Goal: Communication & Community: Answer question/provide support

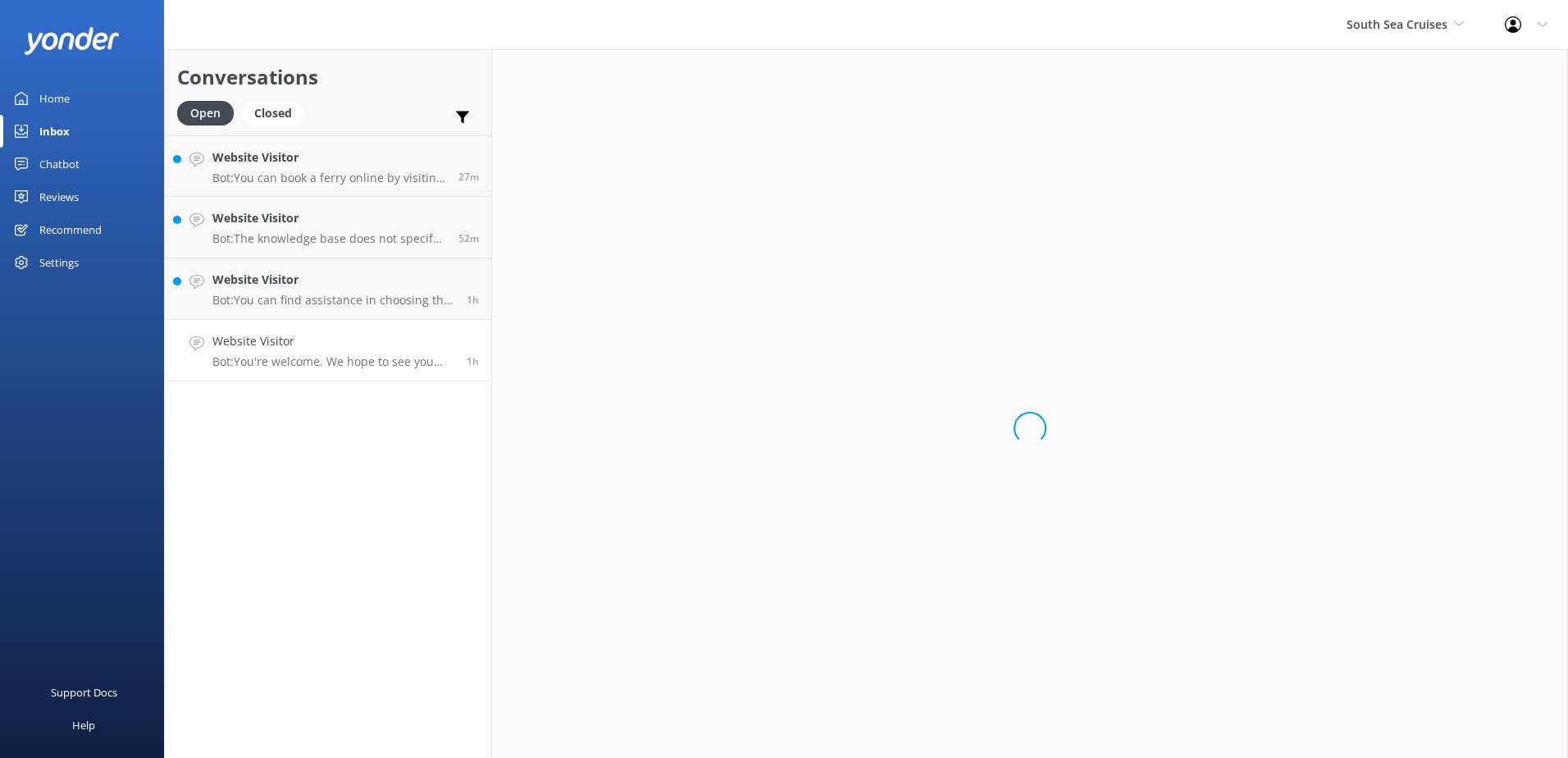
click at [396, 345] on h4 "Website Visitor" at bounding box center [333, 341] width 242 height 18
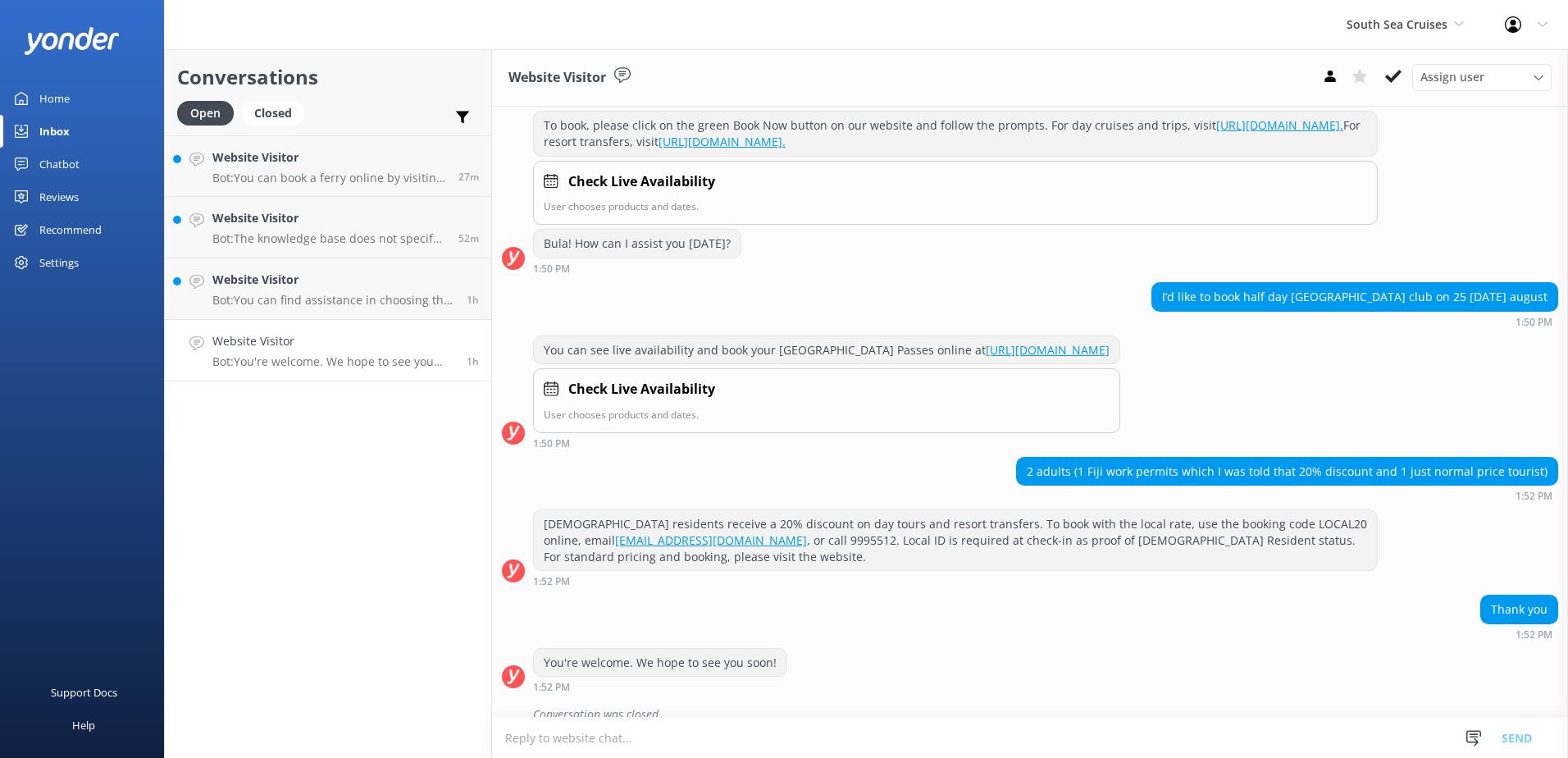
scroll to position [282, 0]
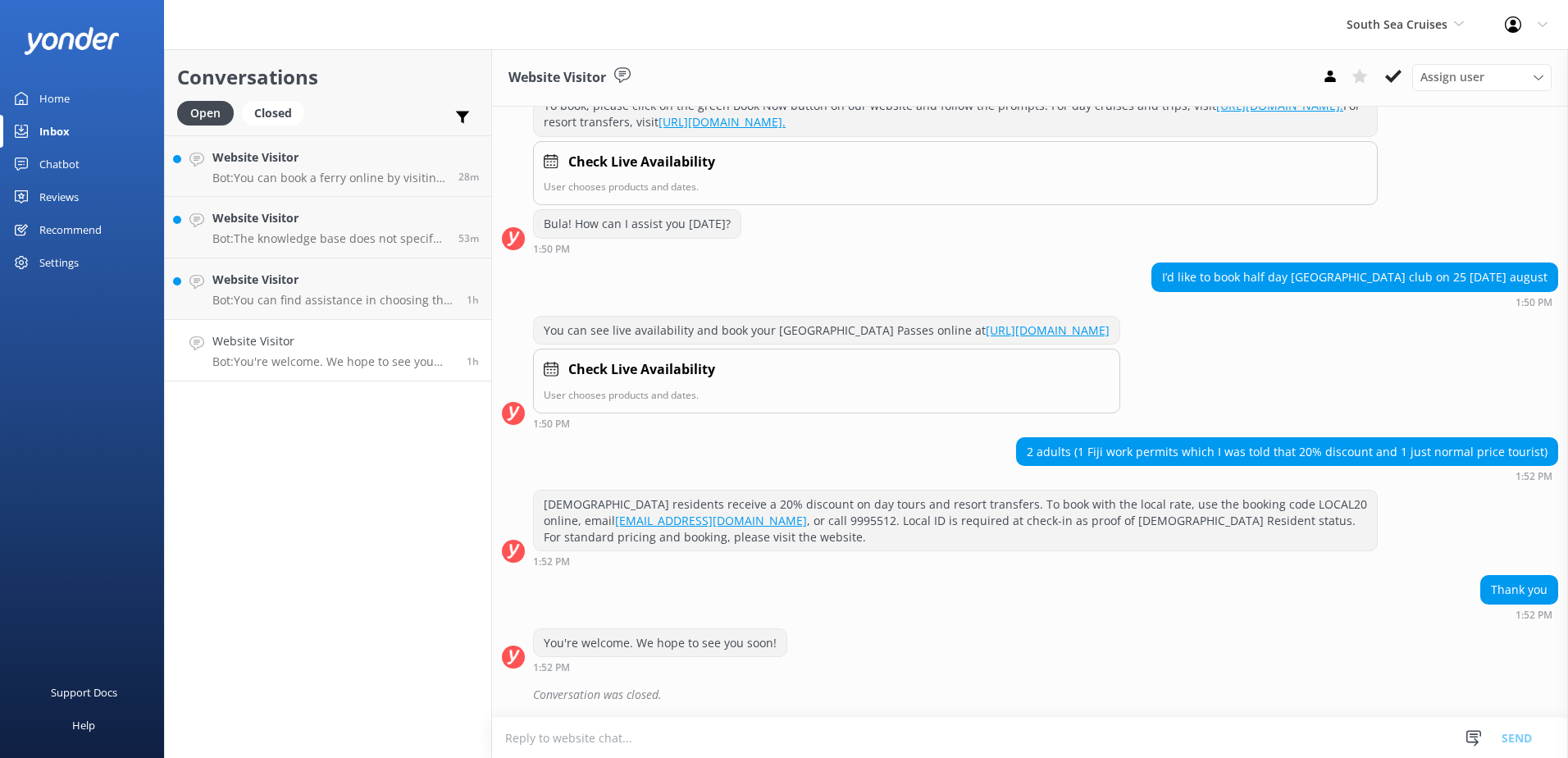
click at [756, 722] on textarea at bounding box center [1030, 738] width 1076 height 40
click at [1387, 87] on button at bounding box center [1394, 76] width 30 height 24
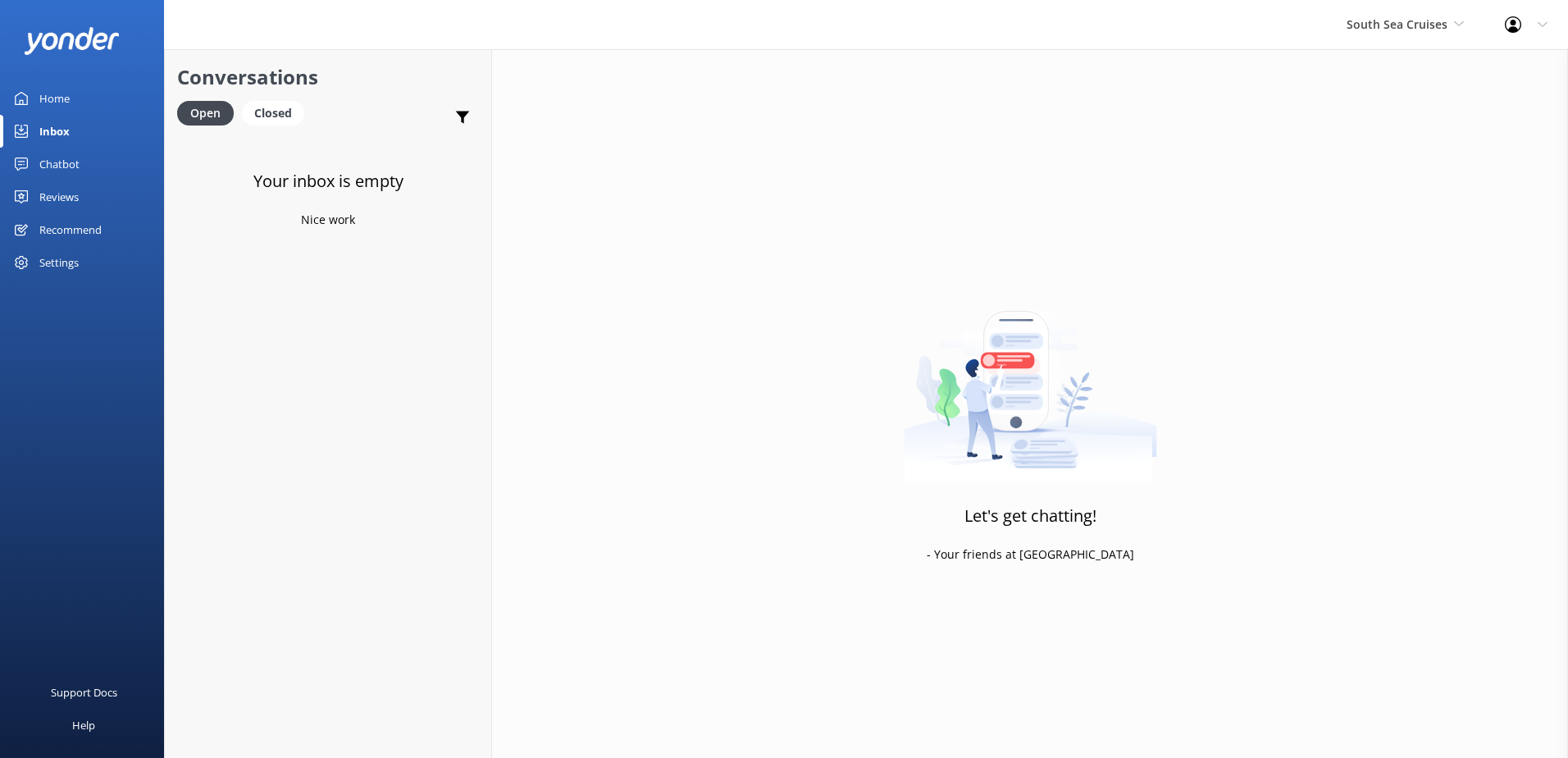
click at [423, 281] on div "Your inbox is empty Nice work" at bounding box center [328, 514] width 326 height 758
click at [63, 127] on div "Inbox" at bounding box center [54, 131] width 30 height 33
click at [60, 161] on div "Chatbot" at bounding box center [59, 164] width 40 height 33
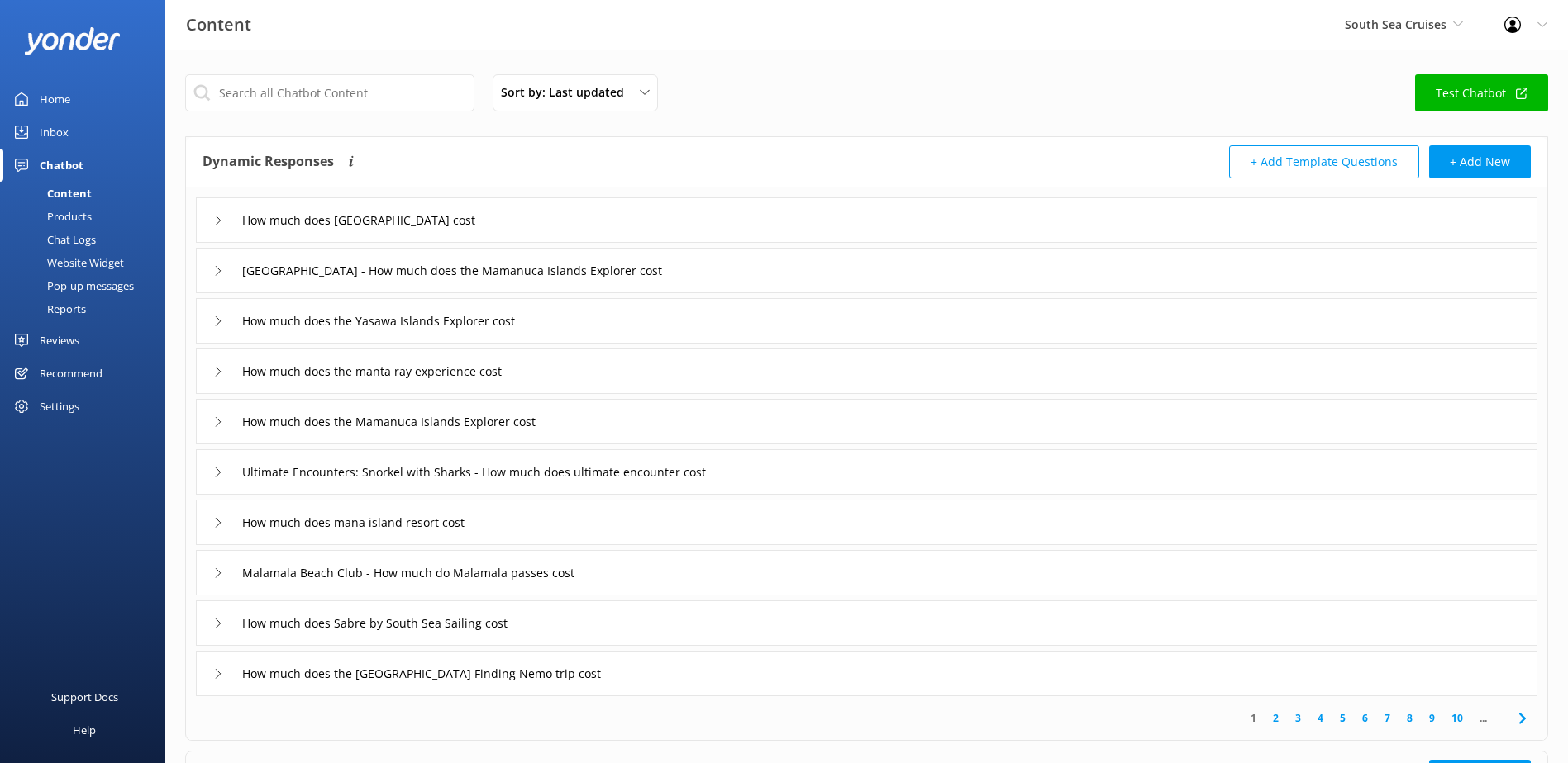
click at [70, 244] on div "Chat Logs" at bounding box center [52, 239] width 86 height 23
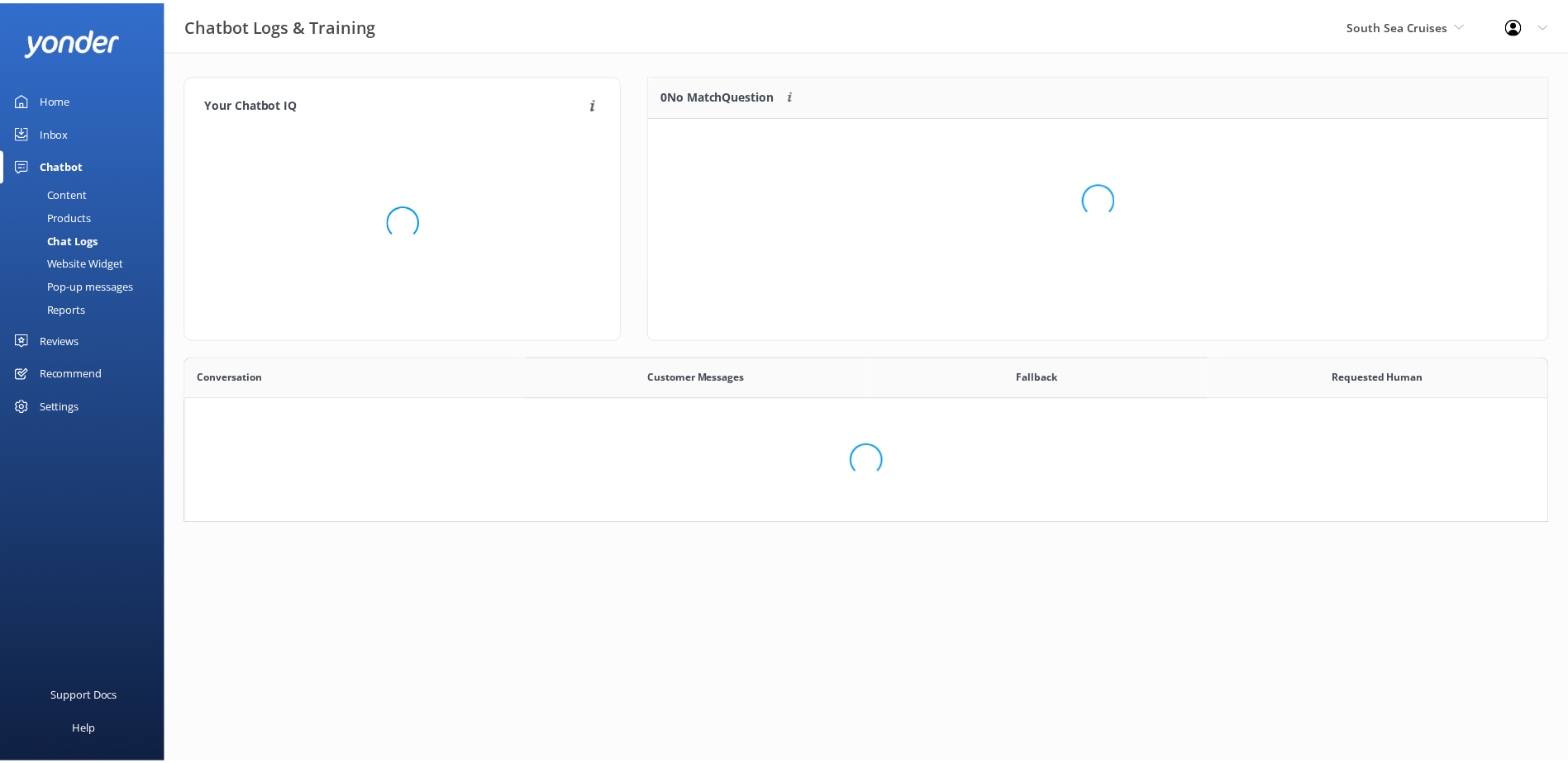
scroll to position [566, 1348]
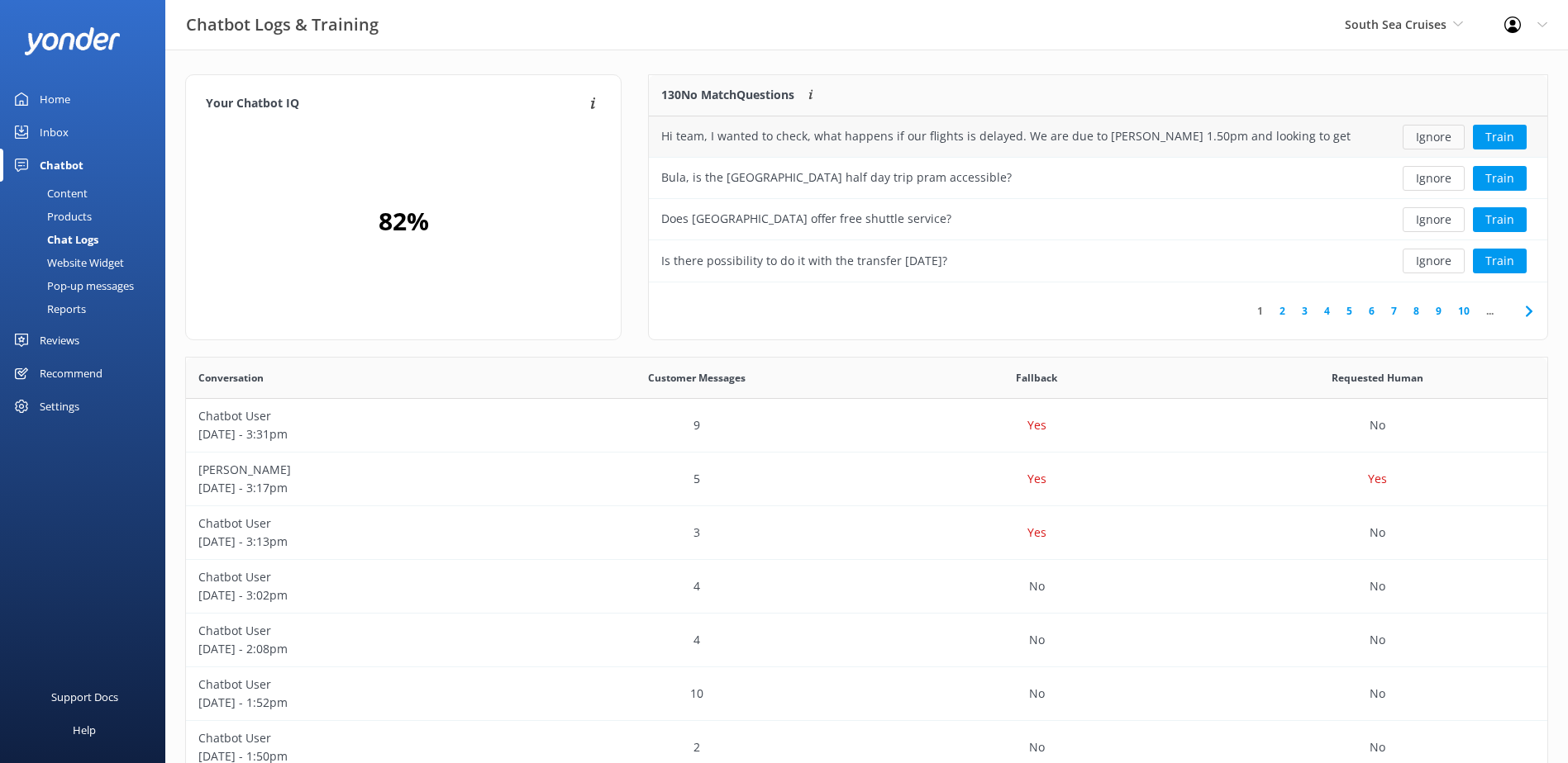
click at [1425, 138] on button "Ignore" at bounding box center [1433, 137] width 62 height 24
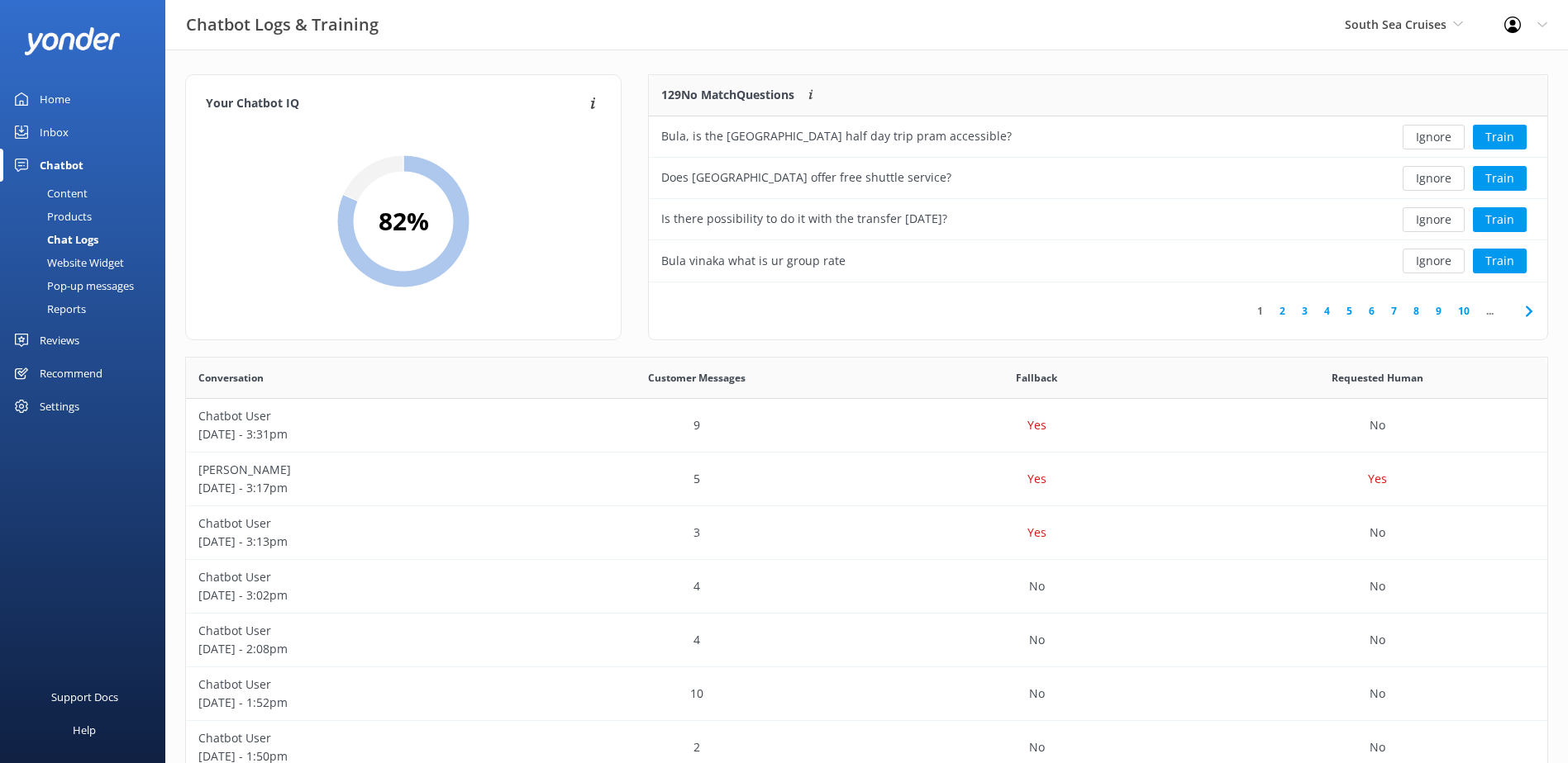
click at [1425, 138] on button "Ignore" at bounding box center [1433, 137] width 62 height 24
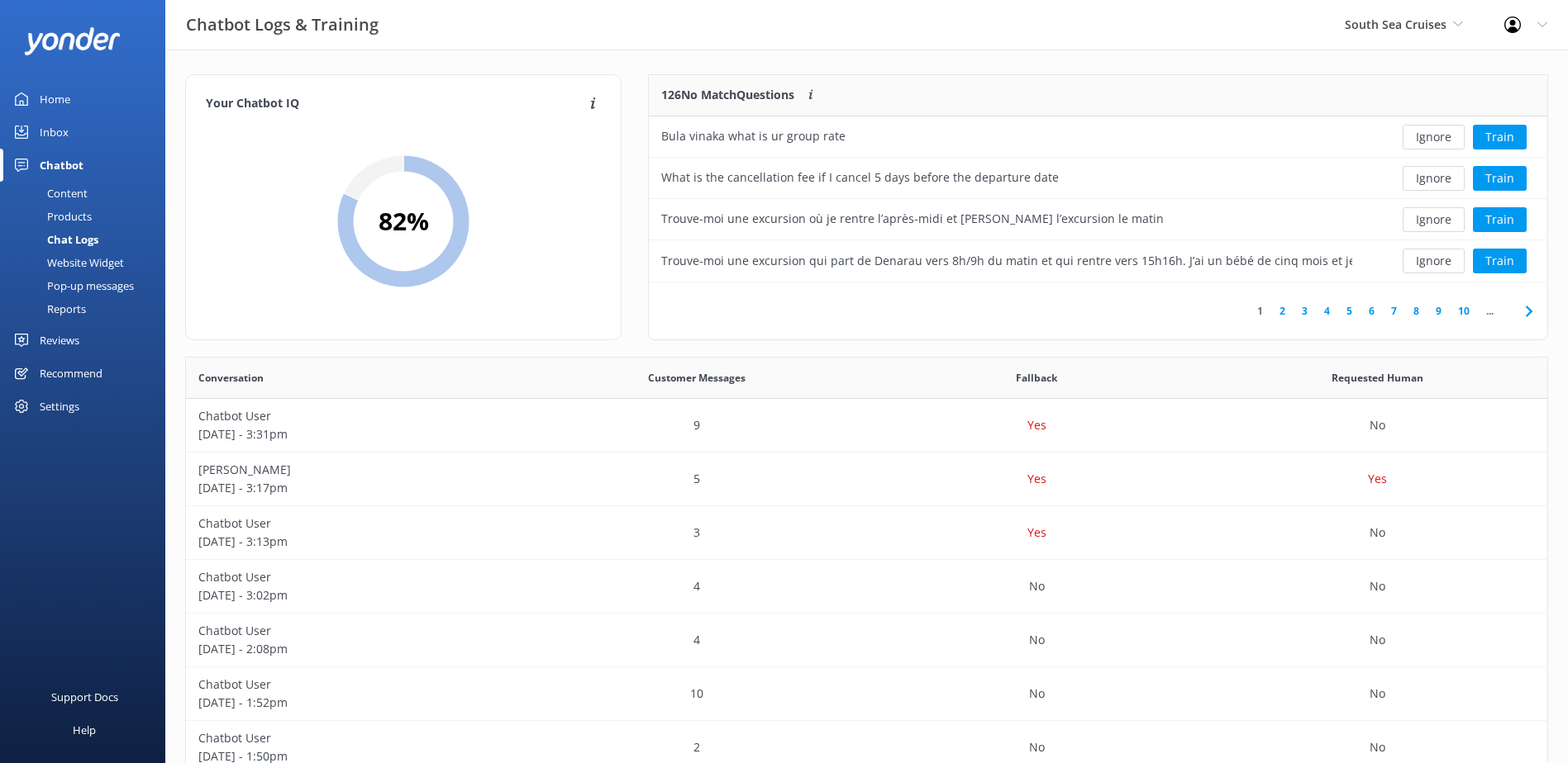
click at [1425, 138] on button "Ignore" at bounding box center [1433, 137] width 62 height 24
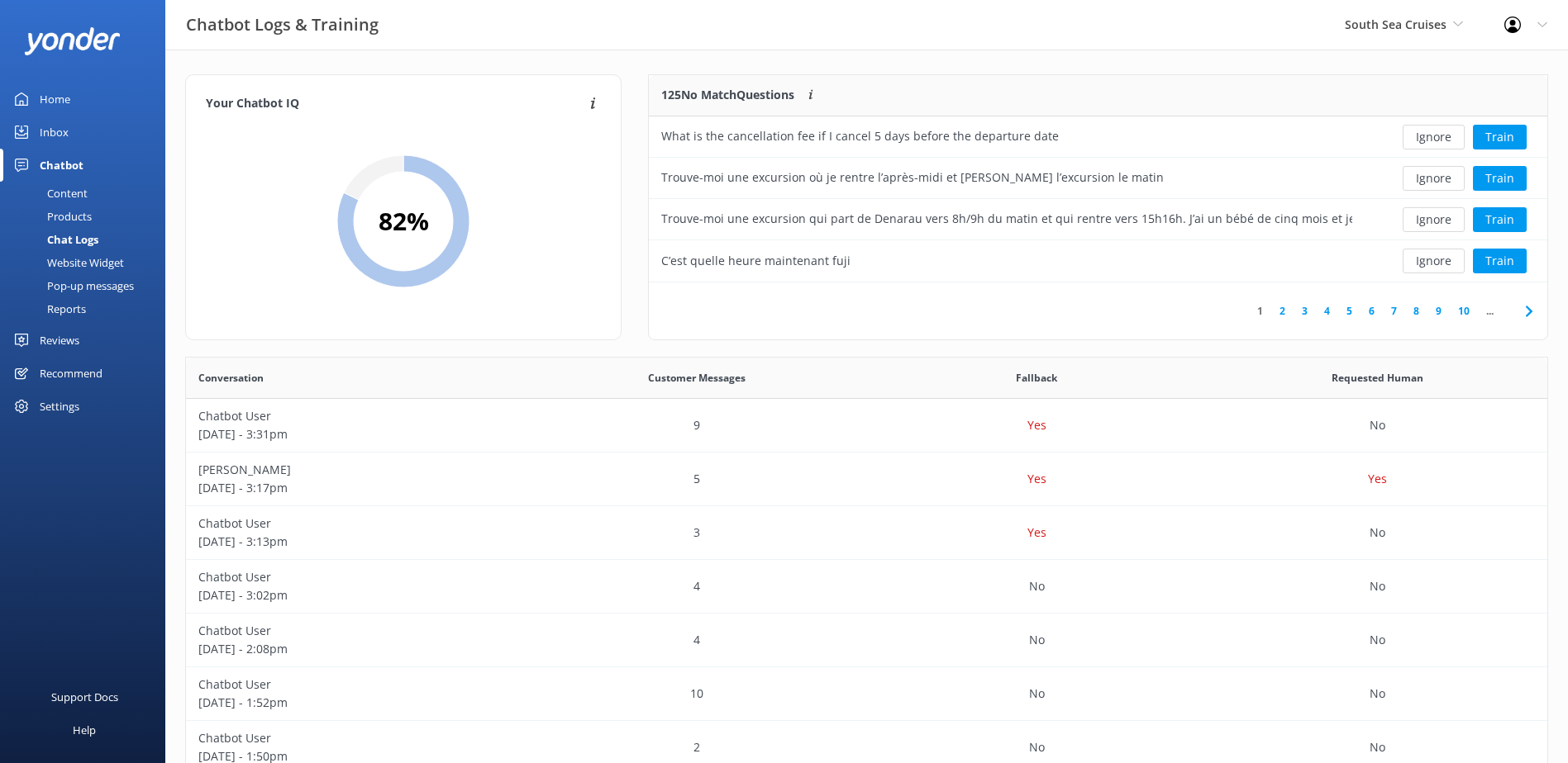
click at [1425, 138] on button "Ignore" at bounding box center [1433, 137] width 62 height 24
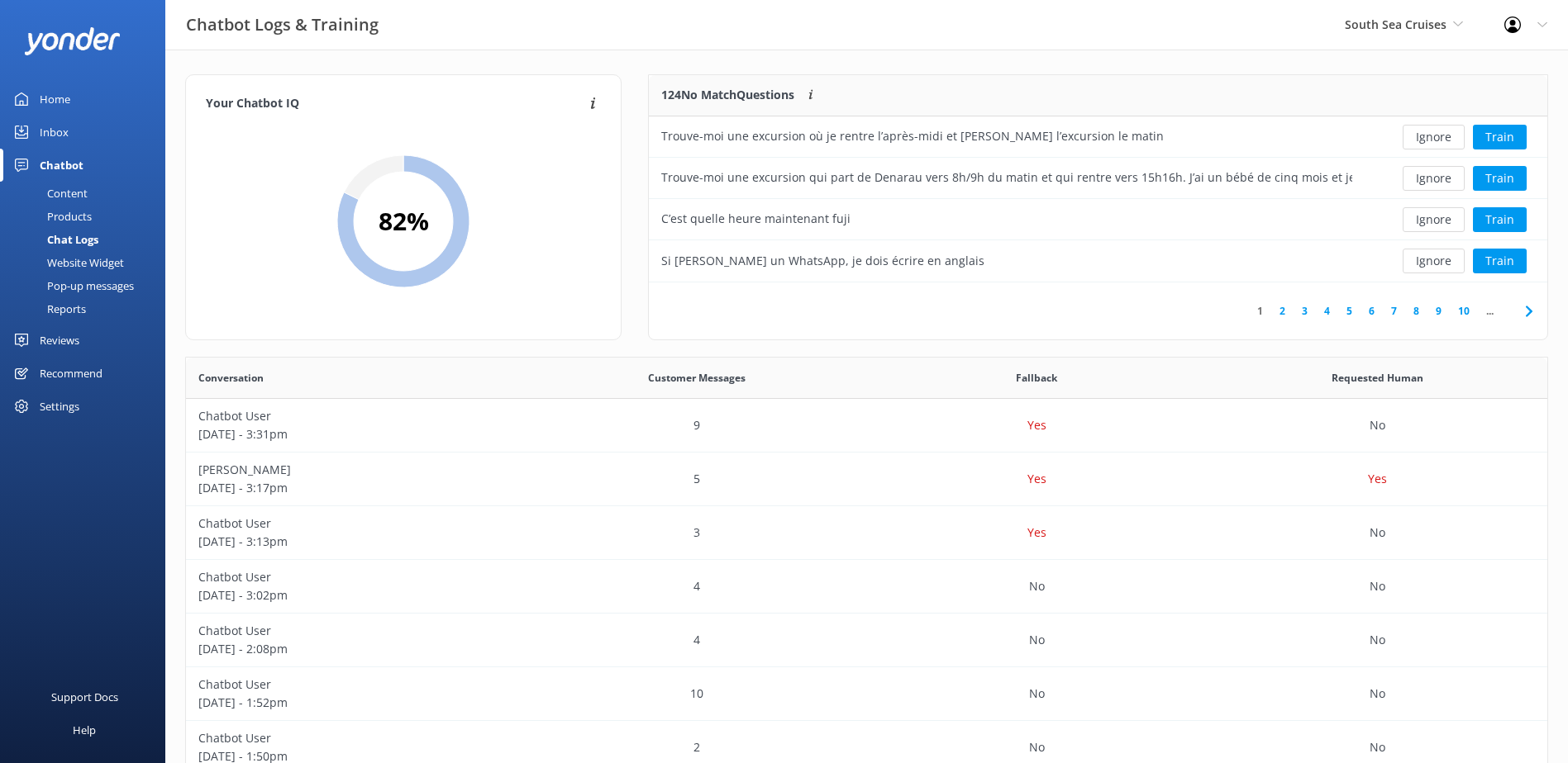
click at [1425, 138] on button "Ignore" at bounding box center [1433, 137] width 62 height 24
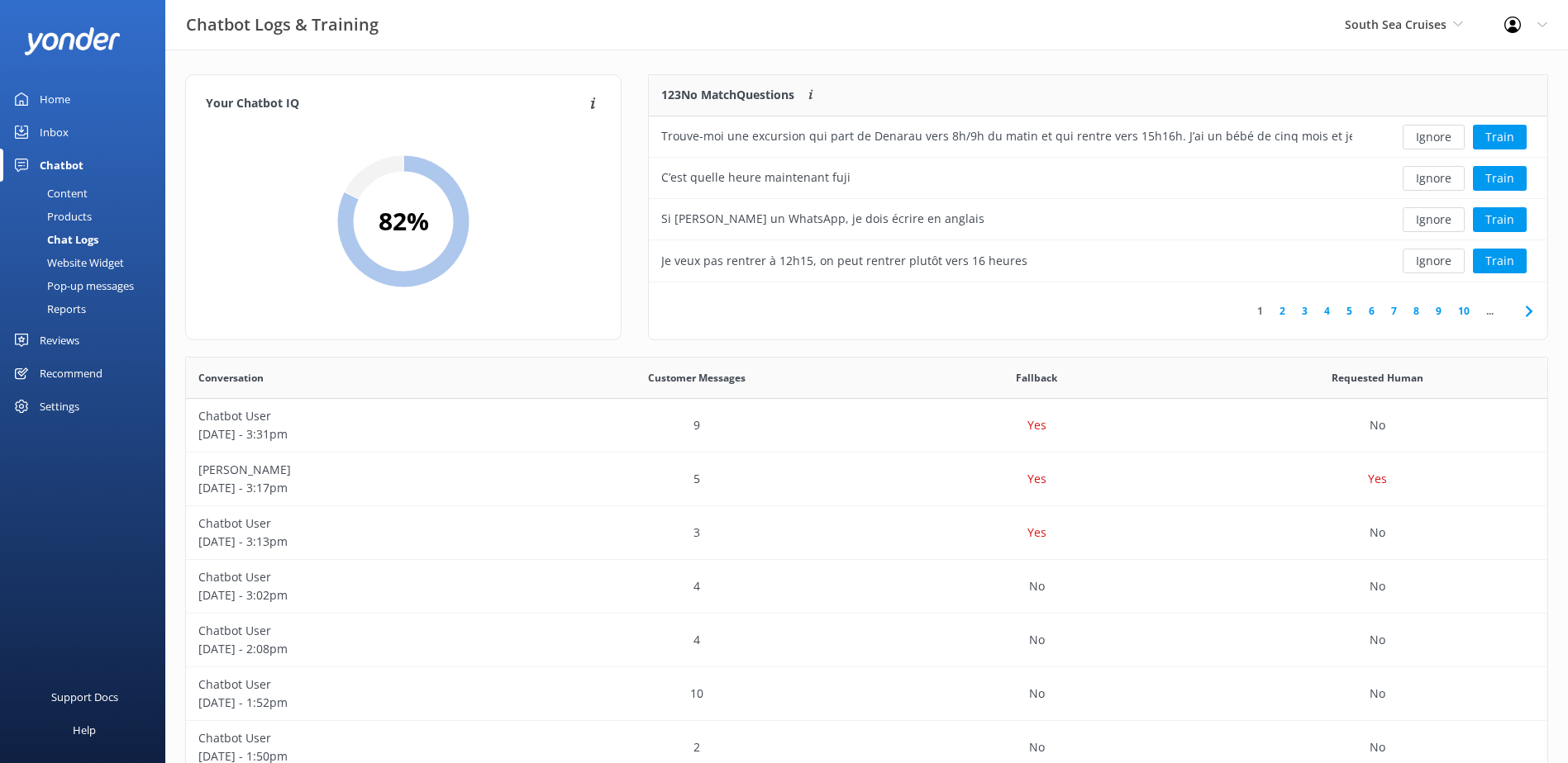
click at [1425, 138] on button "Ignore" at bounding box center [1433, 137] width 62 height 24
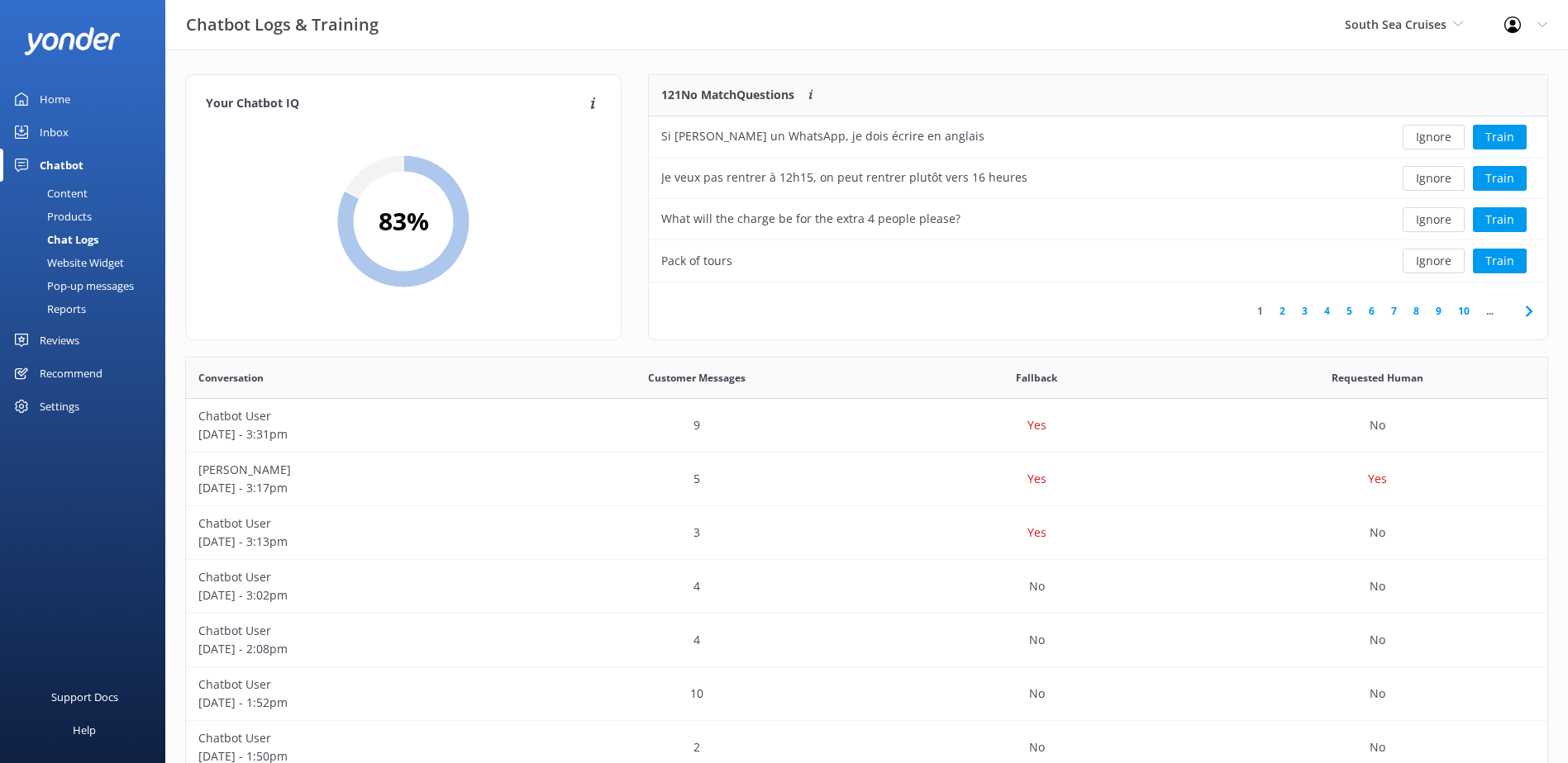
click at [1425, 138] on button "Ignore" at bounding box center [1433, 137] width 62 height 24
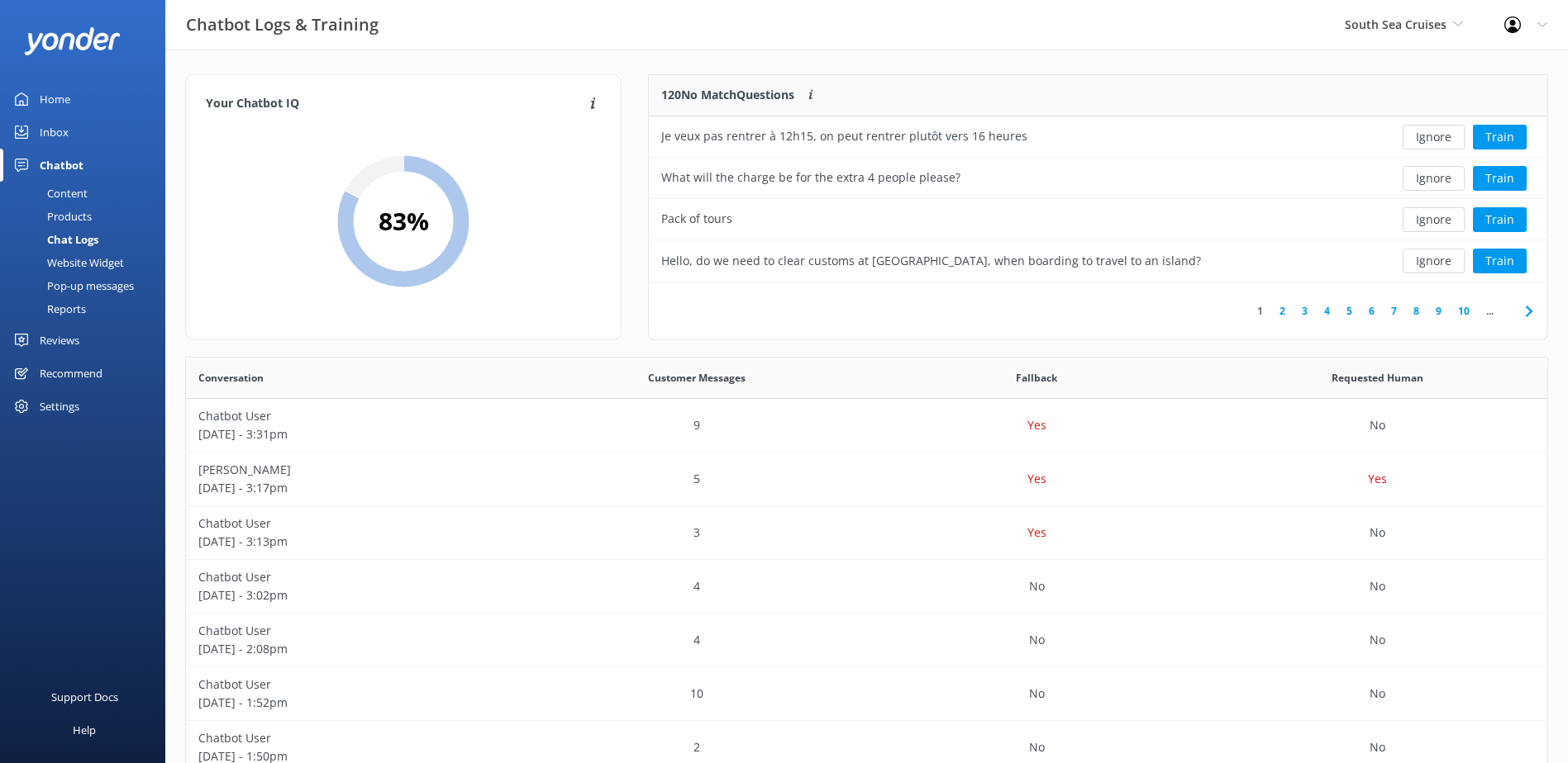
click at [1425, 138] on button "Ignore" at bounding box center [1433, 137] width 62 height 24
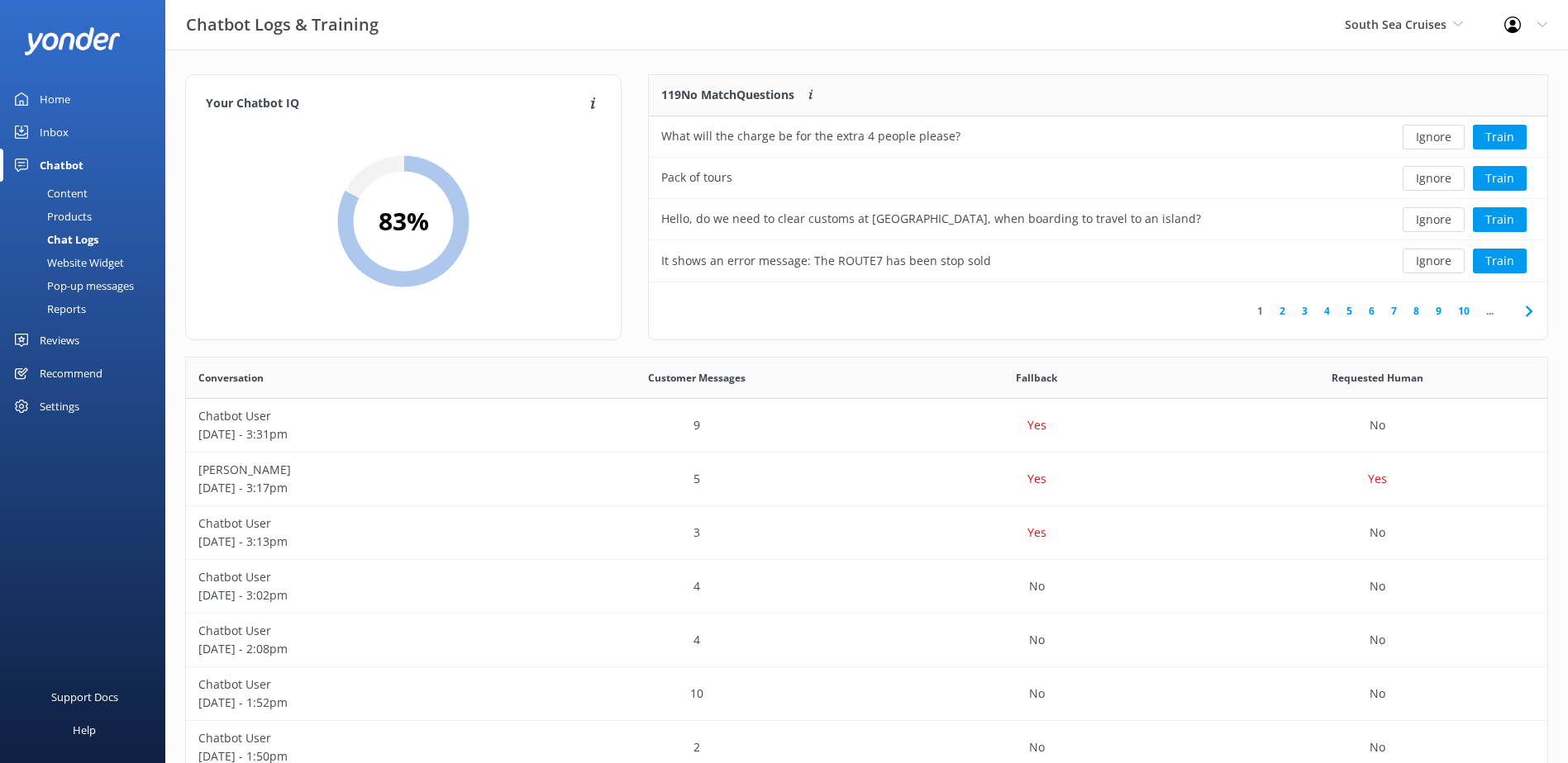
click at [1425, 138] on button "Ignore" at bounding box center [1433, 137] width 62 height 24
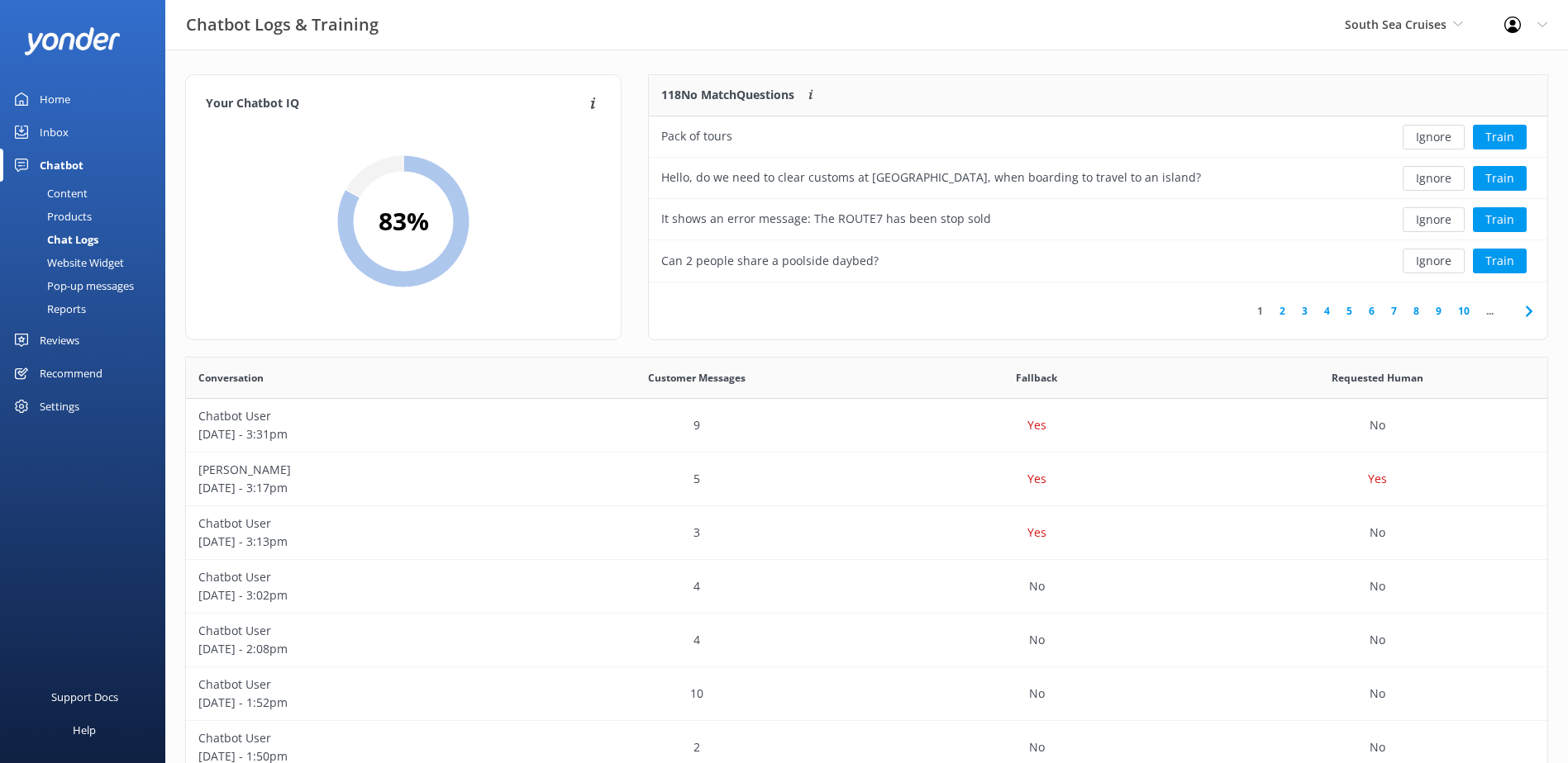
click at [1425, 138] on button "Ignore" at bounding box center [1433, 137] width 62 height 24
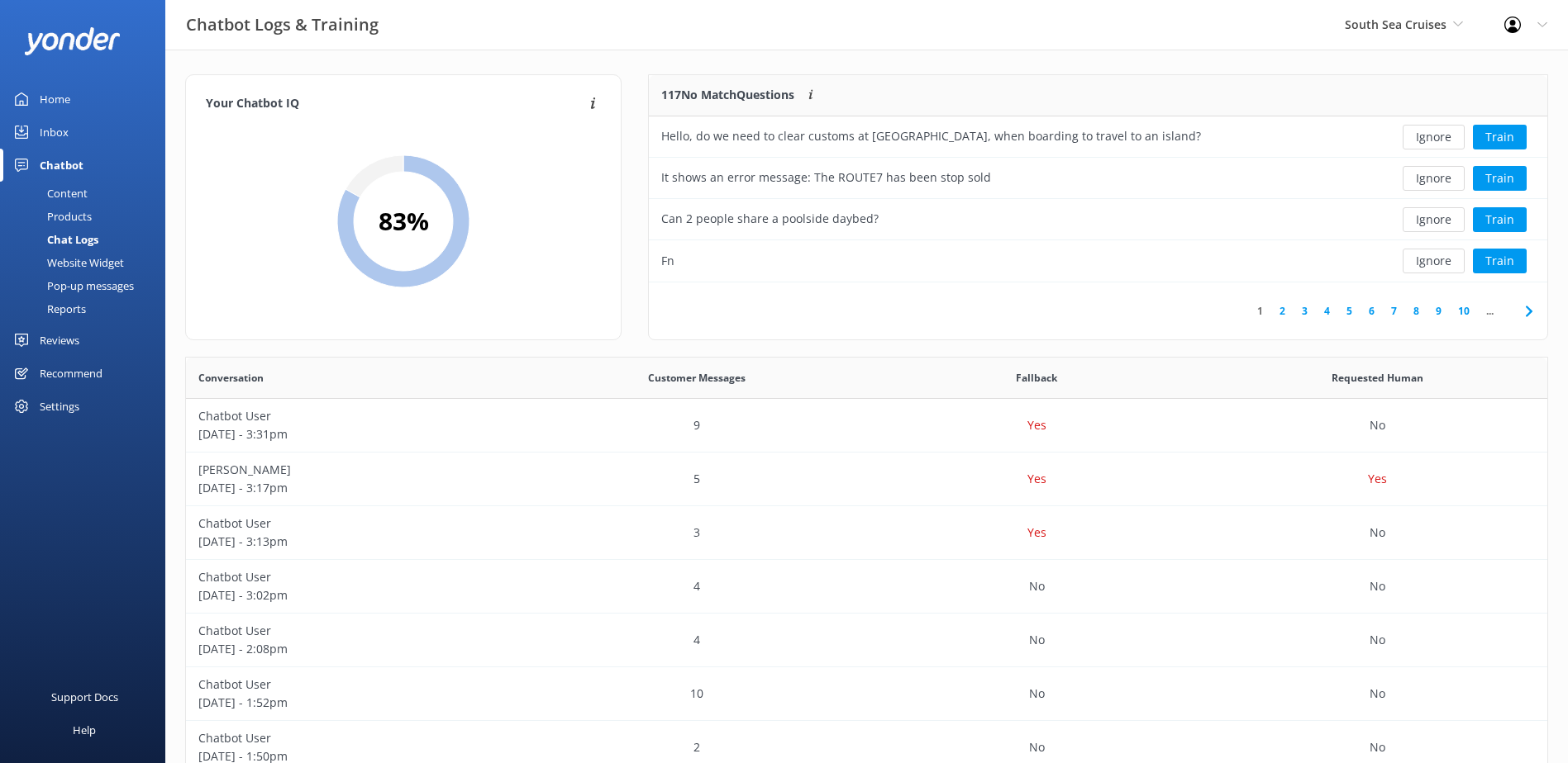
click at [1425, 138] on button "Ignore" at bounding box center [1433, 137] width 62 height 24
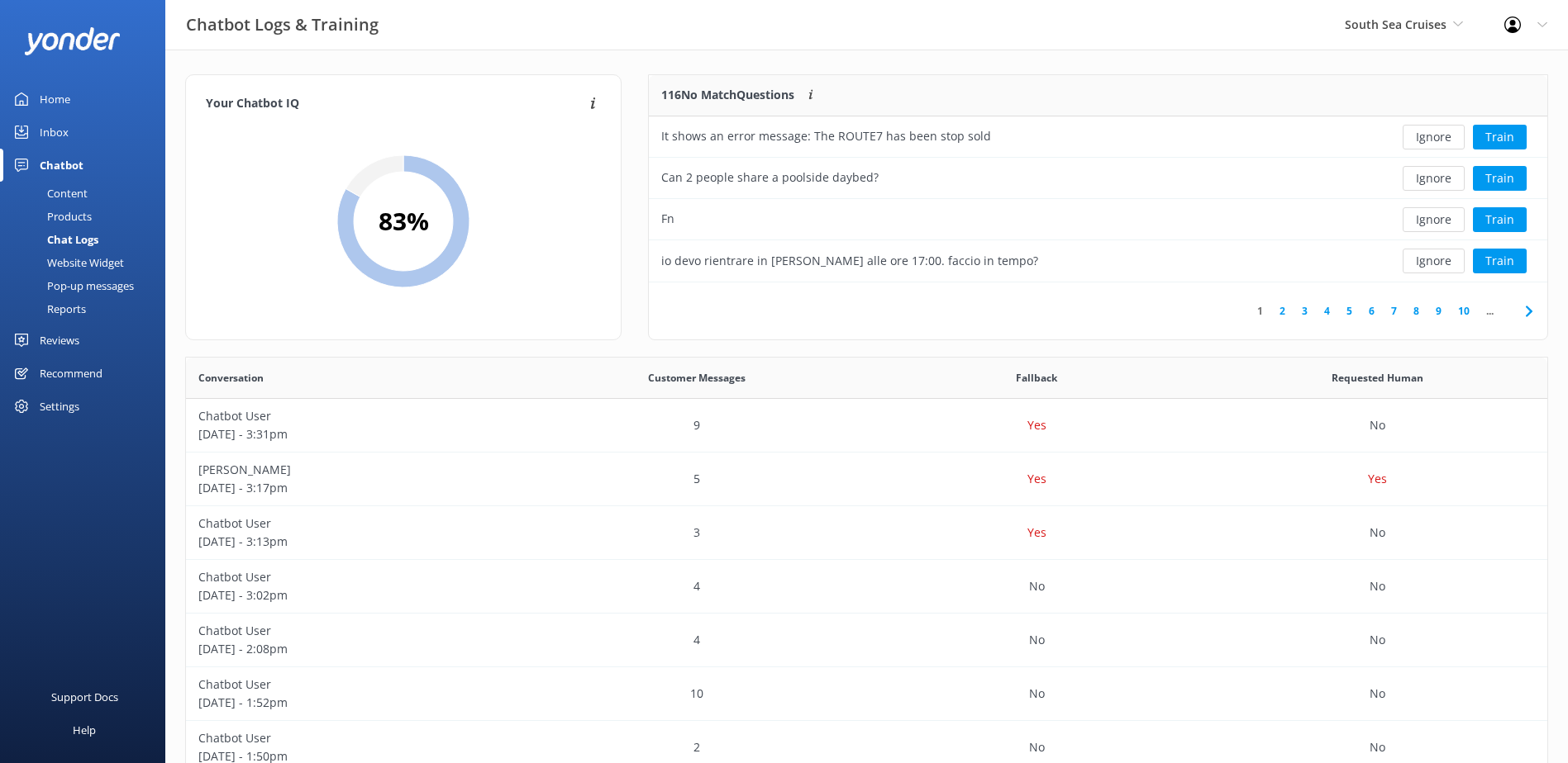
click at [1425, 138] on button "Ignore" at bounding box center [1433, 137] width 62 height 24
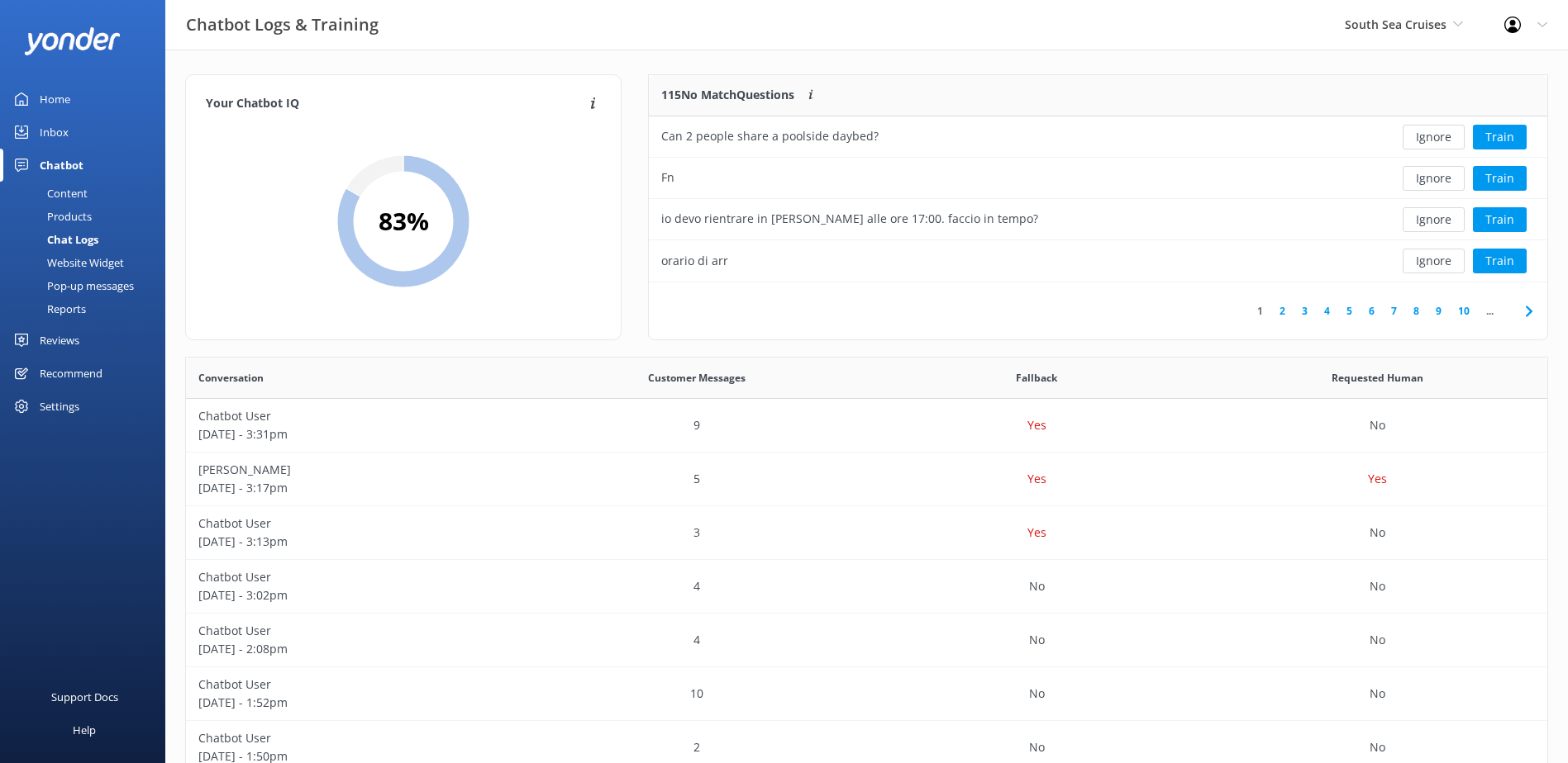
click at [1425, 138] on button "Ignore" at bounding box center [1433, 137] width 62 height 24
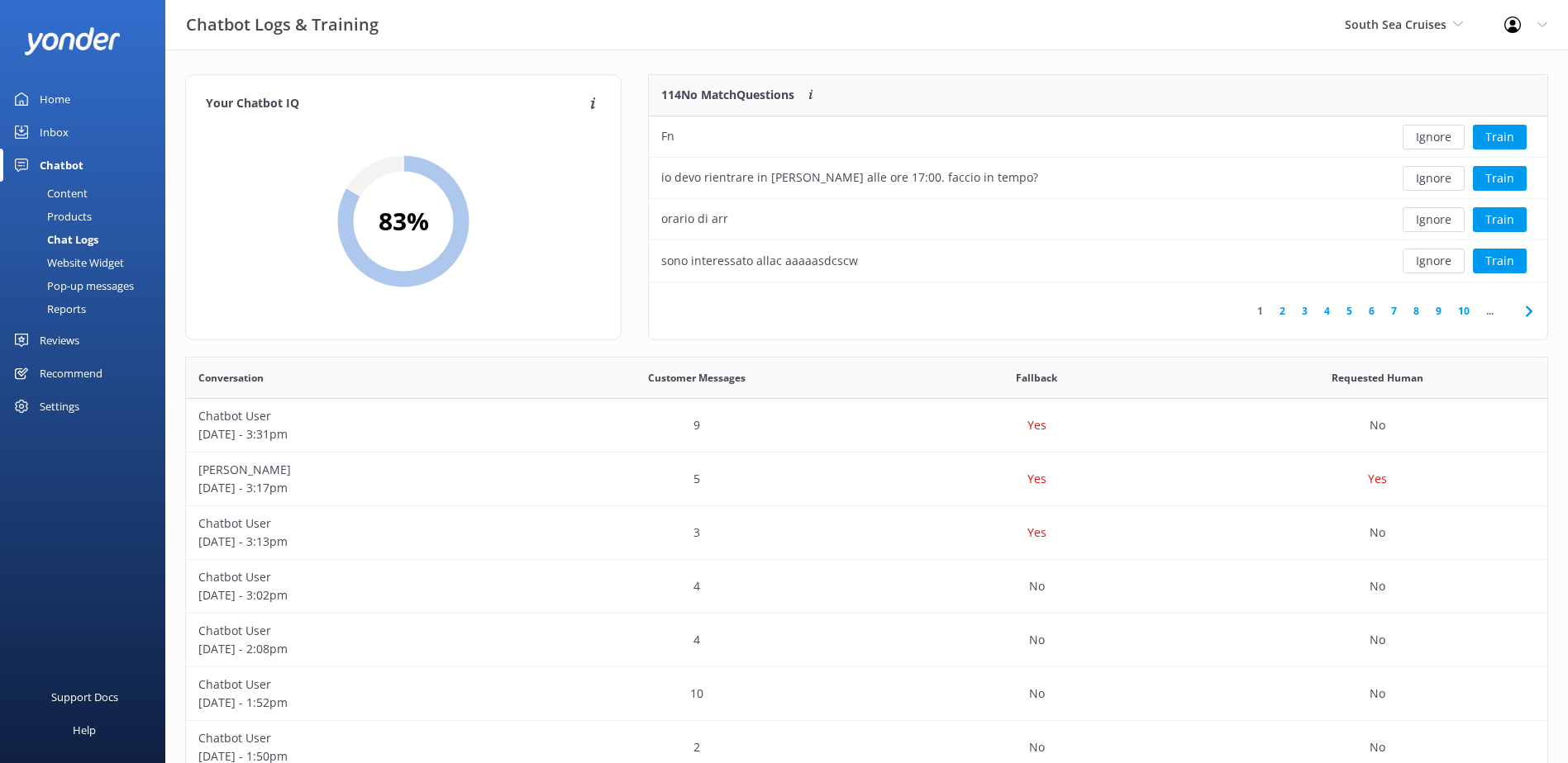
click at [1425, 138] on button "Ignore" at bounding box center [1433, 137] width 62 height 24
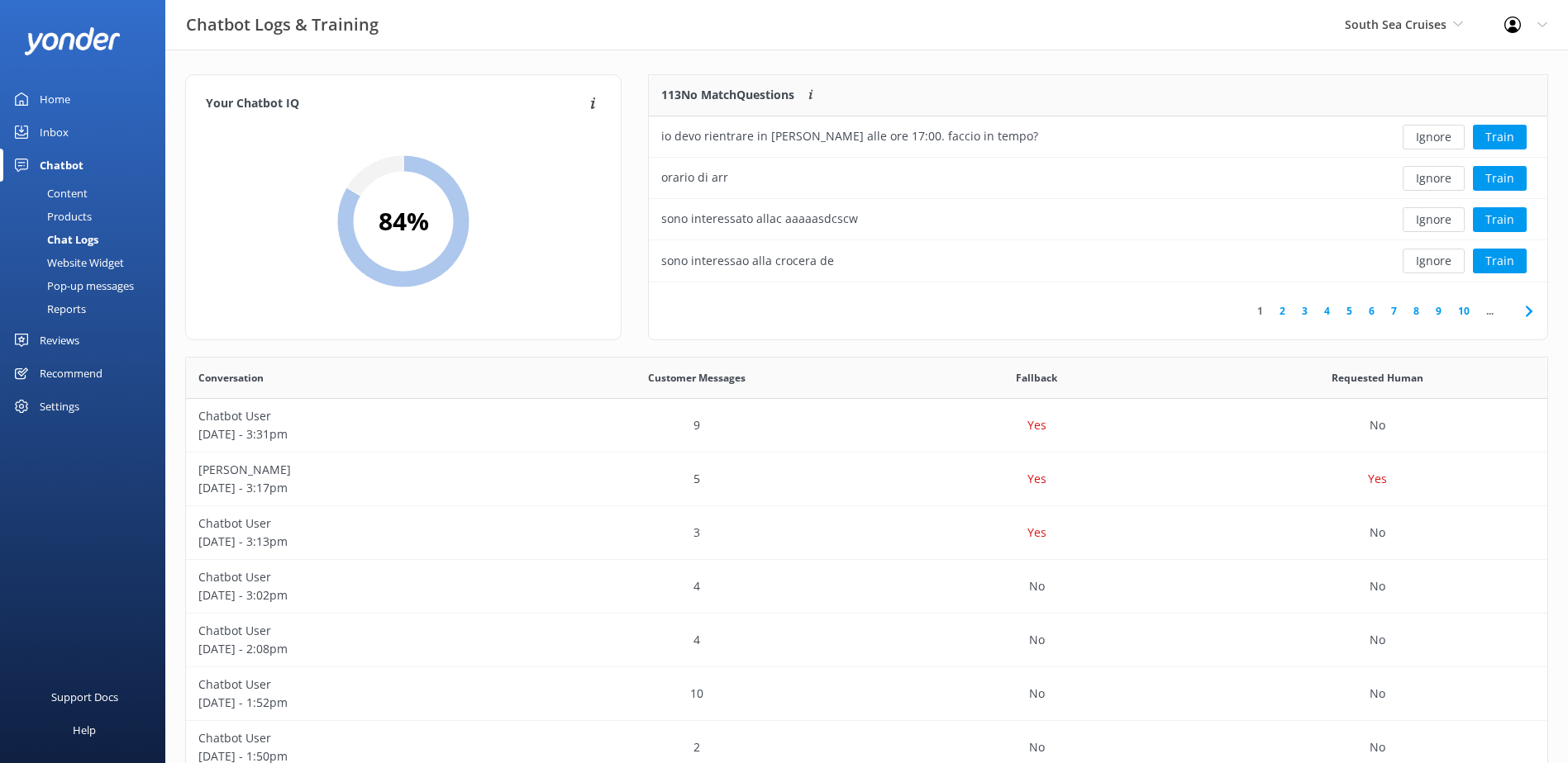
click at [1425, 138] on button "Ignore" at bounding box center [1433, 137] width 62 height 24
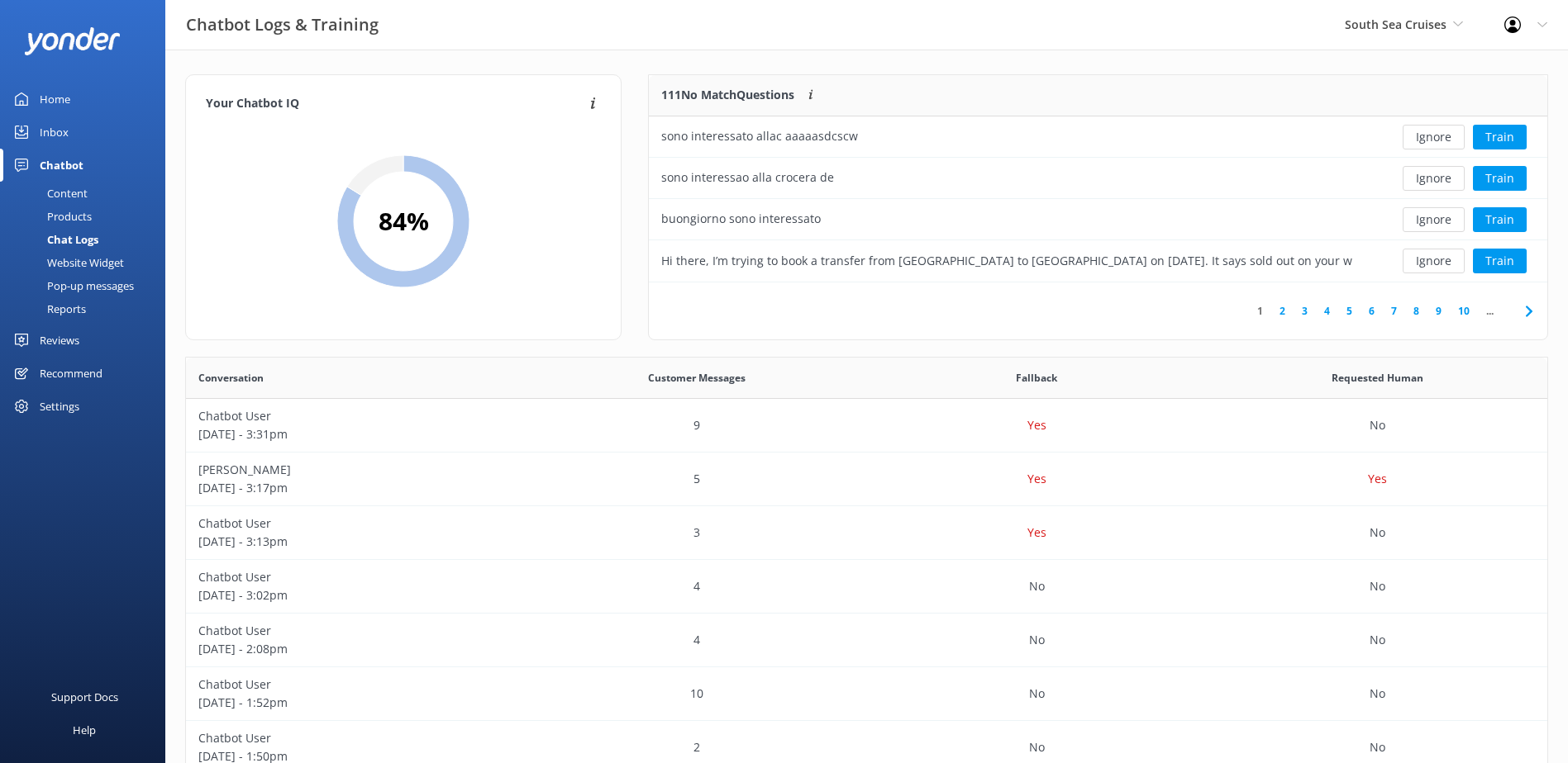
click at [1425, 138] on button "Ignore" at bounding box center [1433, 137] width 62 height 24
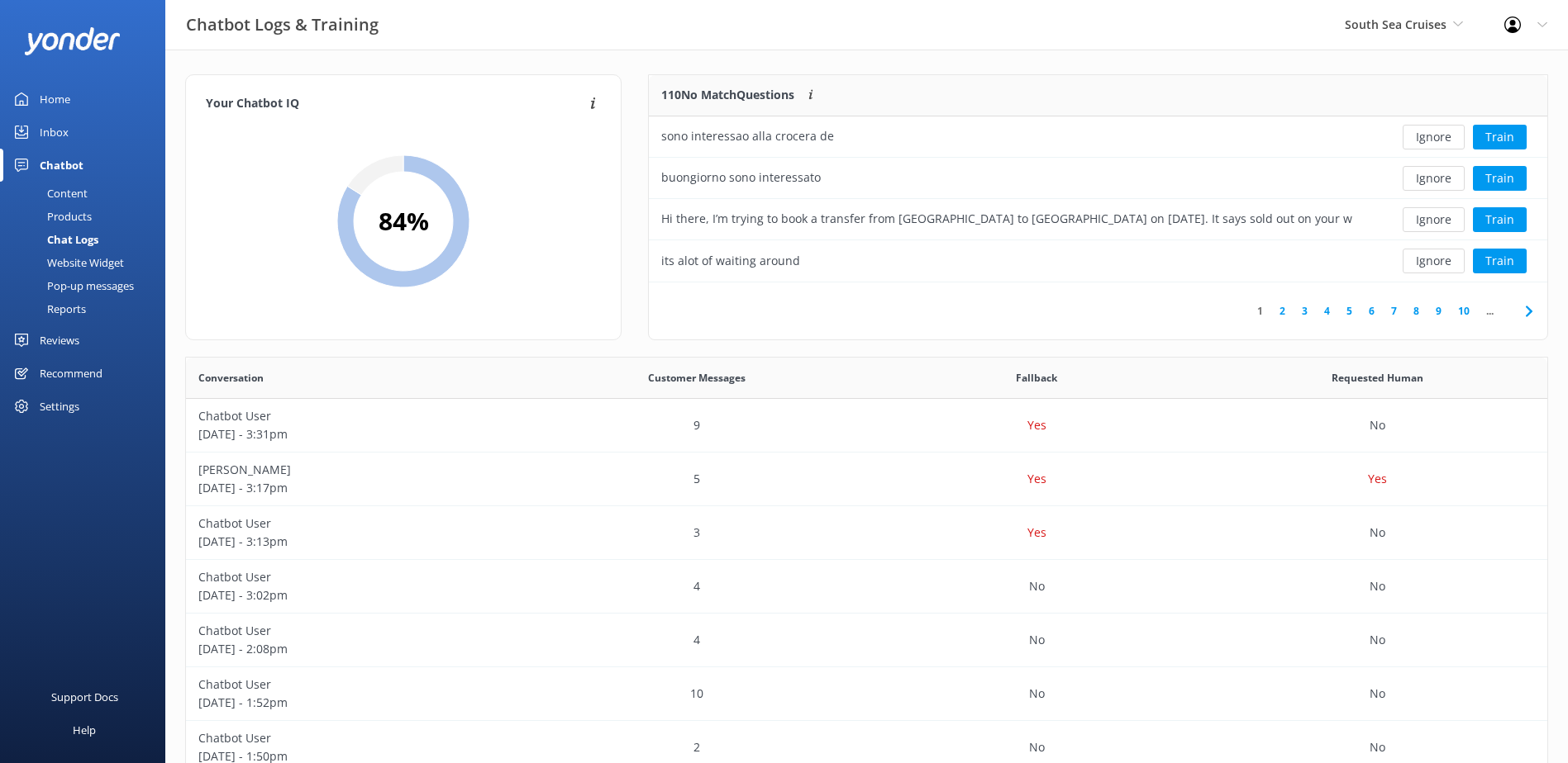
click at [1424, 137] on button "Ignore" at bounding box center [1433, 137] width 62 height 24
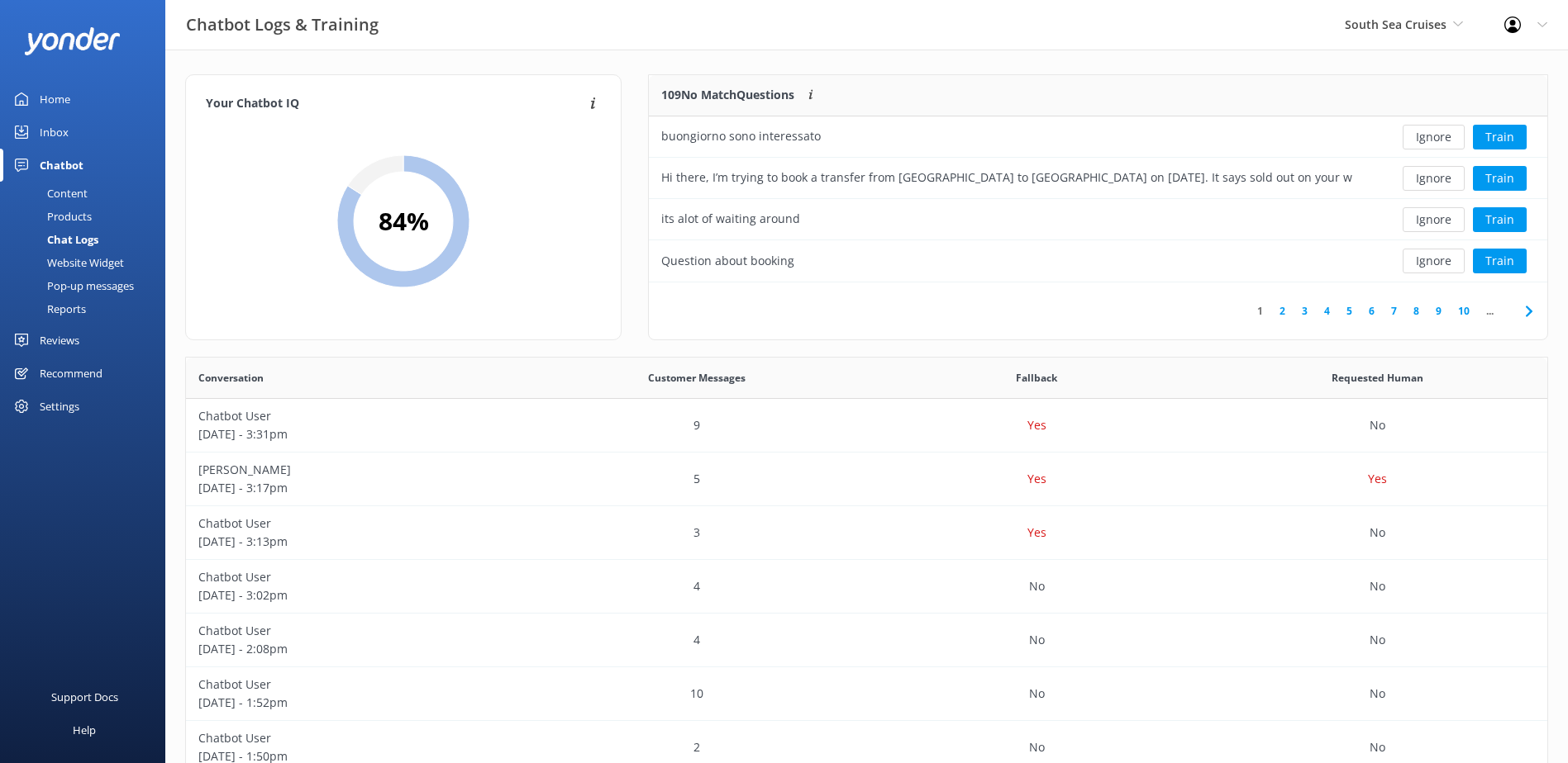
click at [1424, 137] on button "Ignore" at bounding box center [1433, 137] width 62 height 24
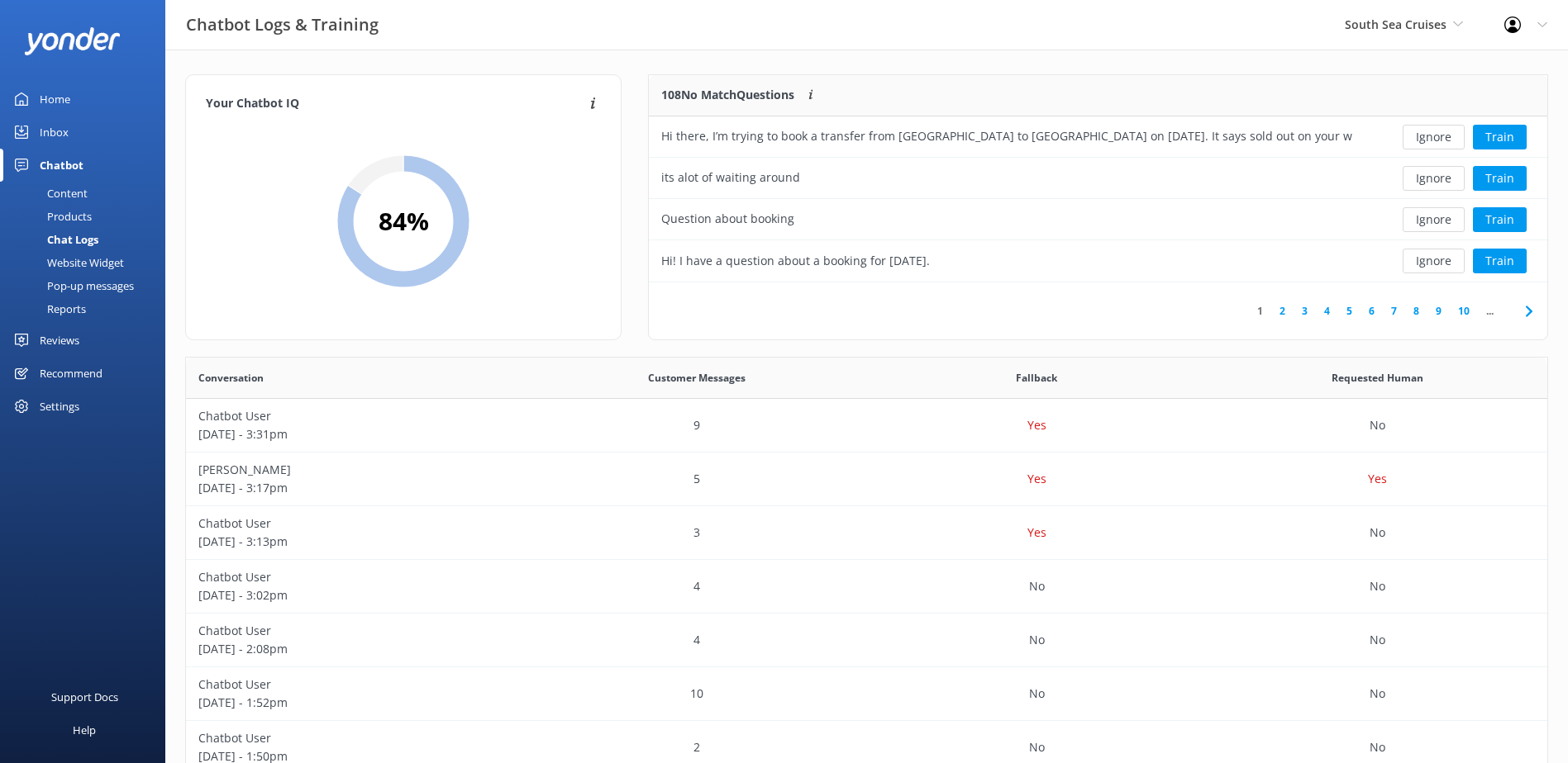
click at [1424, 137] on button "Ignore" at bounding box center [1433, 137] width 62 height 24
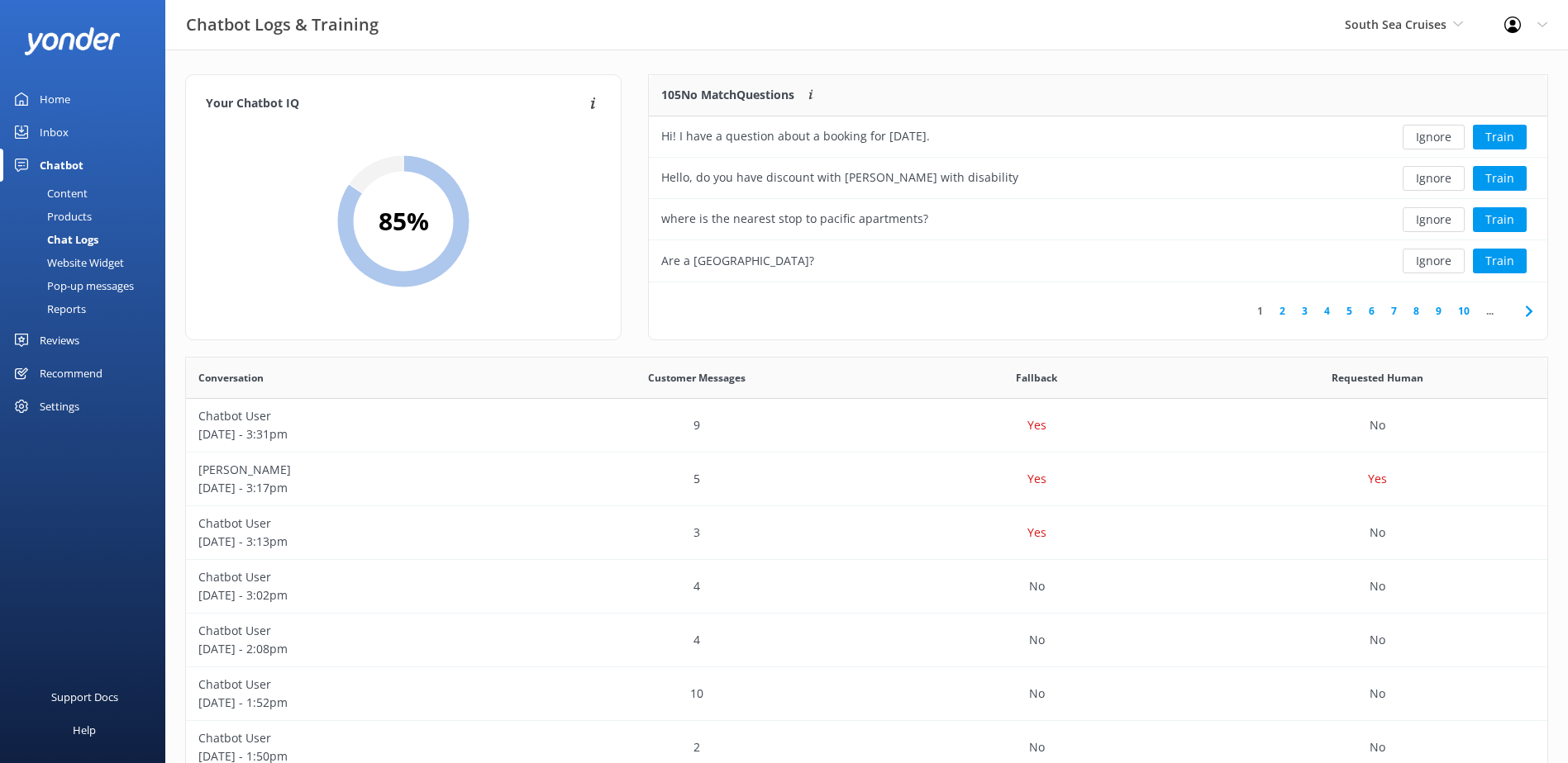
click at [1424, 137] on button "Ignore" at bounding box center [1433, 137] width 62 height 24
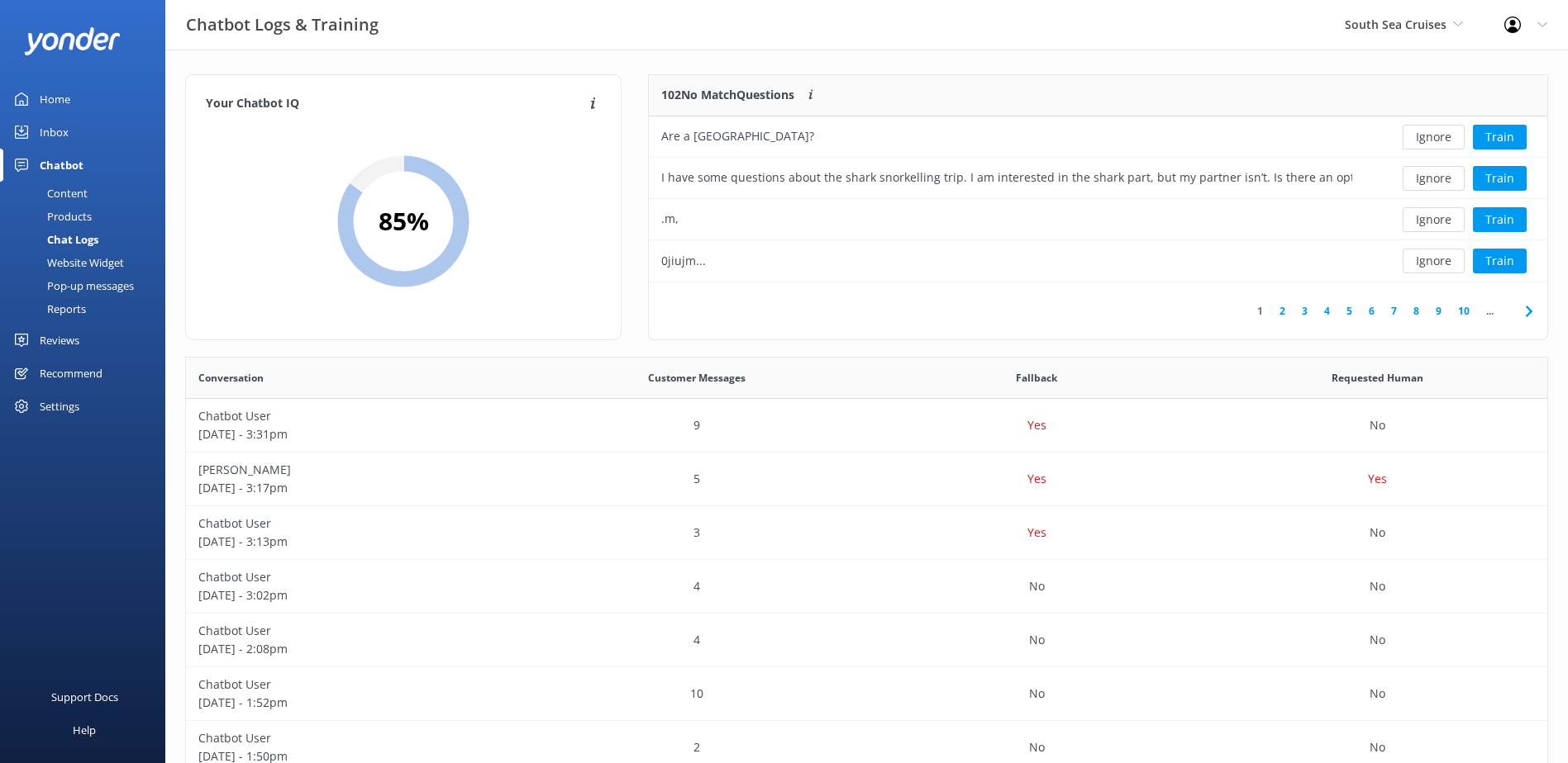
click at [1424, 137] on button "Ignore" at bounding box center [1433, 137] width 62 height 24
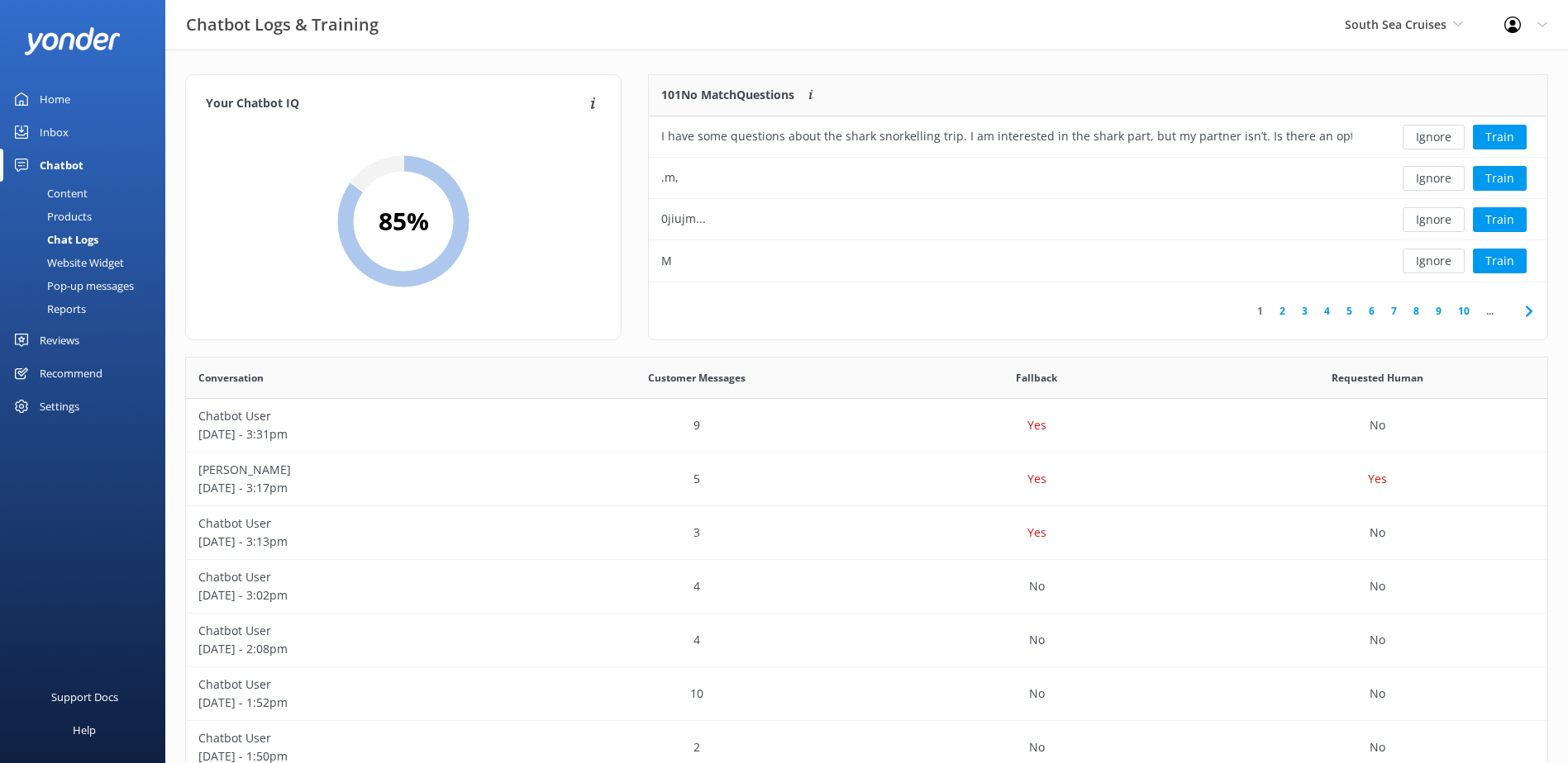
click at [1424, 137] on button "Ignore" at bounding box center [1433, 137] width 62 height 24
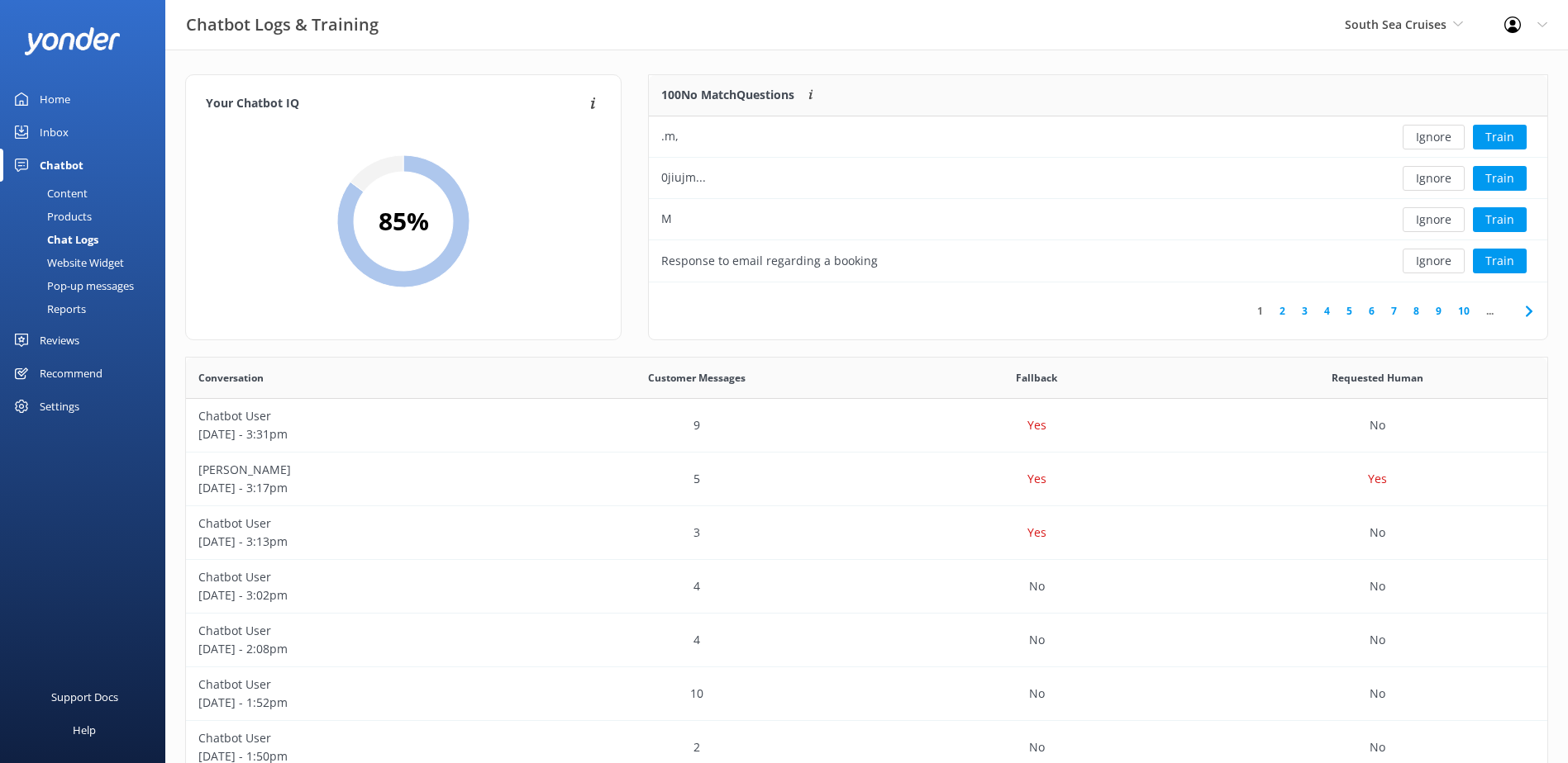
click at [1424, 137] on button "Ignore" at bounding box center [1433, 137] width 62 height 24
click at [1422, 136] on button "Ignore" at bounding box center [1433, 137] width 62 height 24
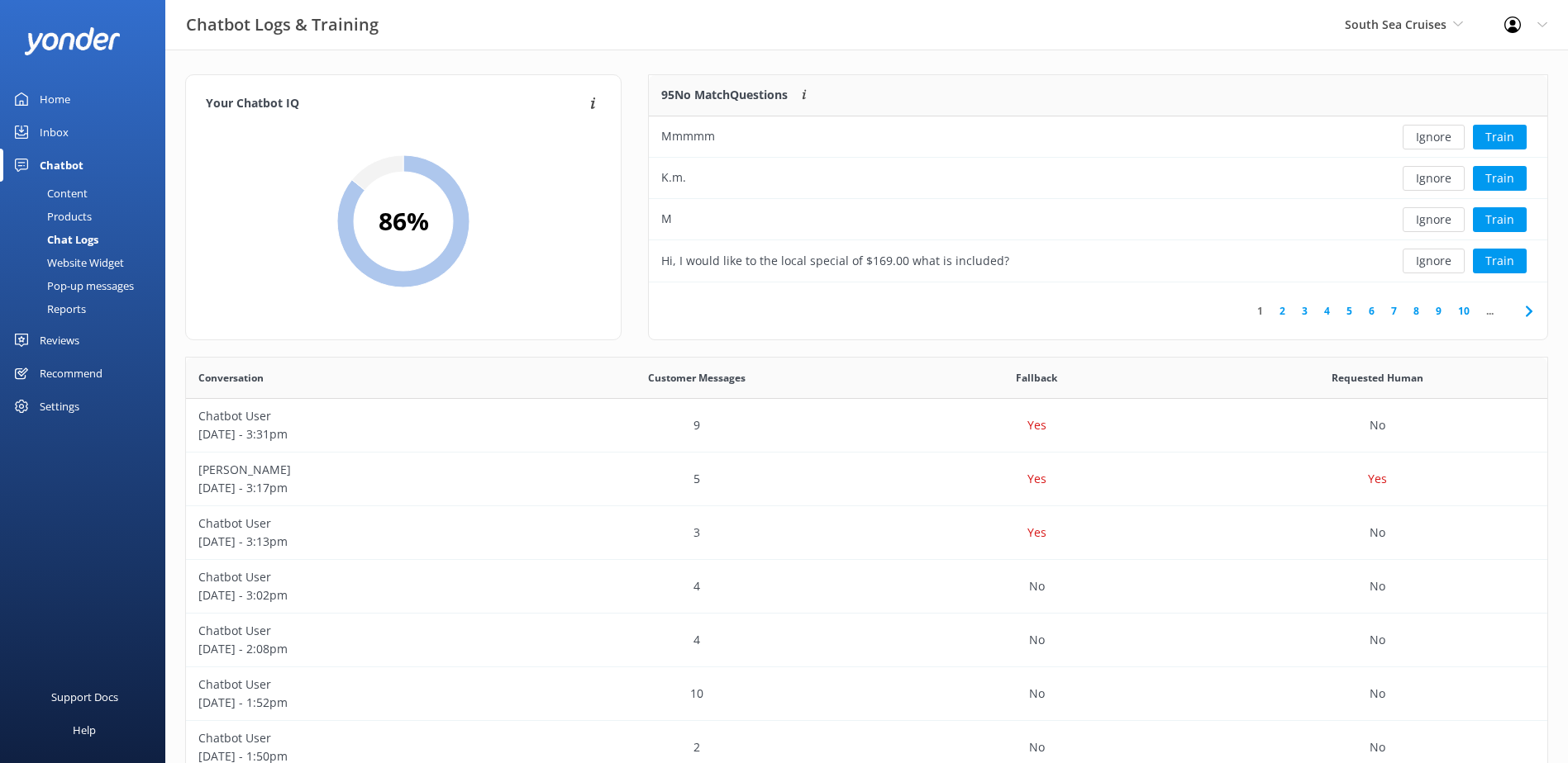
click at [1422, 136] on button "Ignore" at bounding box center [1433, 137] width 62 height 24
click at [1418, 135] on button "Ignore" at bounding box center [1433, 137] width 62 height 24
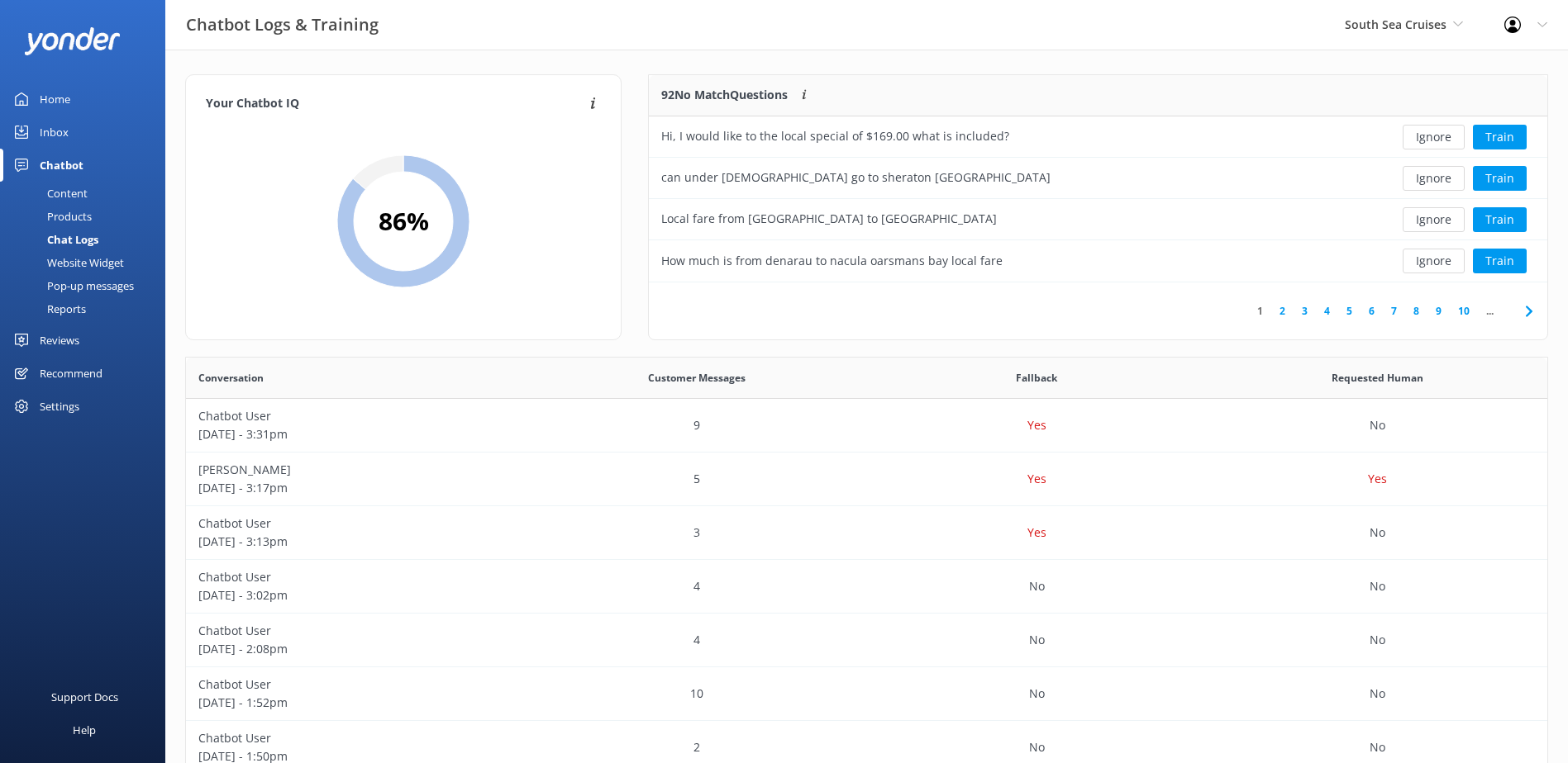
click at [1418, 135] on button "Ignore" at bounding box center [1433, 137] width 62 height 24
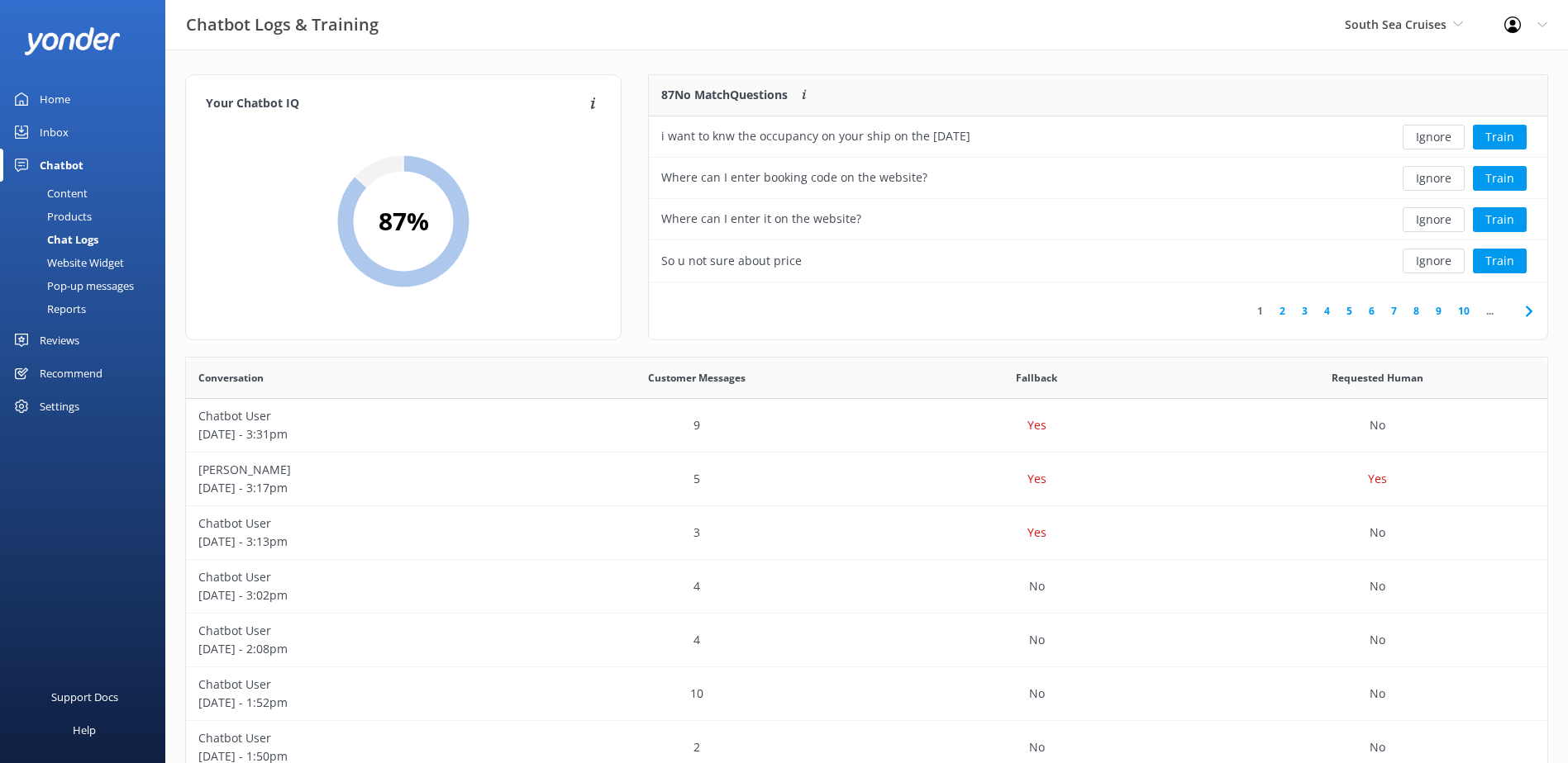
click at [1418, 135] on button "Ignore" at bounding box center [1433, 137] width 62 height 24
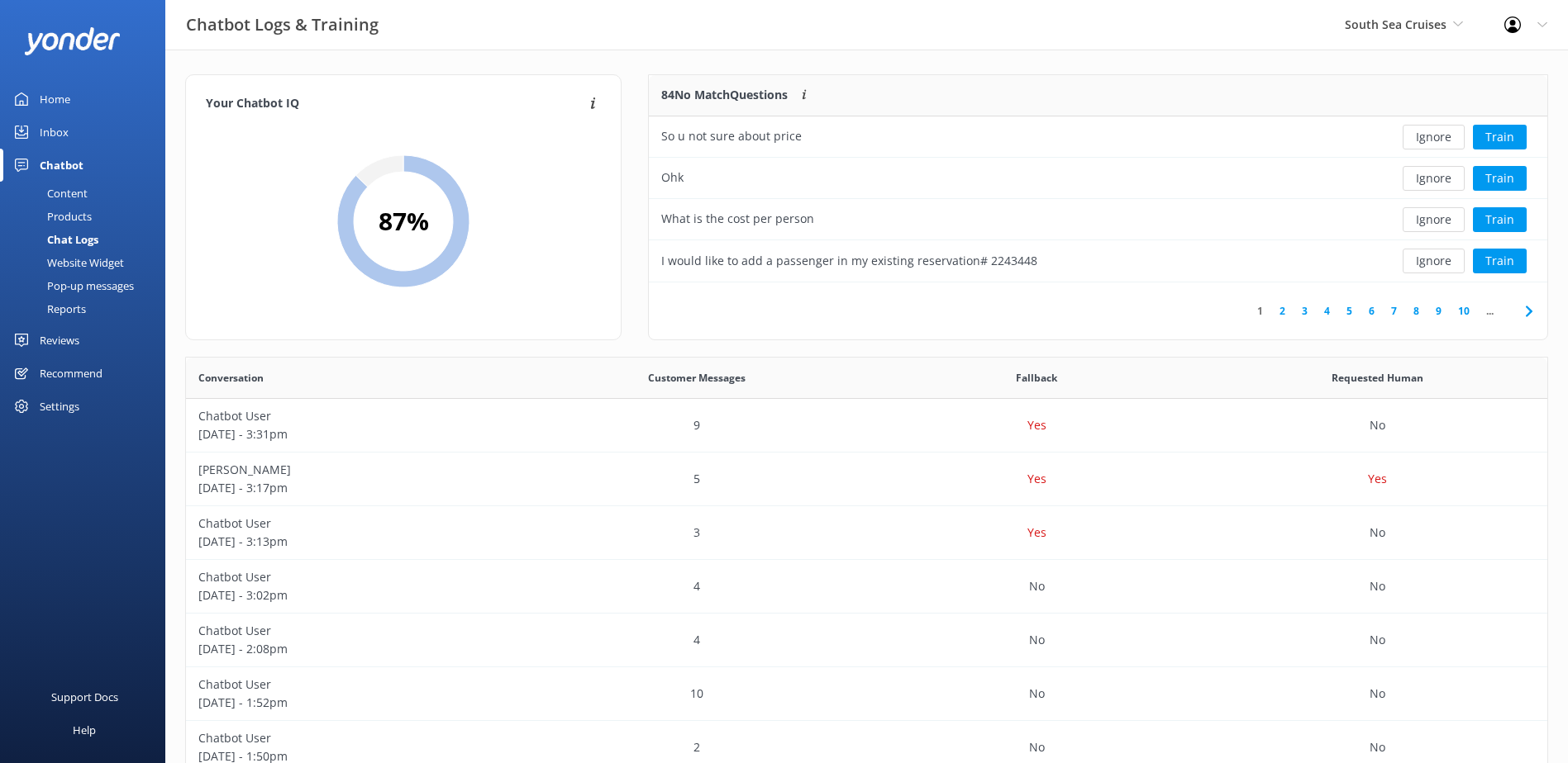
click at [1418, 135] on button "Ignore" at bounding box center [1433, 137] width 62 height 24
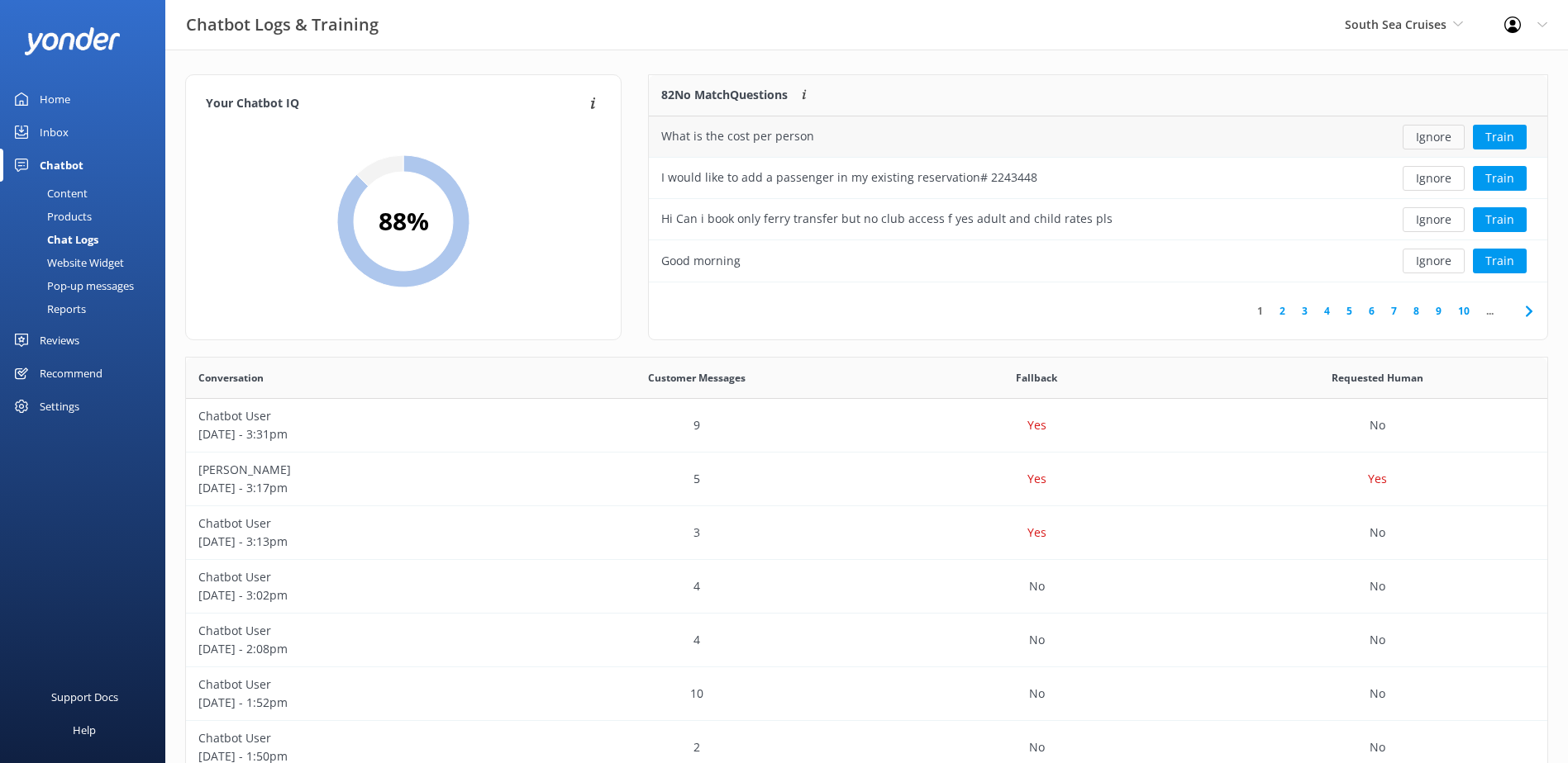
click at [1421, 147] on button "Ignore" at bounding box center [1433, 137] width 62 height 24
click at [1418, 142] on button "Ignore" at bounding box center [1433, 137] width 62 height 24
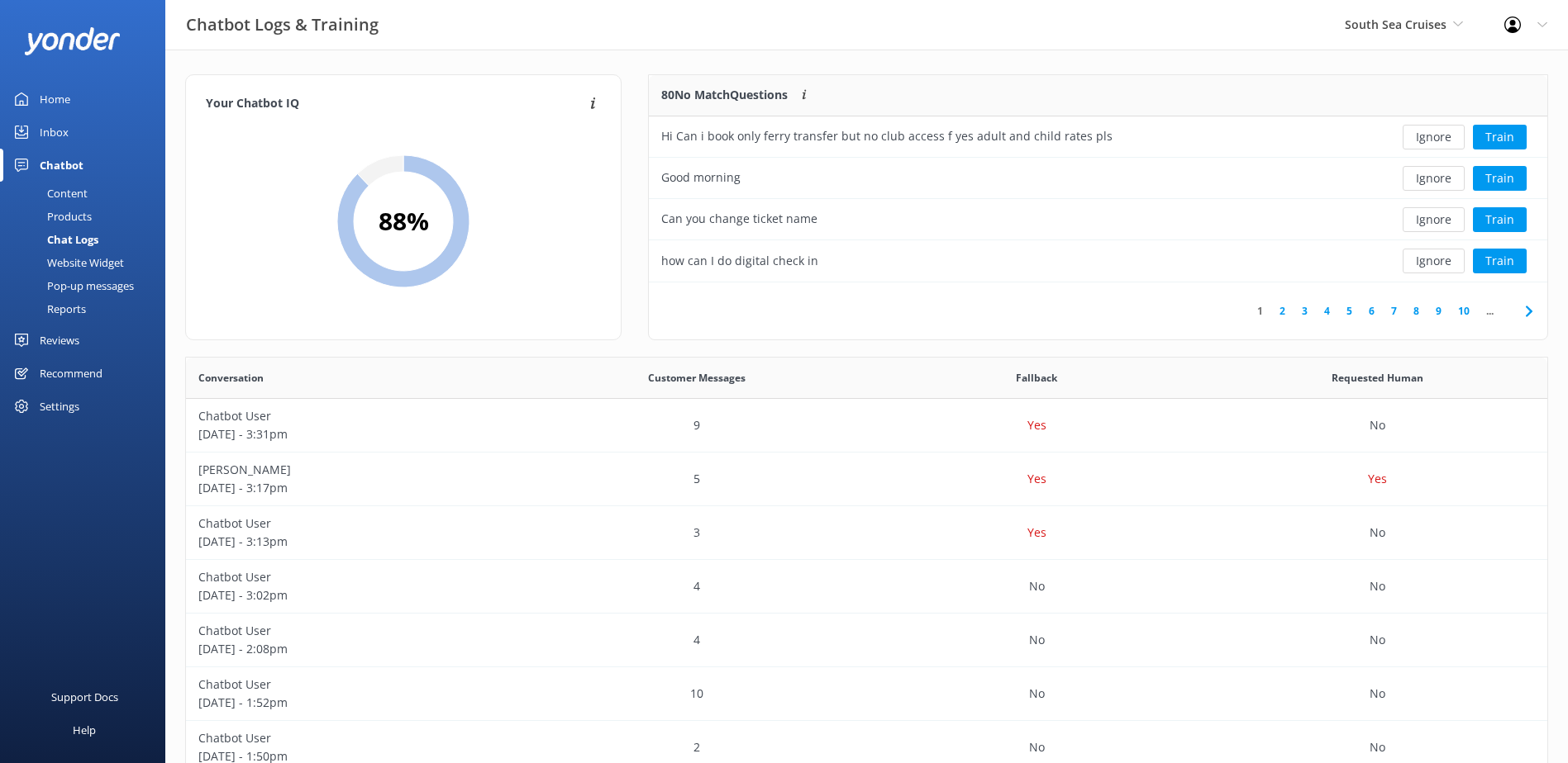
click at [1418, 142] on button "Ignore" at bounding box center [1433, 137] width 62 height 24
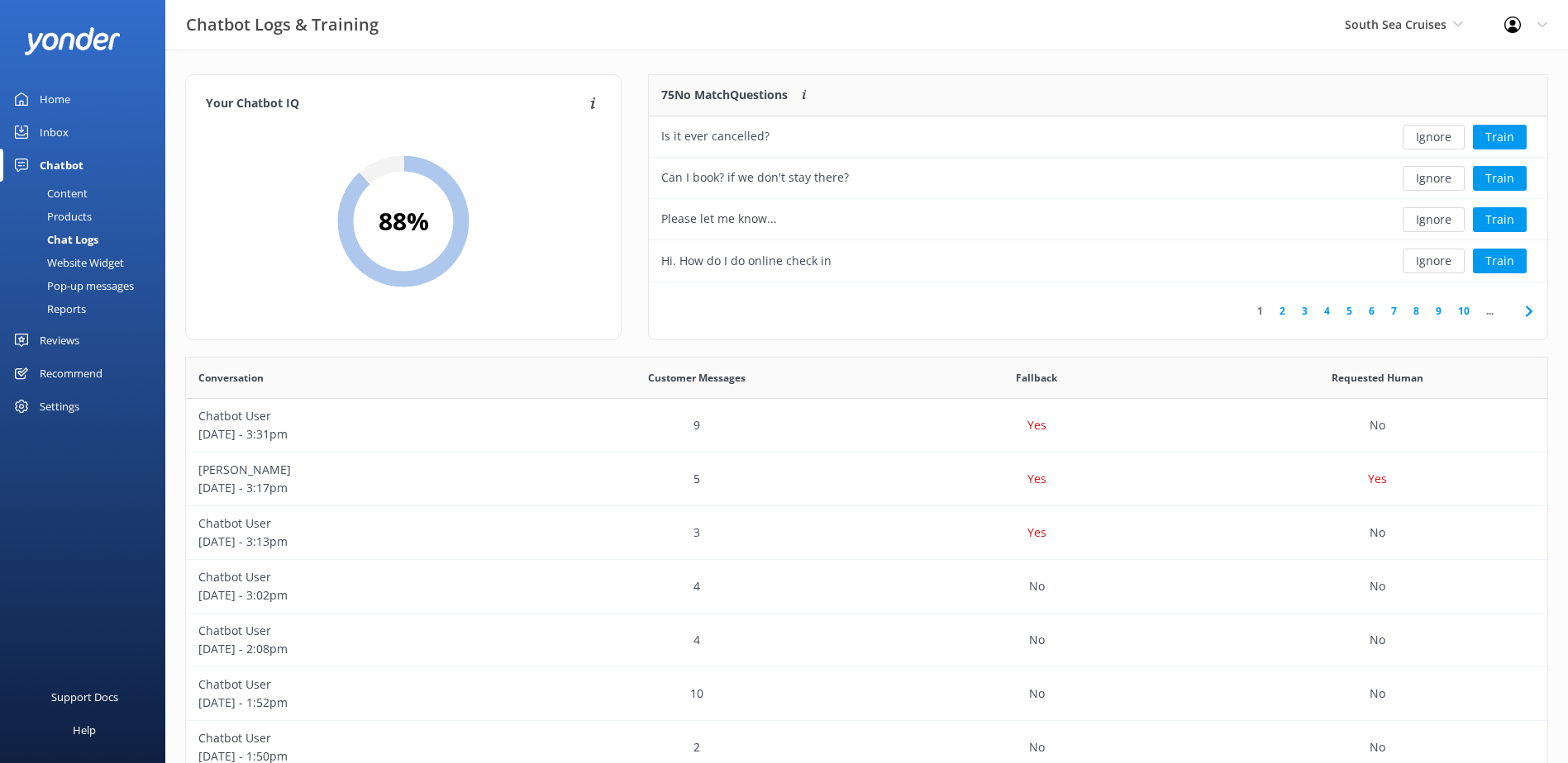
click at [1418, 142] on button "Ignore" at bounding box center [1433, 137] width 62 height 24
click at [1417, 142] on button "Ignore" at bounding box center [1433, 137] width 62 height 24
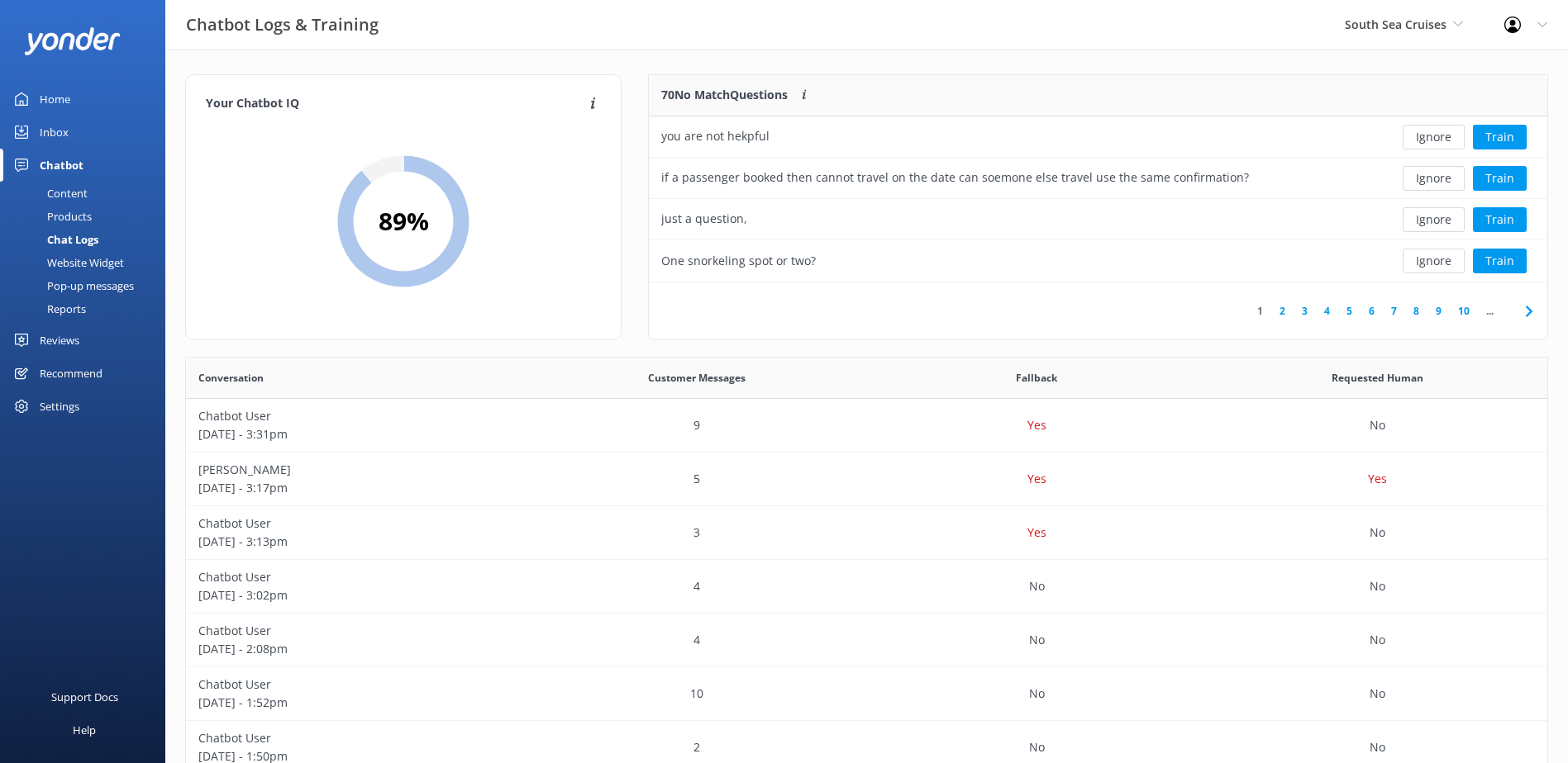
click at [1417, 142] on button "Ignore" at bounding box center [1433, 137] width 62 height 24
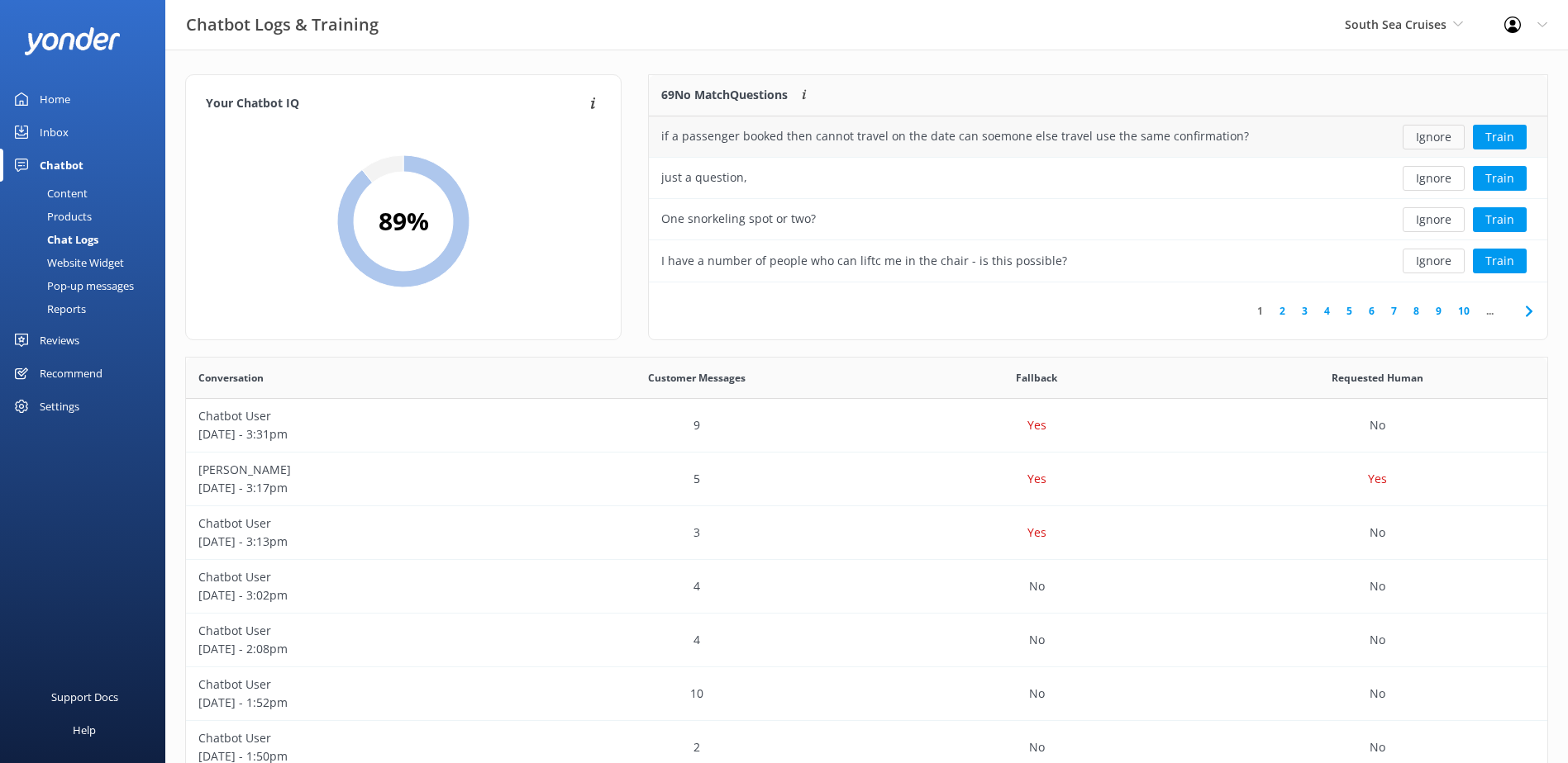
click at [1423, 132] on button "Ignore" at bounding box center [1433, 137] width 62 height 24
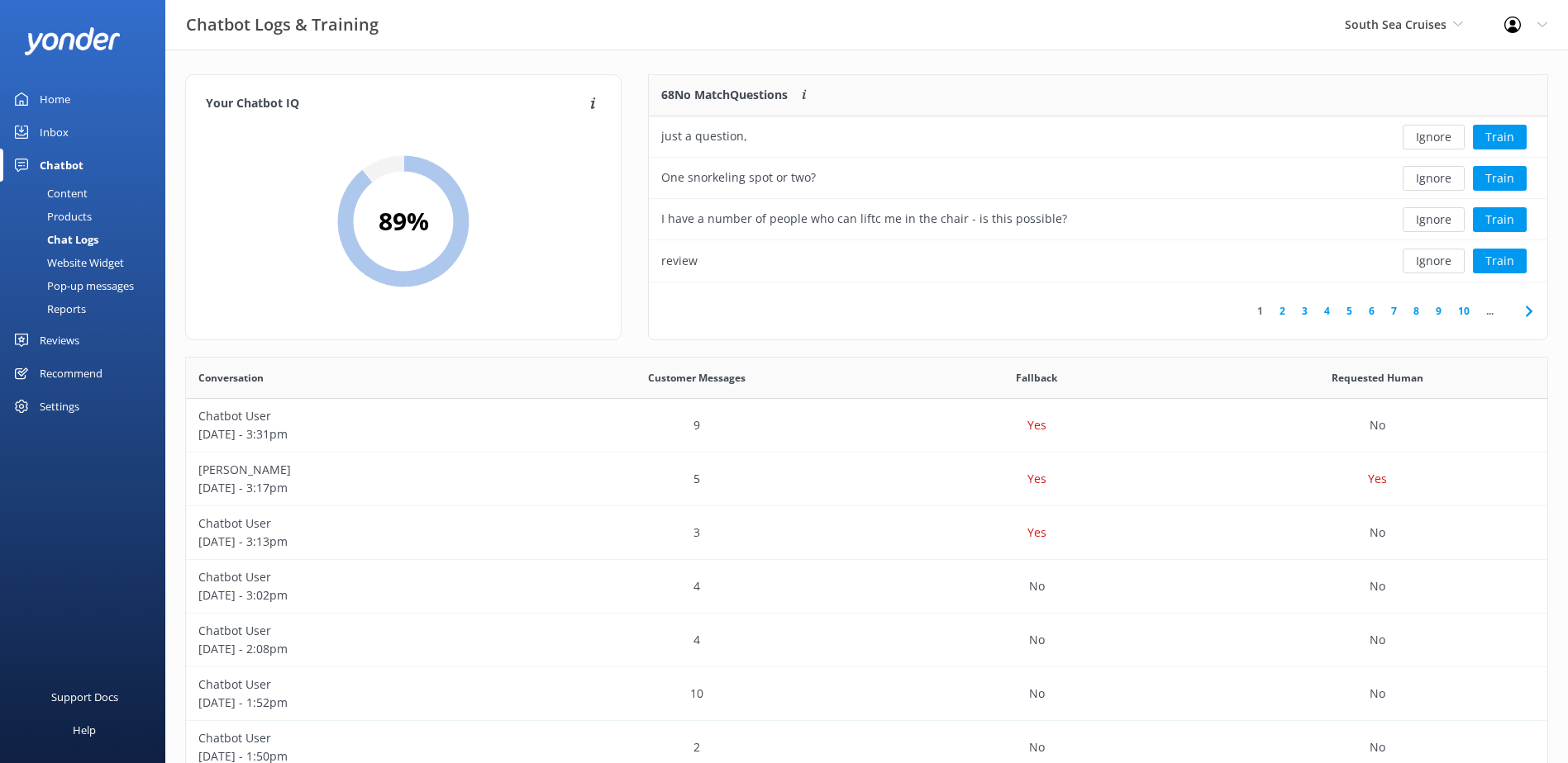
click at [1423, 132] on button "Ignore" at bounding box center [1433, 137] width 62 height 24
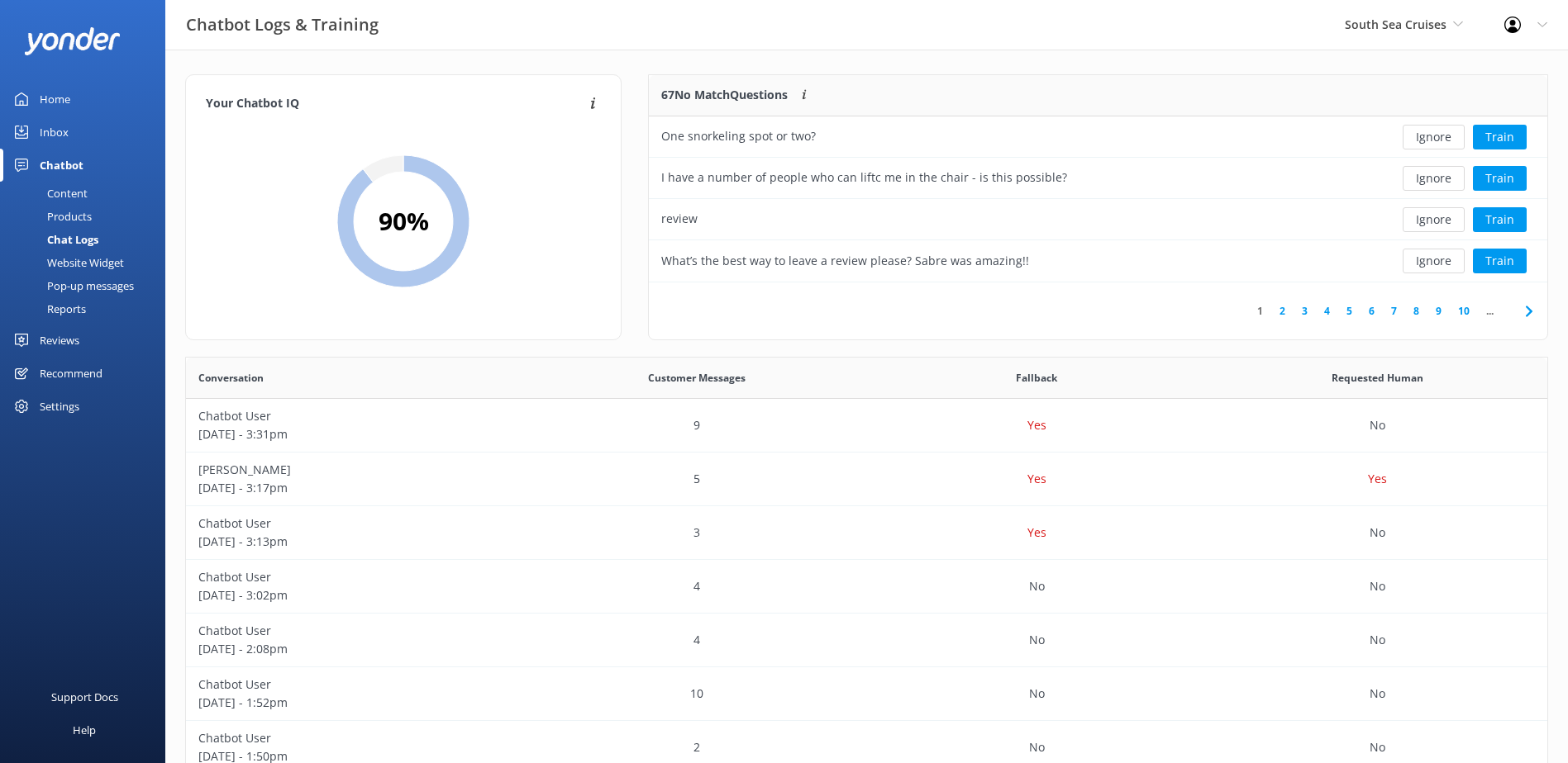
click at [1423, 132] on button "Ignore" at bounding box center [1433, 137] width 62 height 24
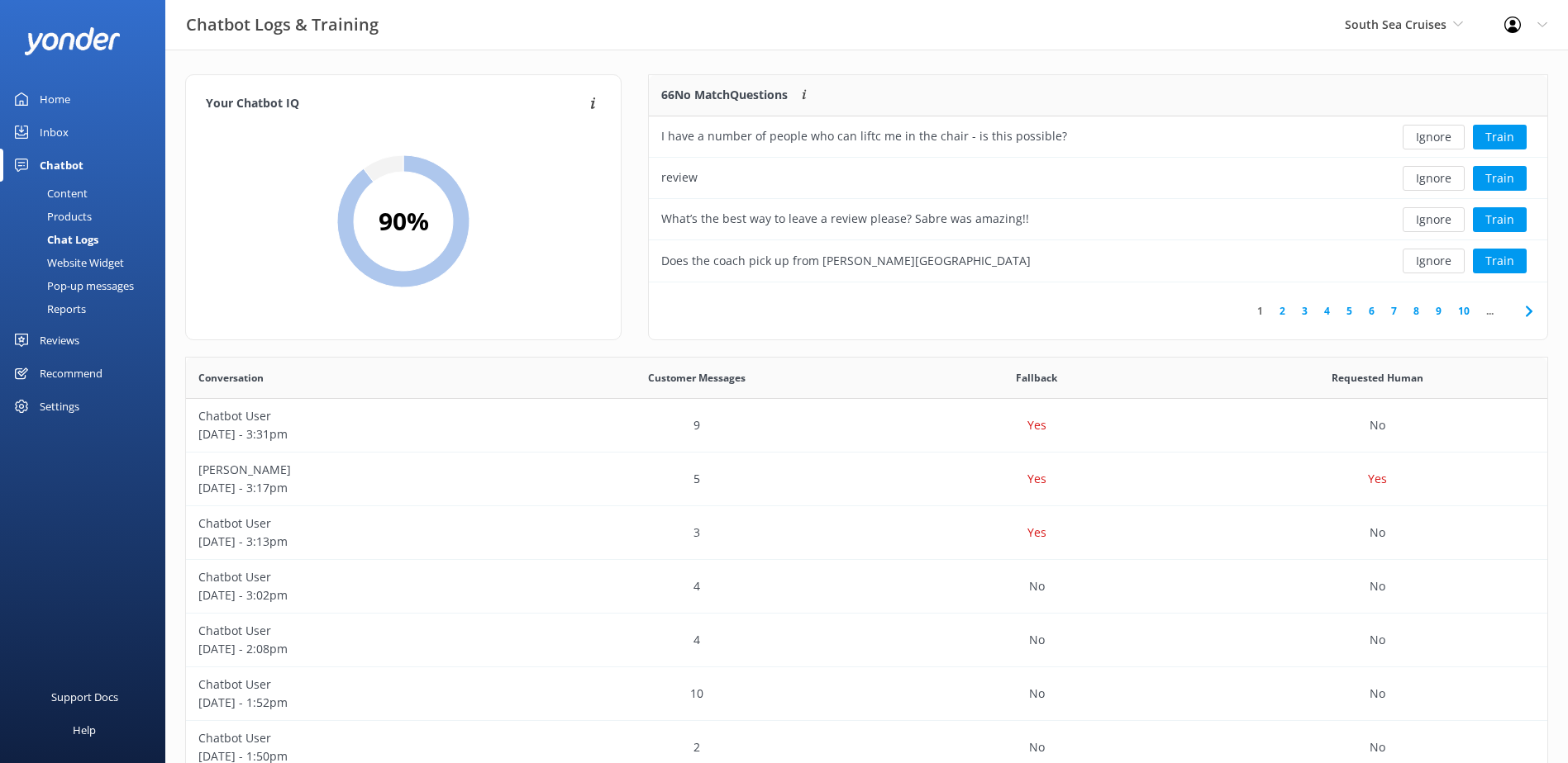
click at [1423, 132] on button "Ignore" at bounding box center [1433, 137] width 62 height 24
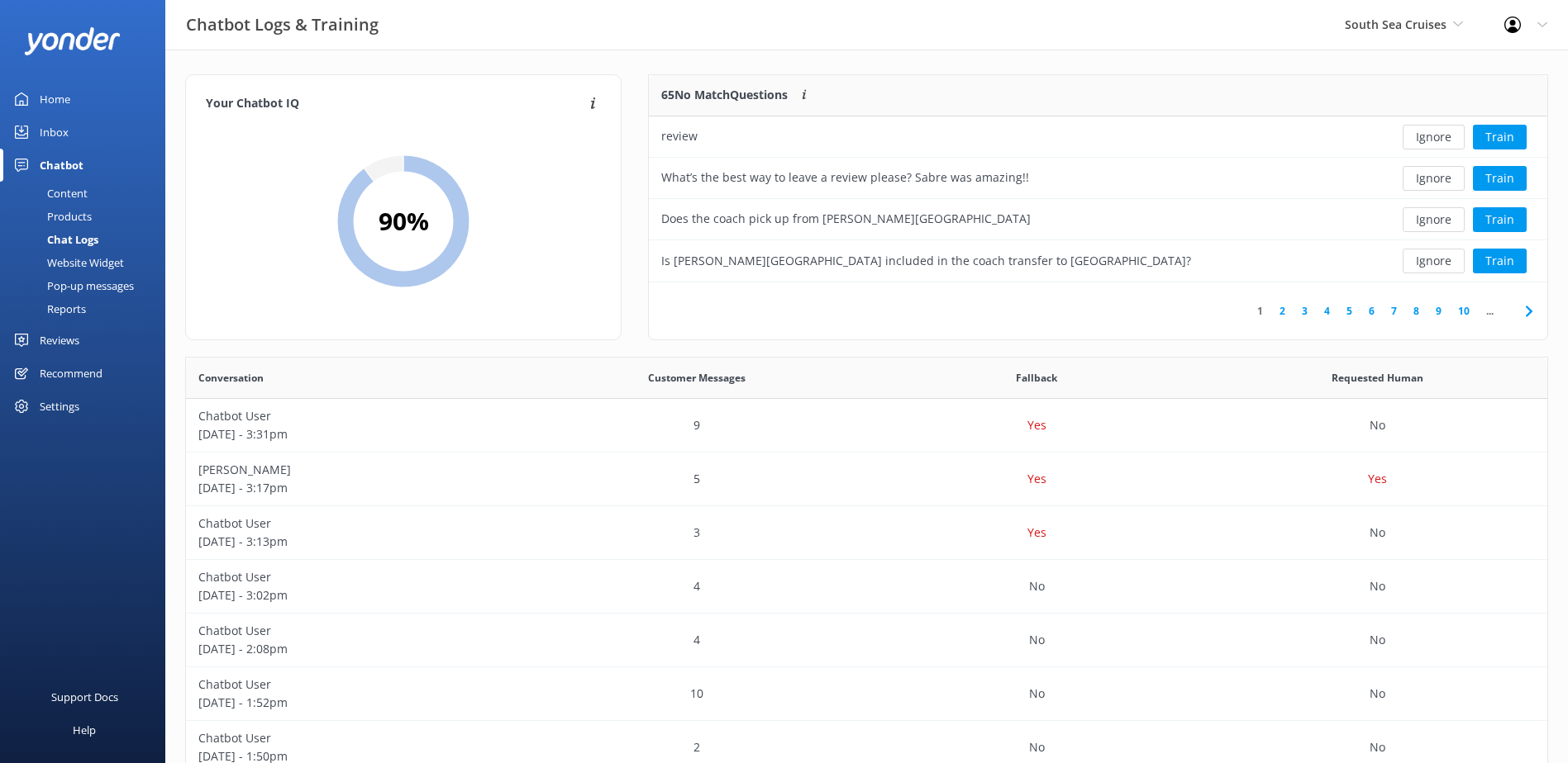
click at [1423, 132] on button "Ignore" at bounding box center [1433, 137] width 62 height 24
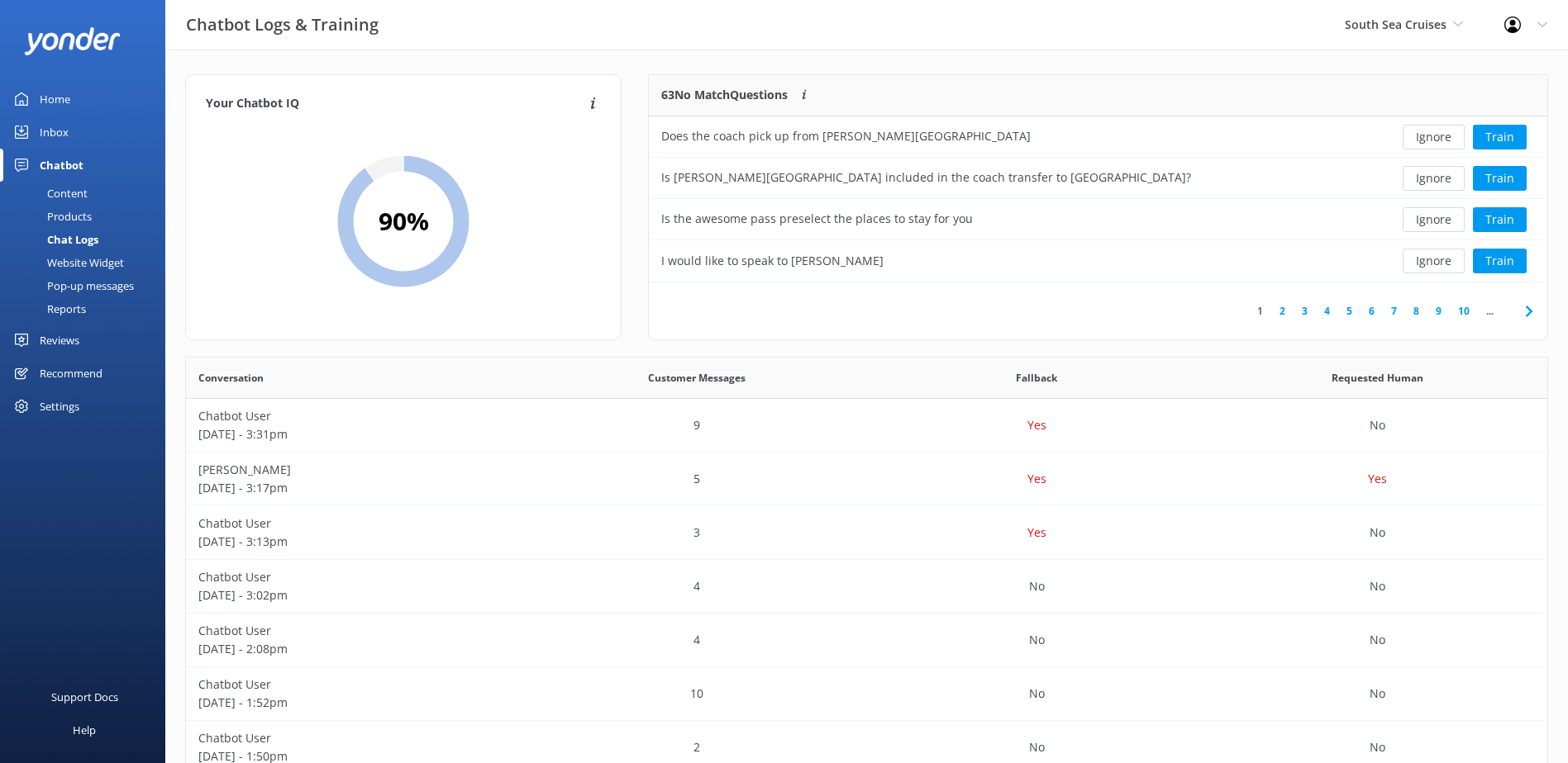
click at [1423, 132] on button "Ignore" at bounding box center [1433, 137] width 62 height 24
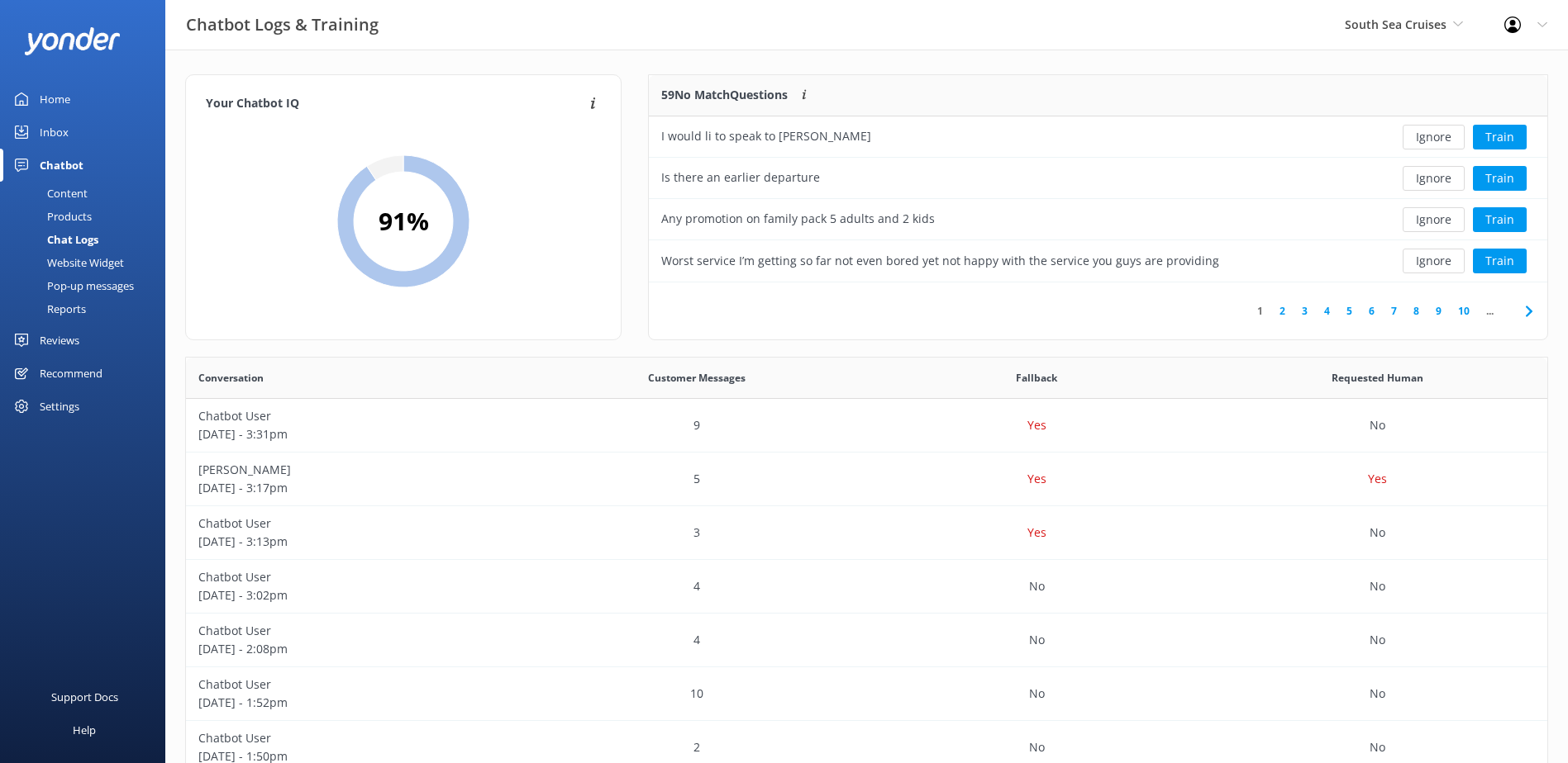
click at [1423, 132] on button "Ignore" at bounding box center [1433, 137] width 62 height 24
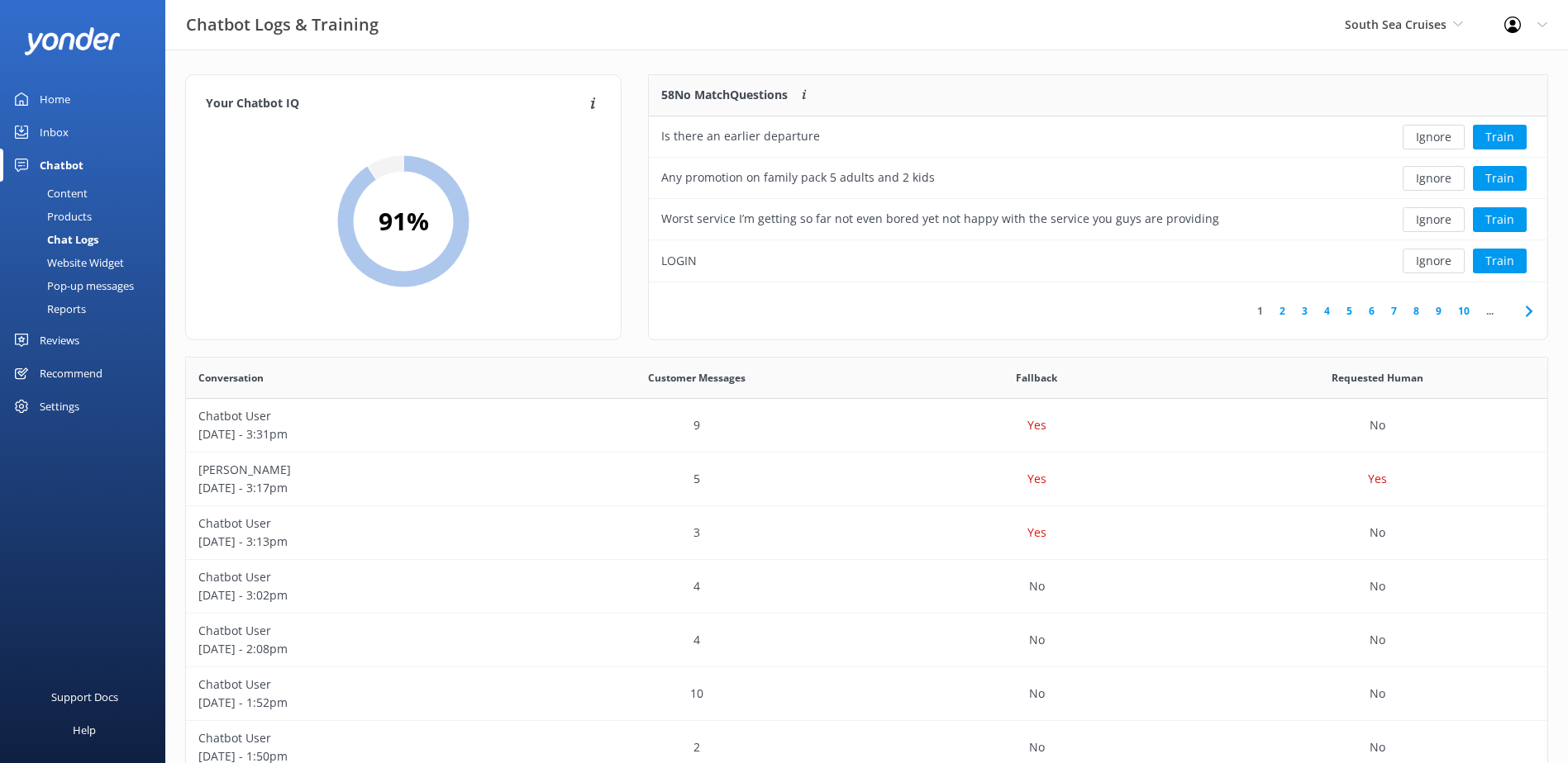
click at [1423, 132] on button "Ignore" at bounding box center [1433, 137] width 62 height 24
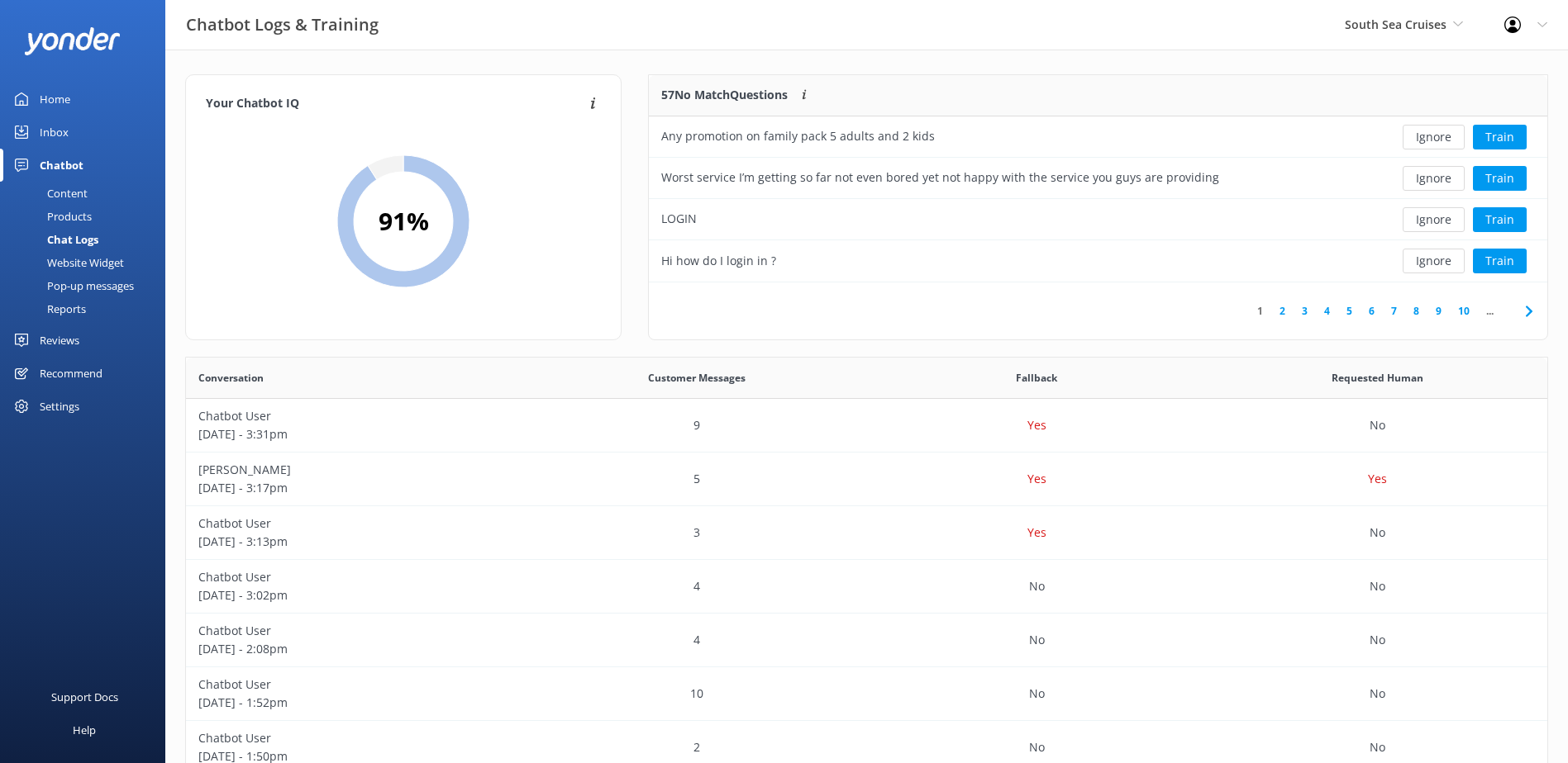
click at [1423, 132] on button "Ignore" at bounding box center [1433, 137] width 62 height 24
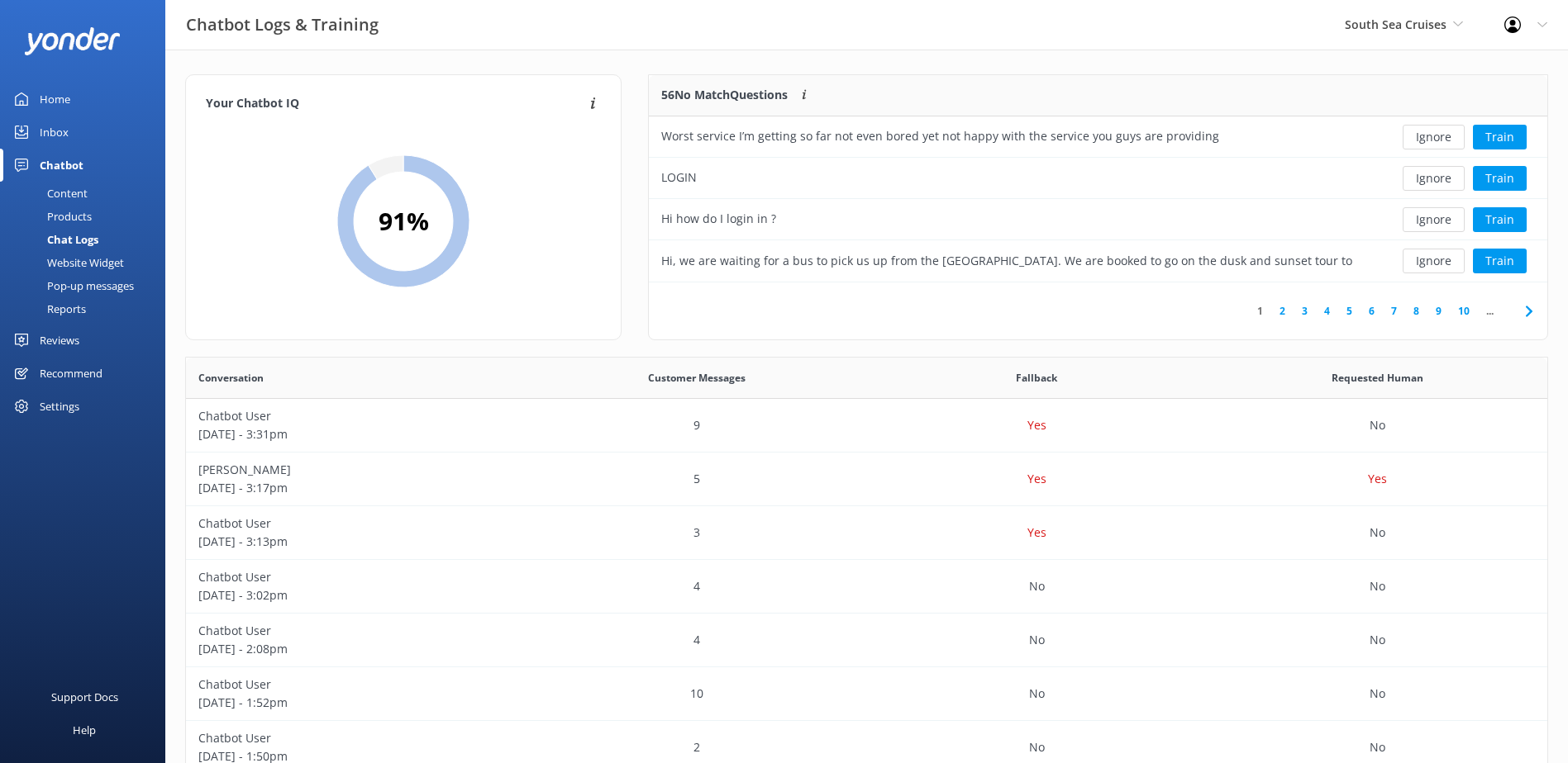
click at [1423, 132] on button "Ignore" at bounding box center [1433, 137] width 62 height 24
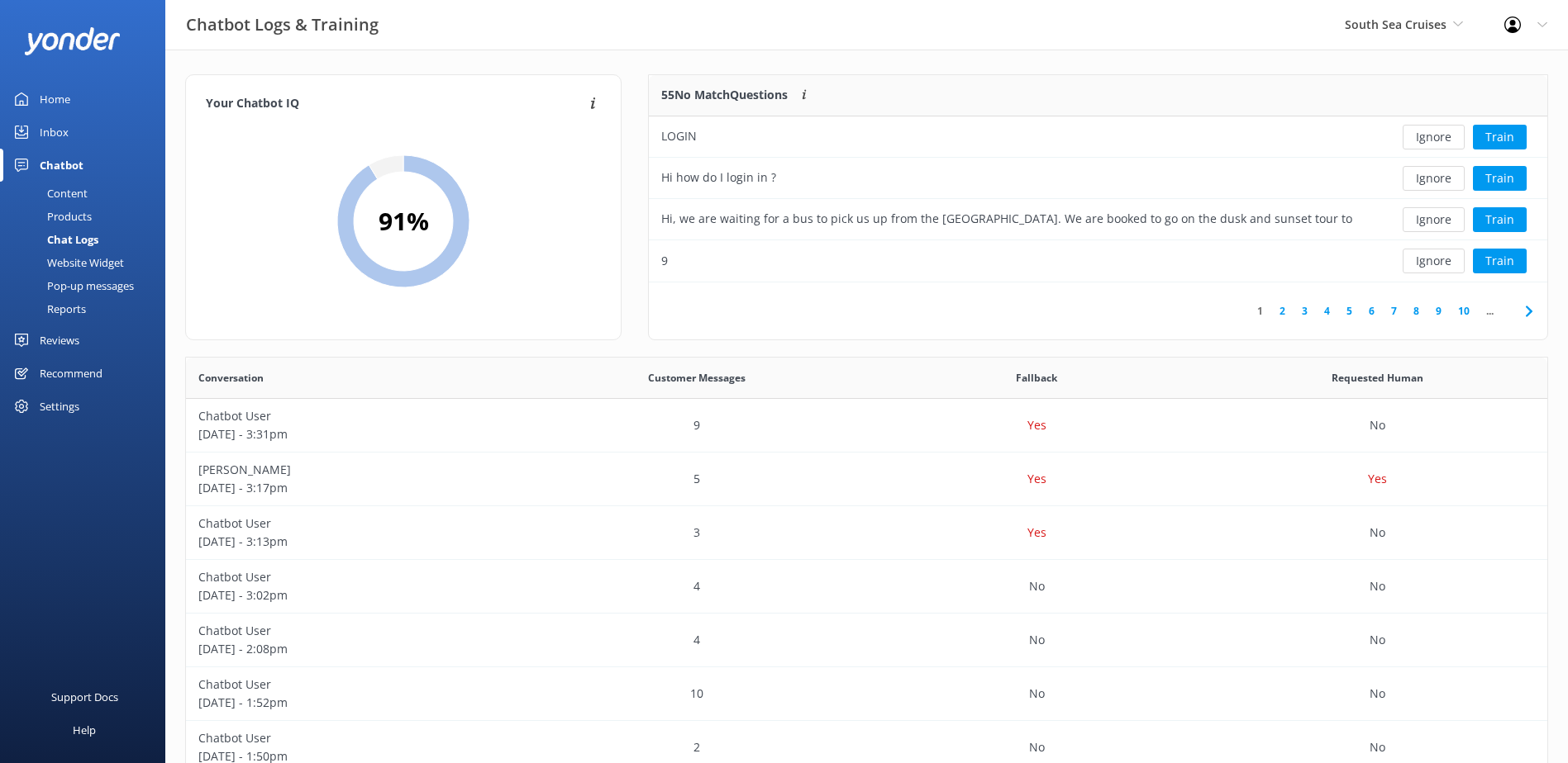
click at [1423, 132] on button "Ignore" at bounding box center [1433, 137] width 62 height 24
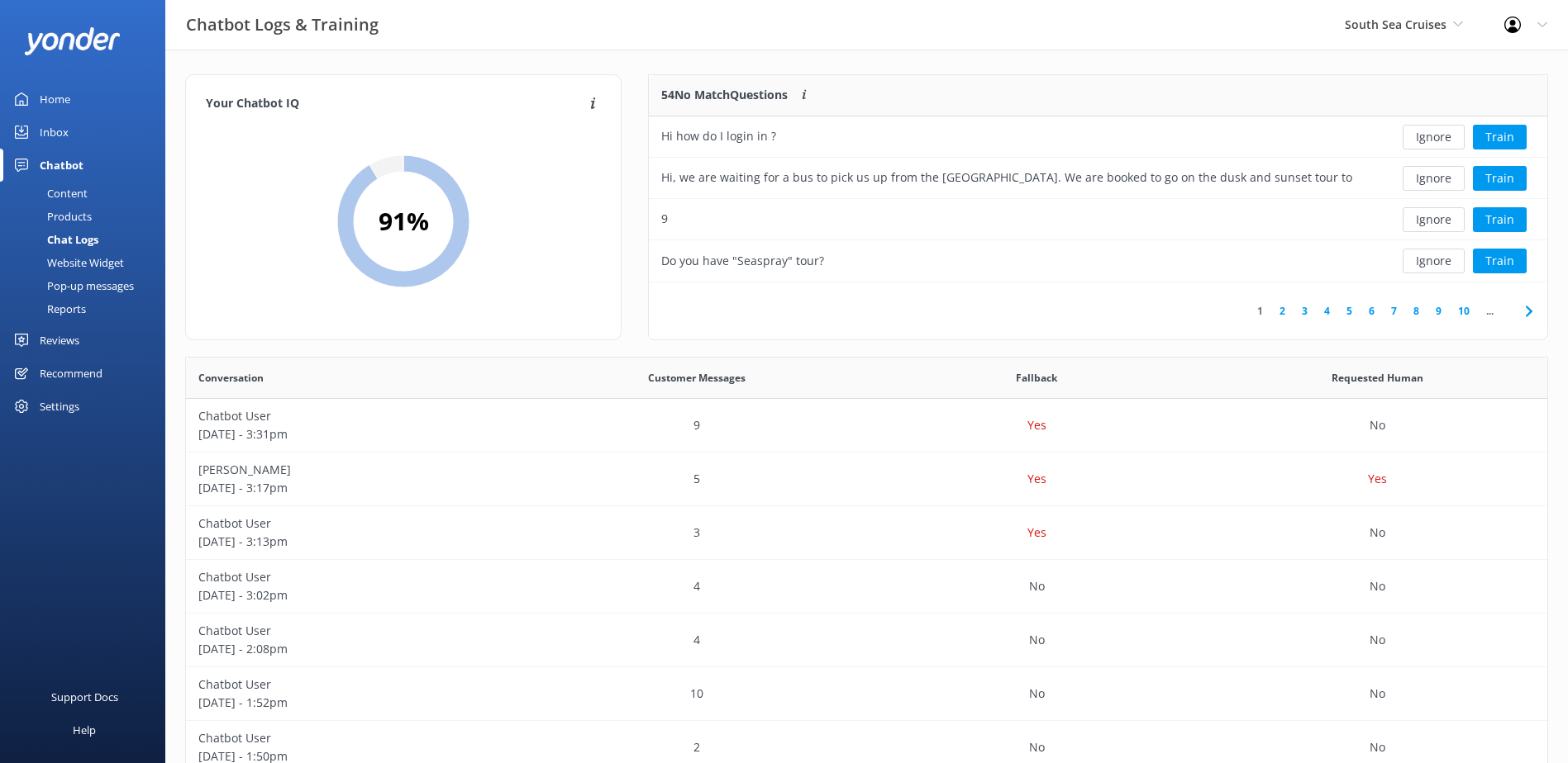
click at [1423, 132] on button "Ignore" at bounding box center [1433, 137] width 62 height 24
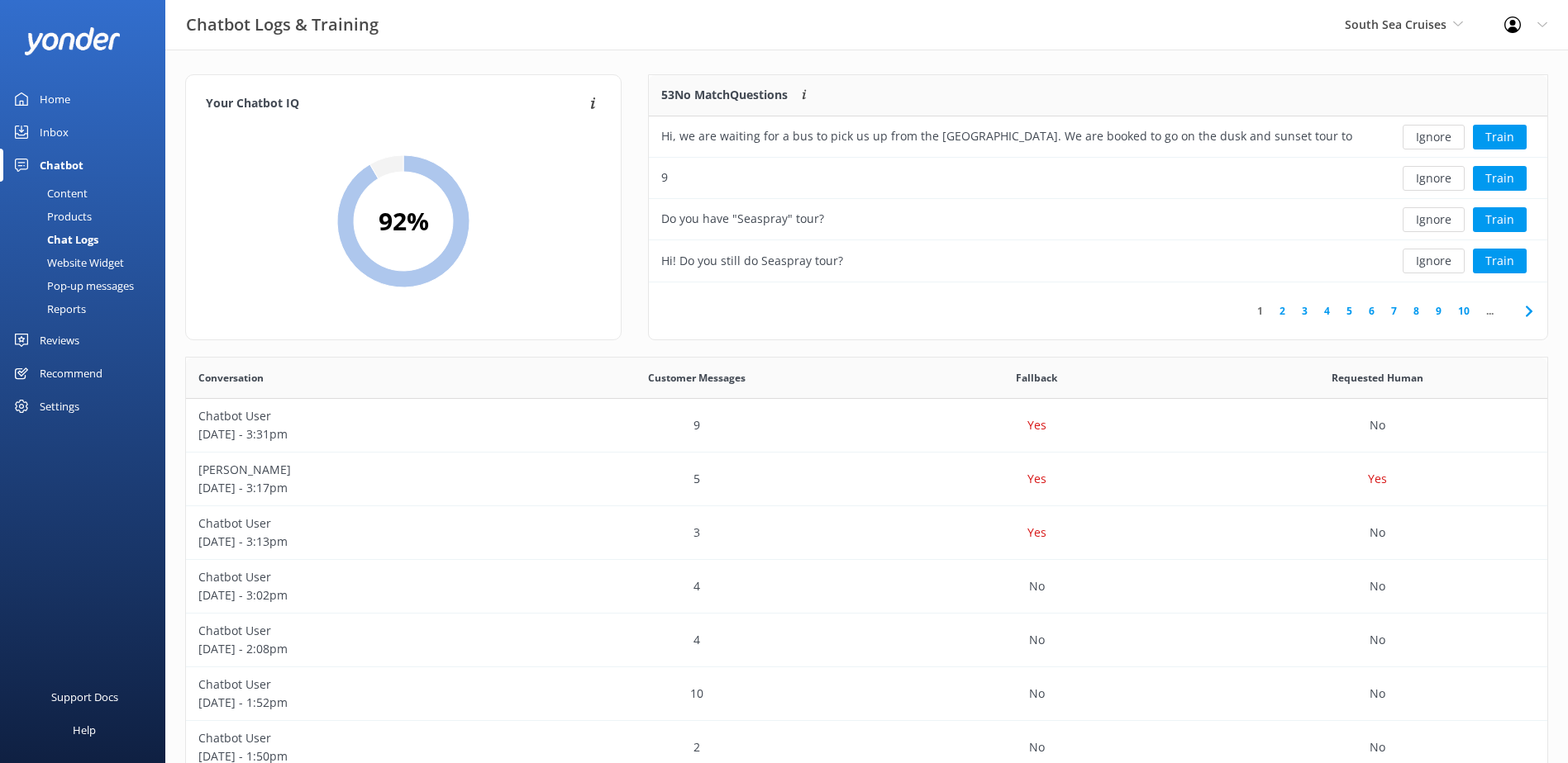
click at [1423, 132] on button "Ignore" at bounding box center [1433, 137] width 62 height 24
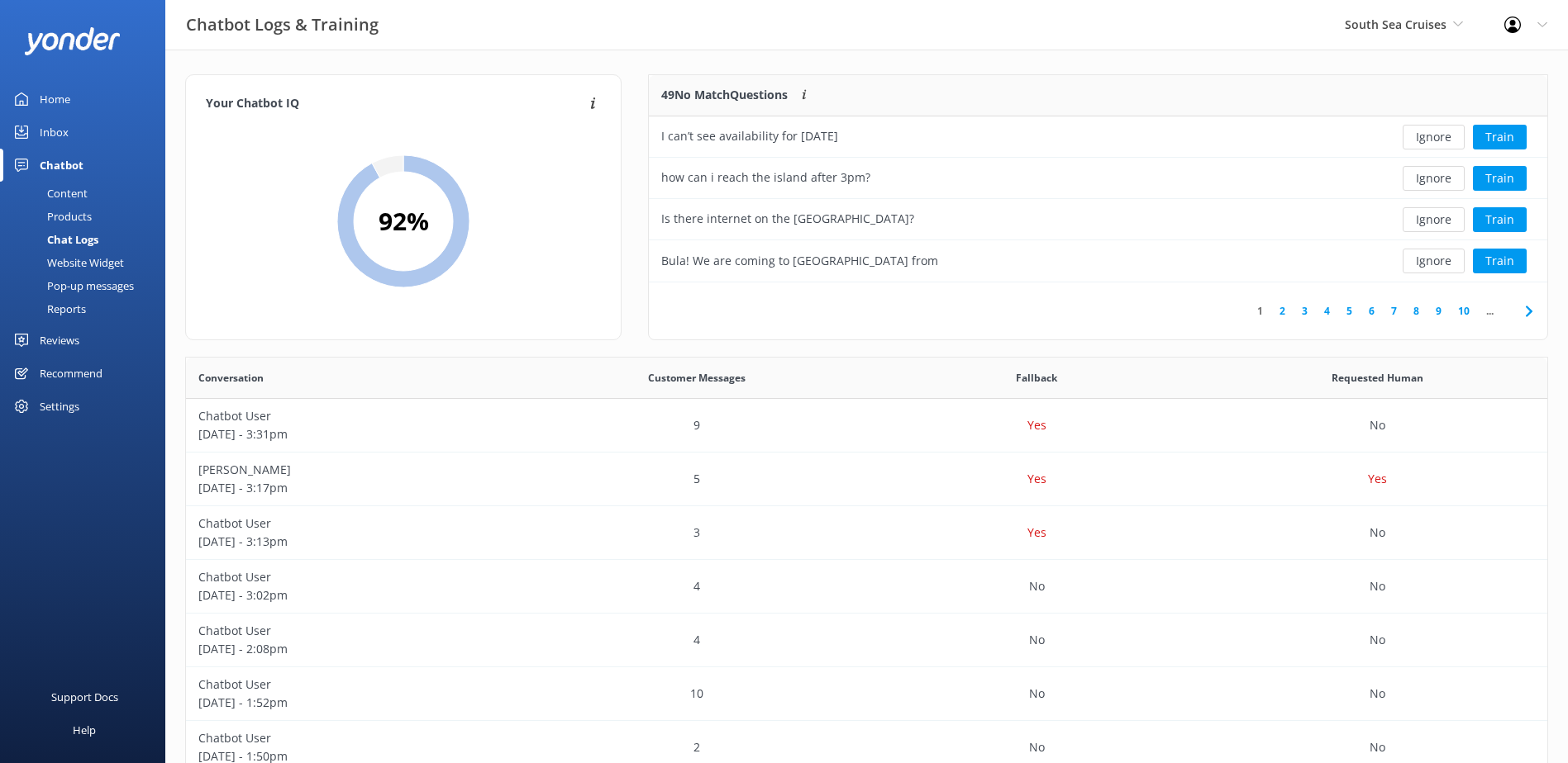
click at [1423, 132] on button "Ignore" at bounding box center [1433, 137] width 62 height 24
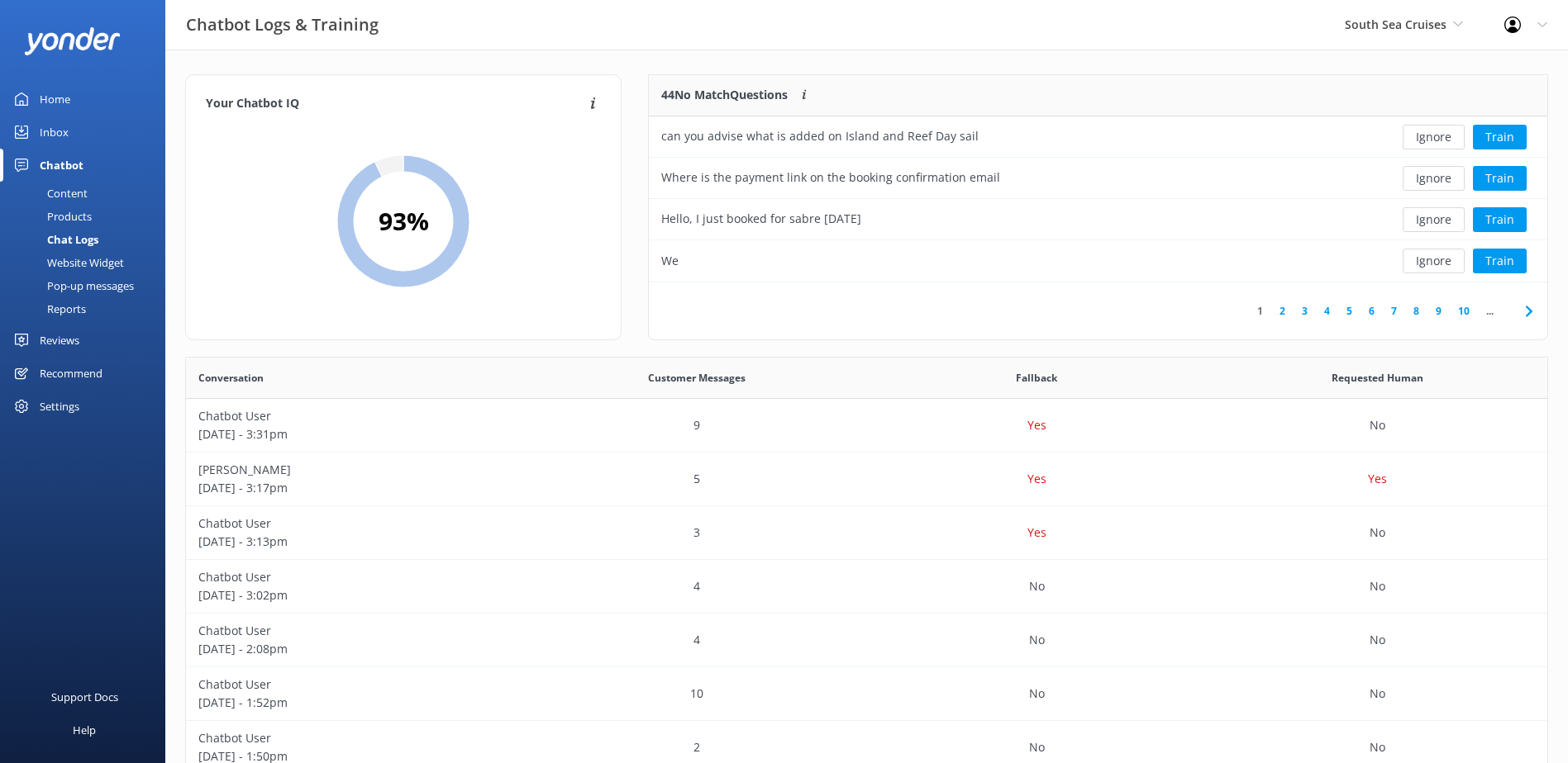
click at [1423, 132] on button "Ignore" at bounding box center [1433, 137] width 62 height 24
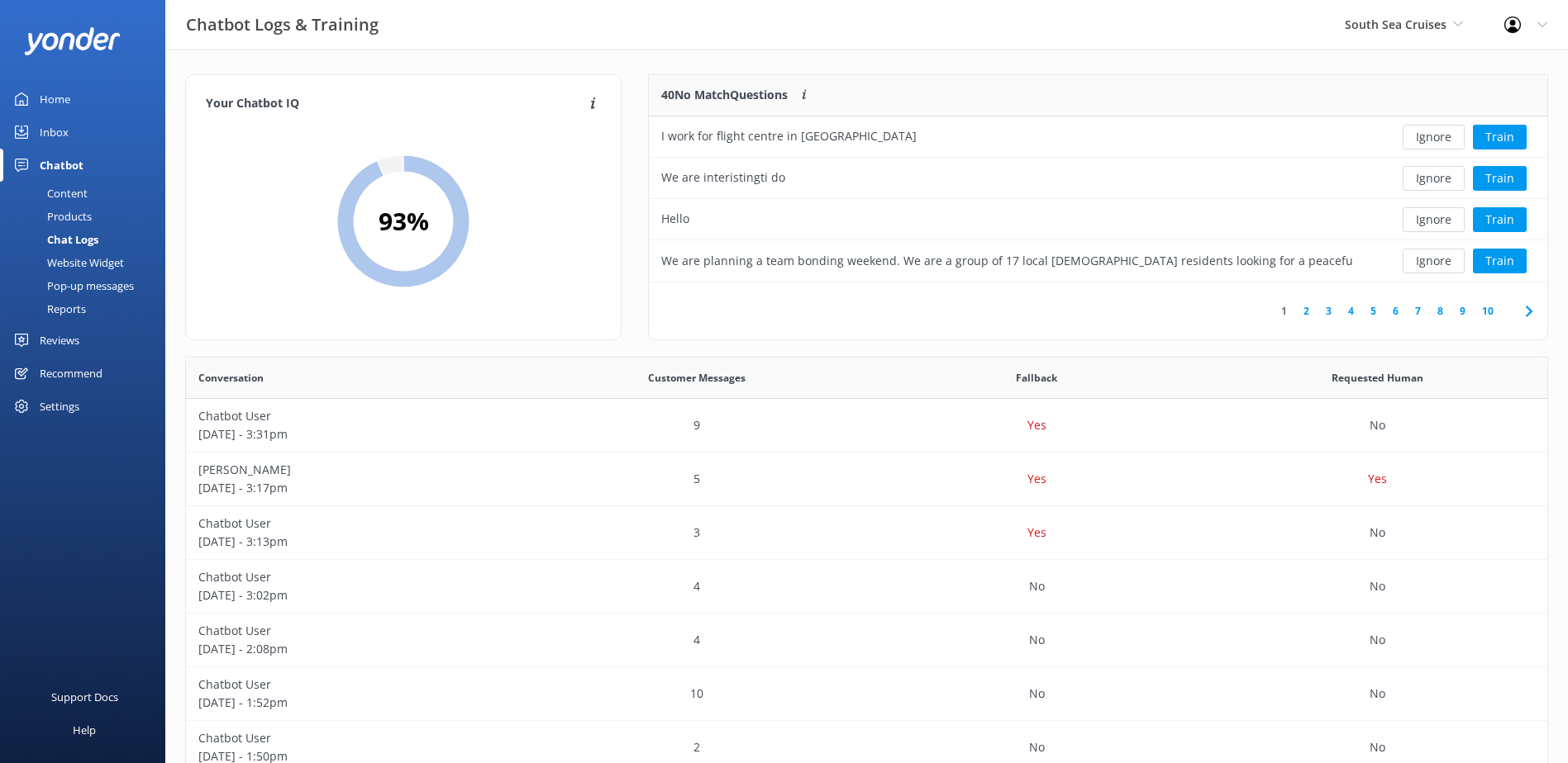
click at [1423, 132] on button "Ignore" at bounding box center [1433, 137] width 62 height 24
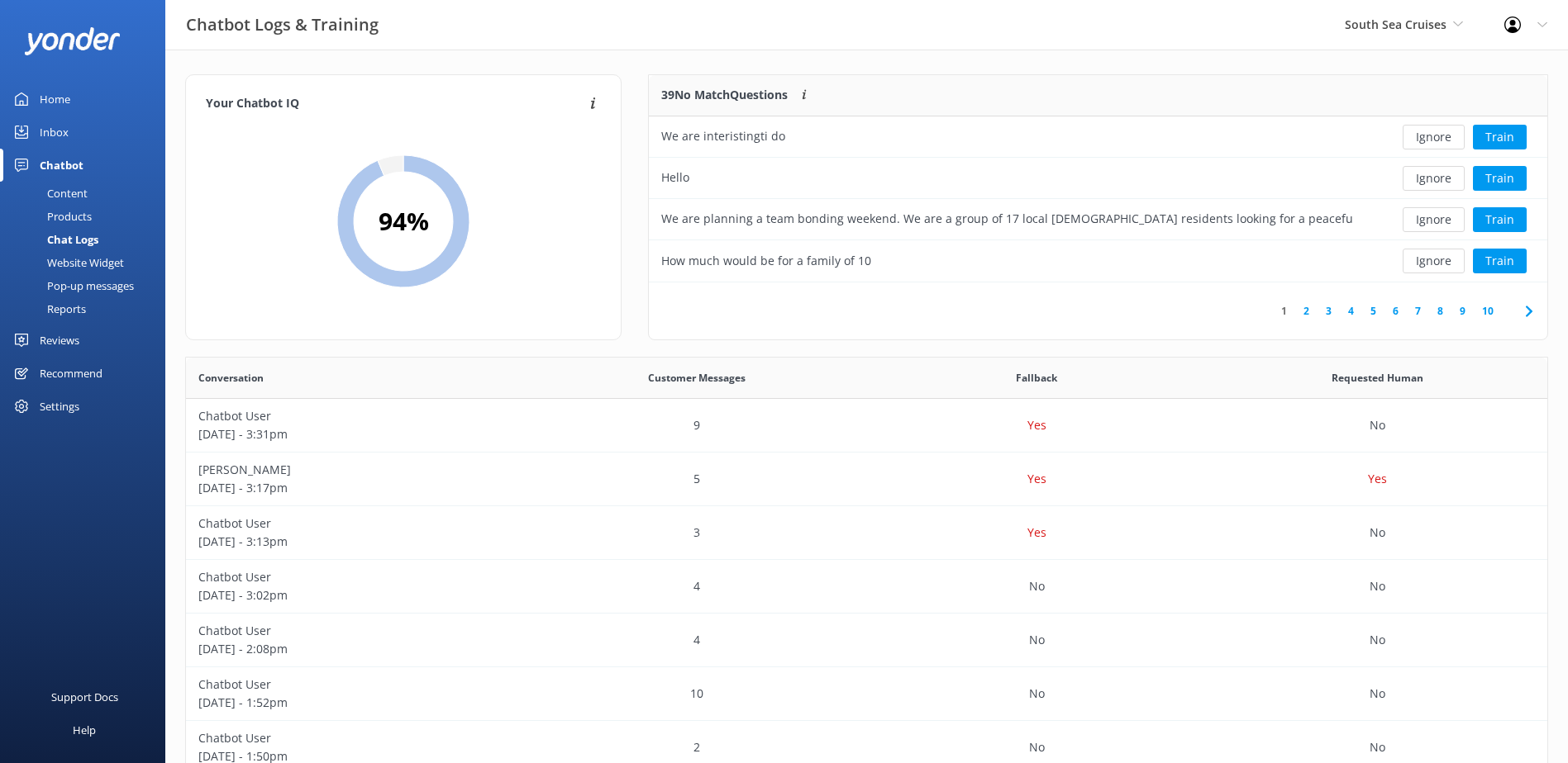
click at [1423, 132] on button "Ignore" at bounding box center [1433, 137] width 62 height 24
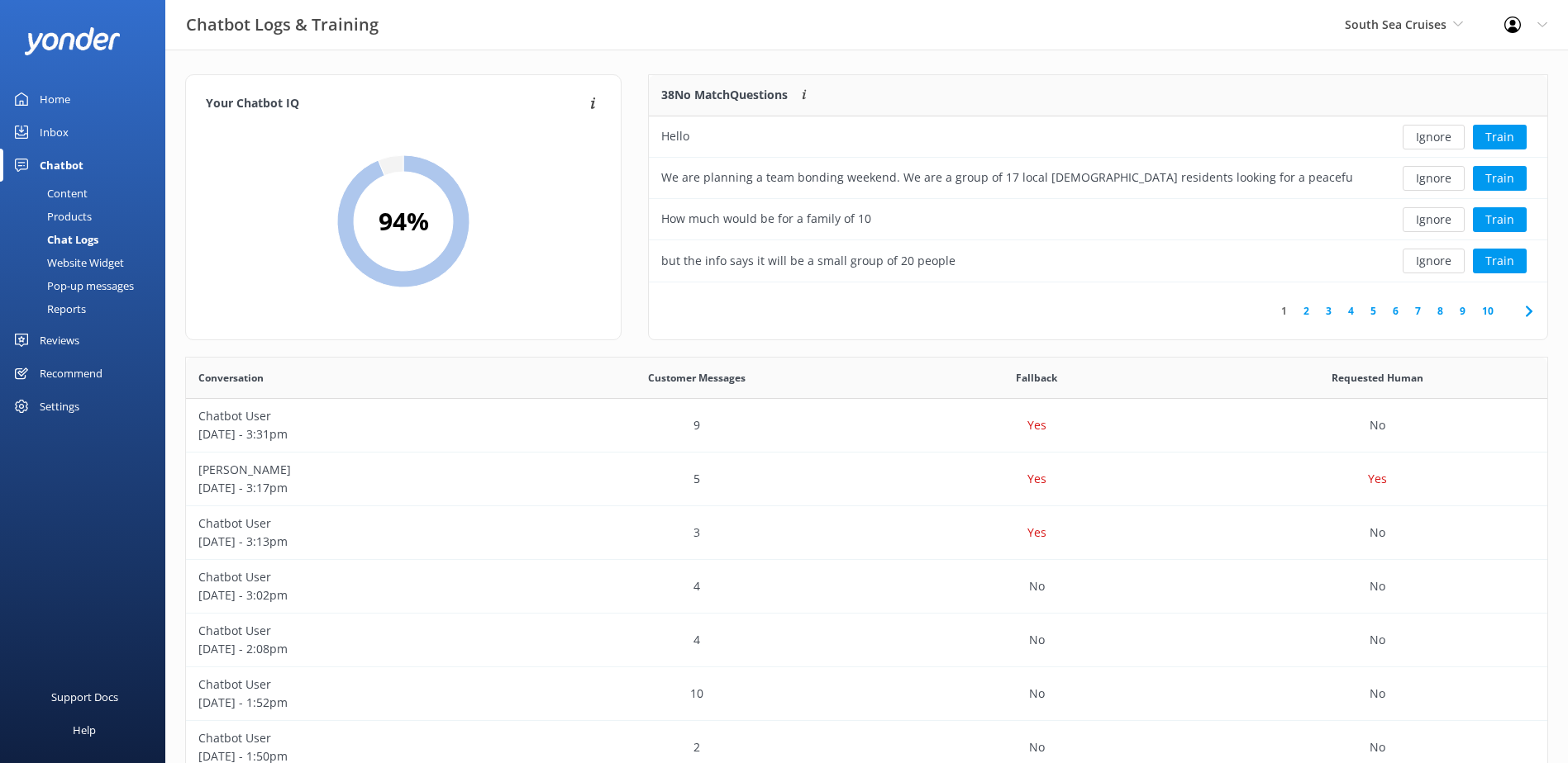
click at [1423, 132] on button "Ignore" at bounding box center [1433, 137] width 62 height 24
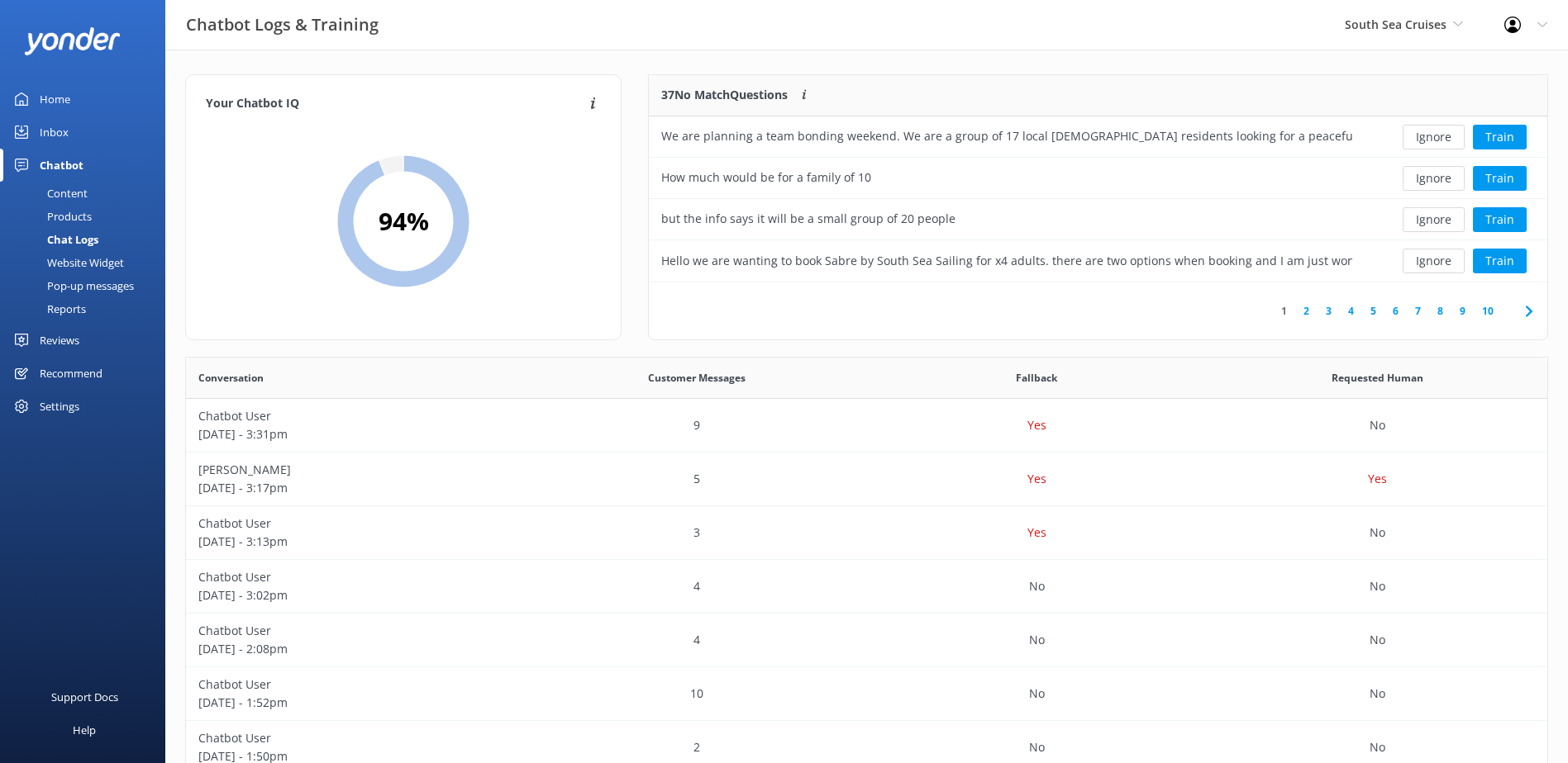
click at [1423, 132] on button "Ignore" at bounding box center [1433, 137] width 62 height 24
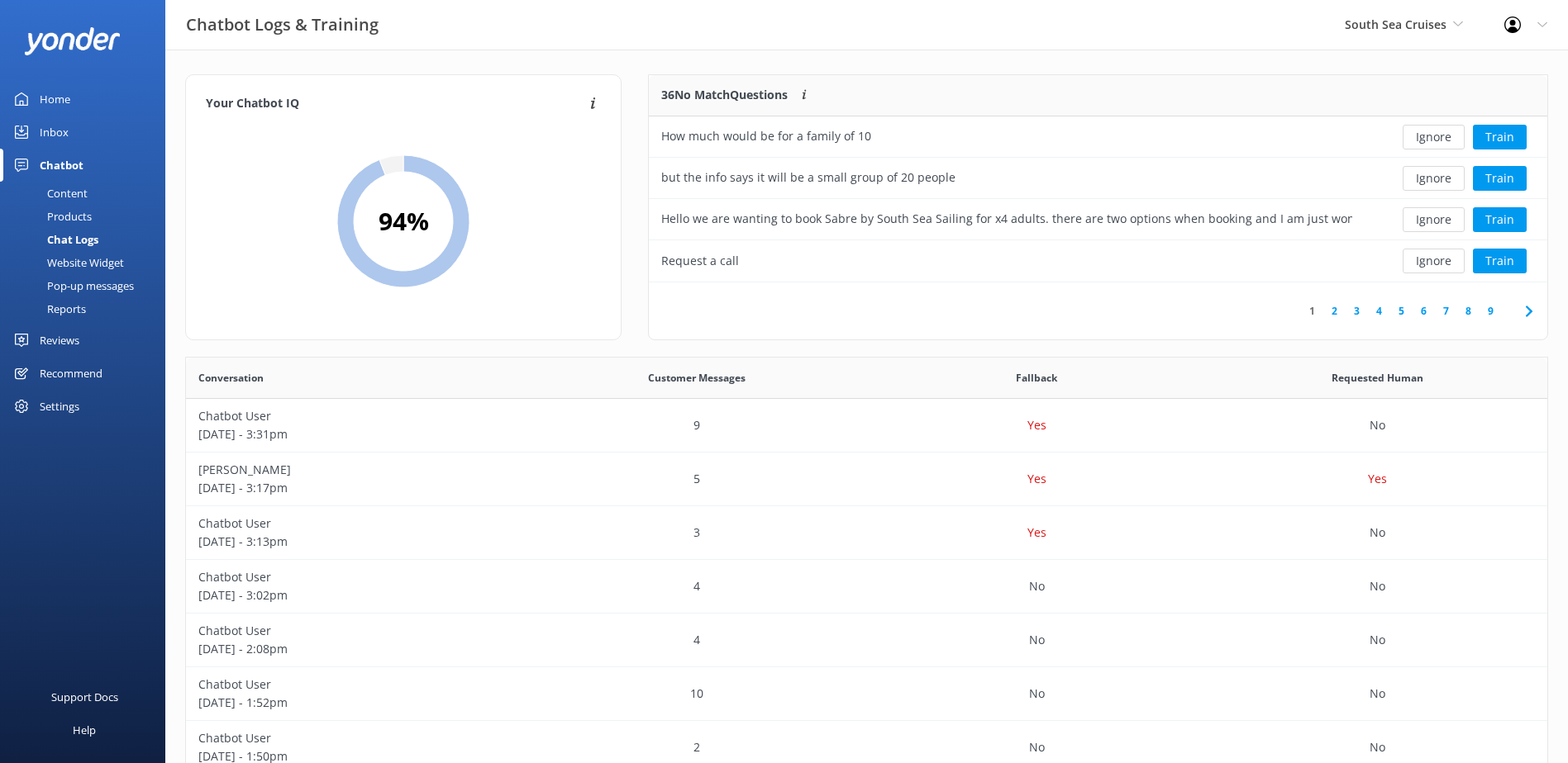
click at [1423, 132] on button "Ignore" at bounding box center [1433, 137] width 62 height 24
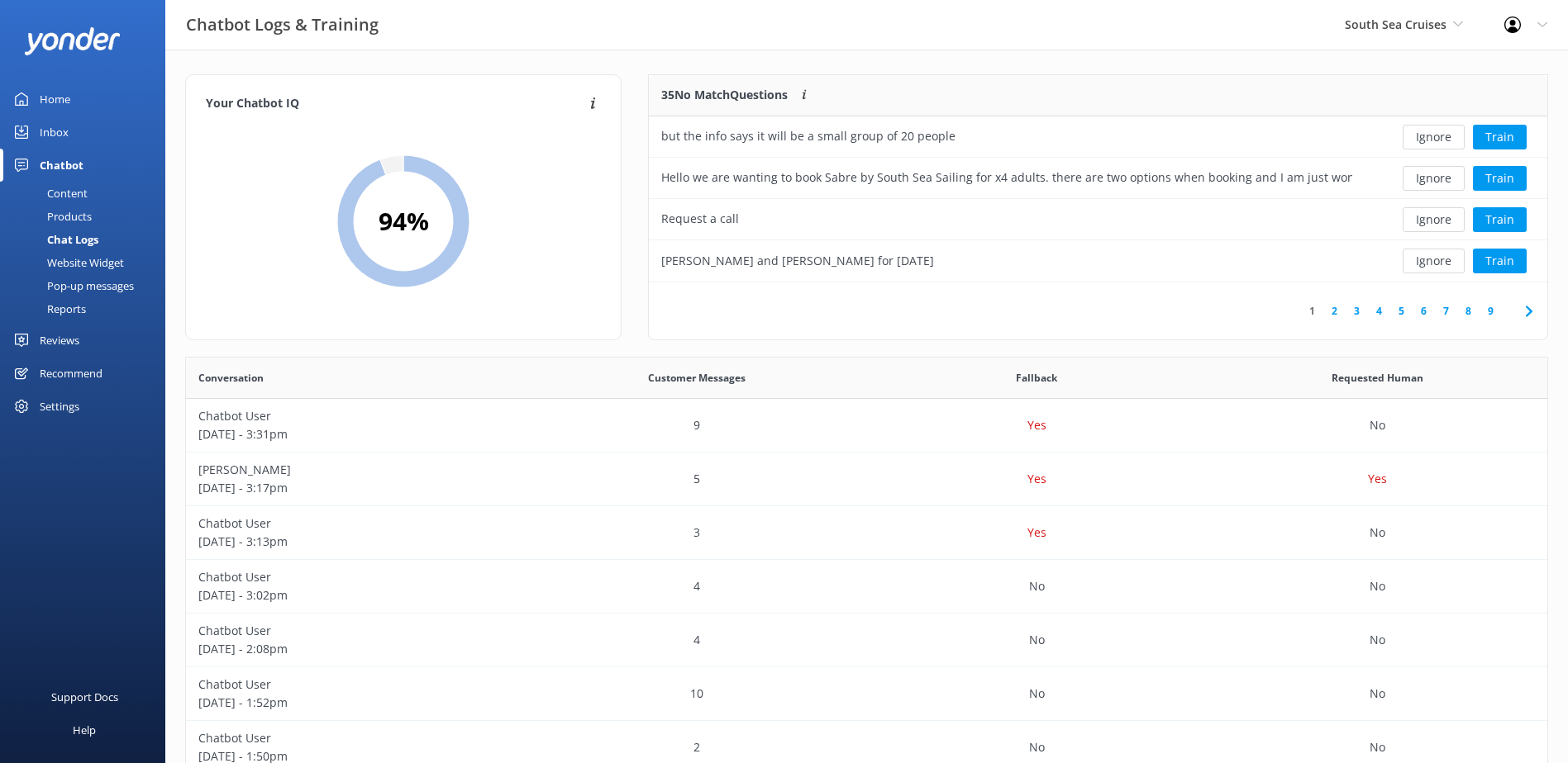
click at [1423, 132] on button "Ignore" at bounding box center [1433, 137] width 62 height 24
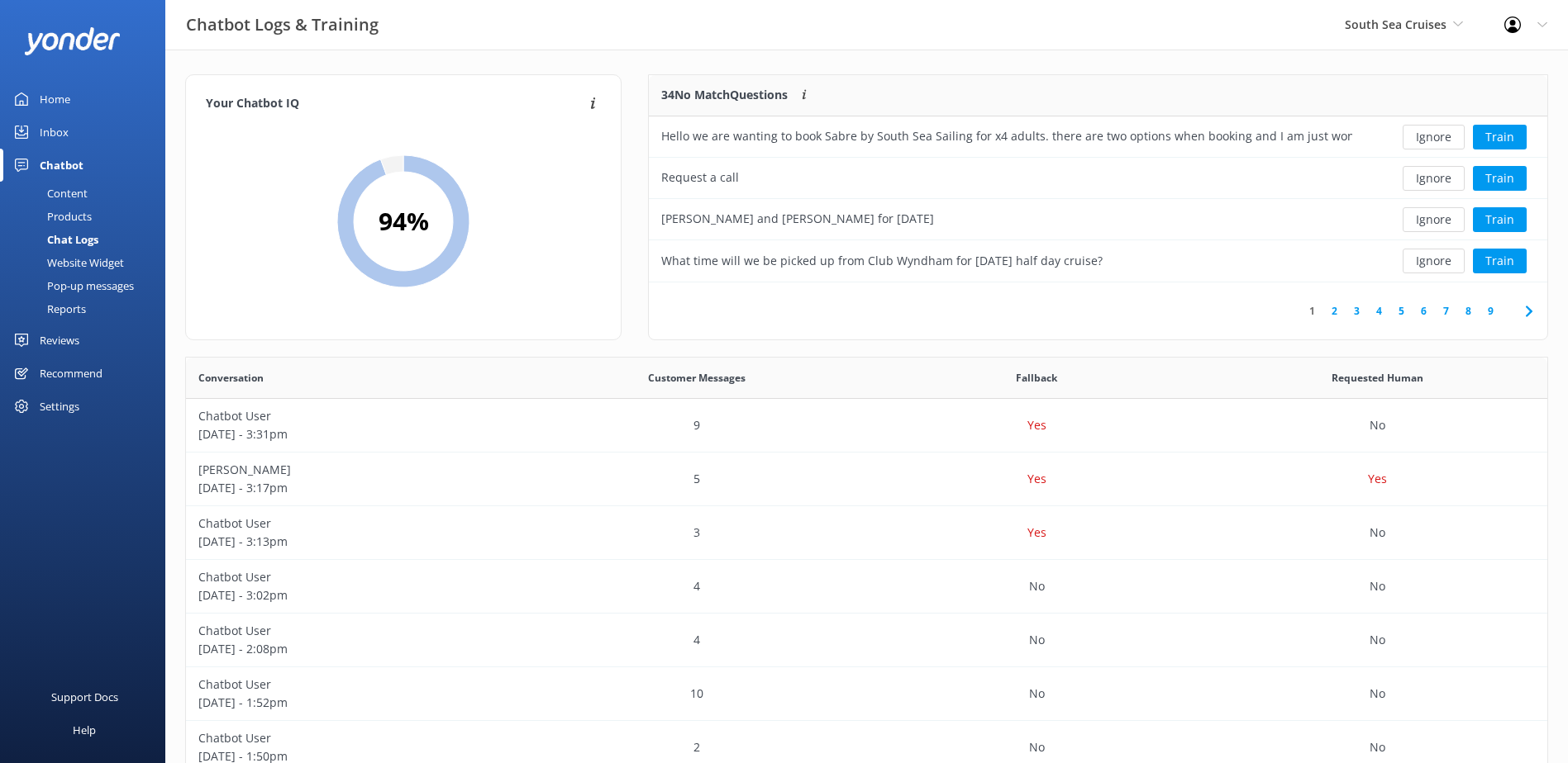
click at [1423, 132] on button "Ignore" at bounding box center [1433, 137] width 62 height 24
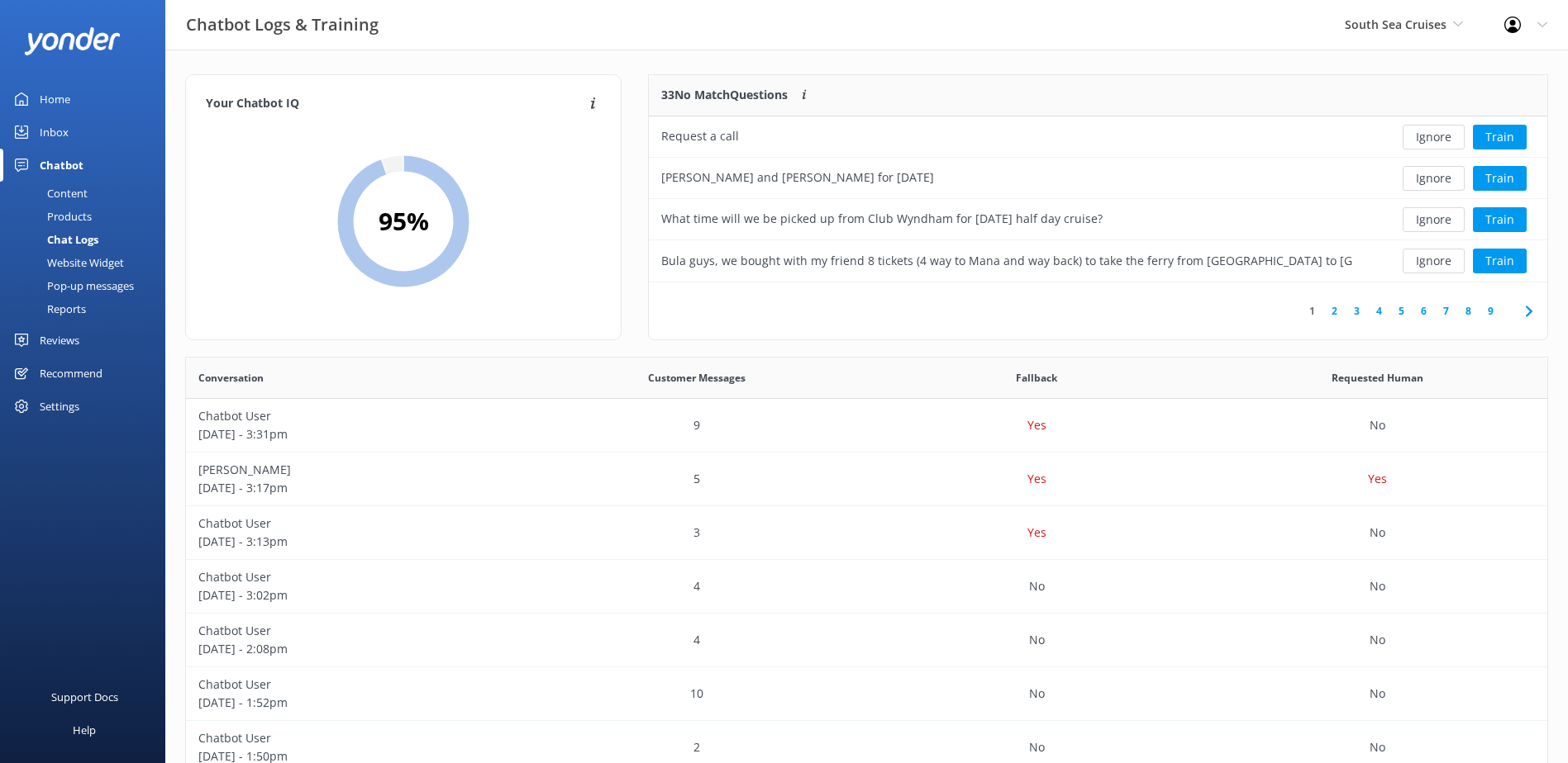
click at [1423, 132] on button "Ignore" at bounding box center [1433, 137] width 62 height 24
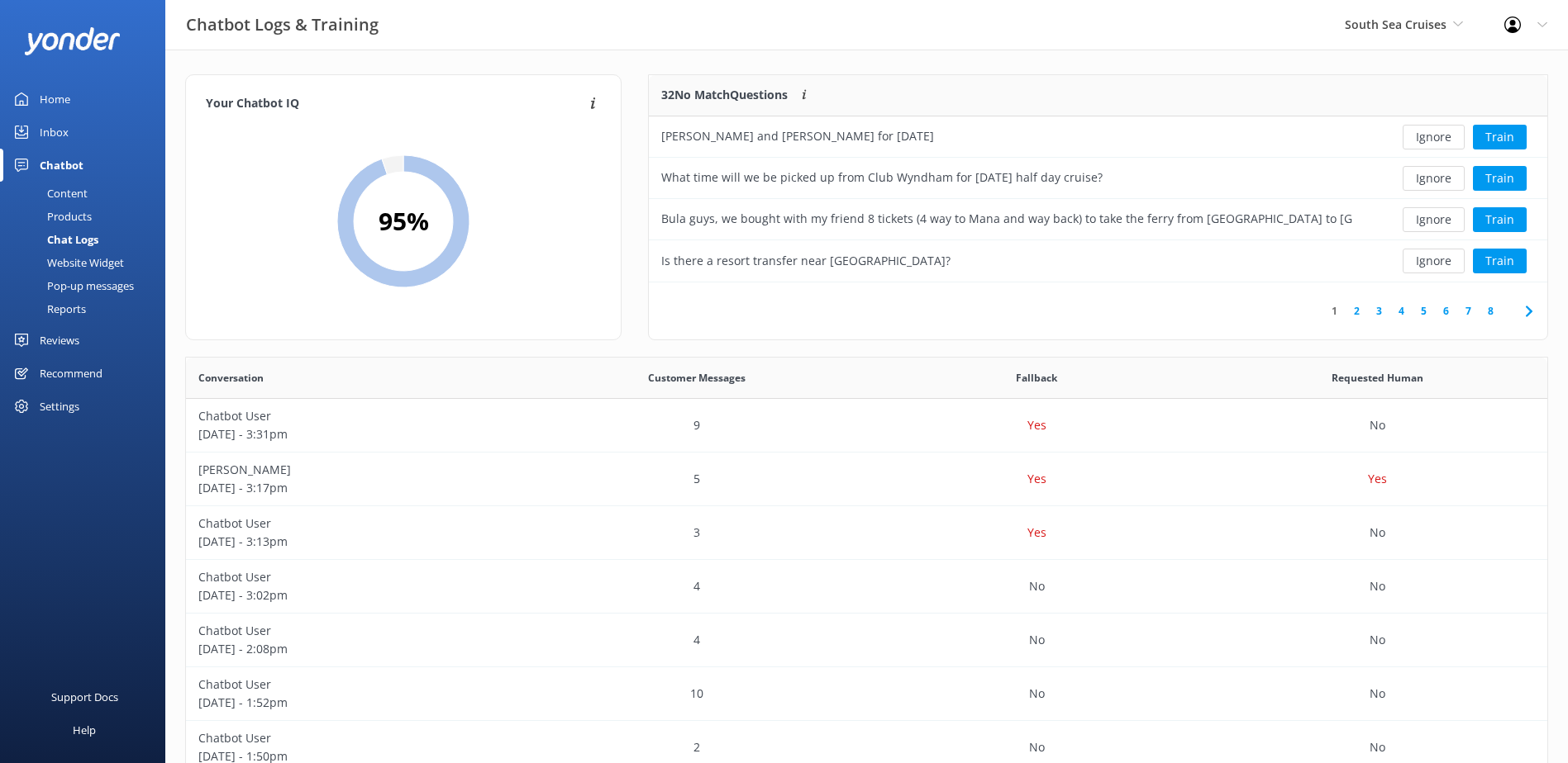
click at [1423, 132] on button "Ignore" at bounding box center [1433, 137] width 62 height 24
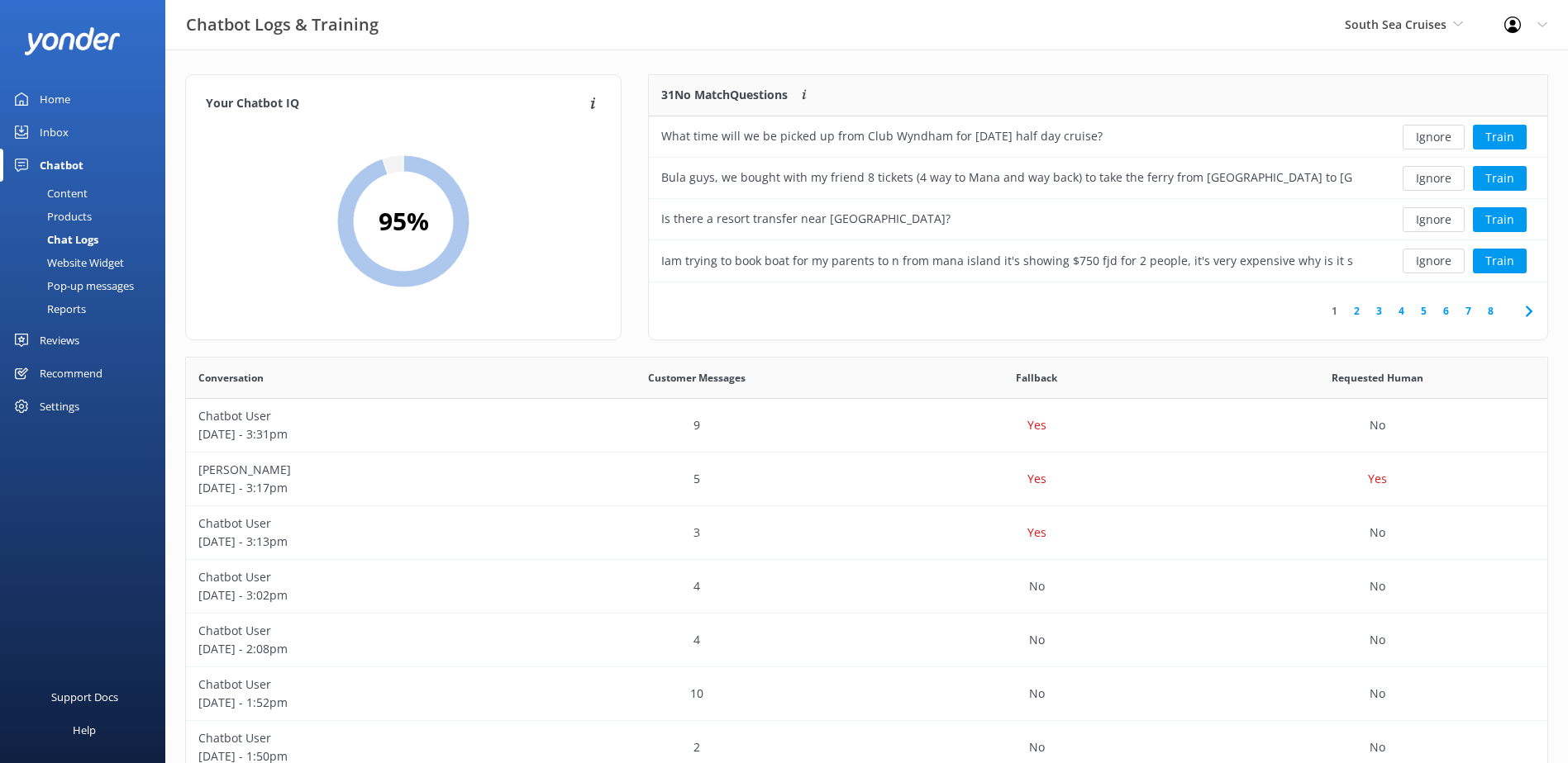
click at [1423, 132] on button "Ignore" at bounding box center [1433, 137] width 62 height 24
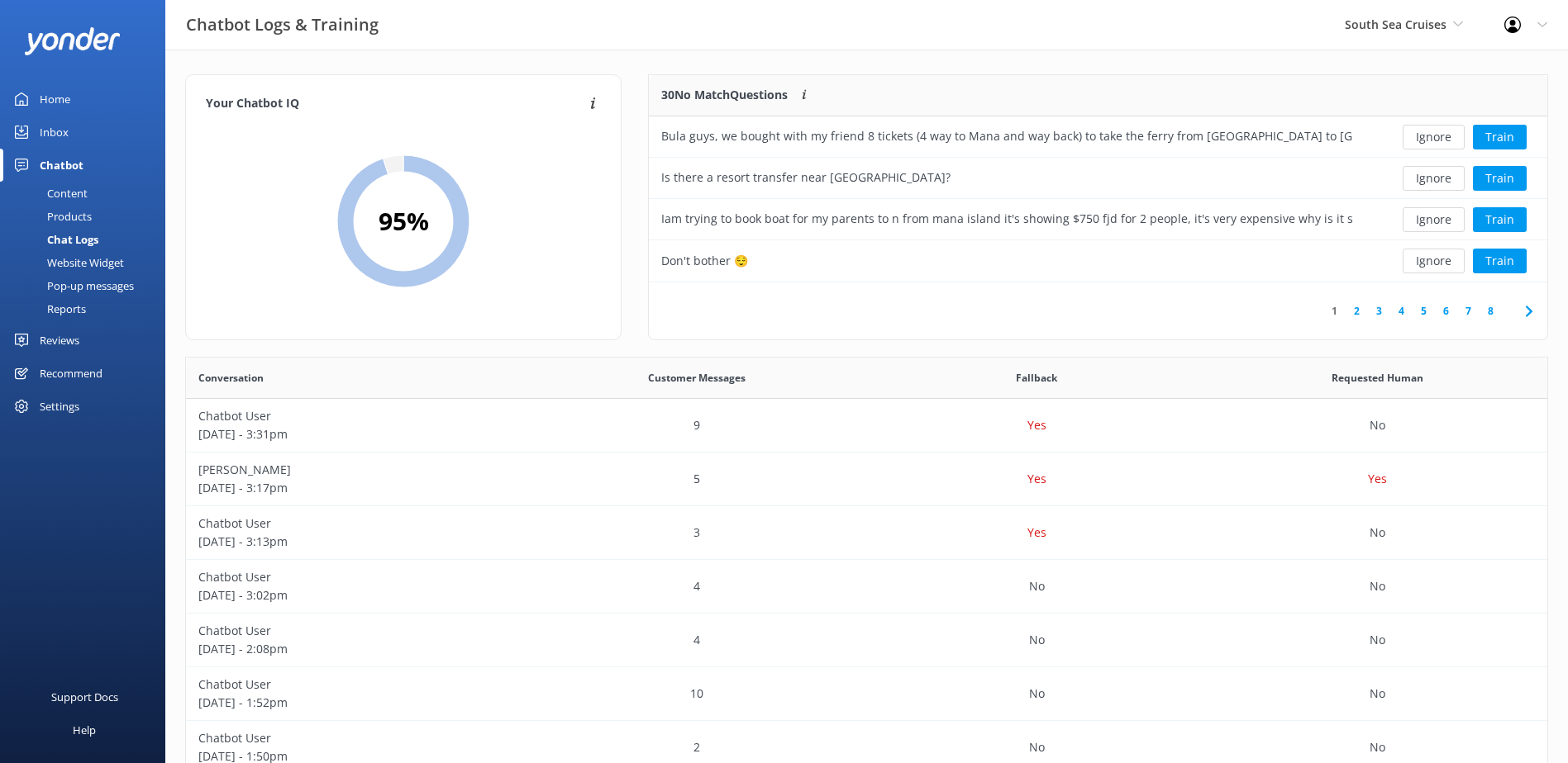
click at [1423, 132] on button "Ignore" at bounding box center [1433, 137] width 62 height 24
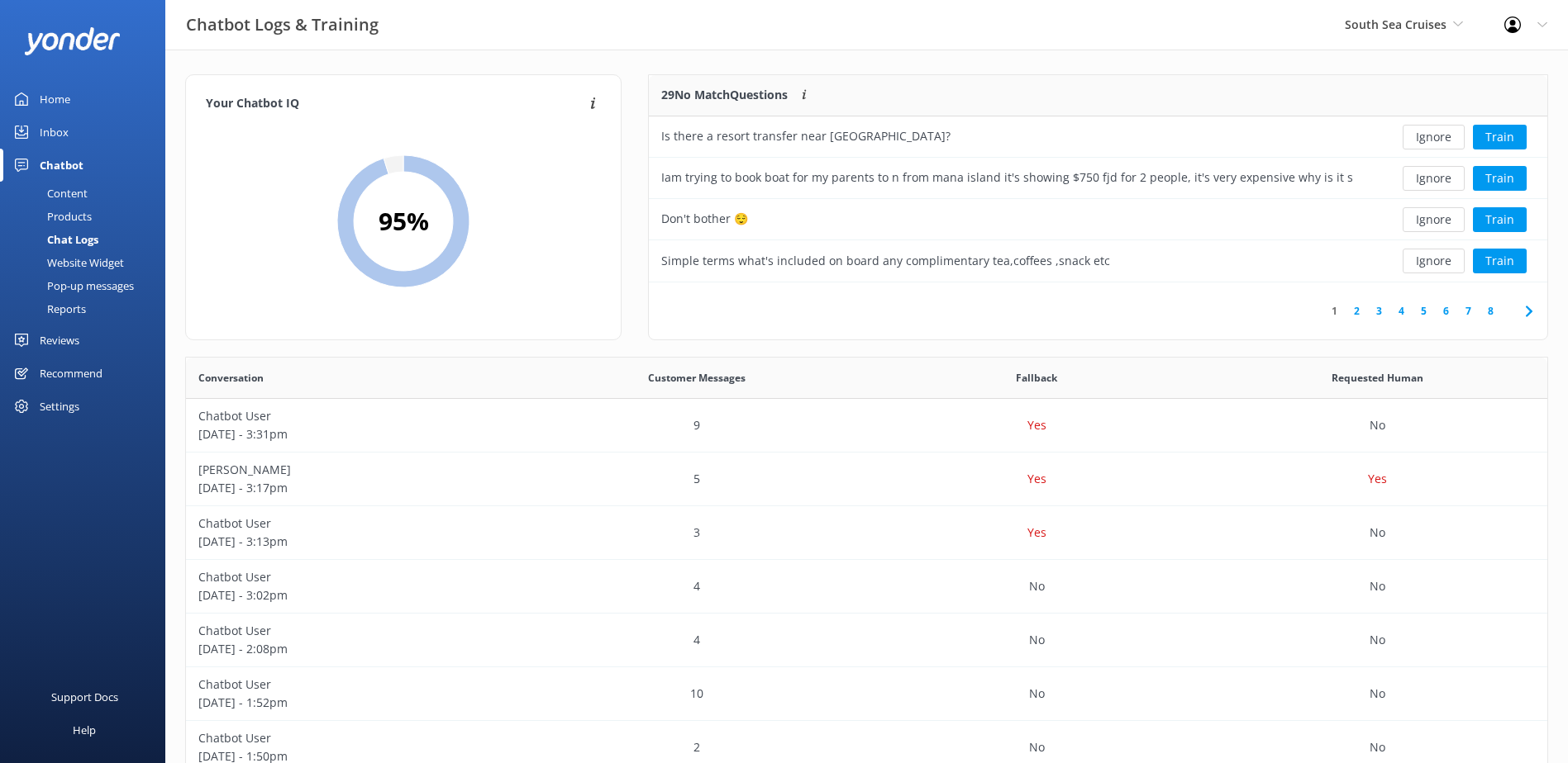
click at [1423, 132] on button "Ignore" at bounding box center [1433, 137] width 62 height 24
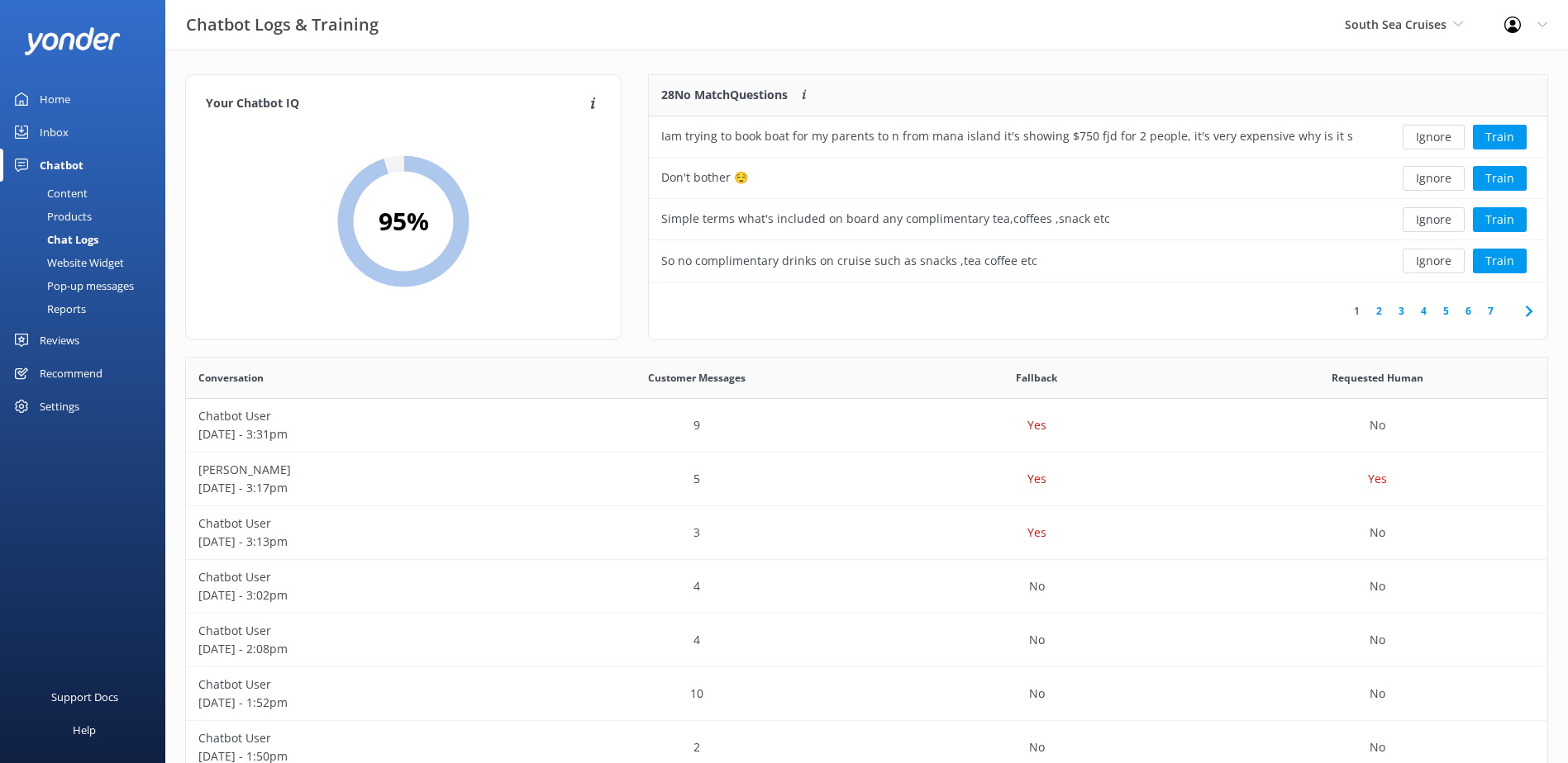
click at [1423, 132] on button "Ignore" at bounding box center [1433, 137] width 62 height 24
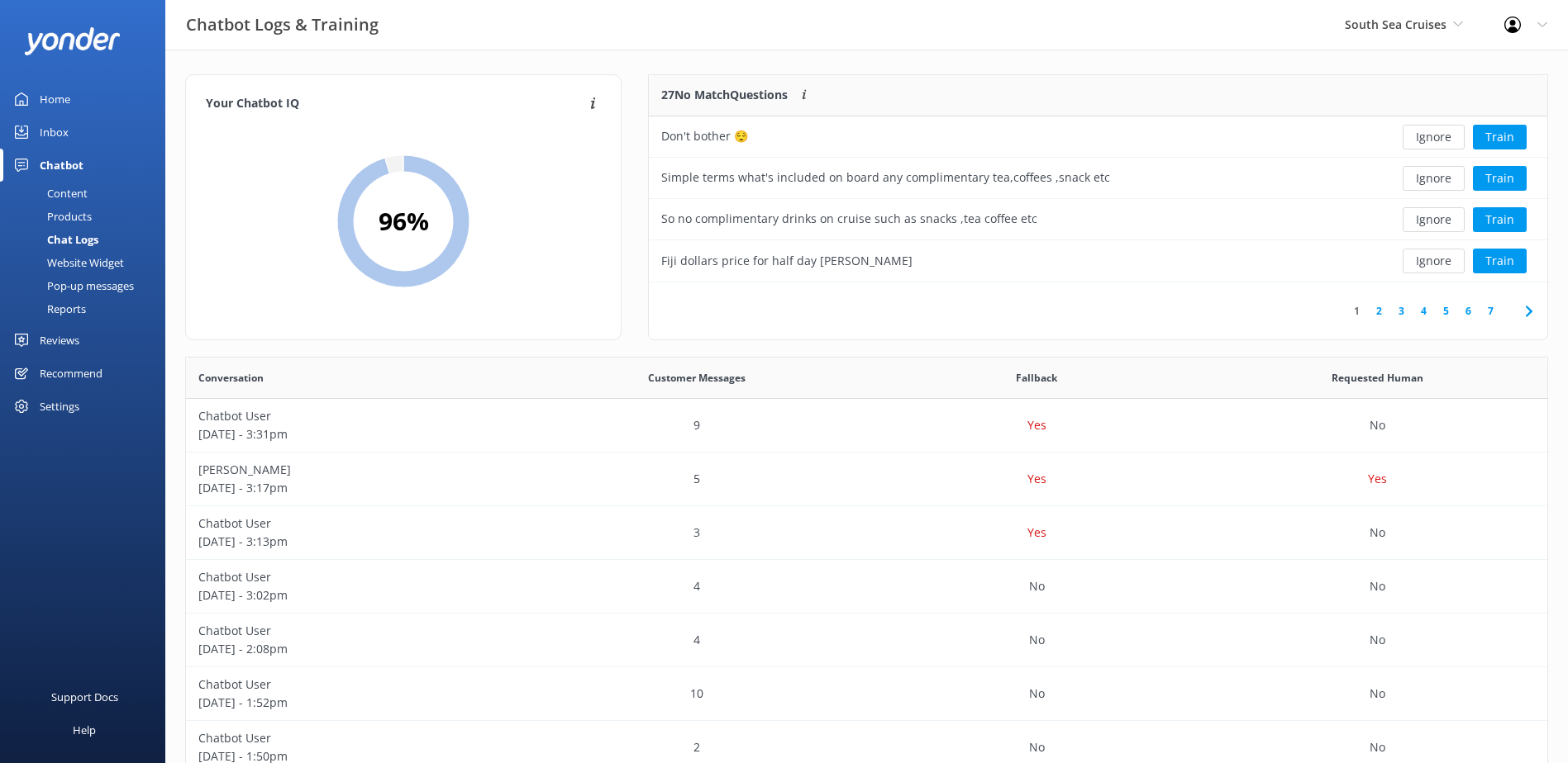
click at [1421, 130] on button "Ignore" at bounding box center [1433, 137] width 62 height 24
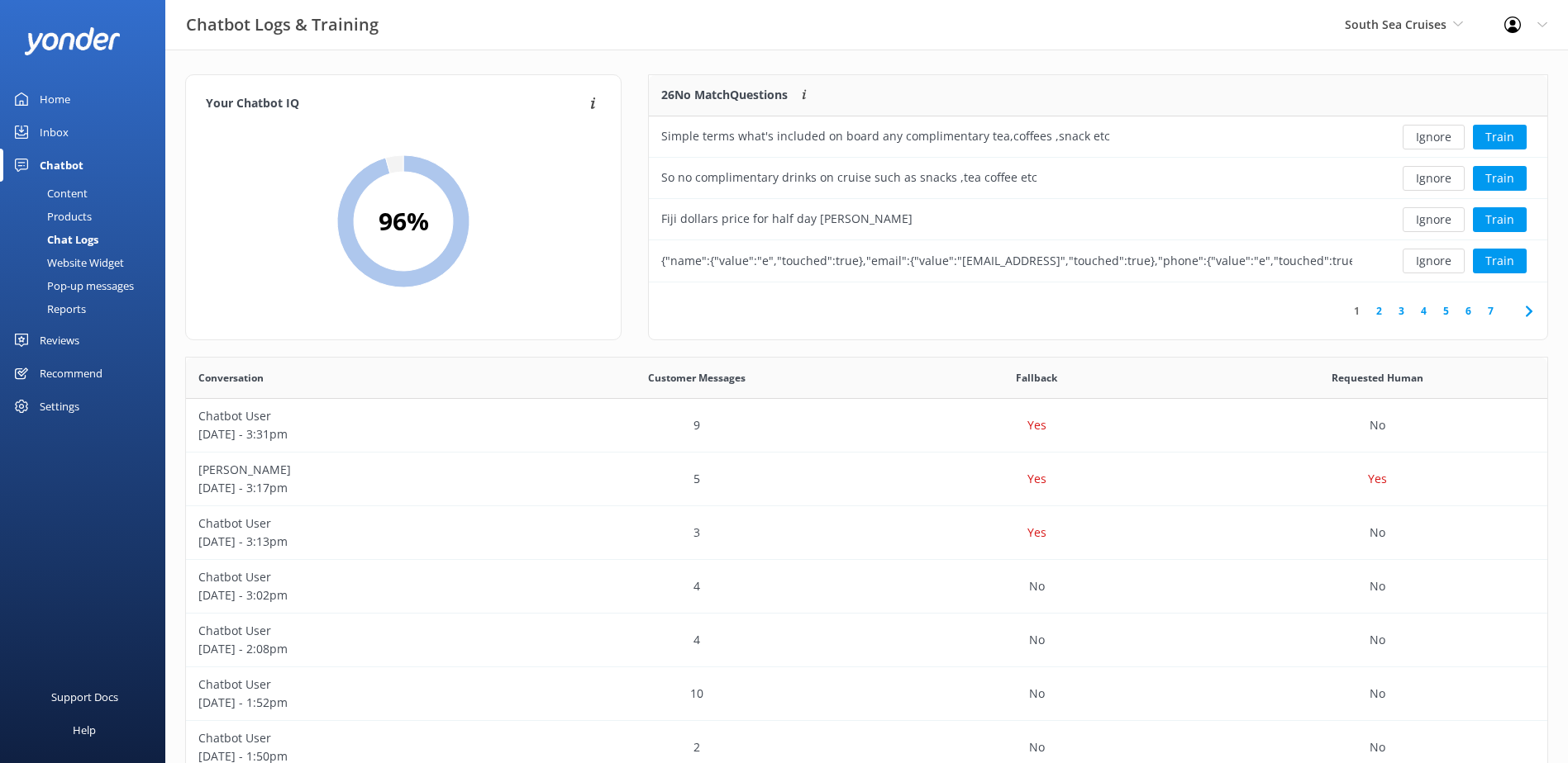
click at [1421, 130] on button "Ignore" at bounding box center [1433, 137] width 62 height 24
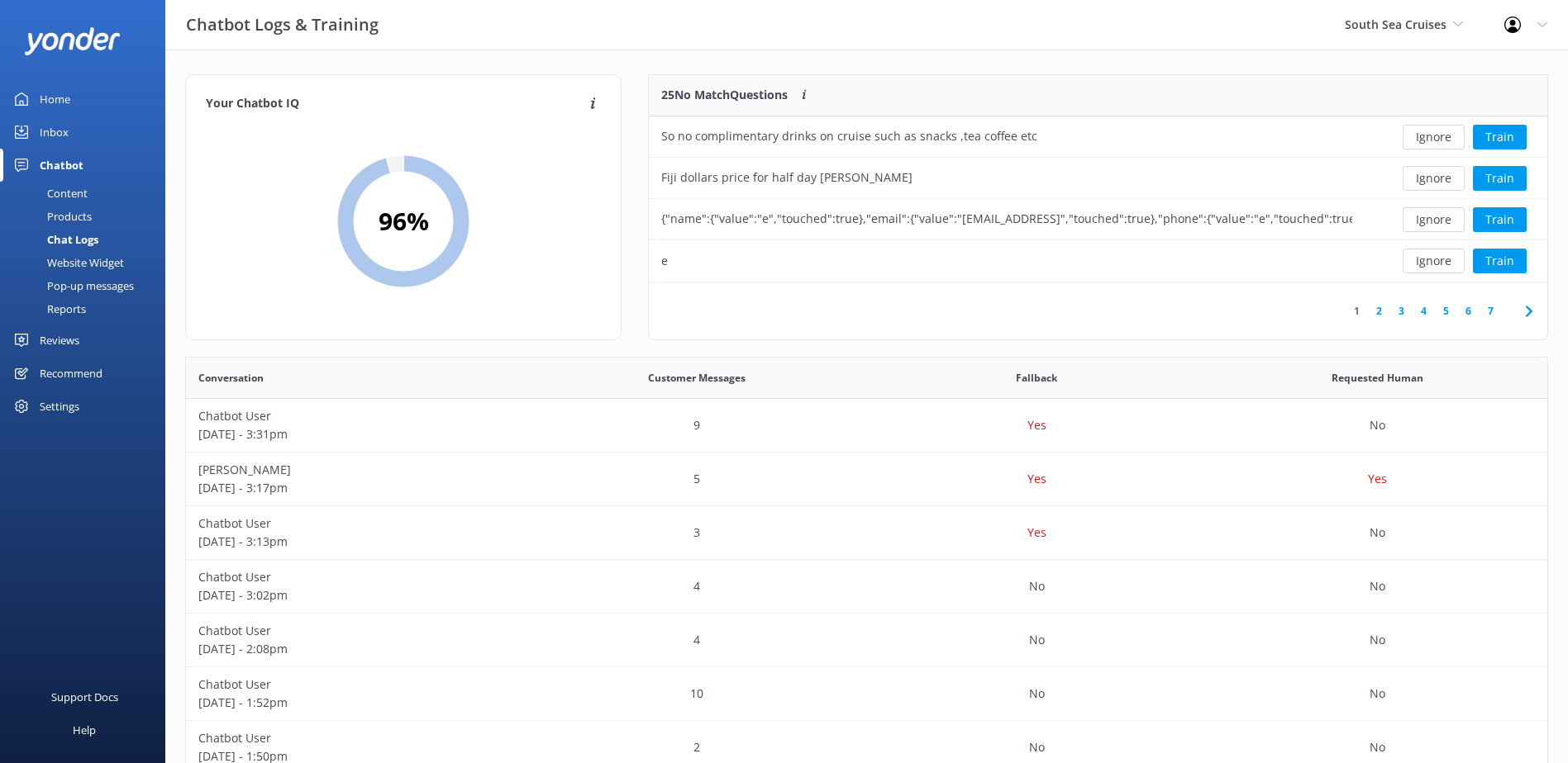
click at [1421, 130] on button "Ignore" at bounding box center [1433, 137] width 62 height 24
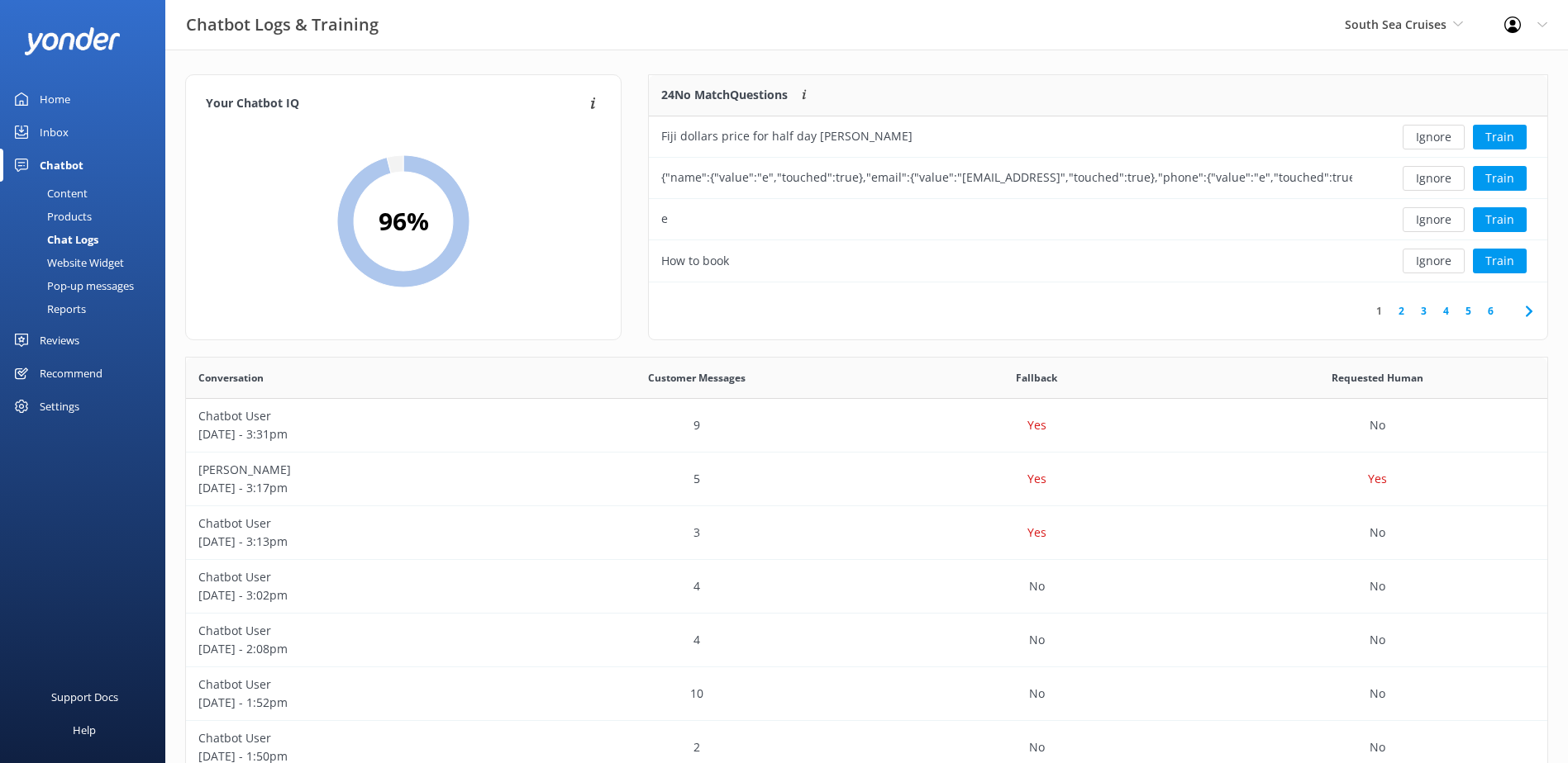
click at [1421, 130] on button "Ignore" at bounding box center [1433, 137] width 62 height 24
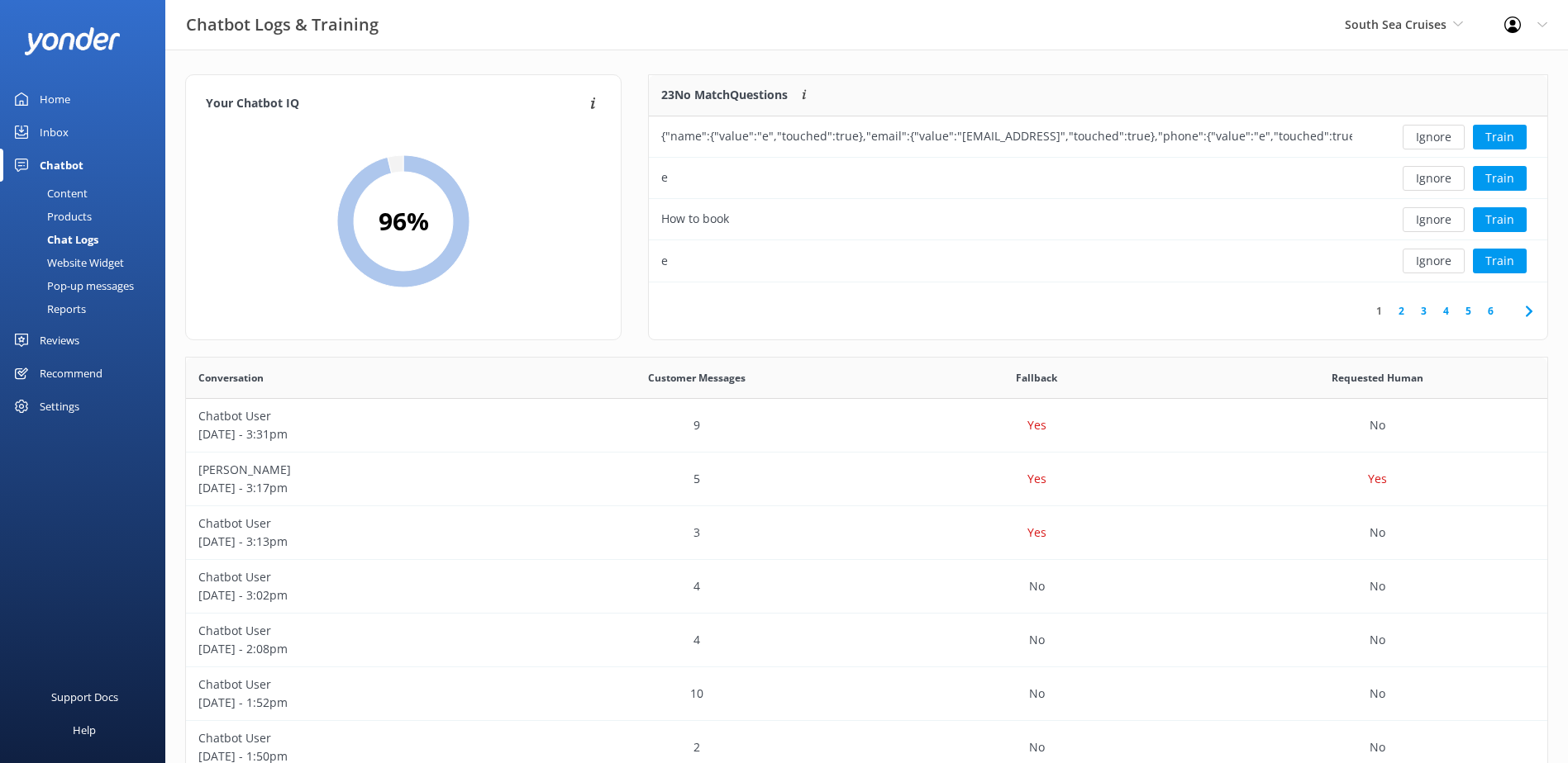
click at [1421, 130] on button "Ignore" at bounding box center [1433, 137] width 62 height 24
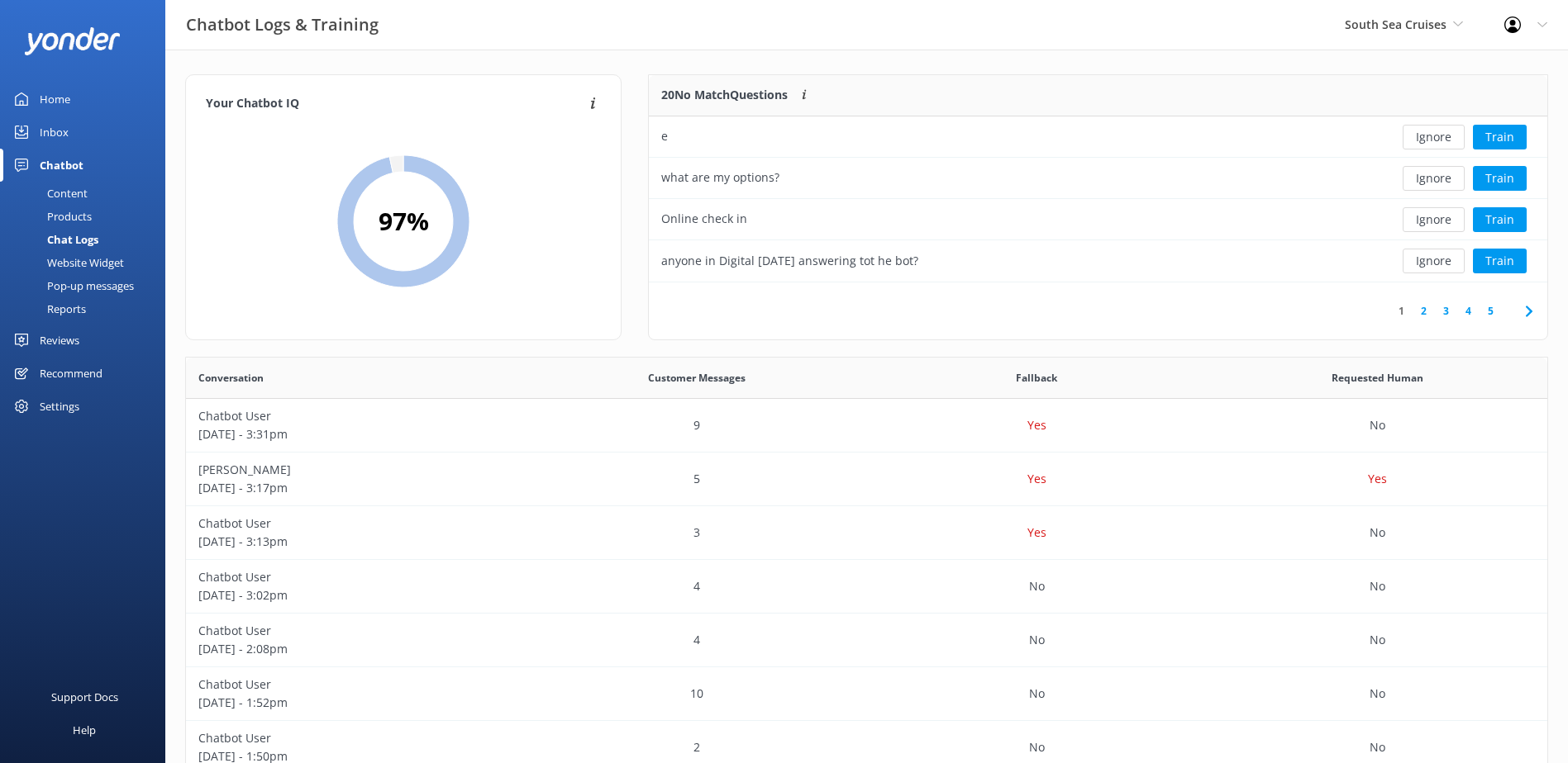
click at [1421, 130] on button "Ignore" at bounding box center [1433, 137] width 62 height 24
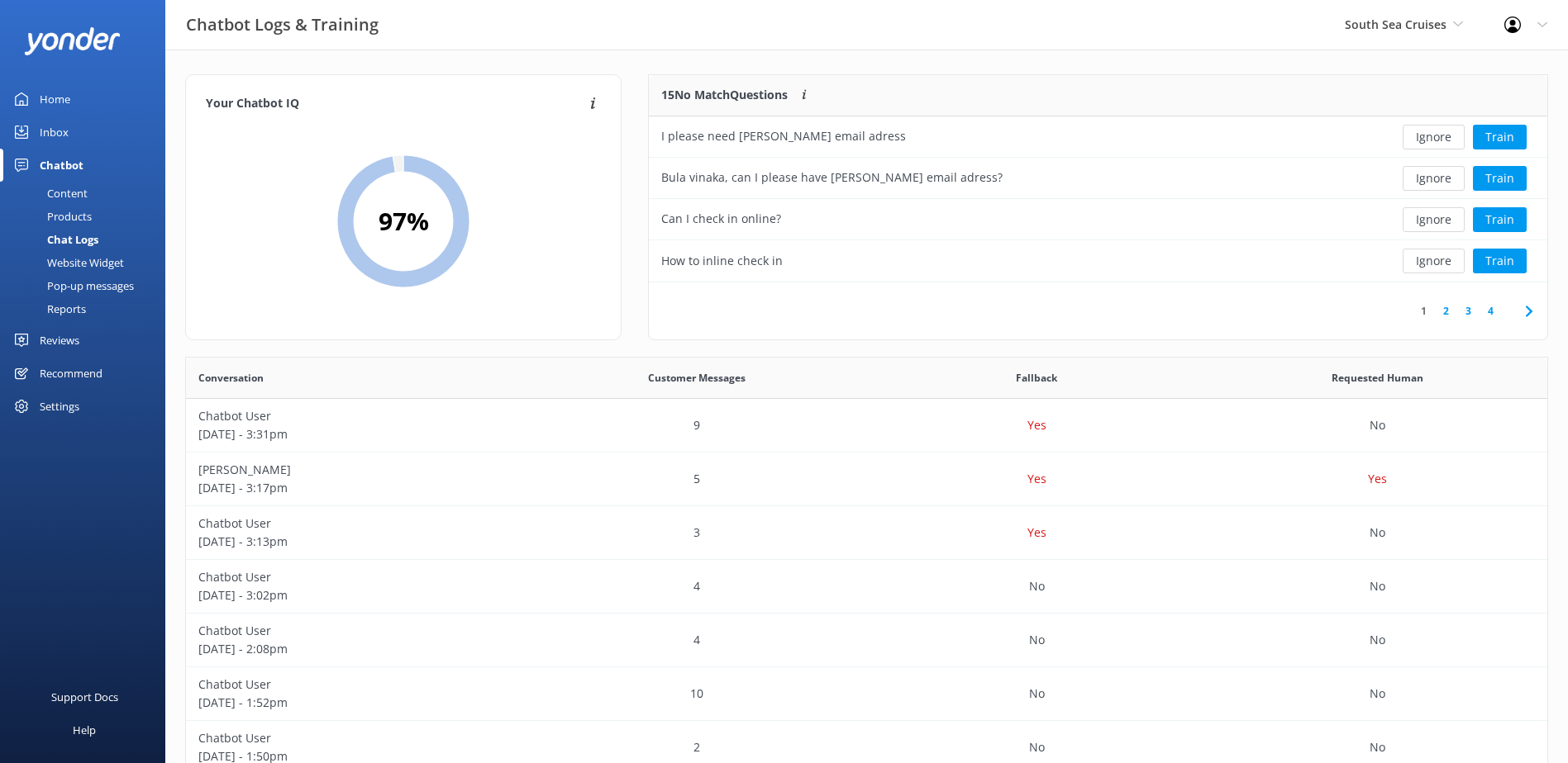
click at [1421, 130] on button "Ignore" at bounding box center [1433, 137] width 62 height 24
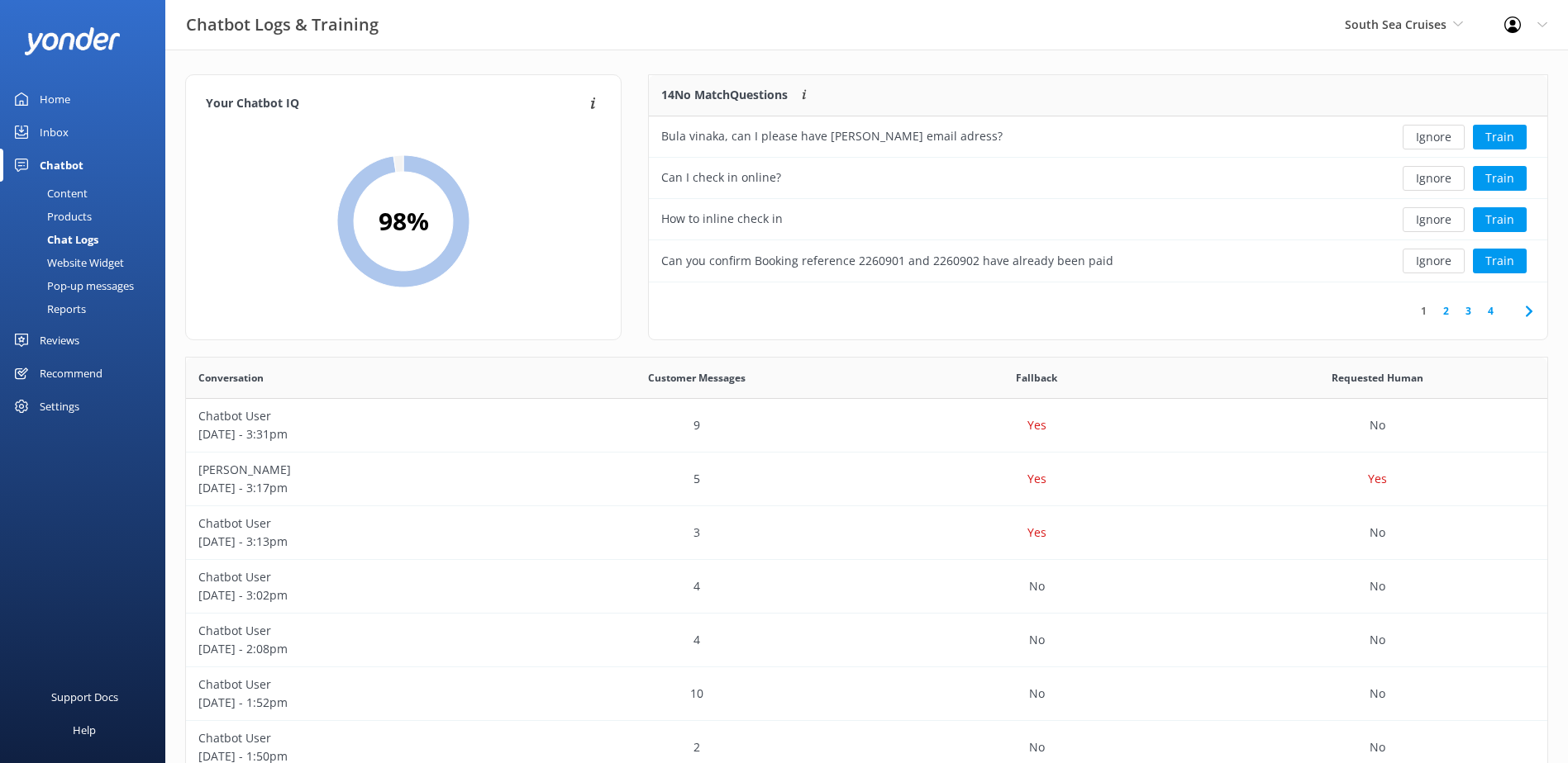
click at [1421, 130] on button "Ignore" at bounding box center [1433, 137] width 62 height 24
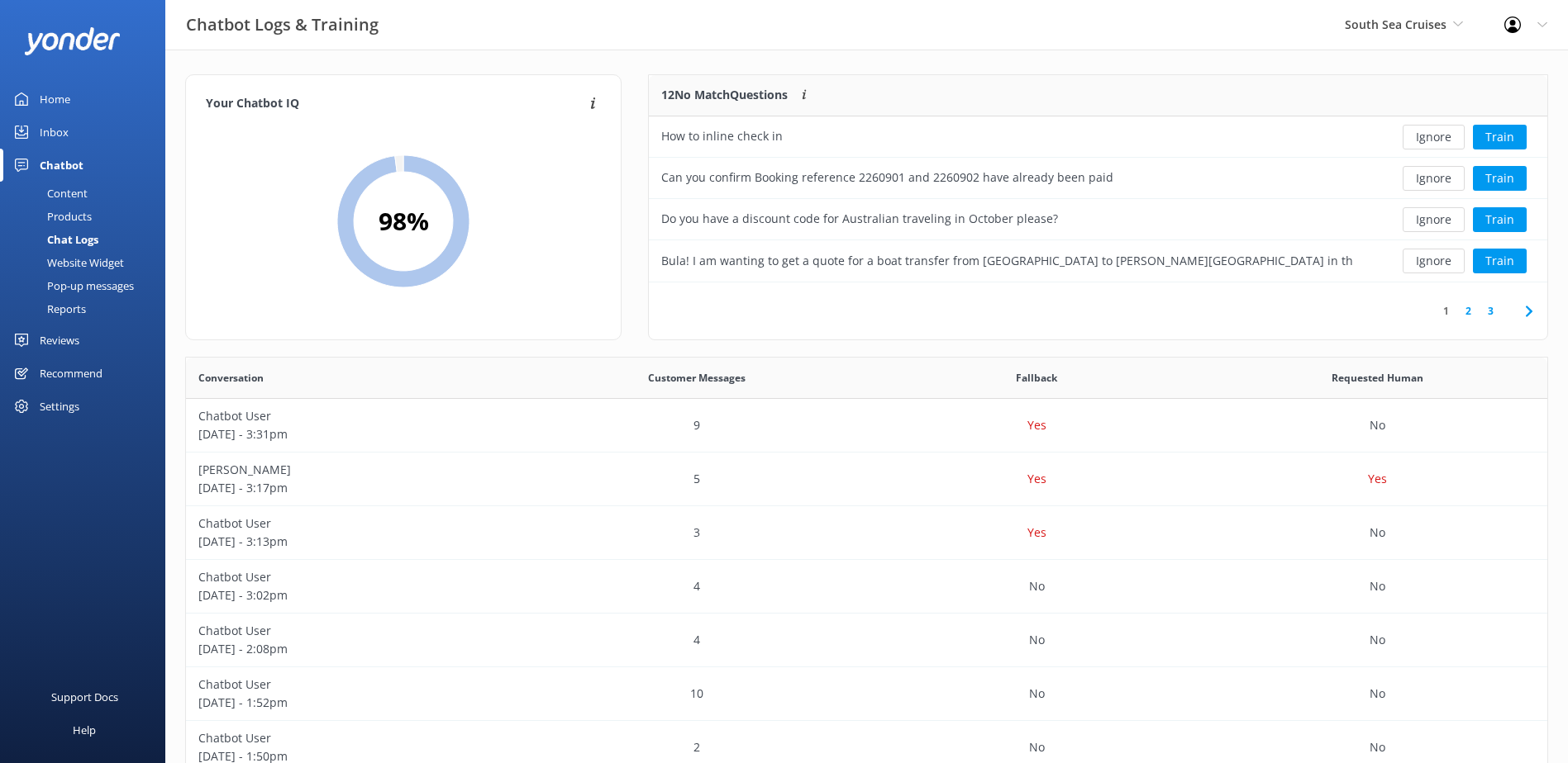
click at [1421, 130] on button "Ignore" at bounding box center [1433, 137] width 62 height 24
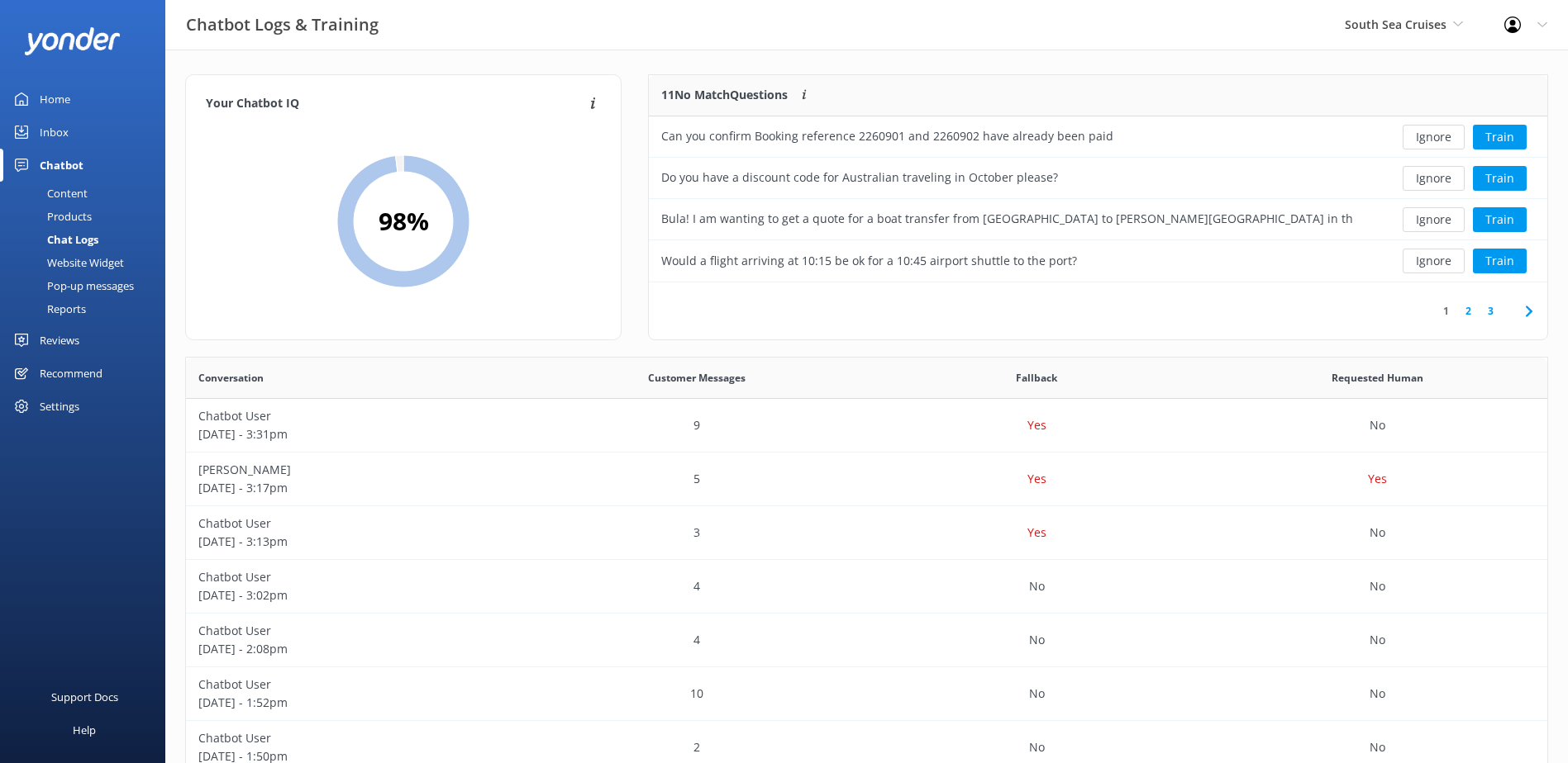
click at [1421, 130] on button "Ignore" at bounding box center [1433, 137] width 62 height 24
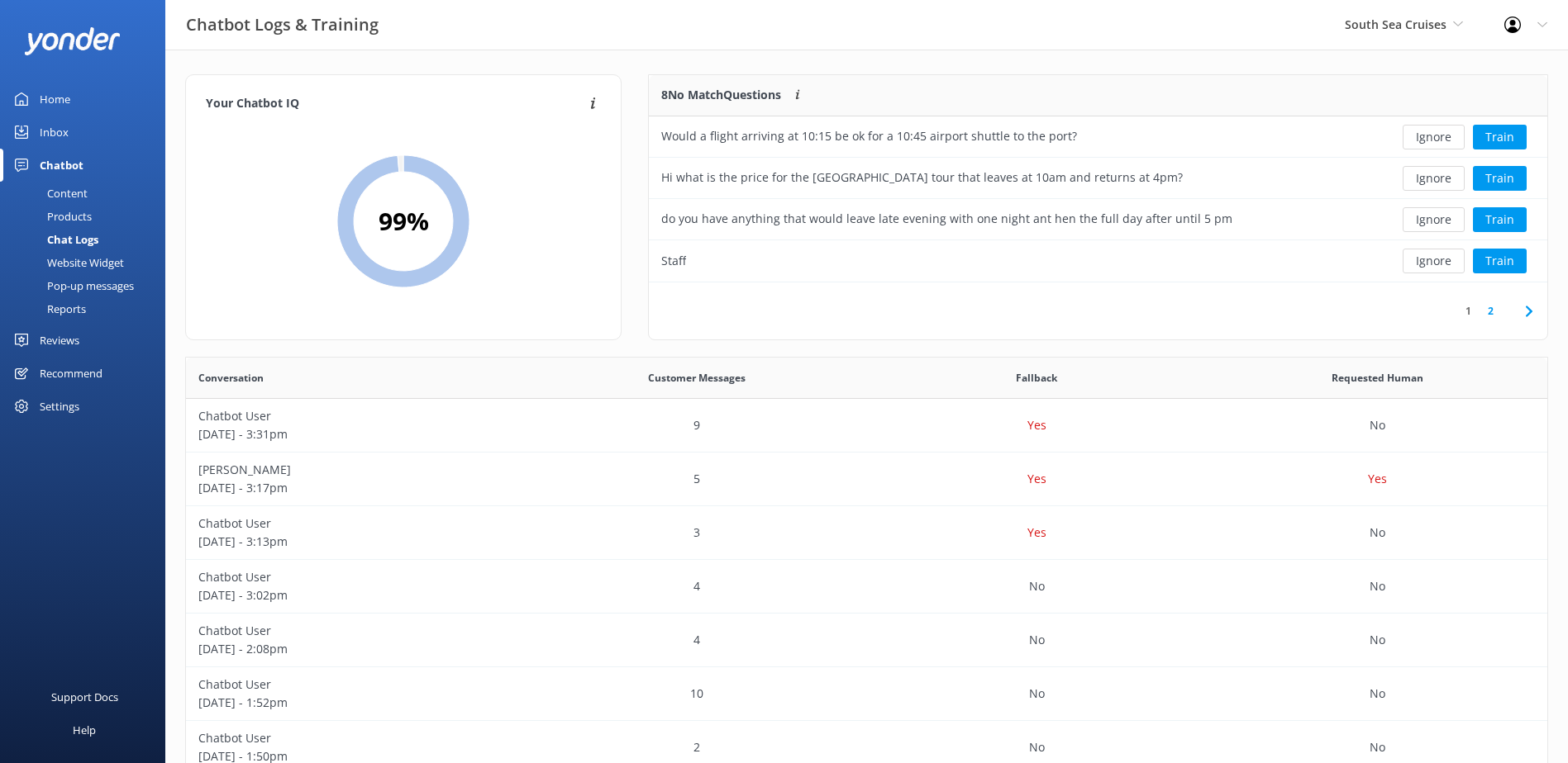
click at [1421, 130] on button "Ignore" at bounding box center [1433, 137] width 62 height 24
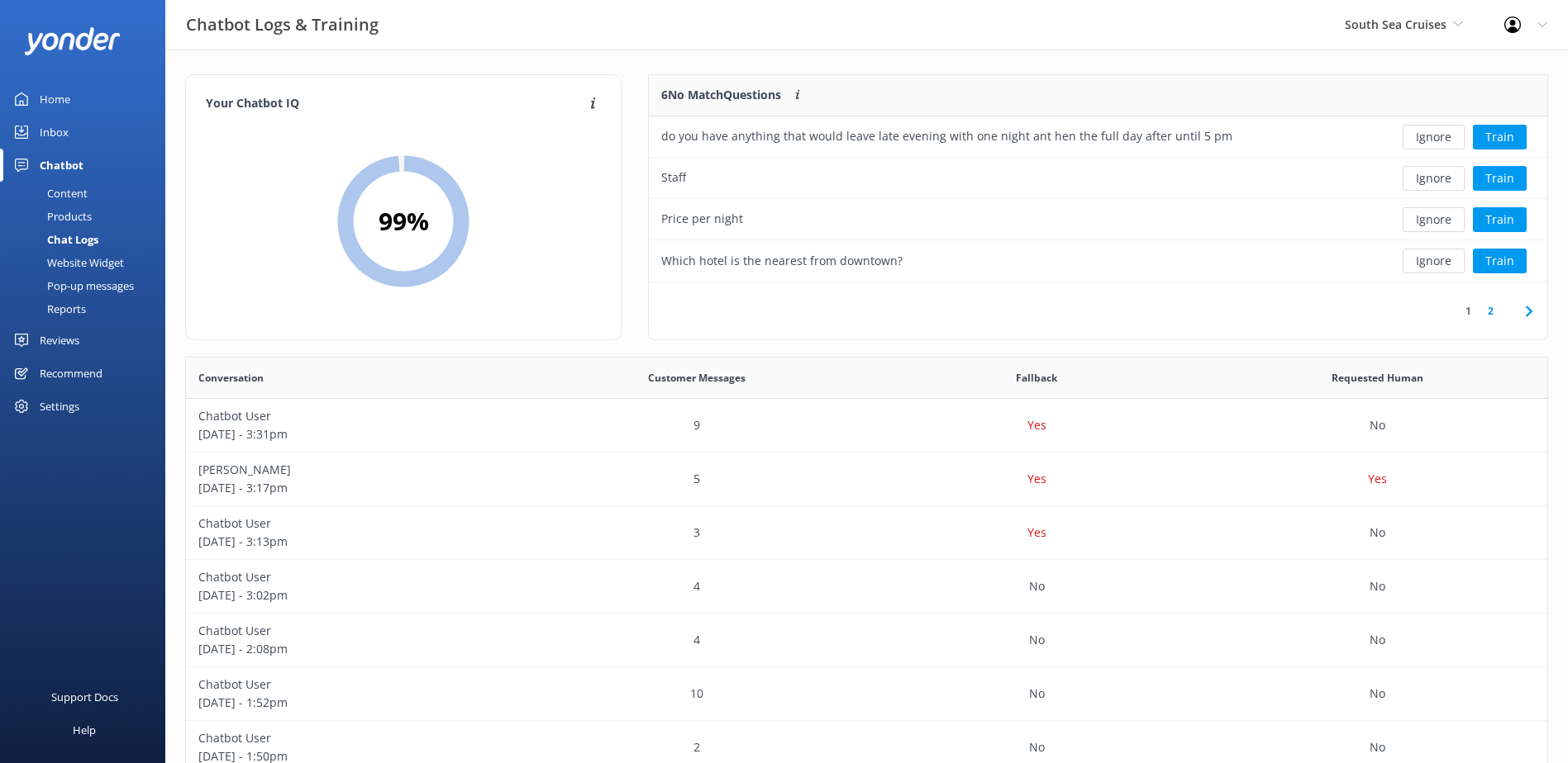
click at [1421, 130] on button "Ignore" at bounding box center [1433, 137] width 62 height 24
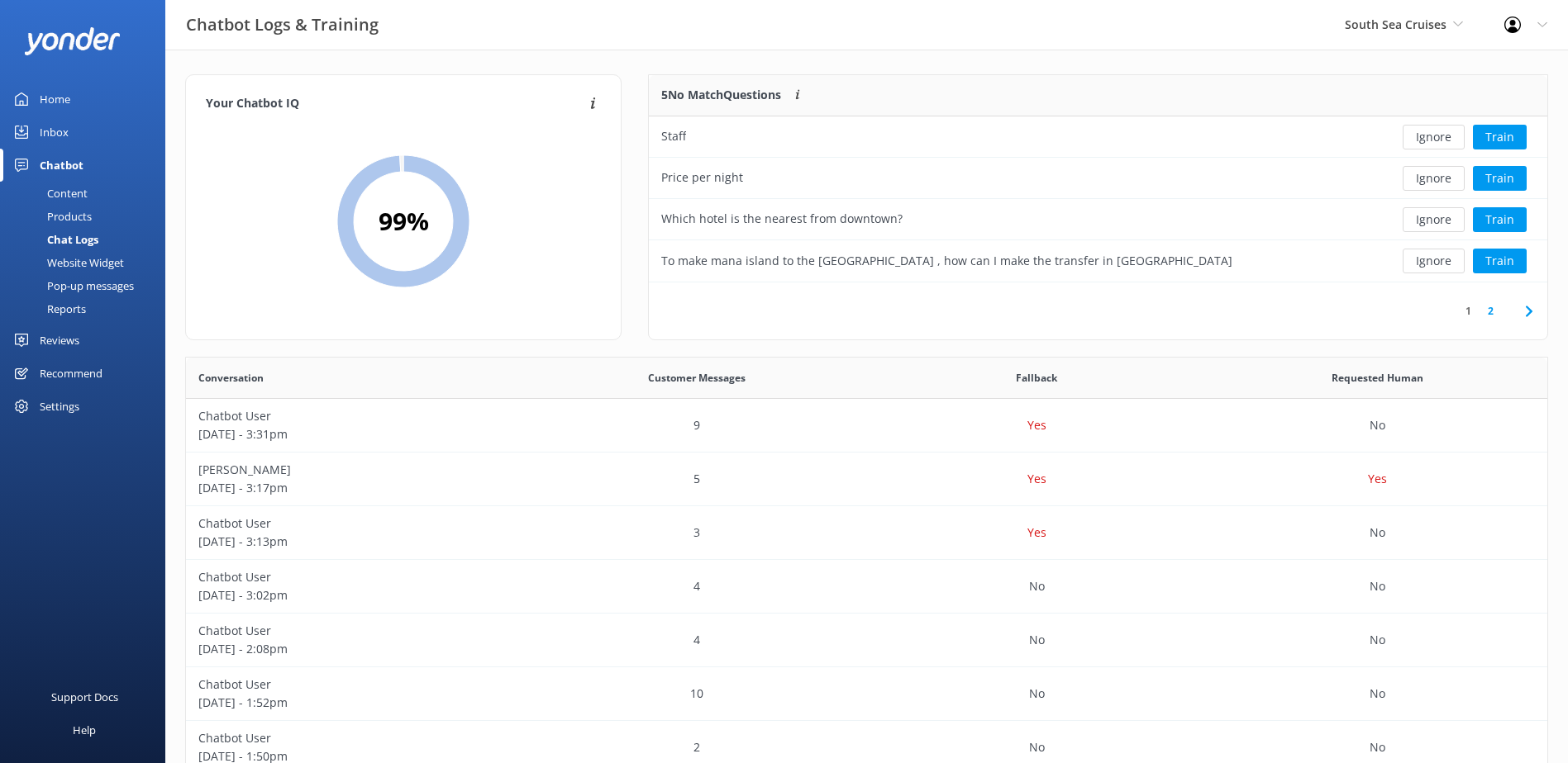
click at [1421, 130] on button "Ignore" at bounding box center [1433, 137] width 62 height 24
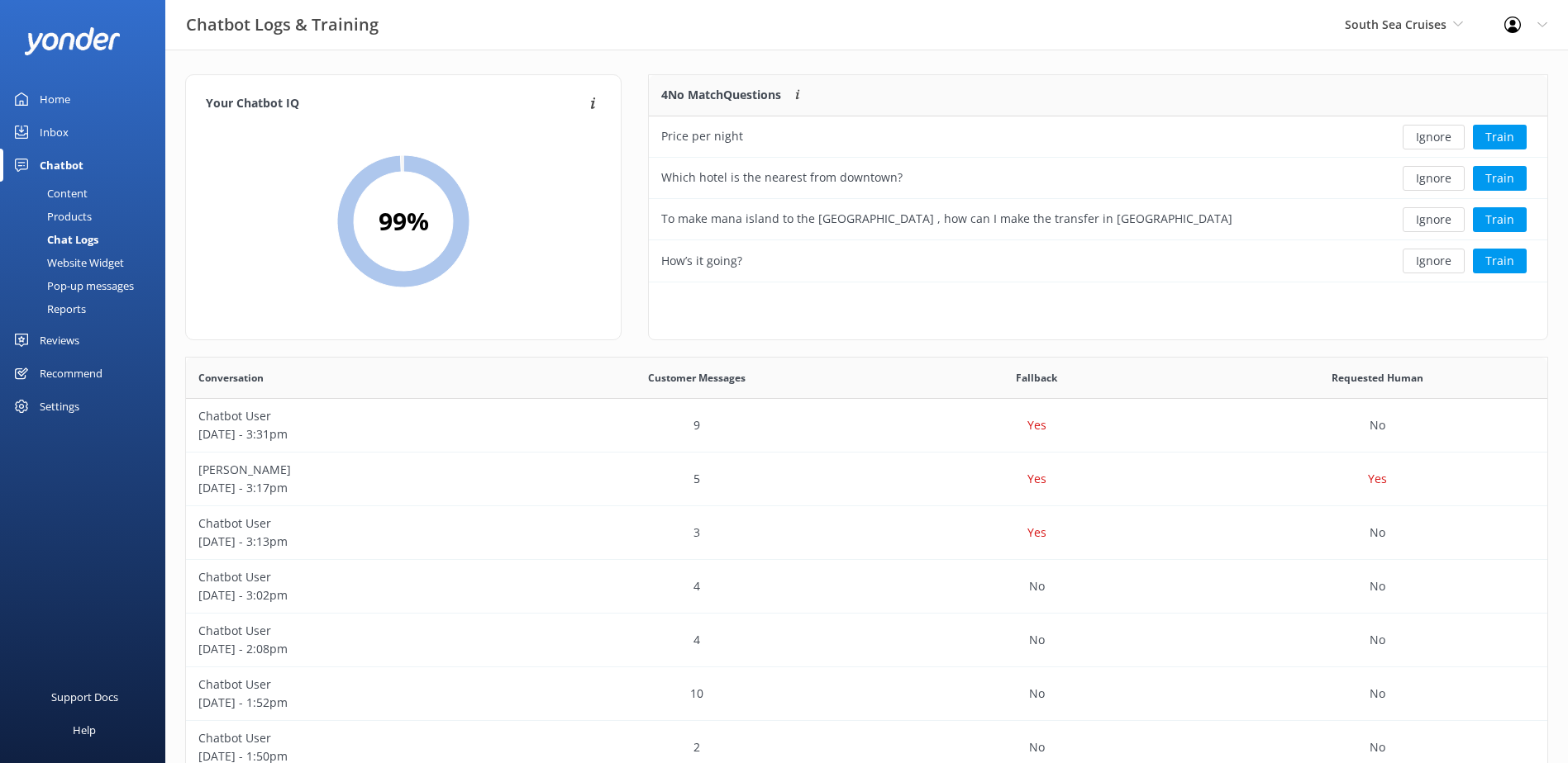
click at [1421, 130] on button "Ignore" at bounding box center [1433, 137] width 62 height 24
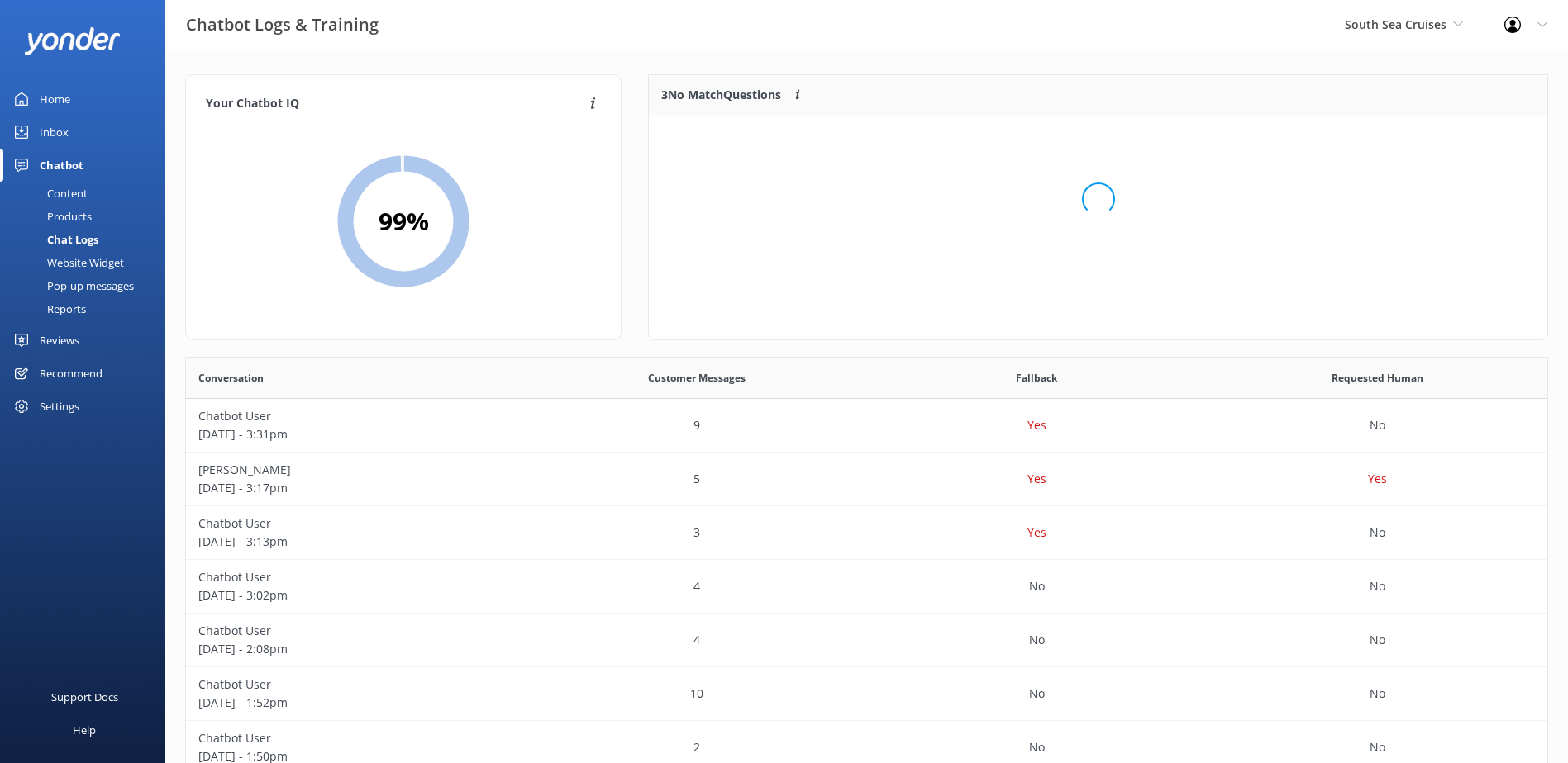
scroll to position [154, 885]
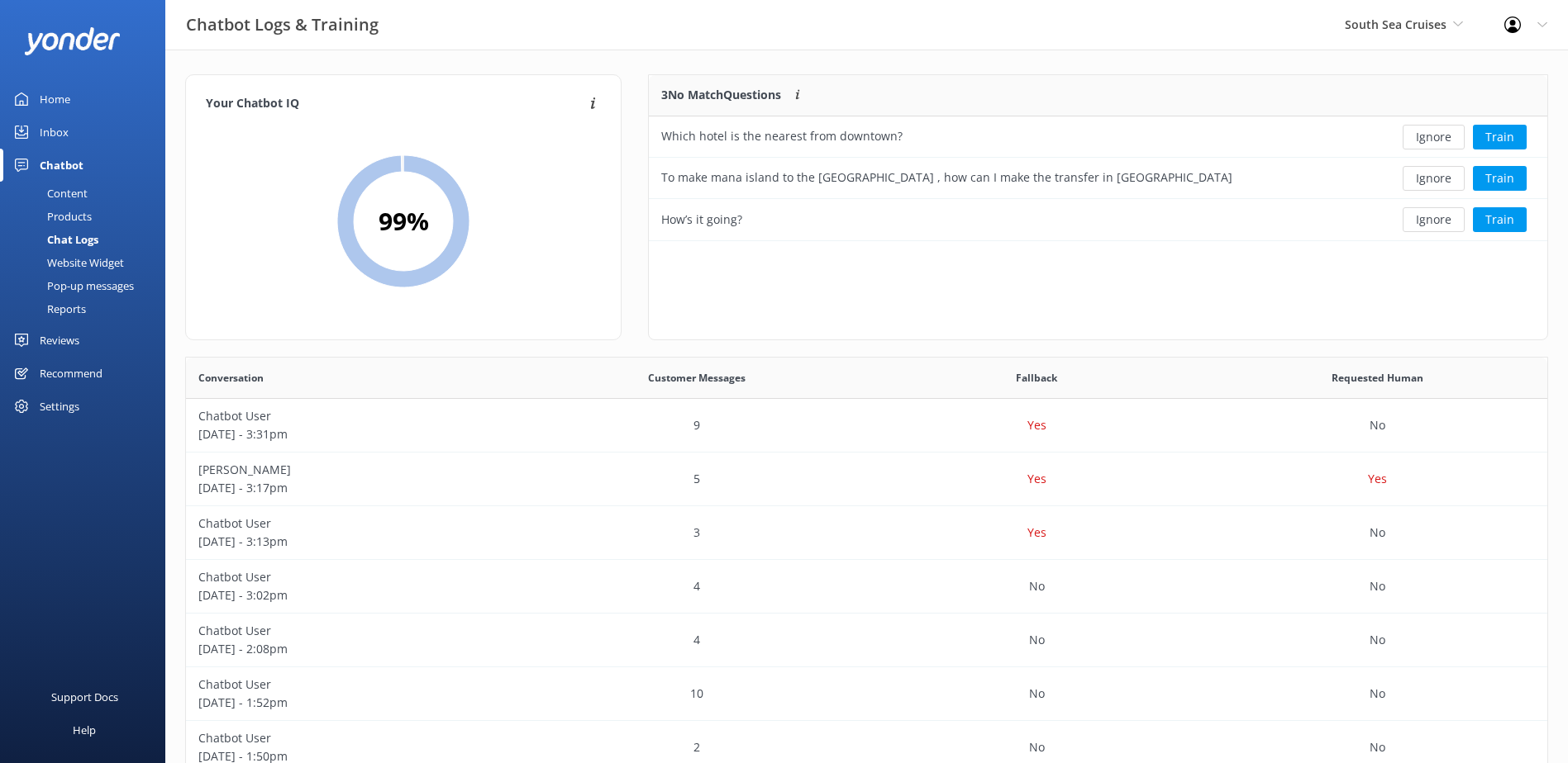
click at [1421, 130] on button "Ignore" at bounding box center [1433, 137] width 62 height 24
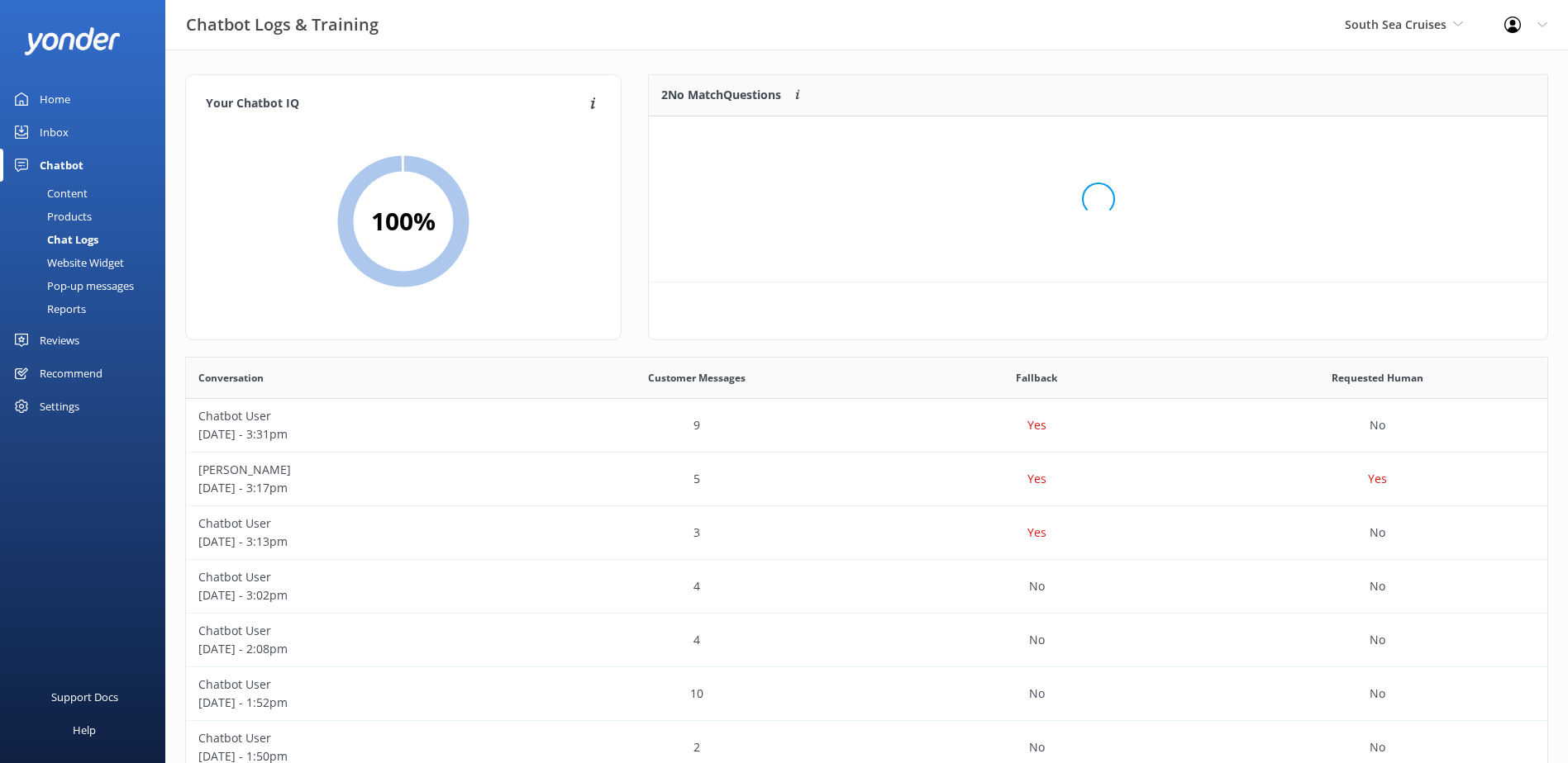
scroll to position [113, 885]
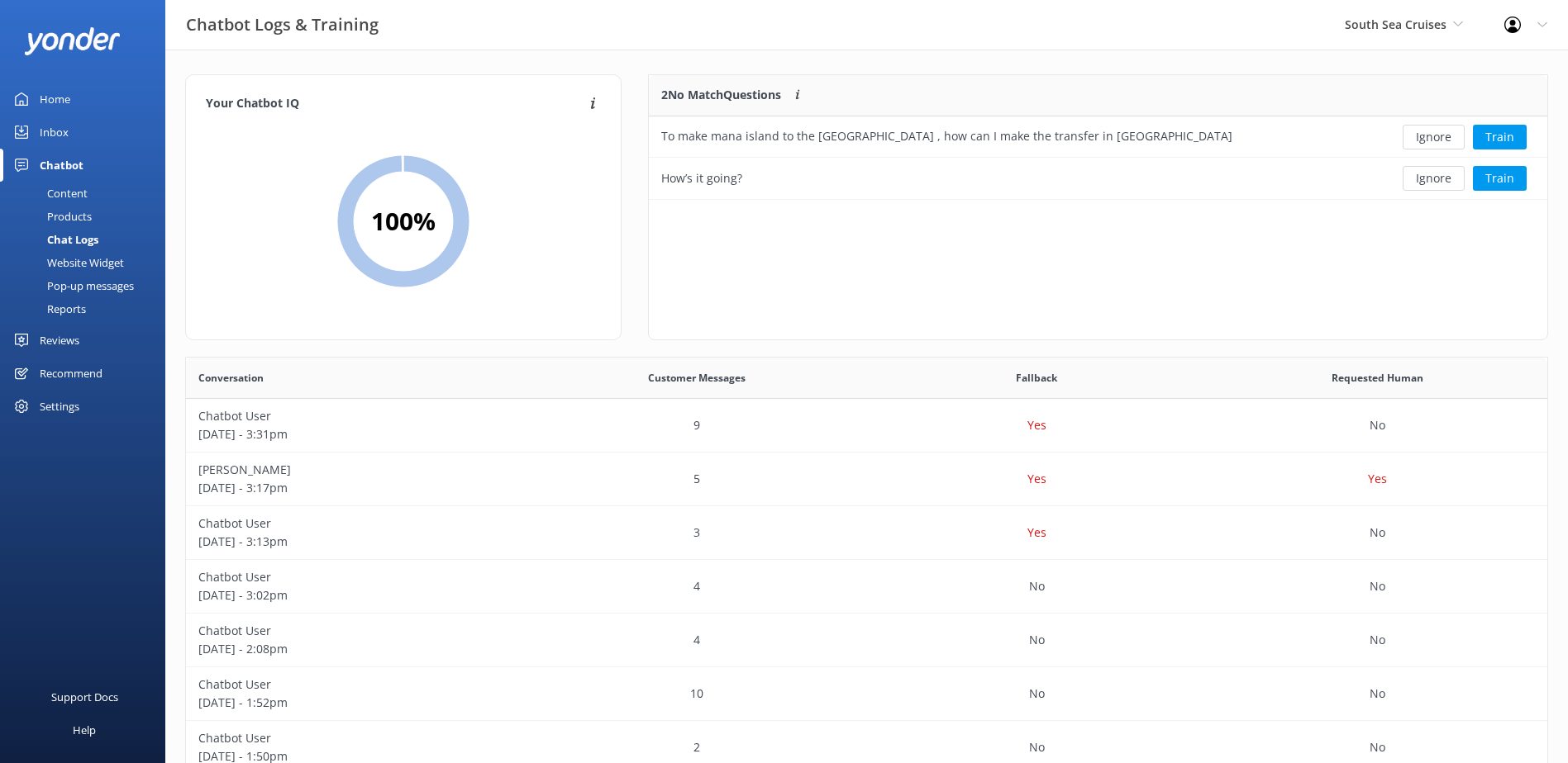
click at [1421, 130] on button "Ignore" at bounding box center [1433, 137] width 62 height 24
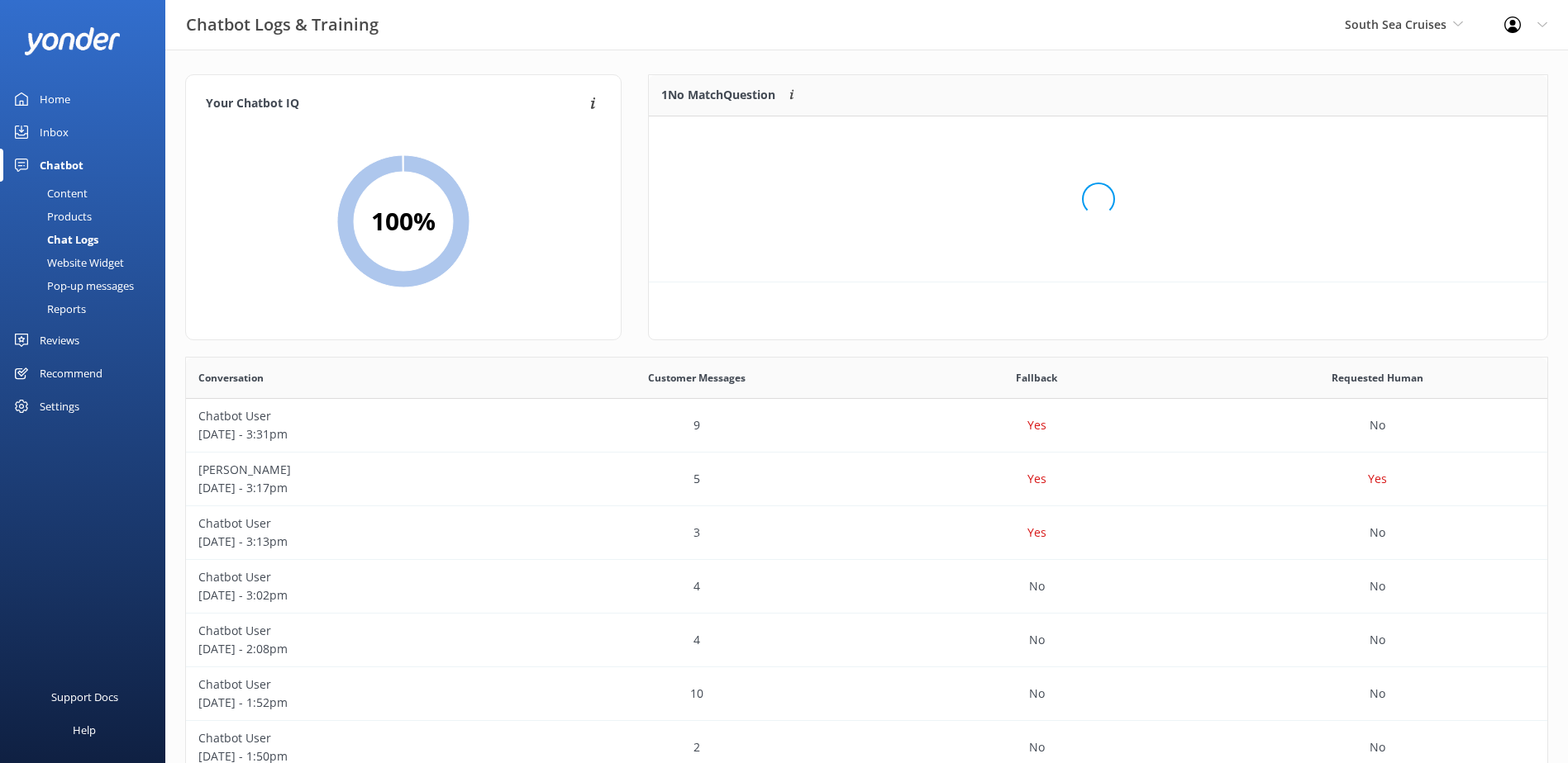
scroll to position [71, 885]
click at [1421, 130] on button "Ignore" at bounding box center [1433, 137] width 62 height 24
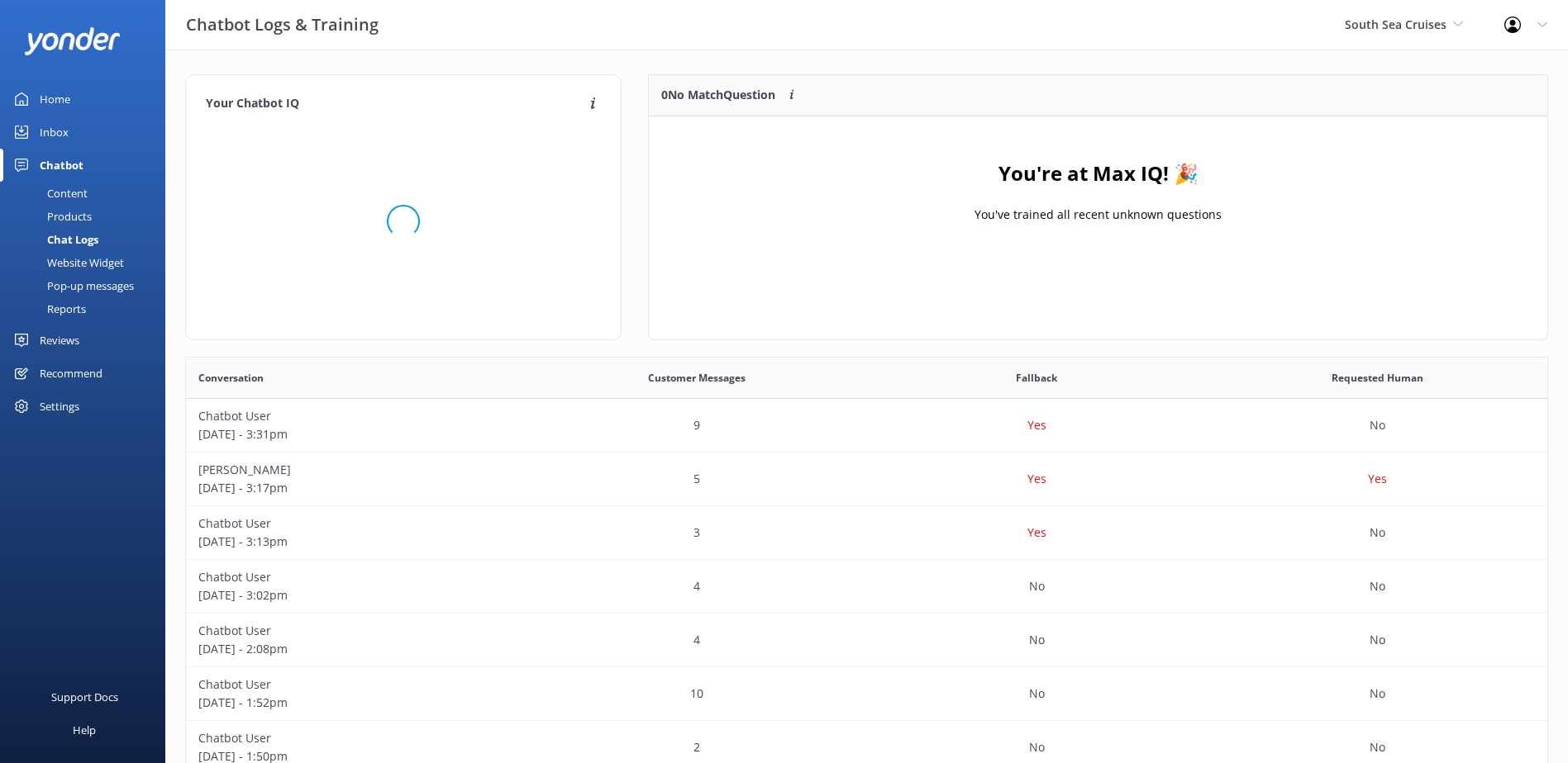
scroll to position [566, 1348]
drag, startPoint x: 46, startPoint y: 128, endPoint x: 129, endPoint y: 177, distance: 96.4
click at [47, 128] on div "Inbox" at bounding box center [53, 132] width 29 height 33
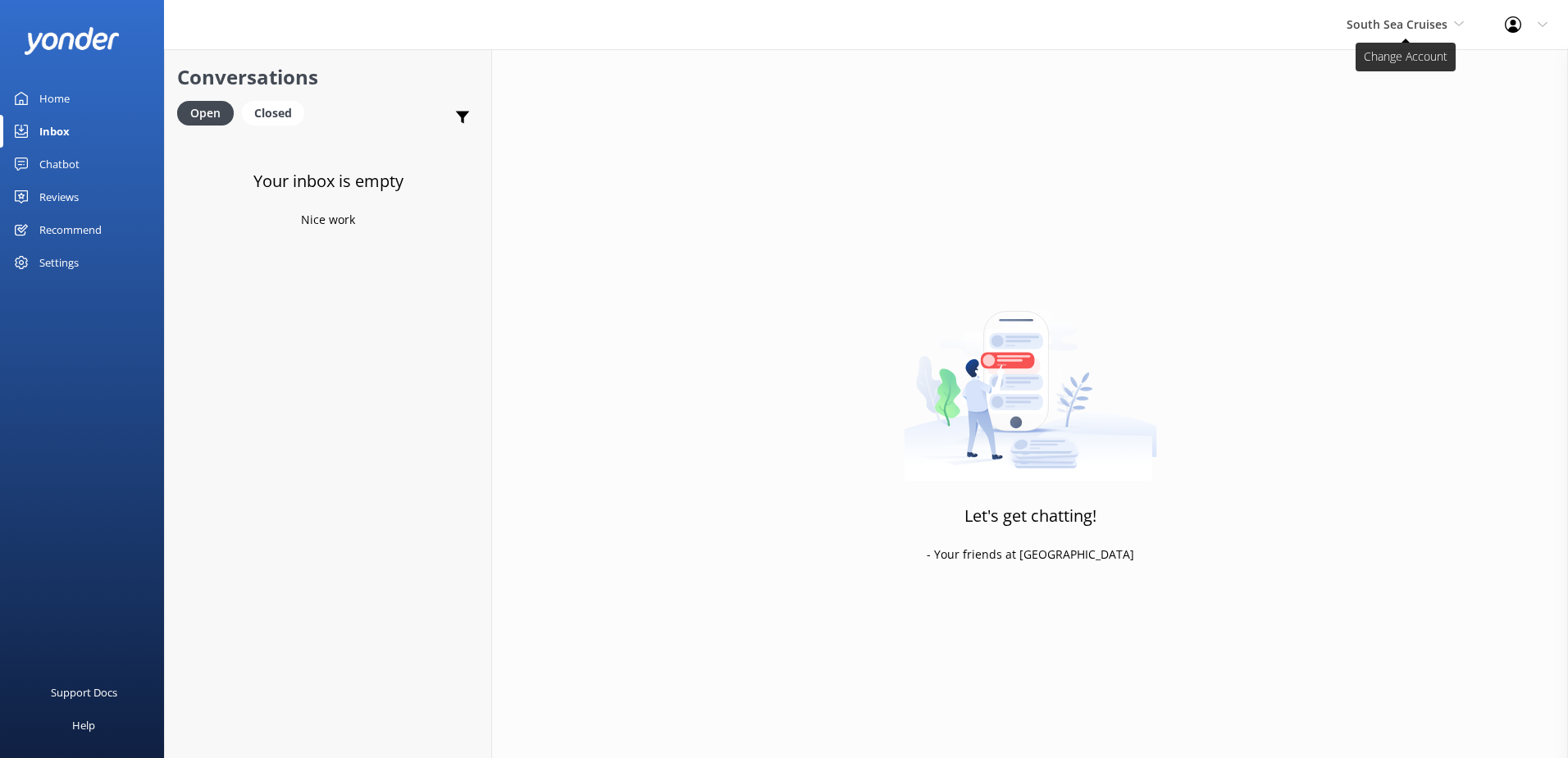
click at [1395, 20] on span "South Sea Cruises" at bounding box center [1397, 24] width 101 height 16
click at [1380, 76] on link "South Sea Sailing" at bounding box center [1407, 69] width 164 height 39
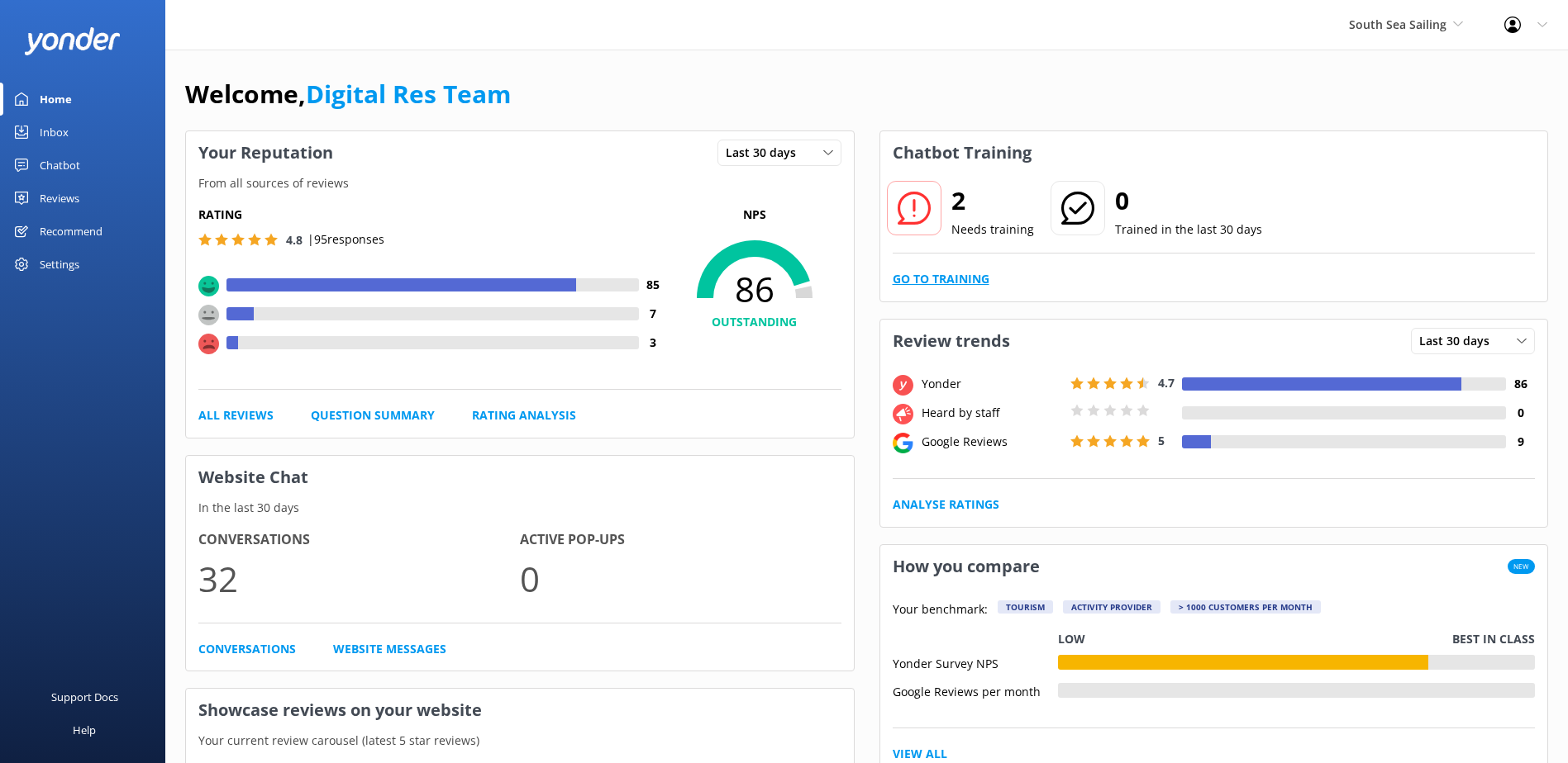
click at [958, 282] on link "Go to Training" at bounding box center [941, 279] width 97 height 18
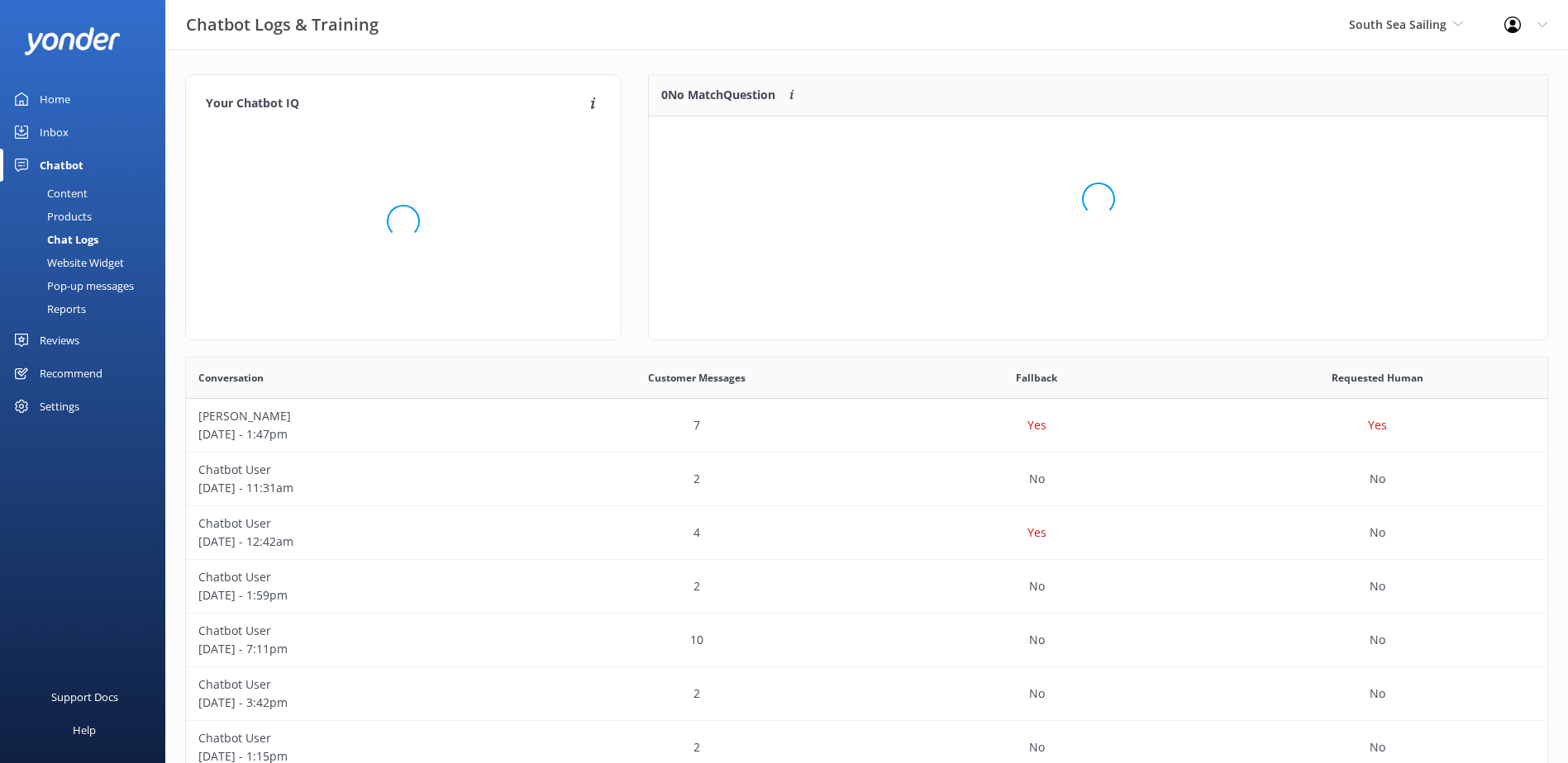
scroll to position [113, 885]
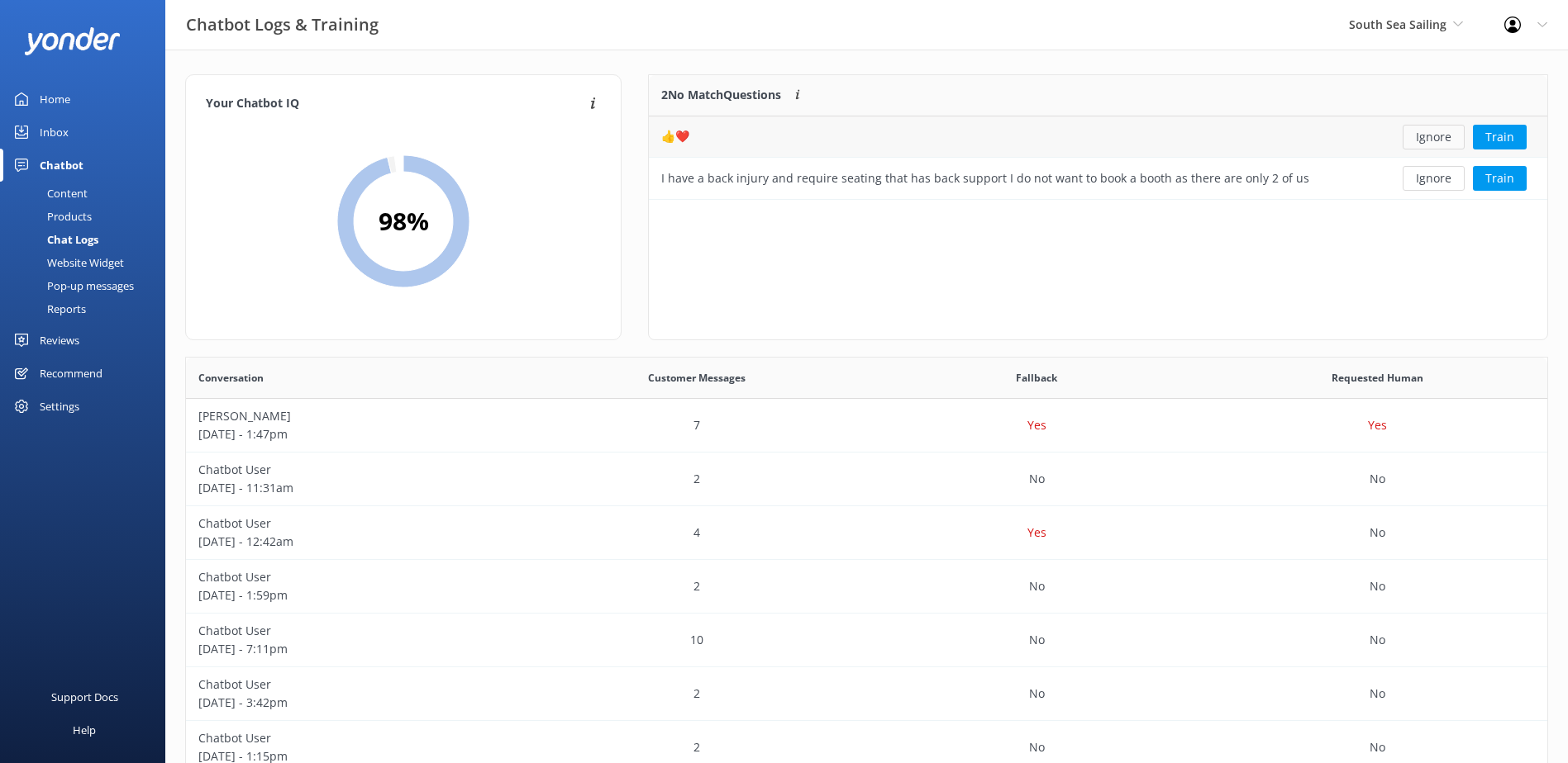
click at [1429, 138] on button "Ignore" at bounding box center [1433, 137] width 62 height 24
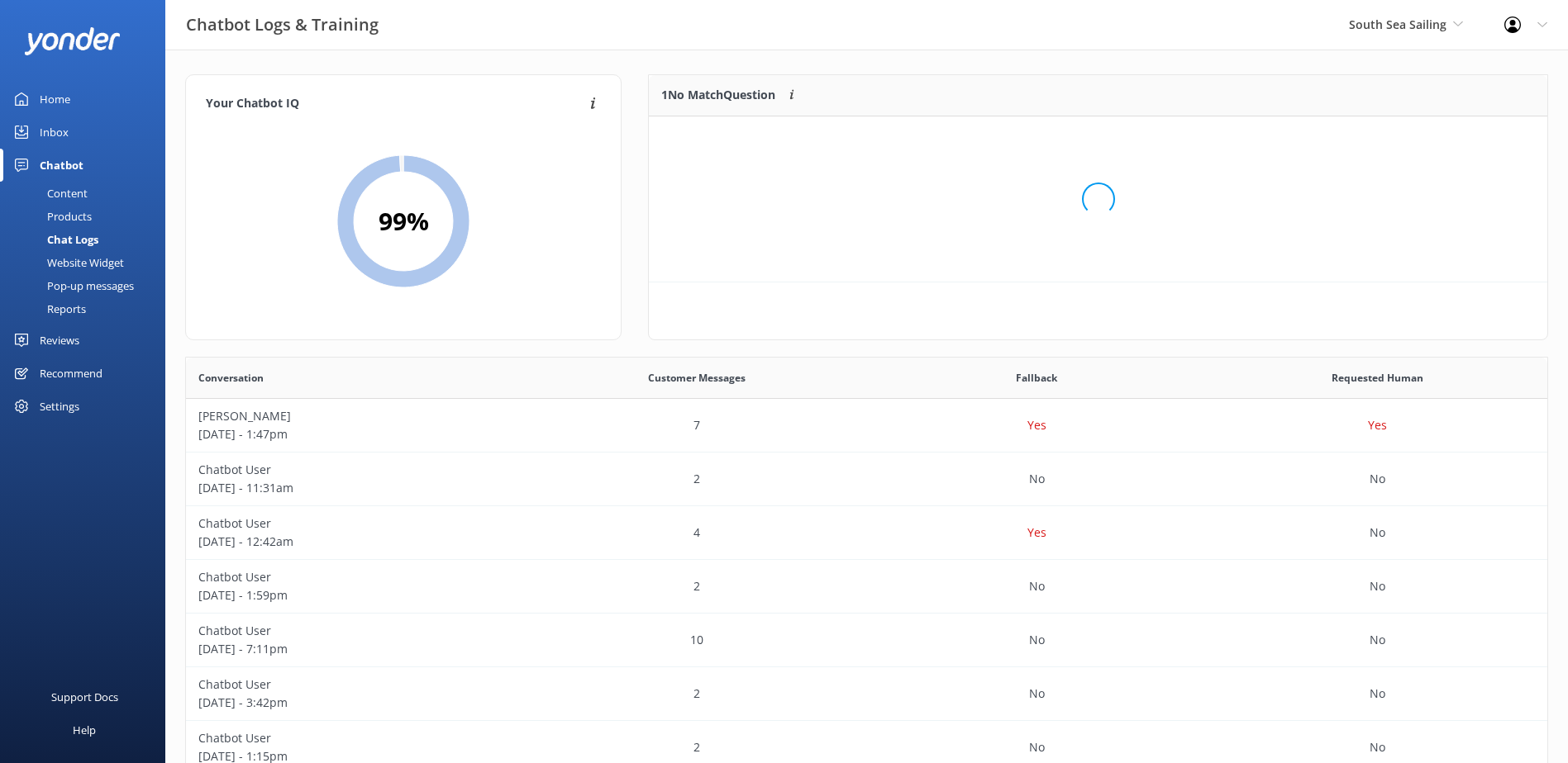
scroll to position [71, 885]
click at [1427, 135] on button "Ignore" at bounding box center [1433, 137] width 62 height 24
click at [79, 131] on link "Inbox" at bounding box center [82, 132] width 165 height 33
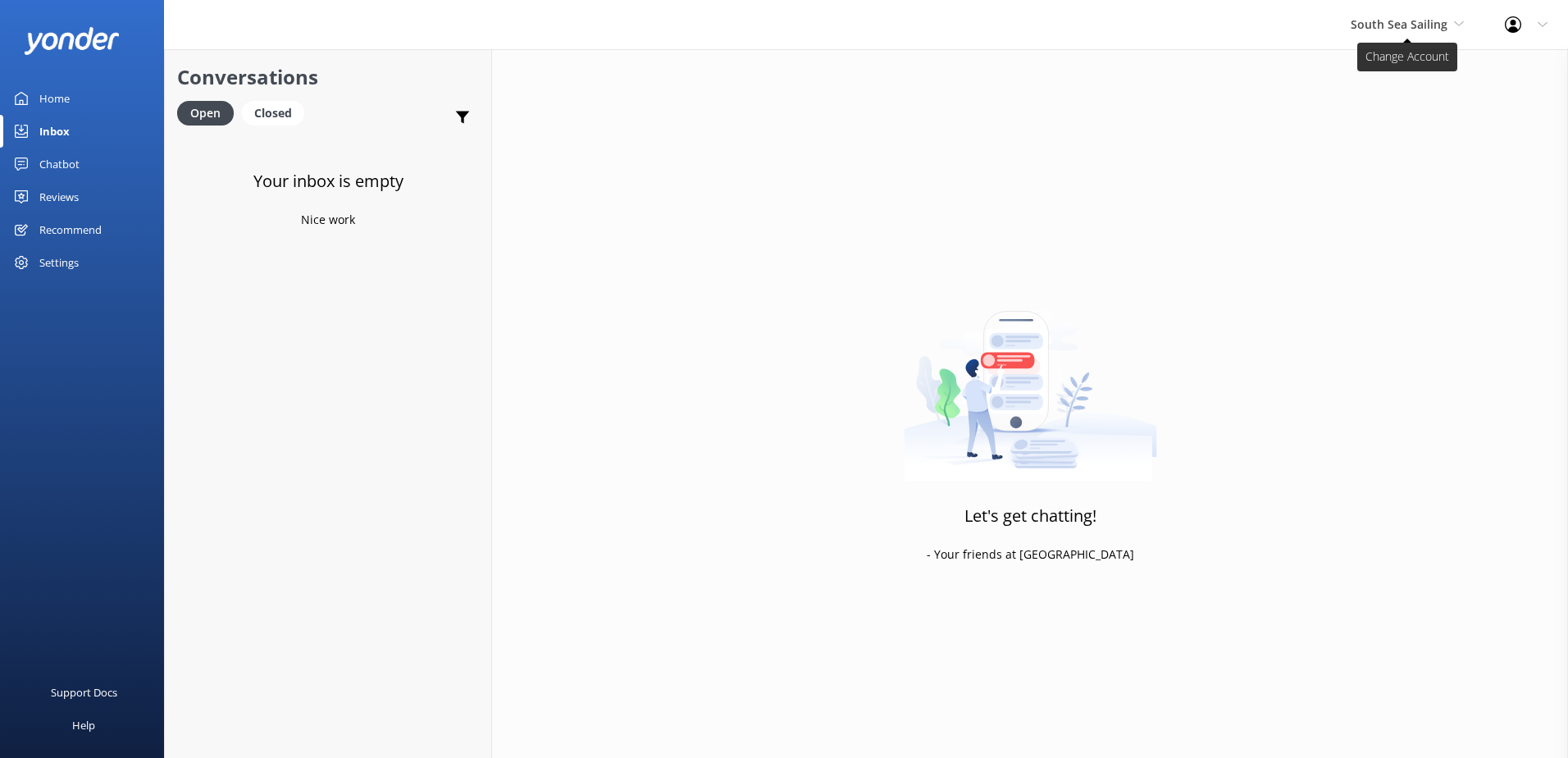
click at [1441, 16] on span "South Sea Sailing" at bounding box center [1407, 24] width 113 height 18
click at [1447, 155] on link "Malamala Beach Club" at bounding box center [1412, 147] width 164 height 39
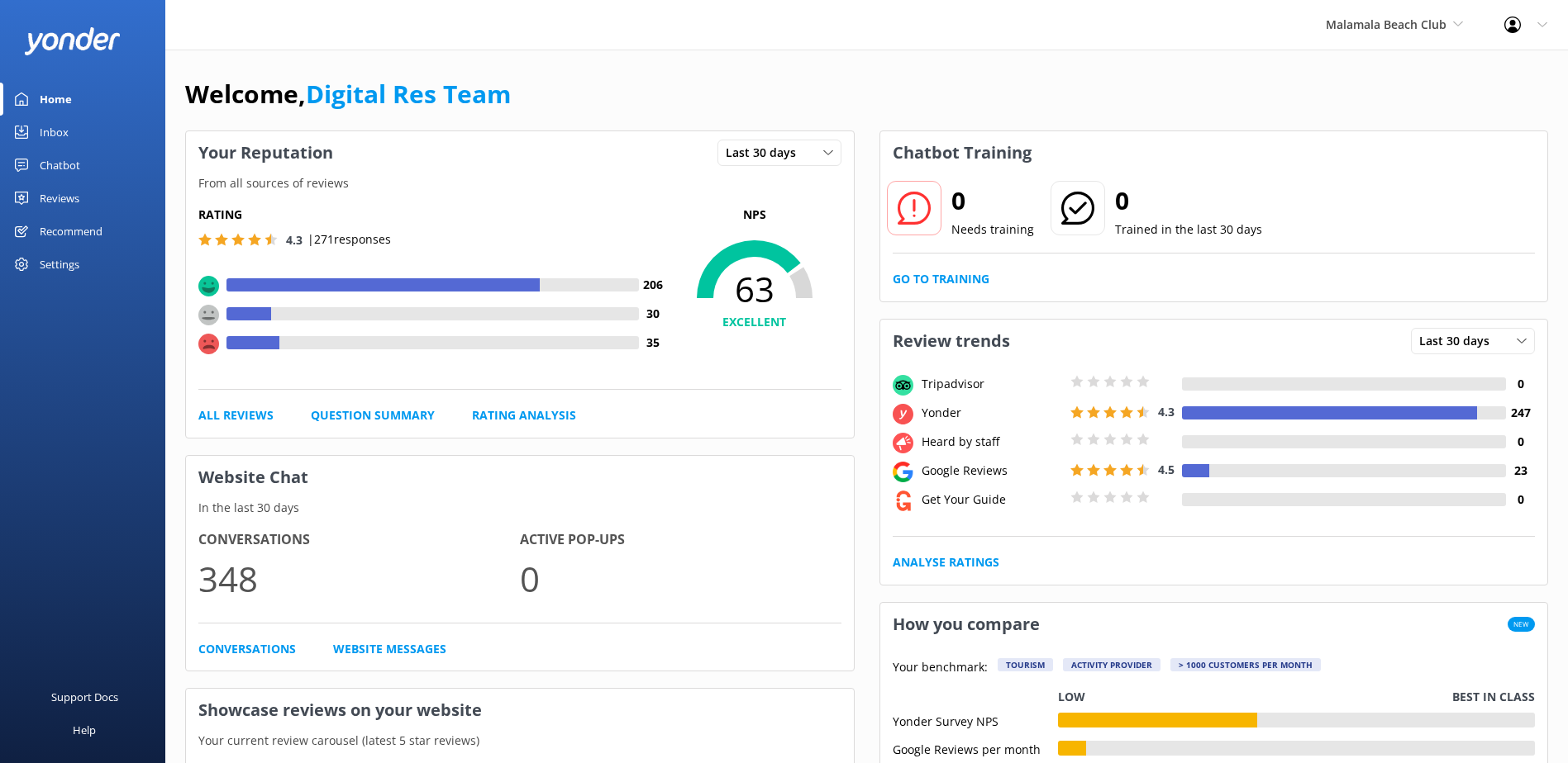
click at [72, 165] on div "Chatbot" at bounding box center [59, 165] width 40 height 33
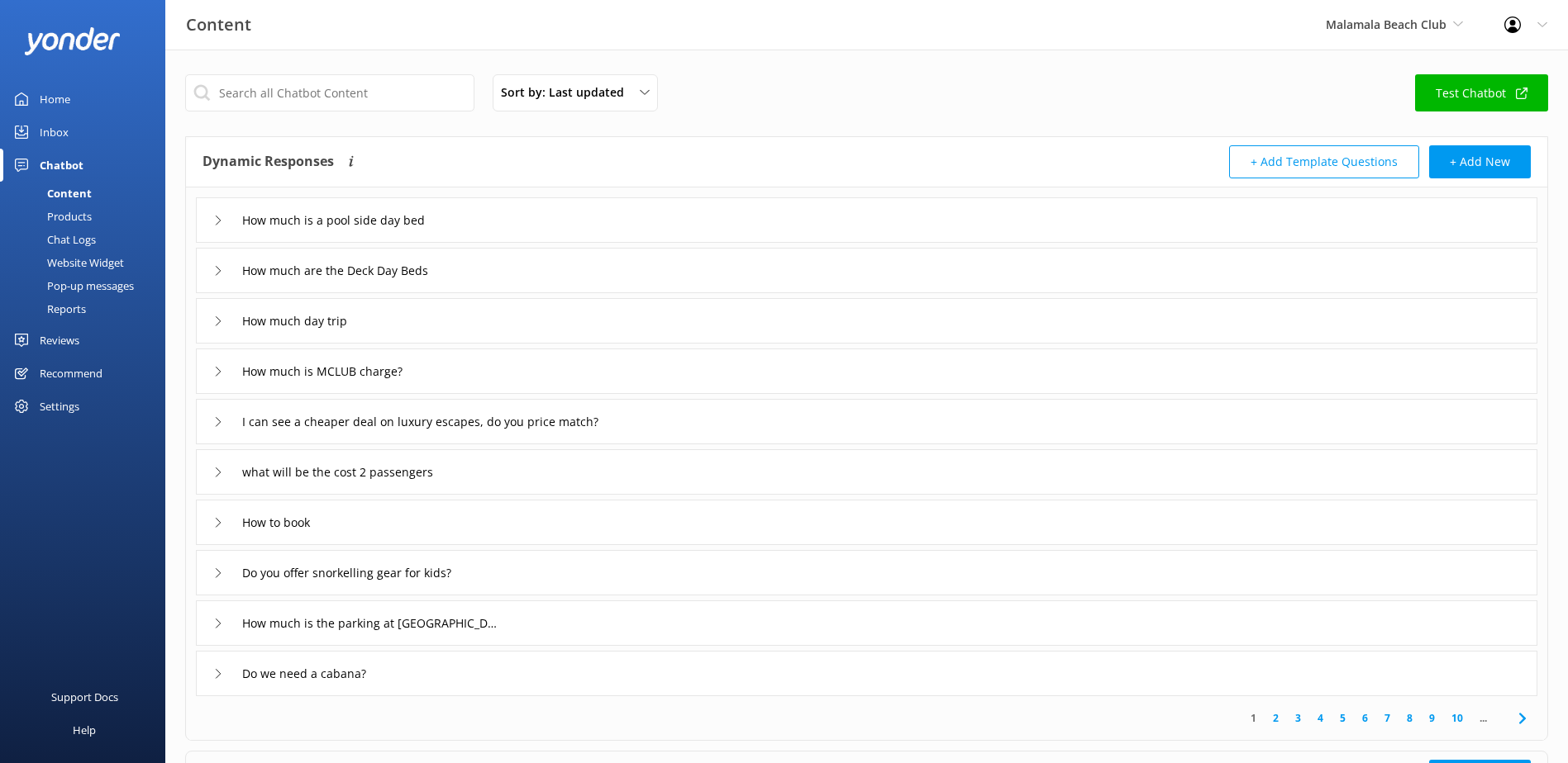
click at [56, 136] on div "Inbox" at bounding box center [53, 132] width 29 height 33
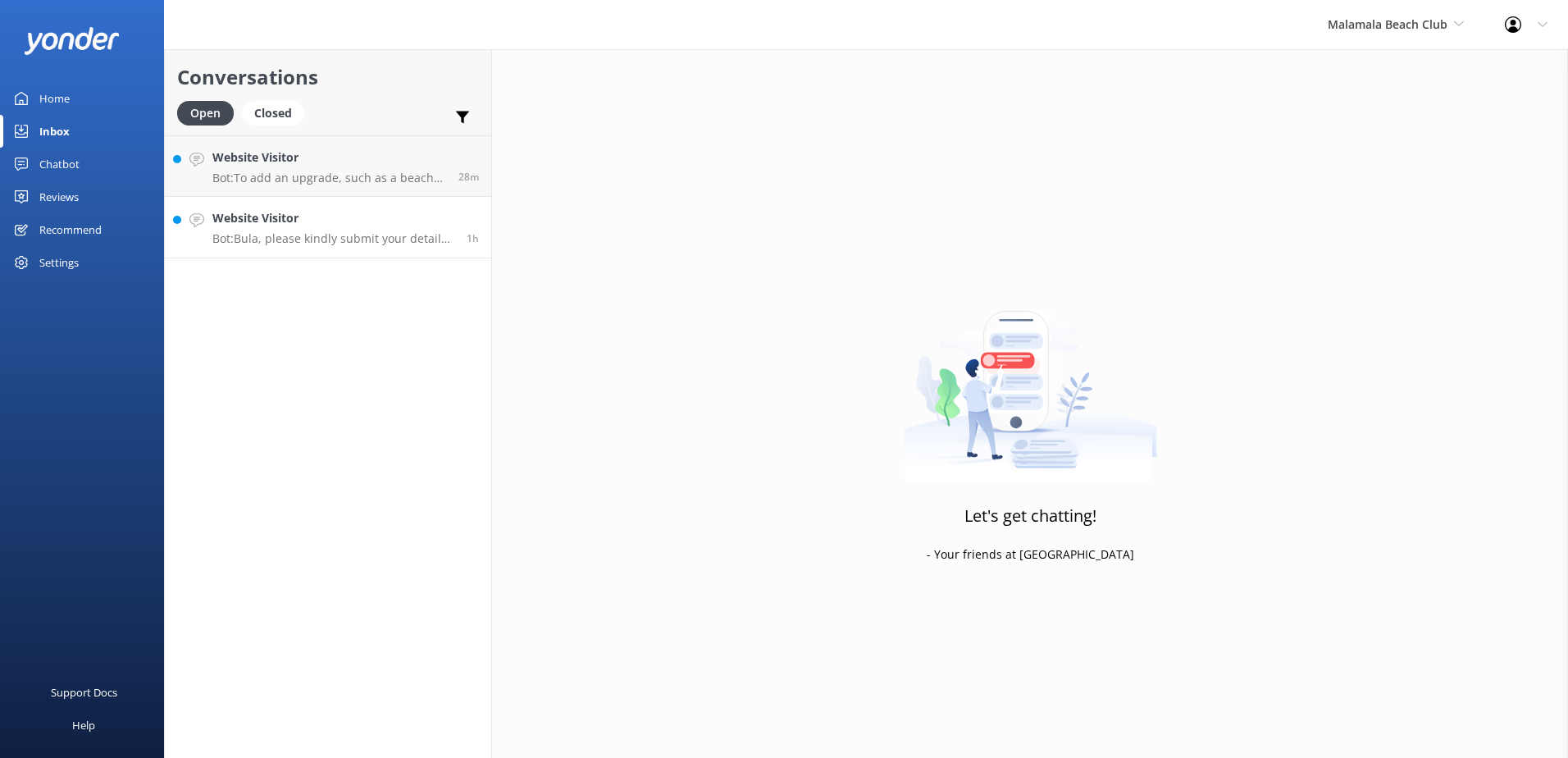
click at [356, 214] on h4 "Website Visitor" at bounding box center [333, 218] width 242 height 18
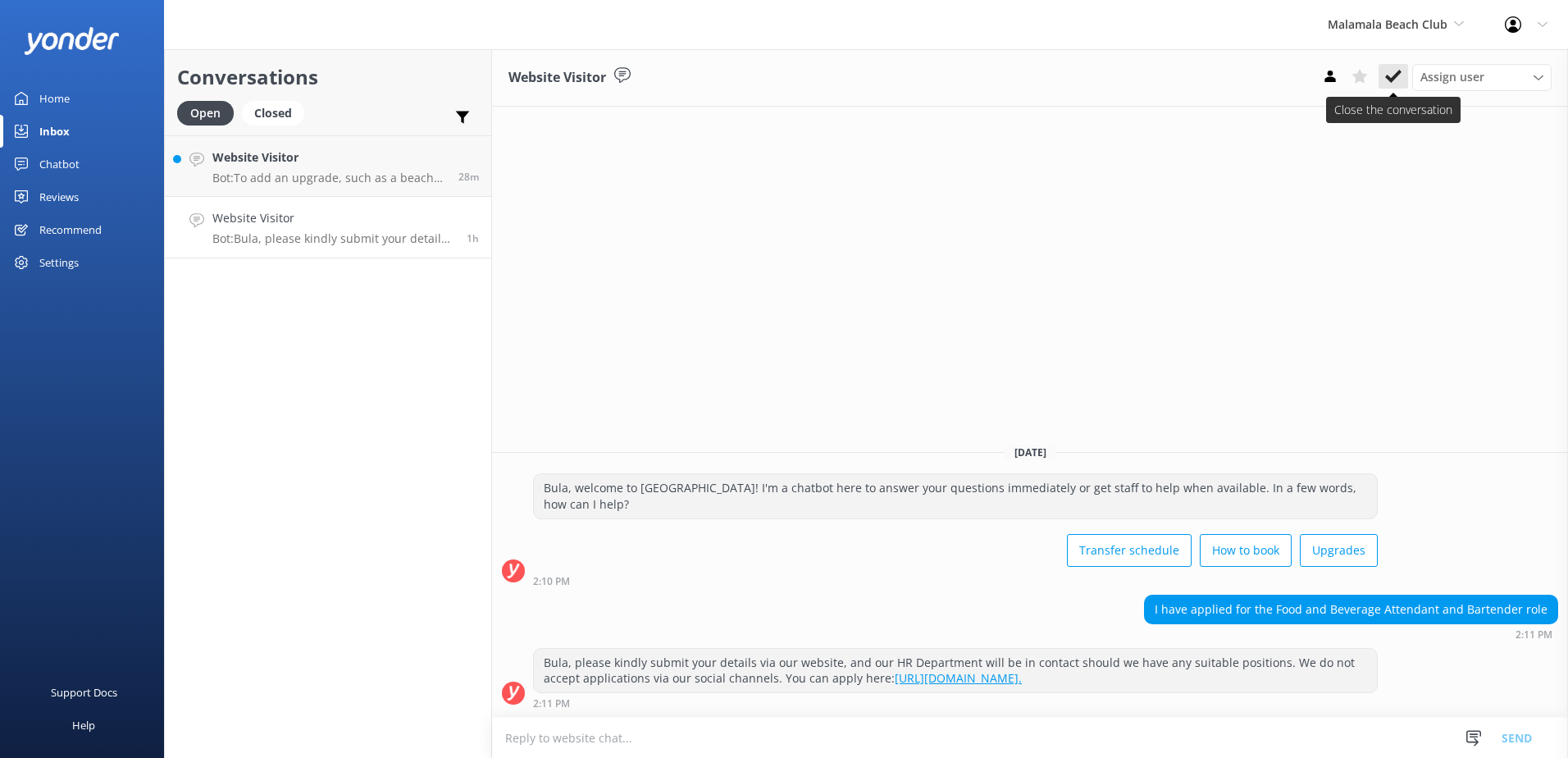
click at [1386, 82] on icon at bounding box center [1393, 76] width 16 height 16
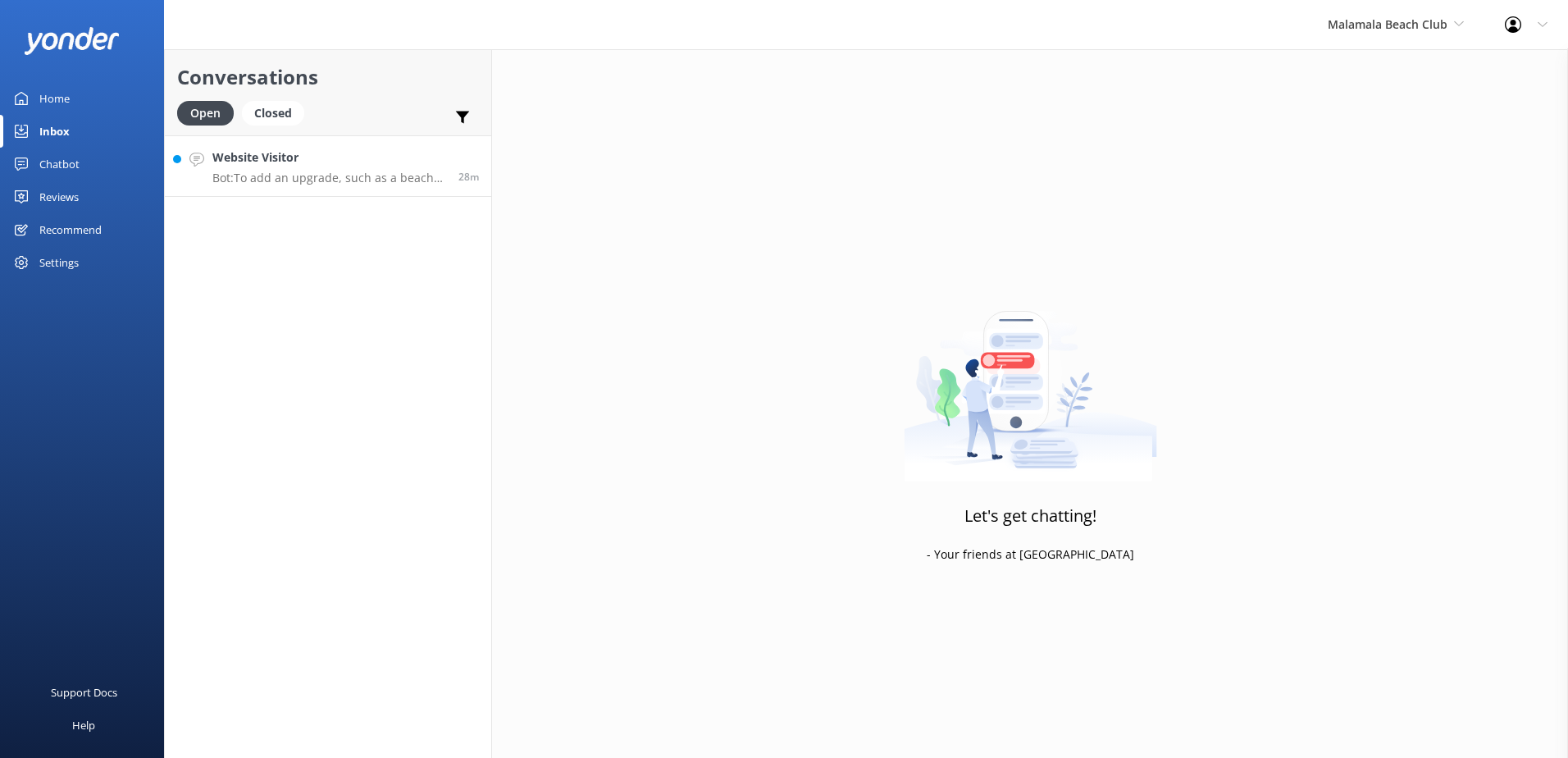
click at [425, 153] on h4 "Website Visitor" at bounding box center [329, 157] width 233 height 18
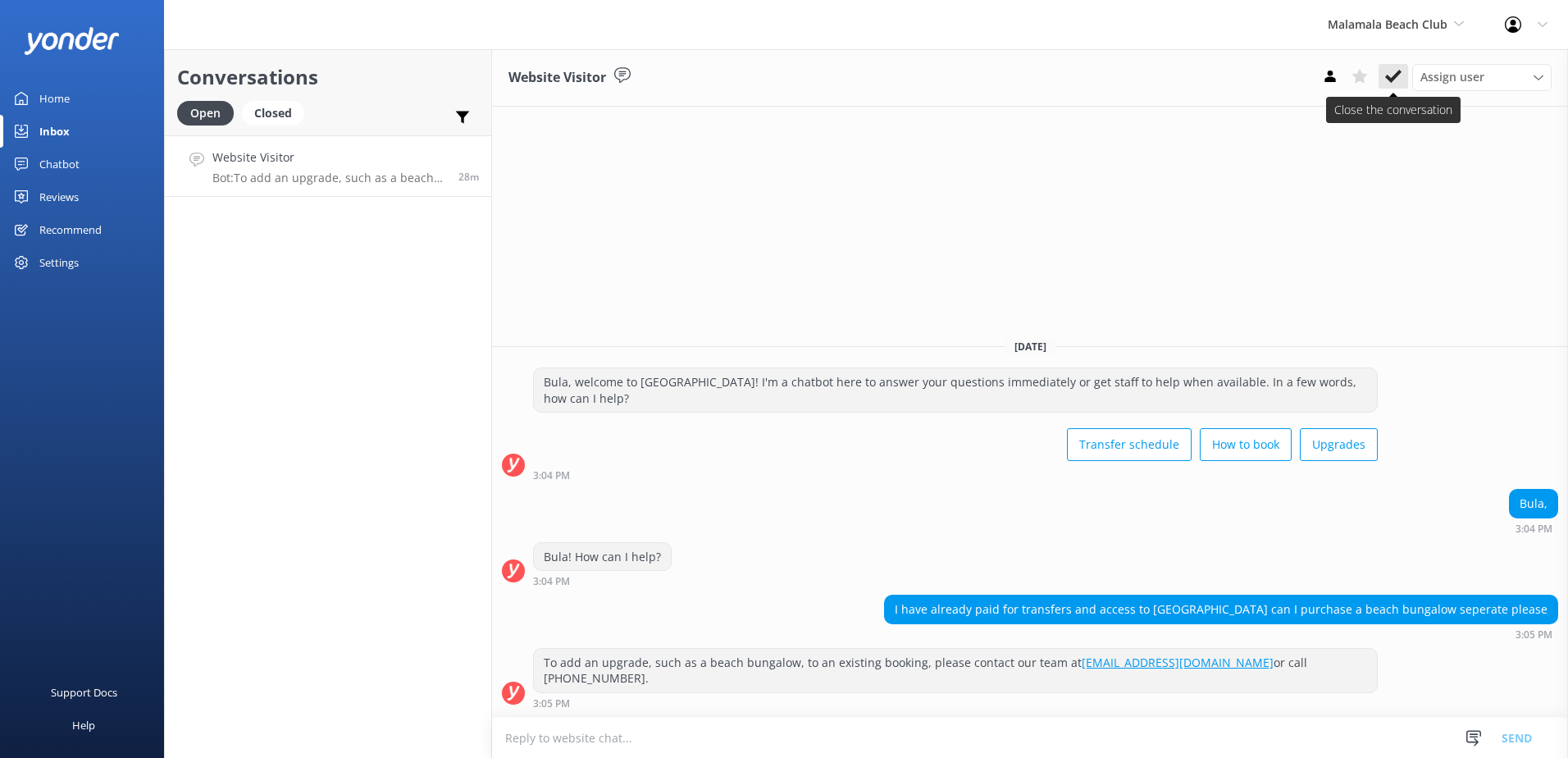
drag, startPoint x: 1390, startPoint y: 82, endPoint x: 1458, endPoint y: 56, distance: 72.8
click at [1391, 82] on use at bounding box center [1393, 76] width 16 height 13
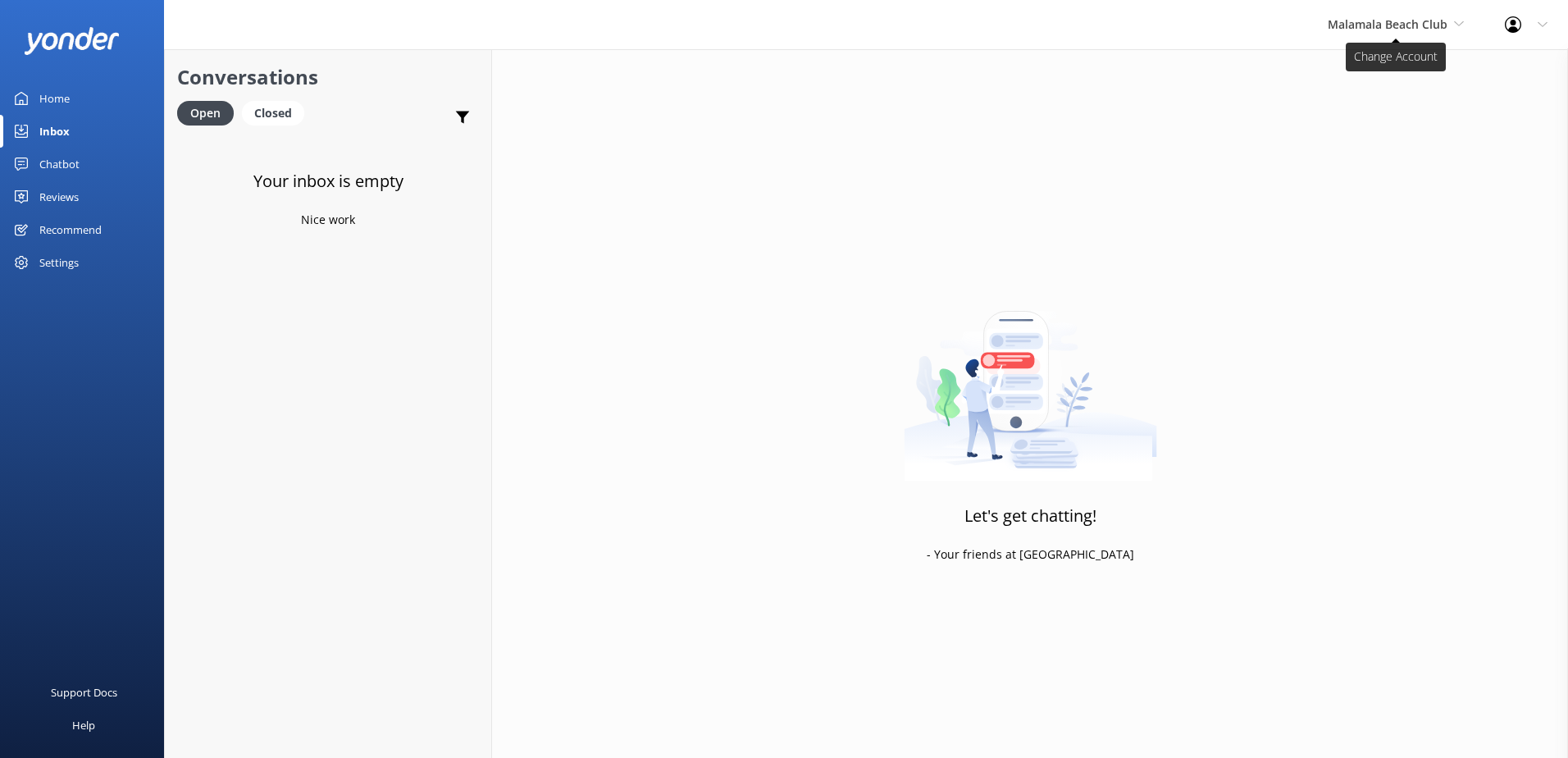
click at [1453, 28] on span "Malamala Beach Club" at bounding box center [1395, 24] width 136 height 18
click at [1389, 175] on link "Awesome Adventures Fiji" at bounding box center [1388, 187] width 164 height 39
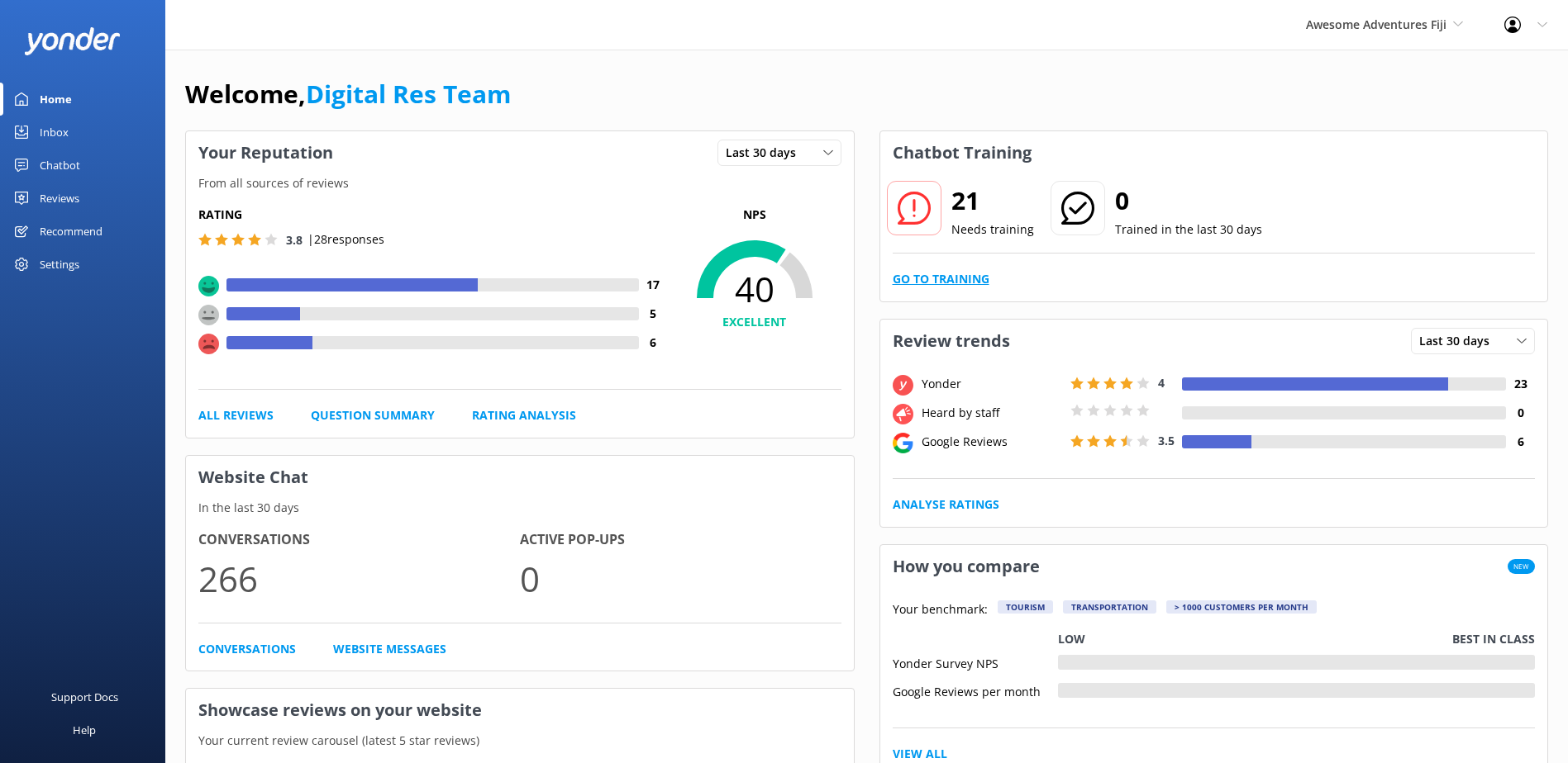
click at [950, 278] on link "Go to Training" at bounding box center [941, 279] width 97 height 18
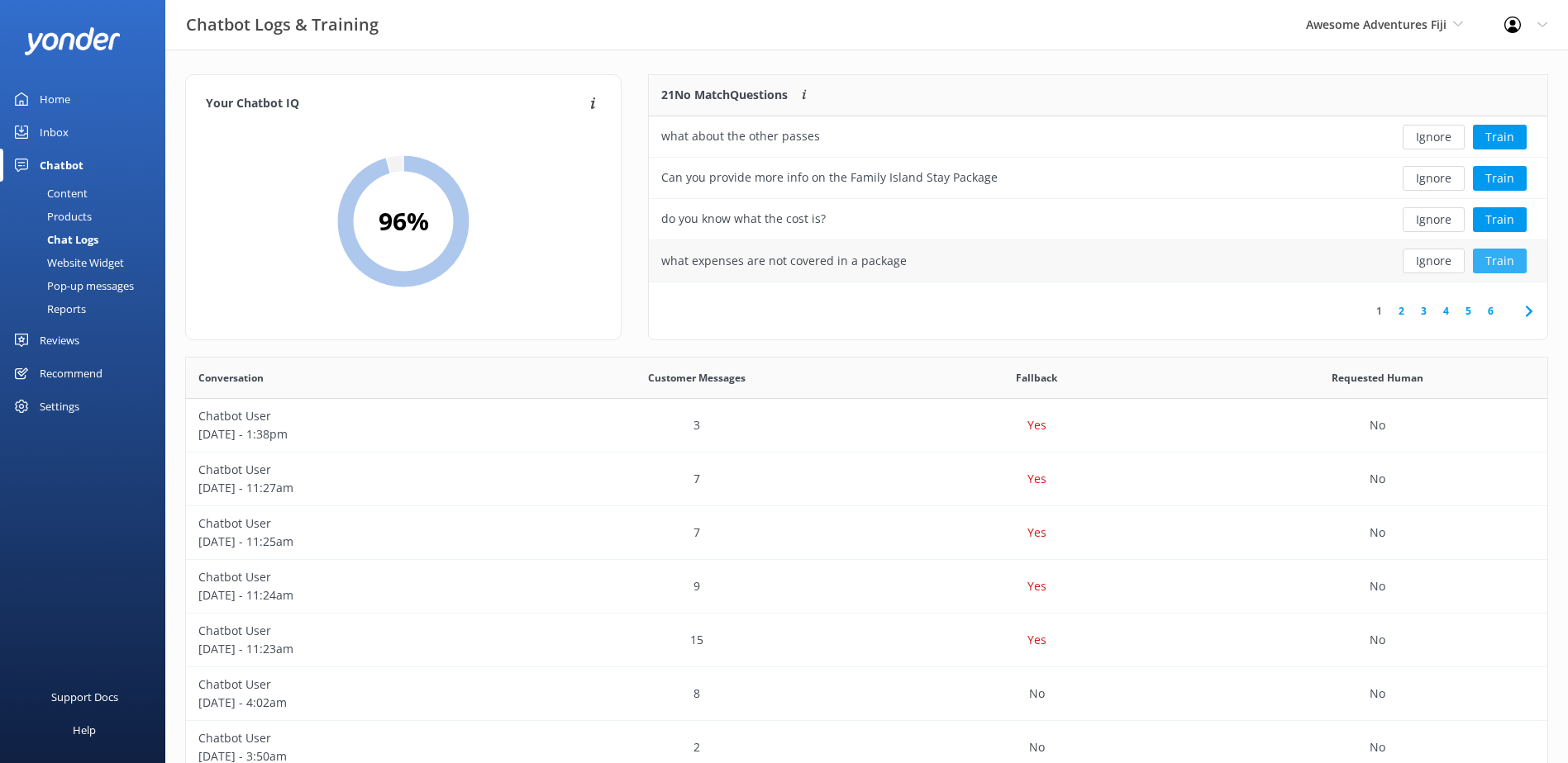
scroll to position [566, 1348]
click at [1434, 146] on button "Ignore" at bounding box center [1433, 137] width 62 height 24
click at [1434, 145] on button "Ignore" at bounding box center [1433, 137] width 62 height 24
click at [1433, 139] on button "Ignore" at bounding box center [1433, 137] width 62 height 24
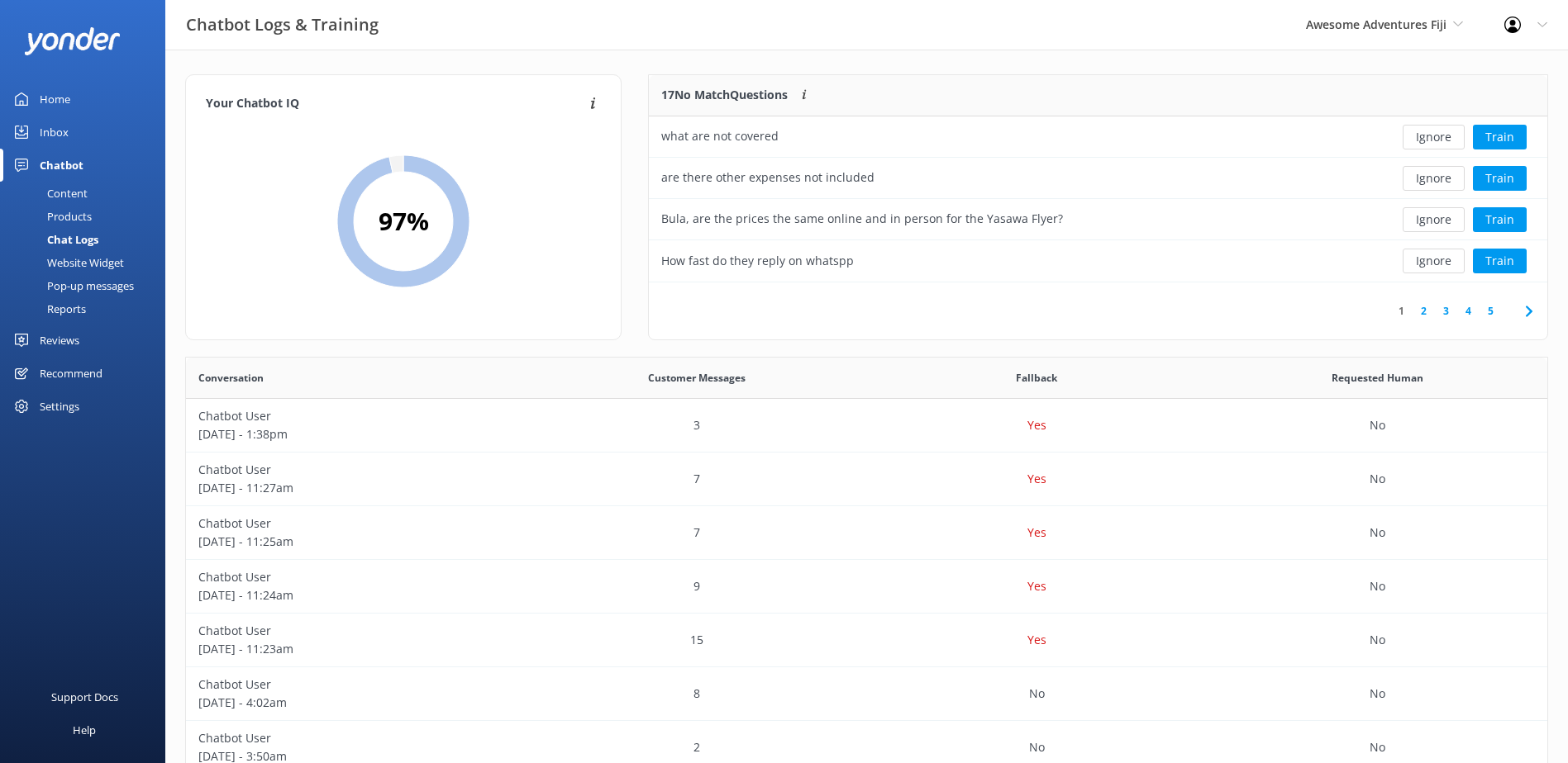
click at [1433, 139] on button "Ignore" at bounding box center [1433, 137] width 62 height 24
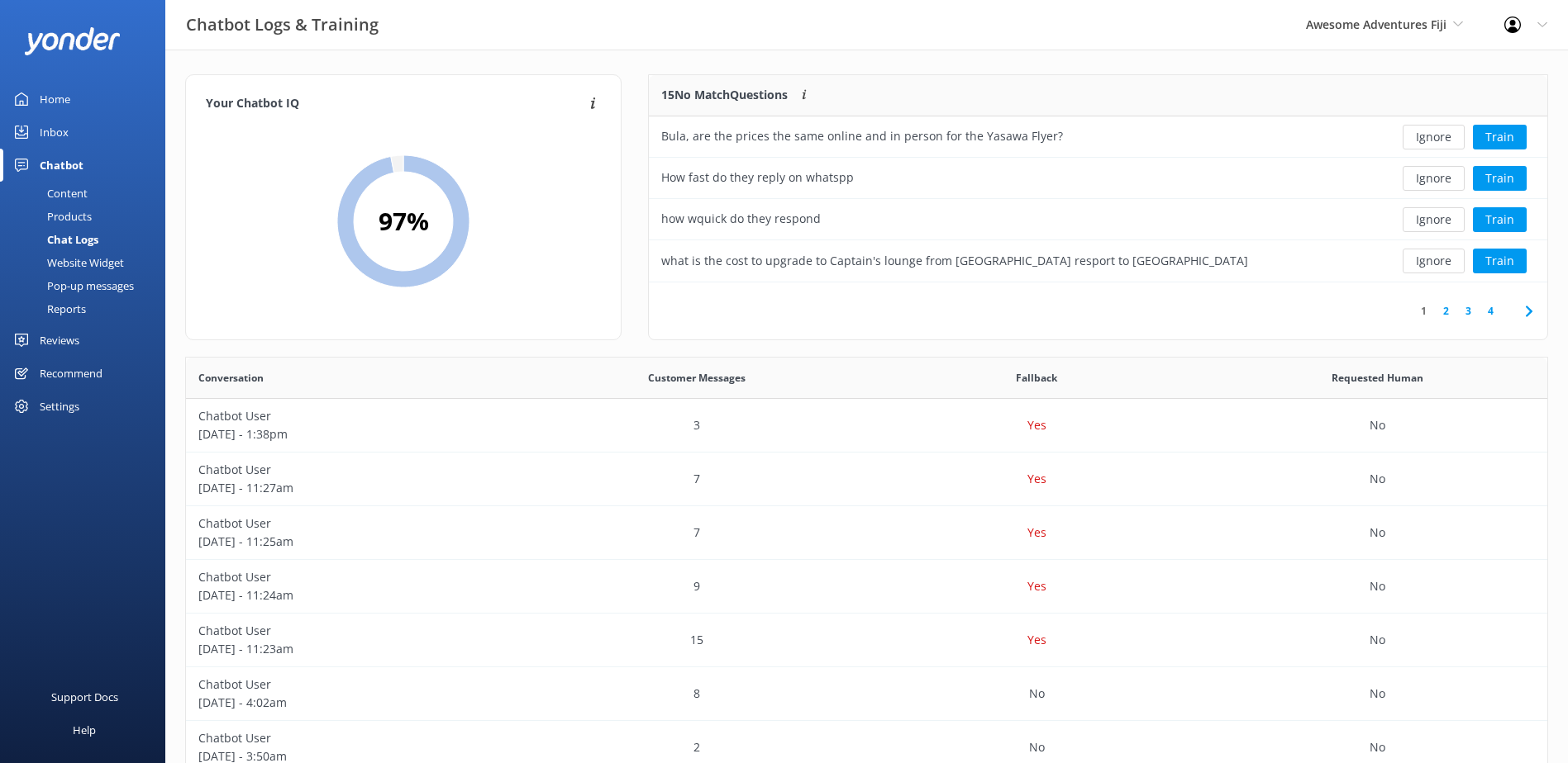
click at [1433, 139] on button "Ignore" at bounding box center [1433, 137] width 62 height 24
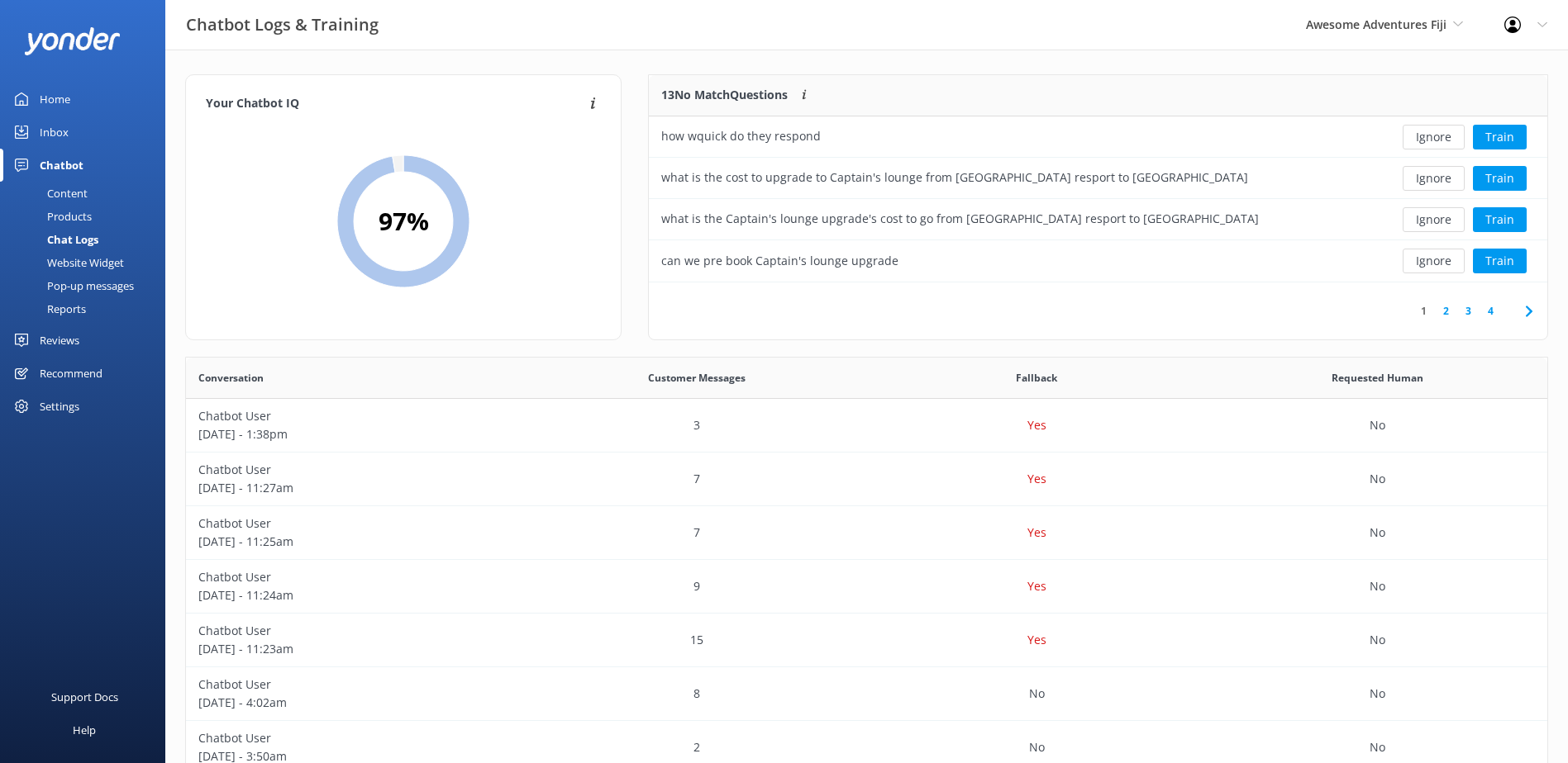
click at [1433, 139] on button "Ignore" at bounding box center [1433, 137] width 62 height 24
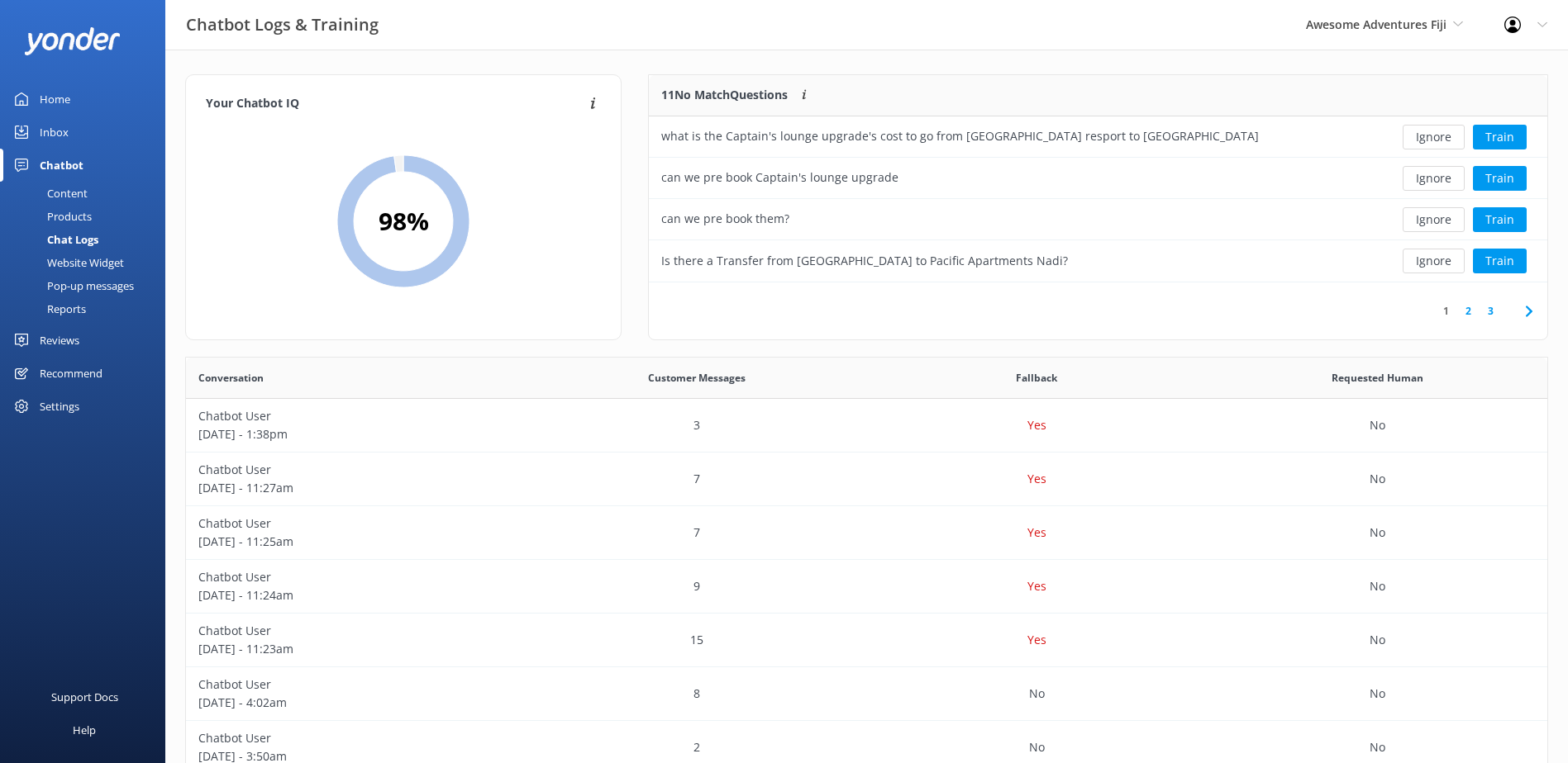
click at [1433, 139] on button "Ignore" at bounding box center [1433, 137] width 62 height 24
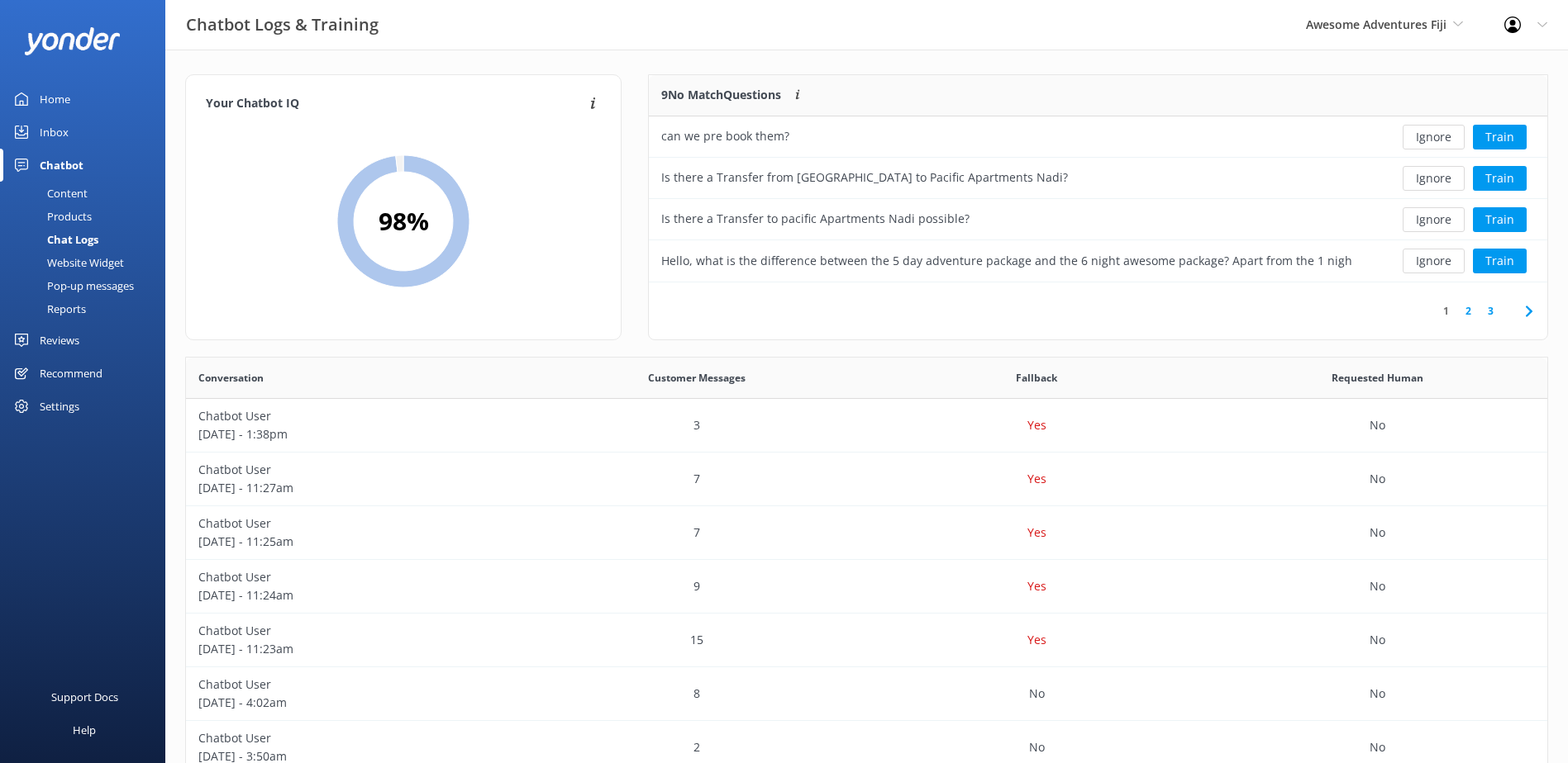
click at [1433, 139] on button "Ignore" at bounding box center [1433, 137] width 62 height 24
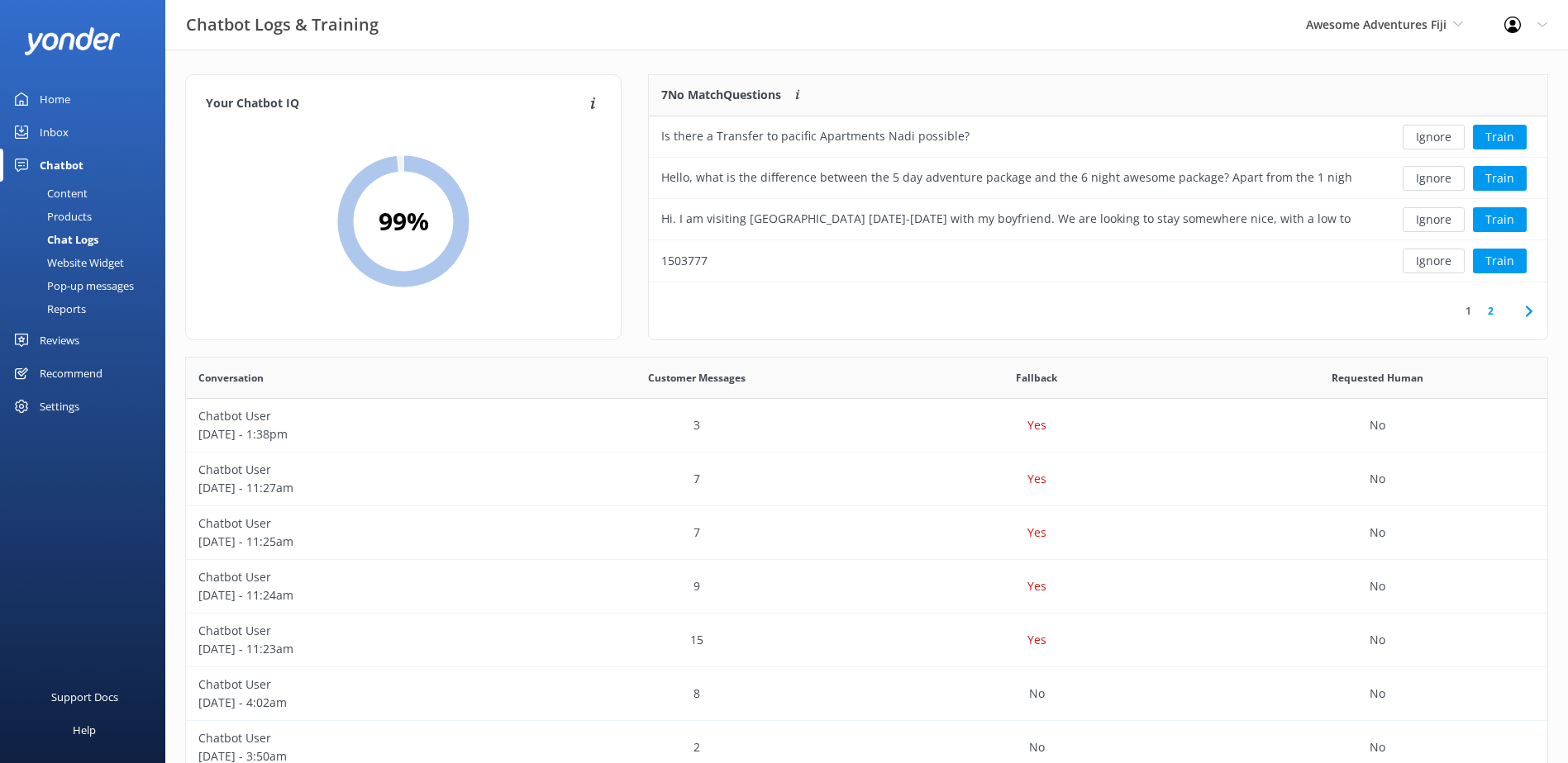
click at [1433, 139] on button "Ignore" at bounding box center [1433, 137] width 62 height 24
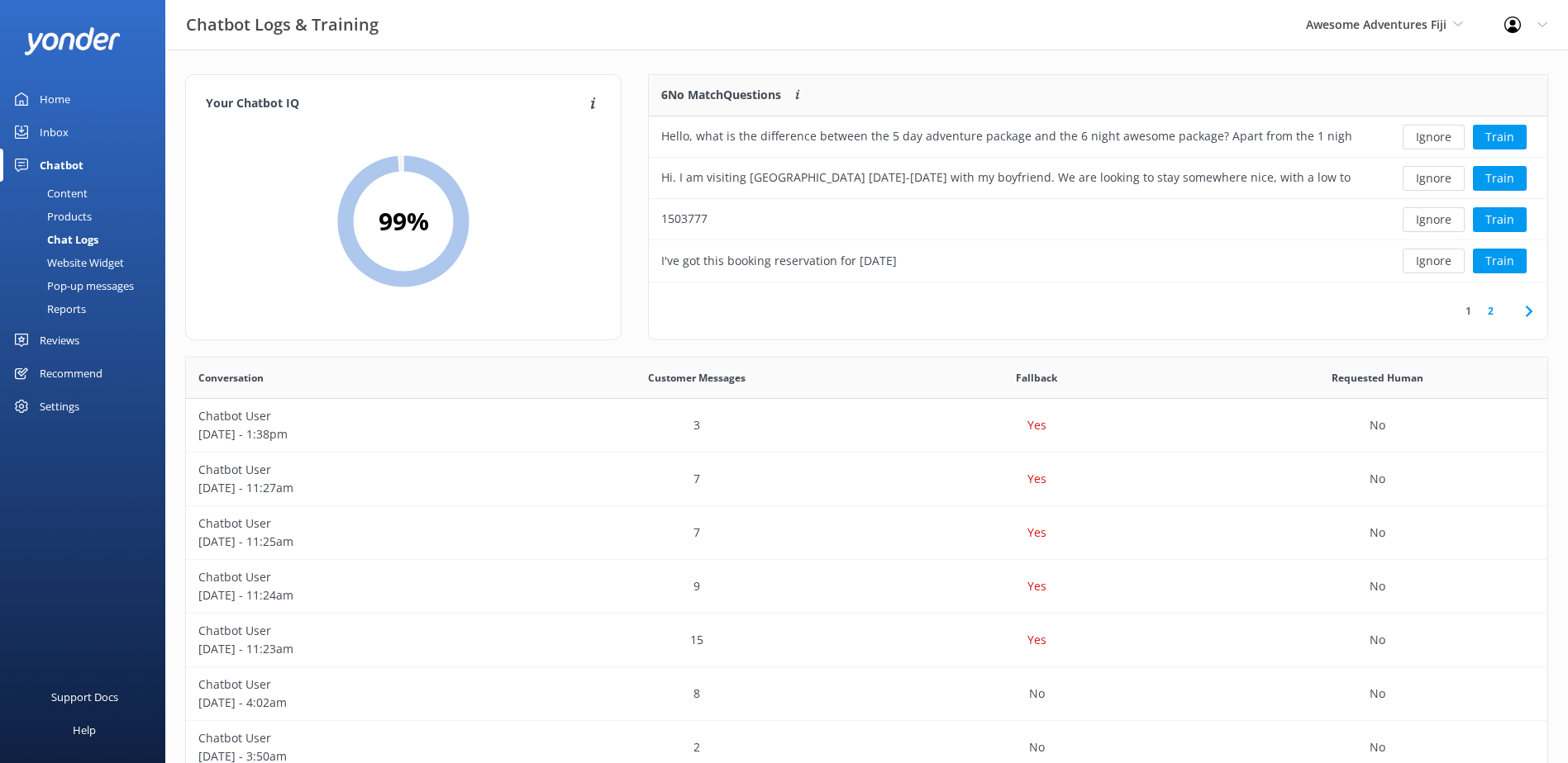
click at [1433, 139] on button "Ignore" at bounding box center [1433, 137] width 62 height 24
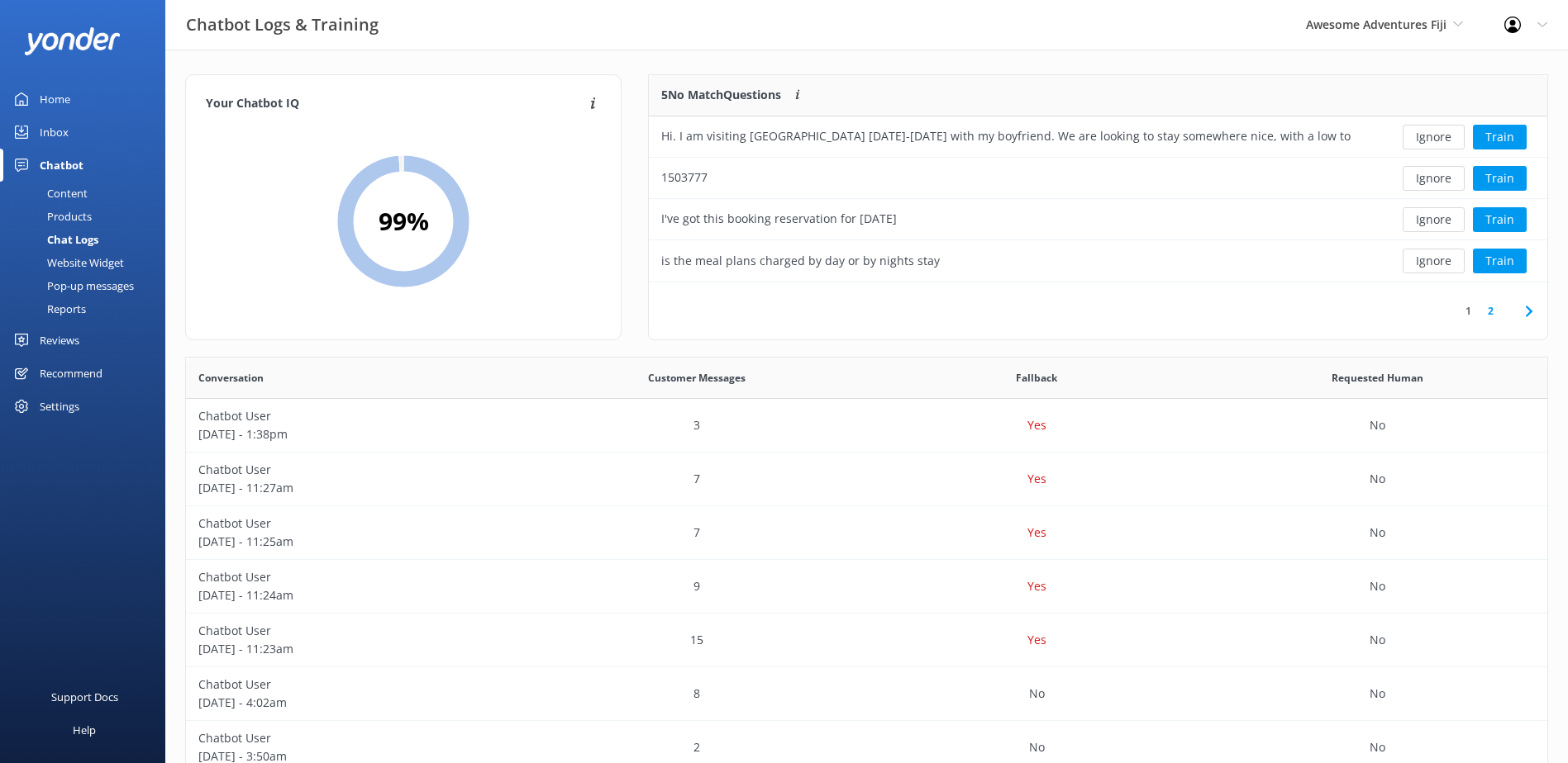
click at [1433, 139] on button "Ignore" at bounding box center [1433, 137] width 62 height 24
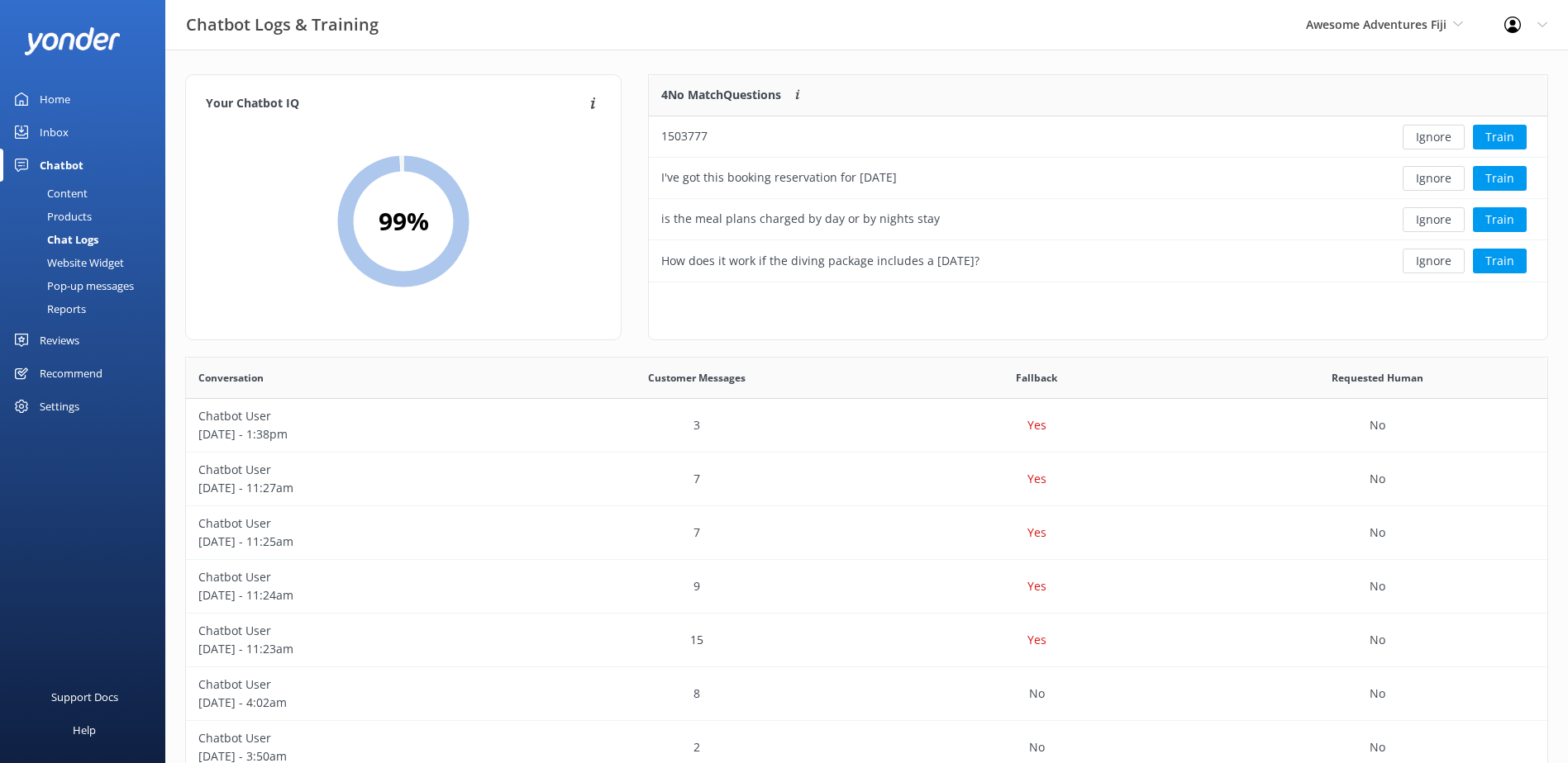
click at [1433, 139] on button "Ignore" at bounding box center [1433, 137] width 62 height 24
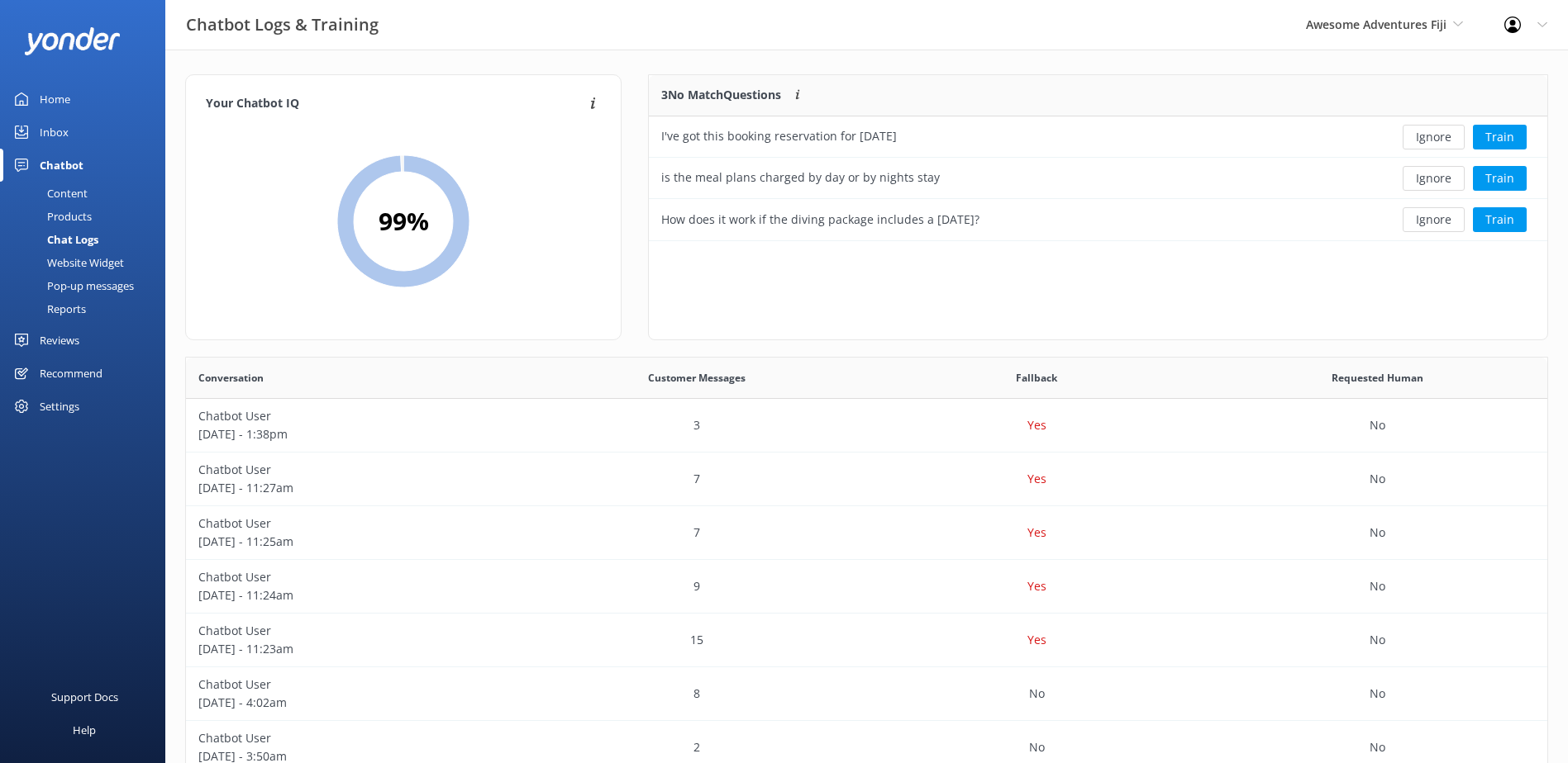
scroll to position [154, 885]
click at [1433, 139] on button "Ignore" at bounding box center [1433, 137] width 62 height 24
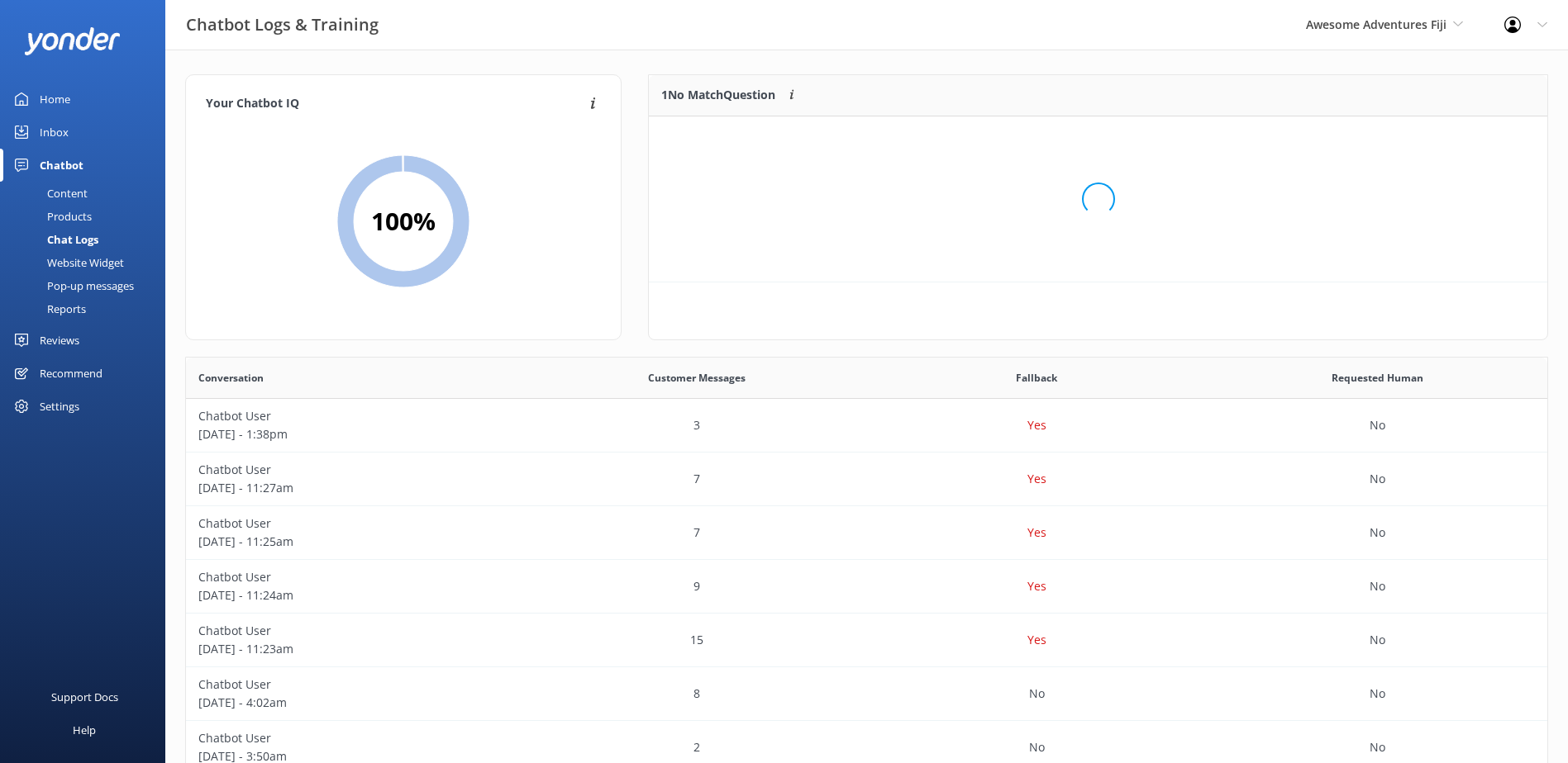
scroll to position [71, 885]
click at [1433, 139] on button "Ignore" at bounding box center [1433, 137] width 62 height 24
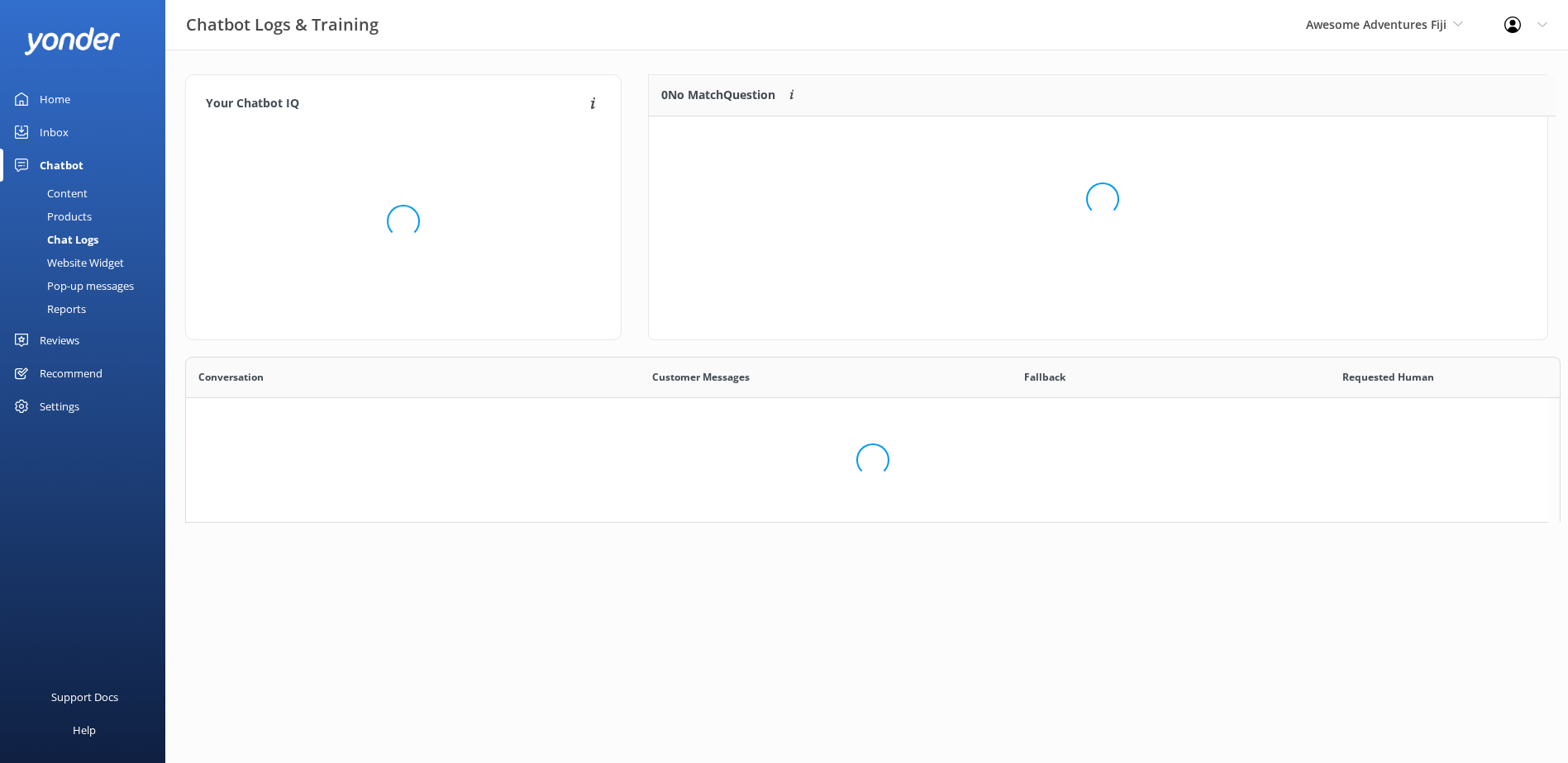
scroll to position [13, 13]
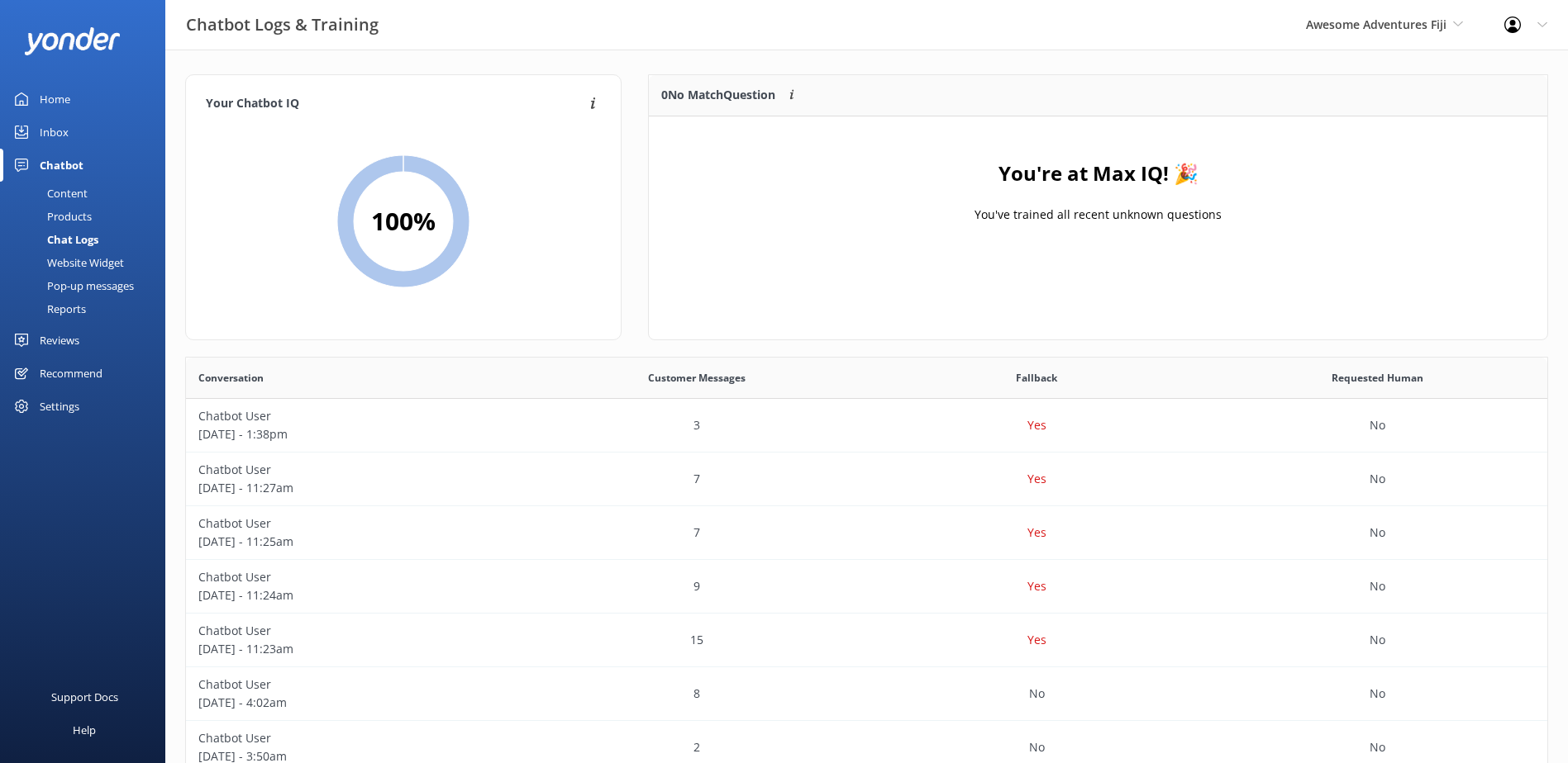
click at [58, 128] on div "Inbox" at bounding box center [53, 132] width 29 height 33
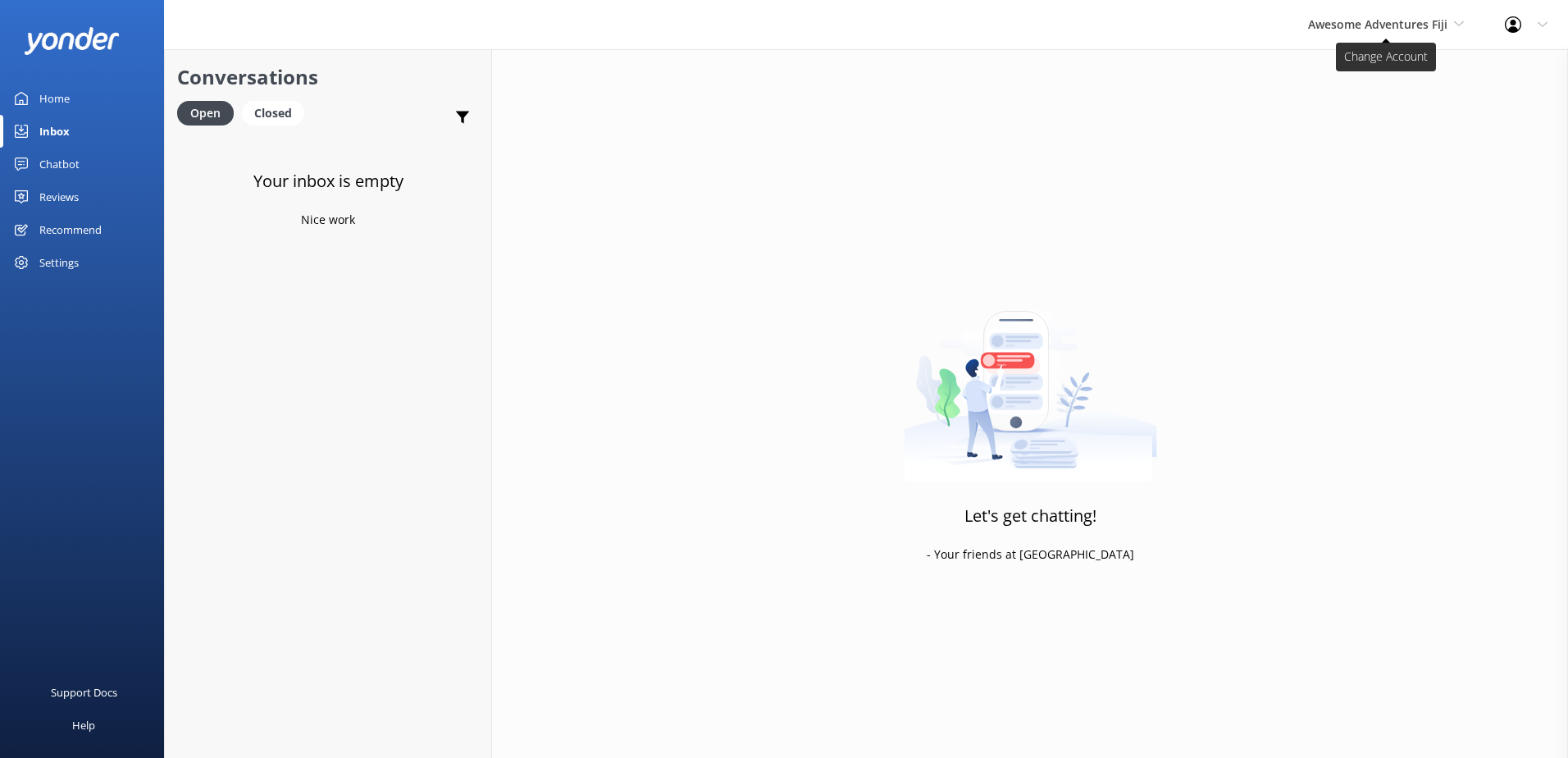
click at [1415, 34] on span "Awesome Adventures Fiji" at bounding box center [1386, 24] width 156 height 18
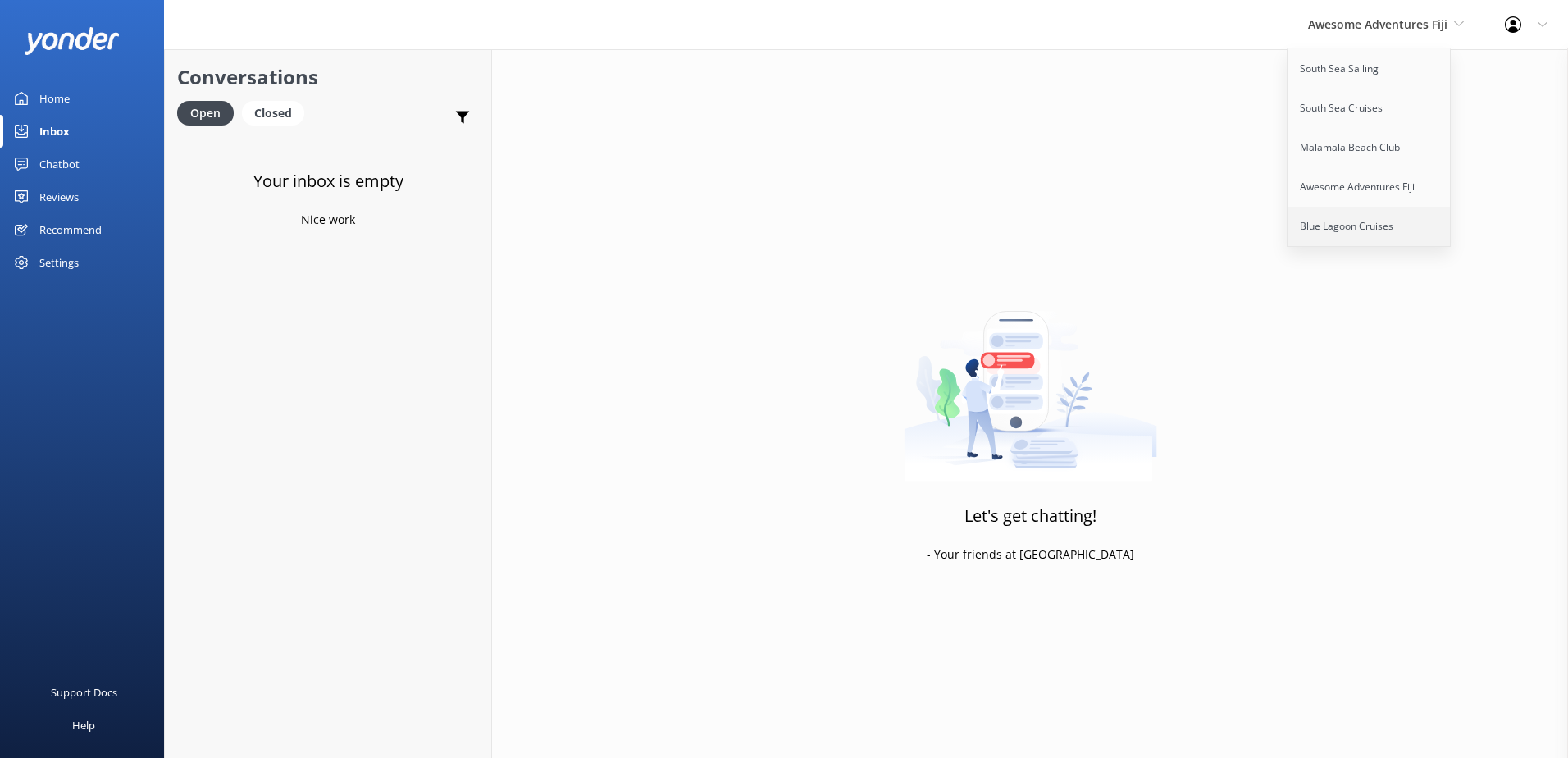
click at [1348, 214] on link "Blue Lagoon Cruises" at bounding box center [1369, 226] width 164 height 39
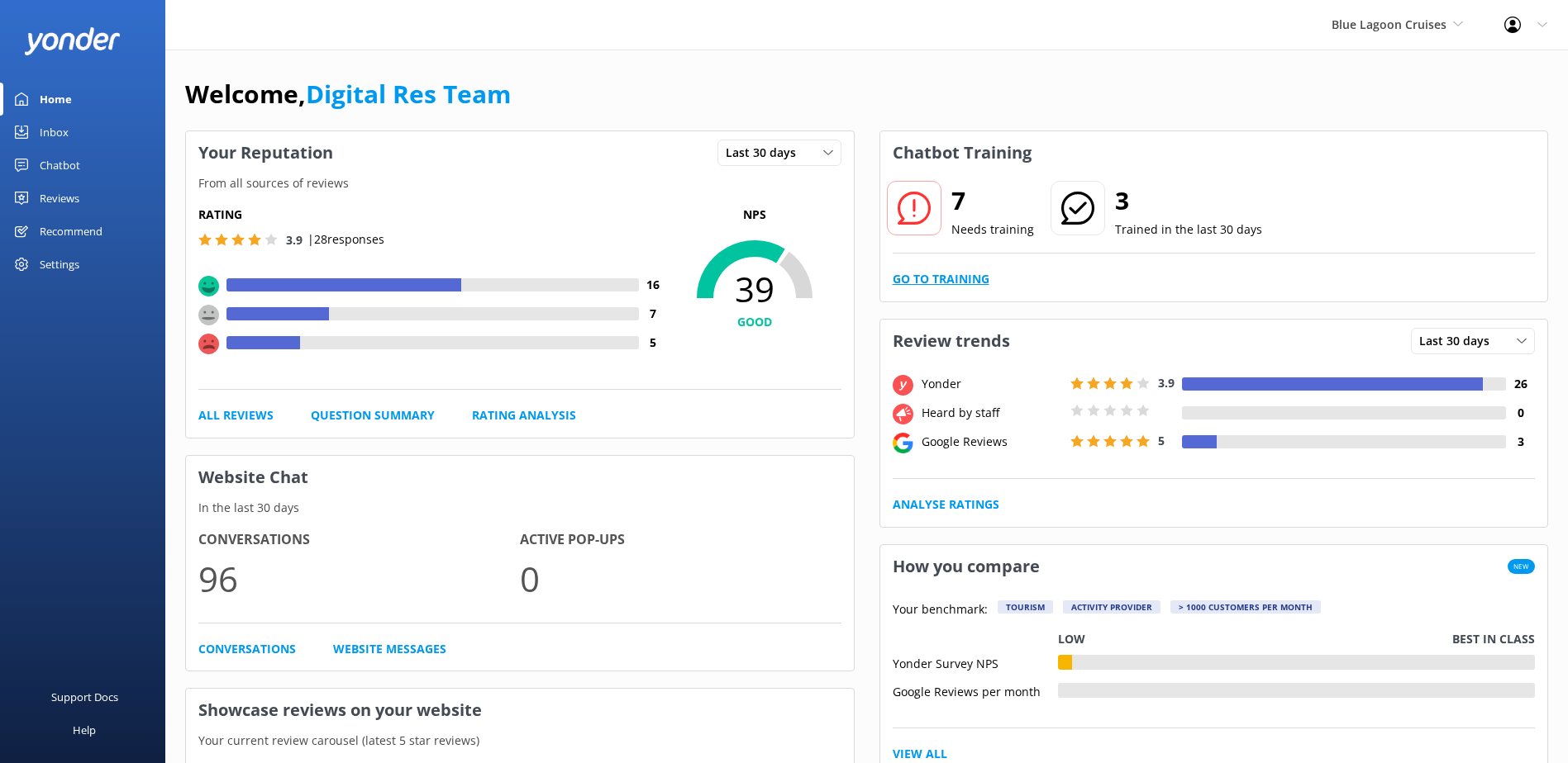
click at [981, 280] on link "Go to Training" at bounding box center [941, 279] width 97 height 18
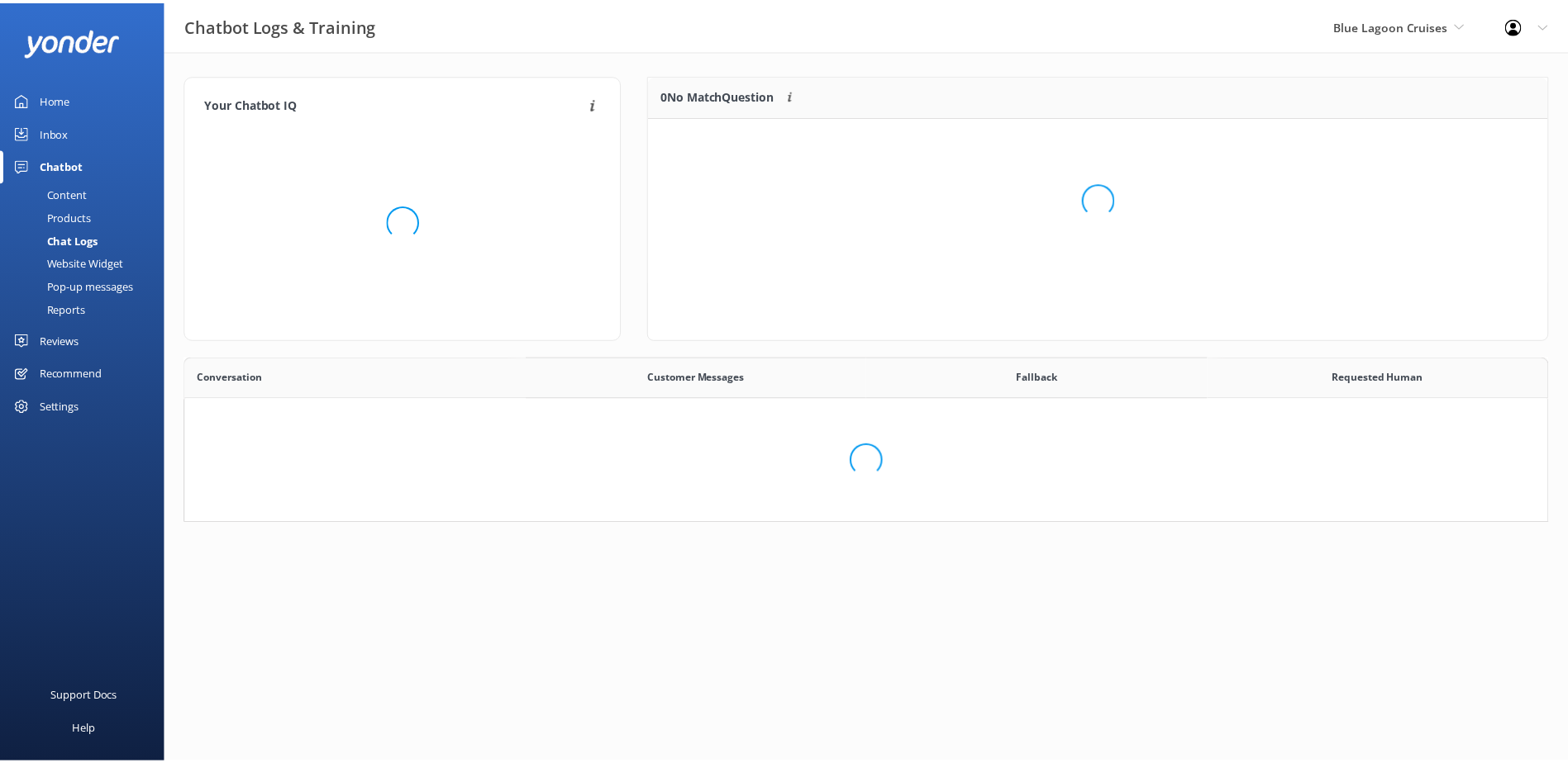
scroll to position [566, 1348]
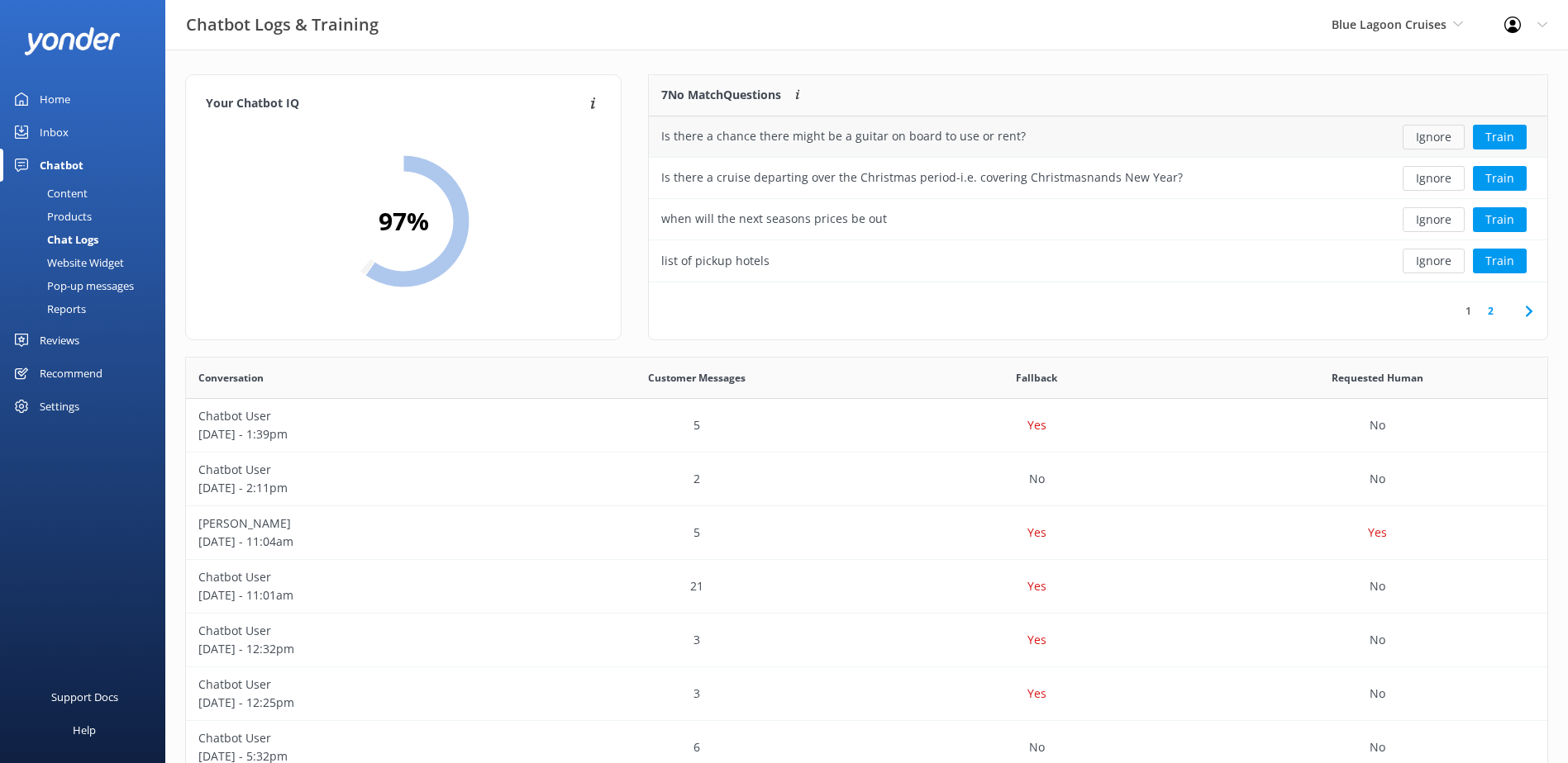
click at [1425, 137] on button "Ignore" at bounding box center [1433, 137] width 62 height 24
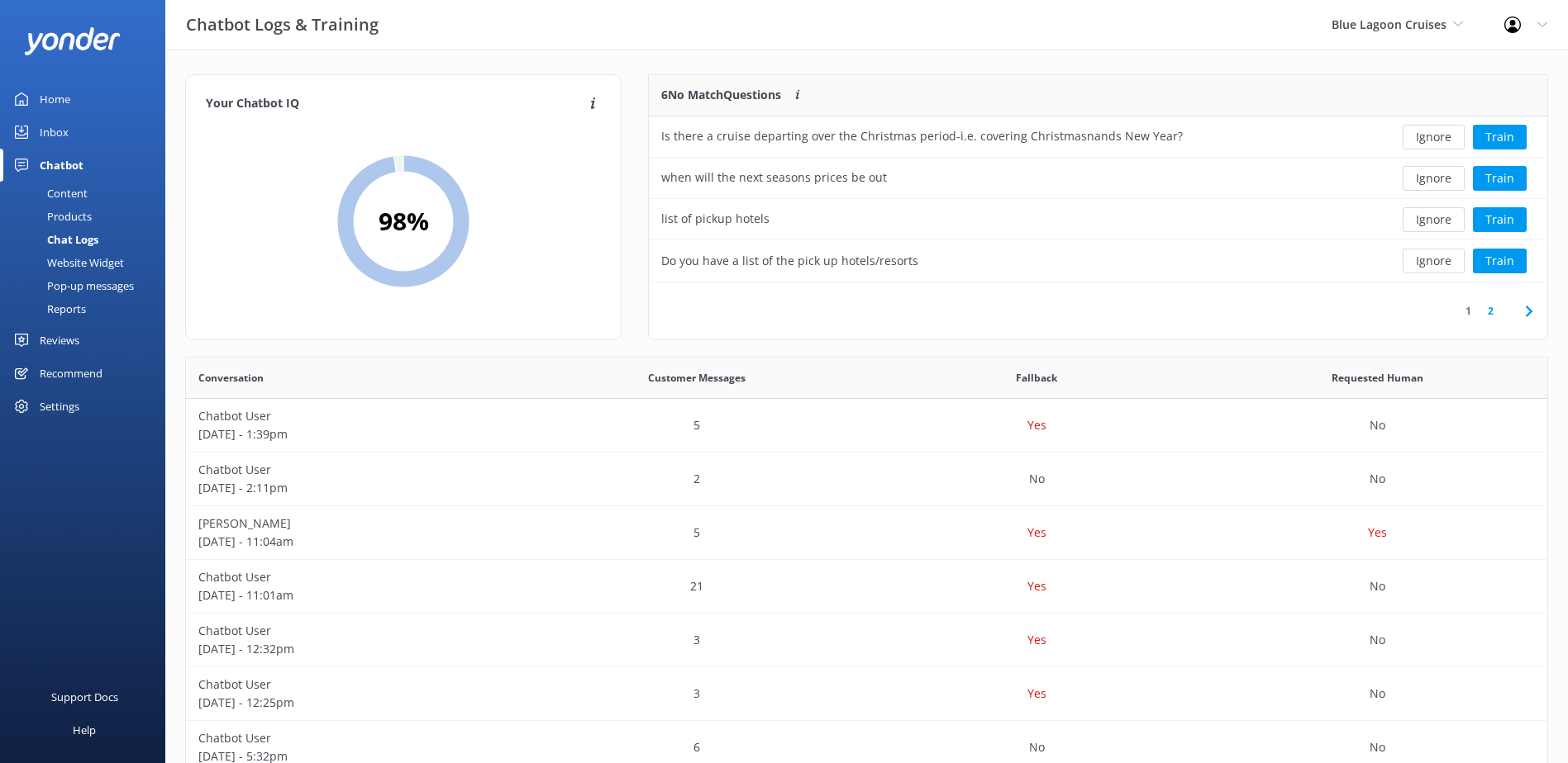
click at [1425, 137] on button "Ignore" at bounding box center [1433, 137] width 62 height 24
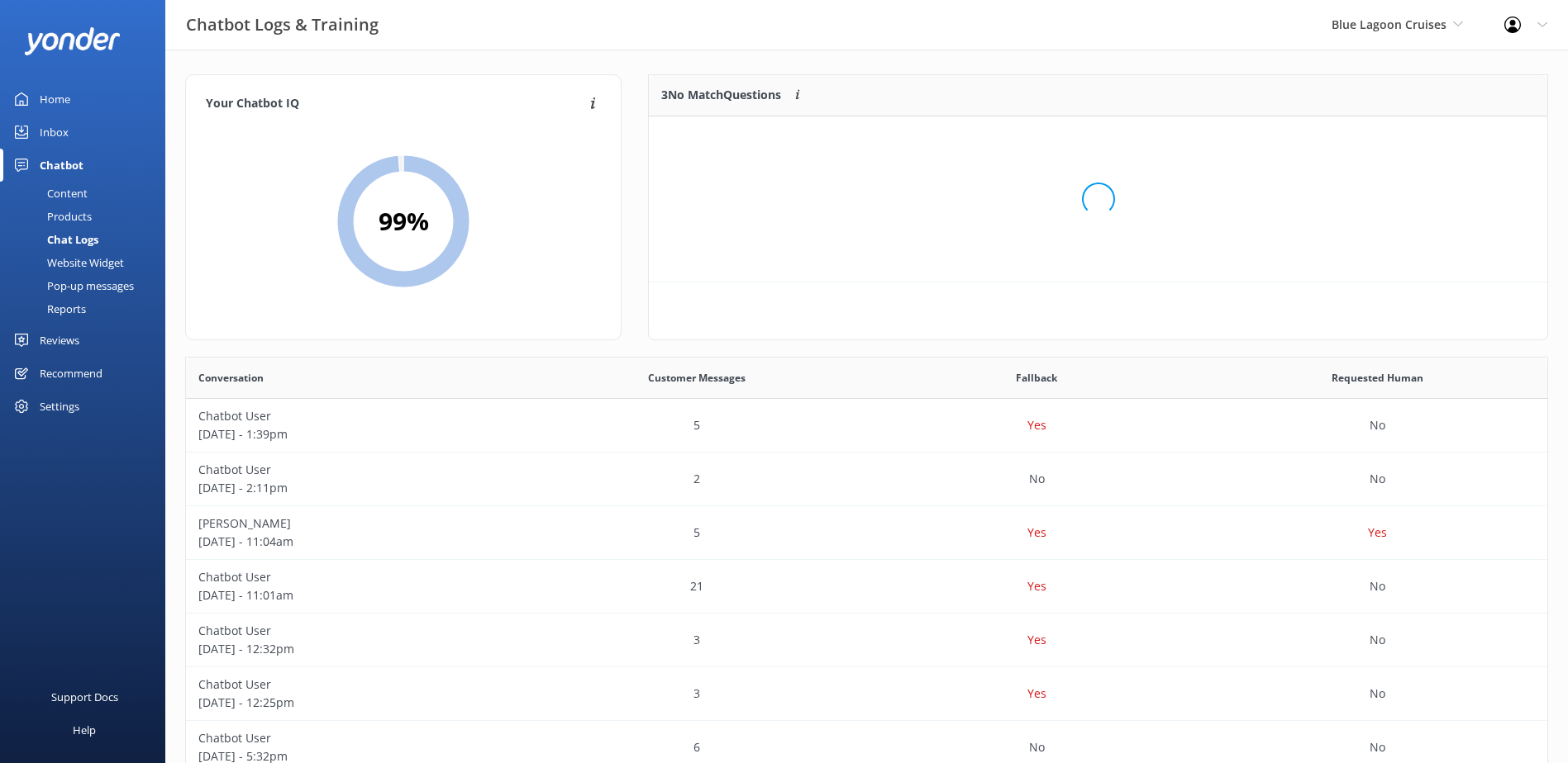
scroll to position [154, 885]
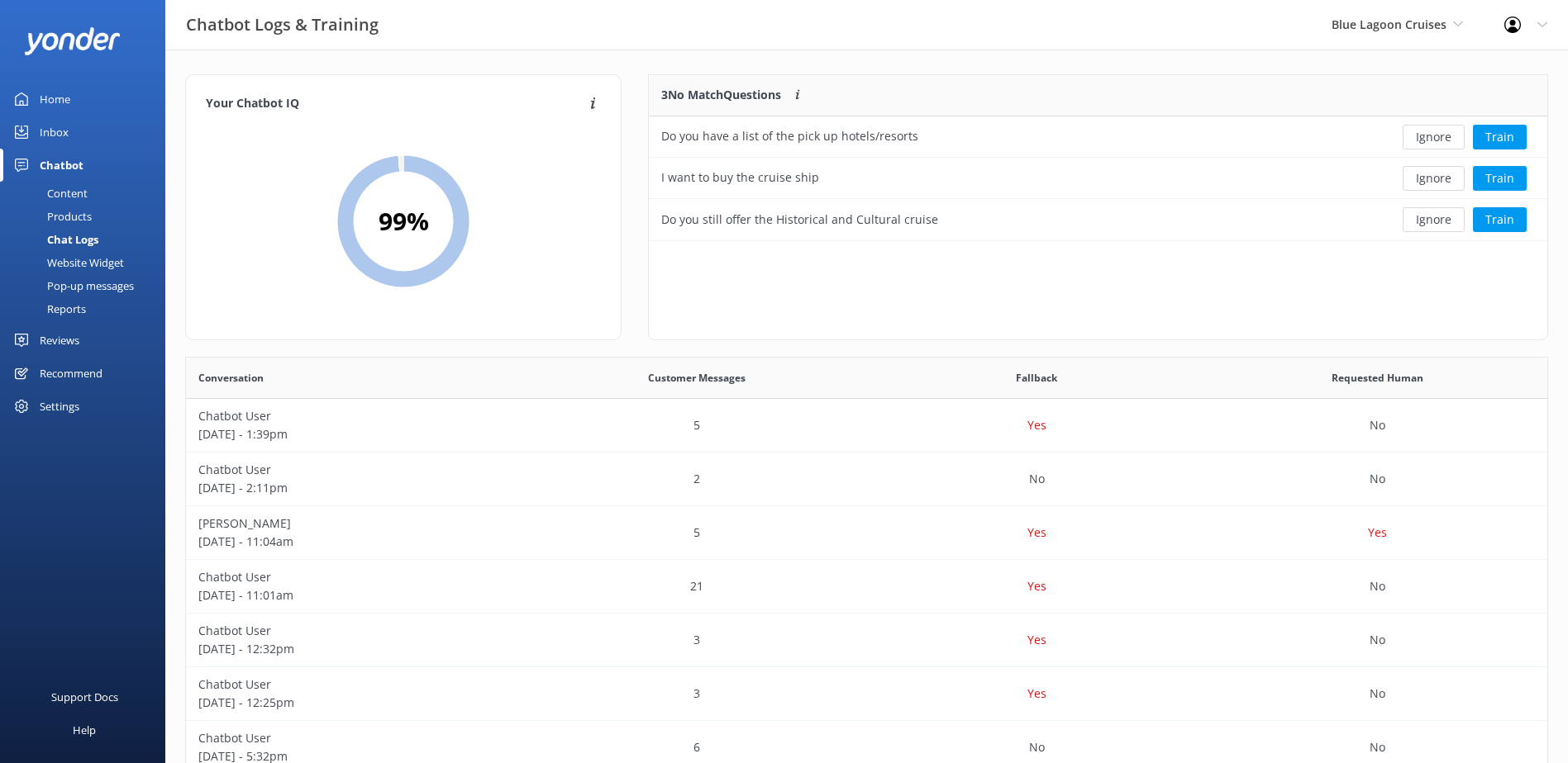
click at [1425, 137] on button "Ignore" at bounding box center [1433, 137] width 62 height 24
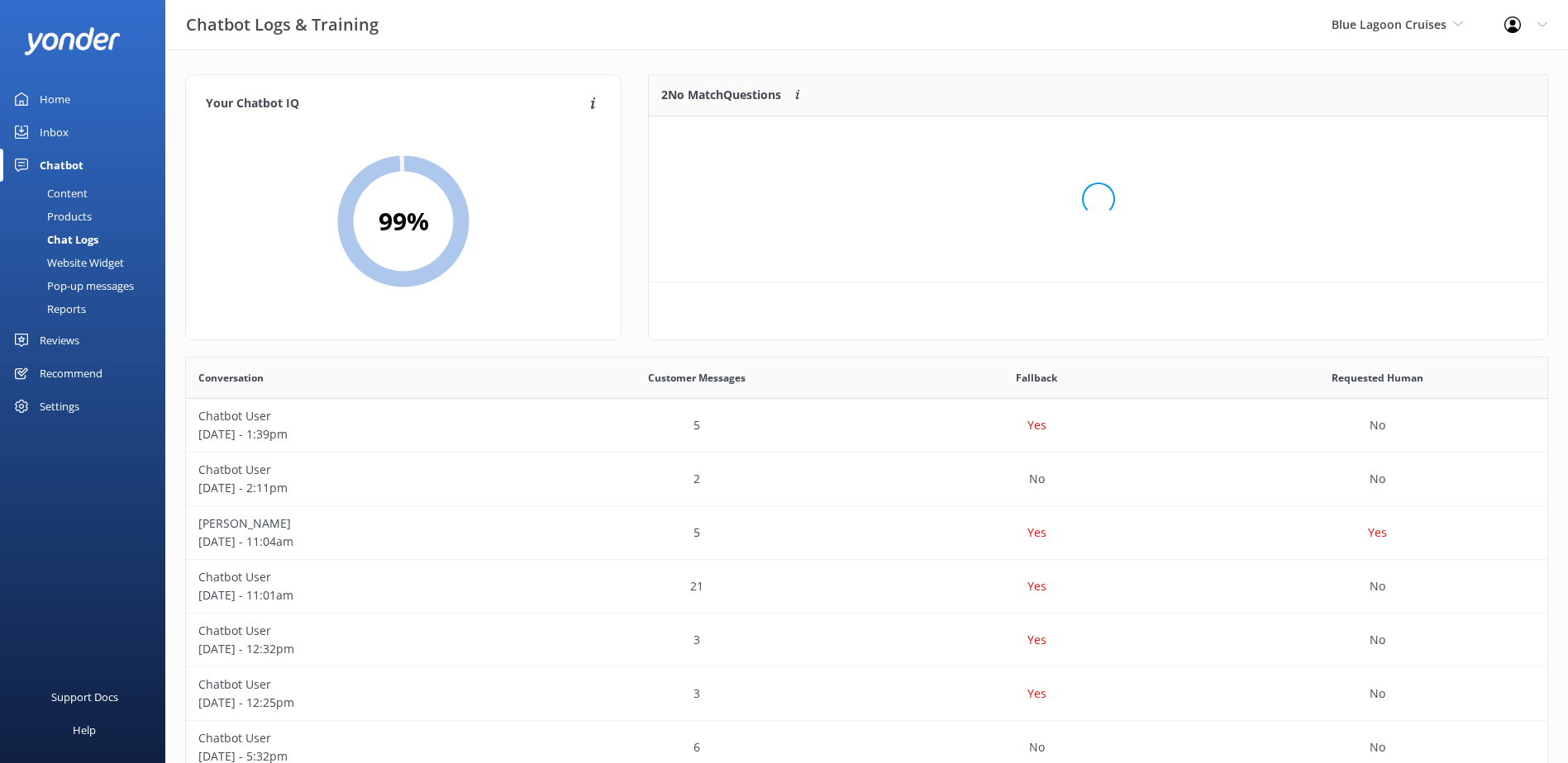
scroll to position [113, 885]
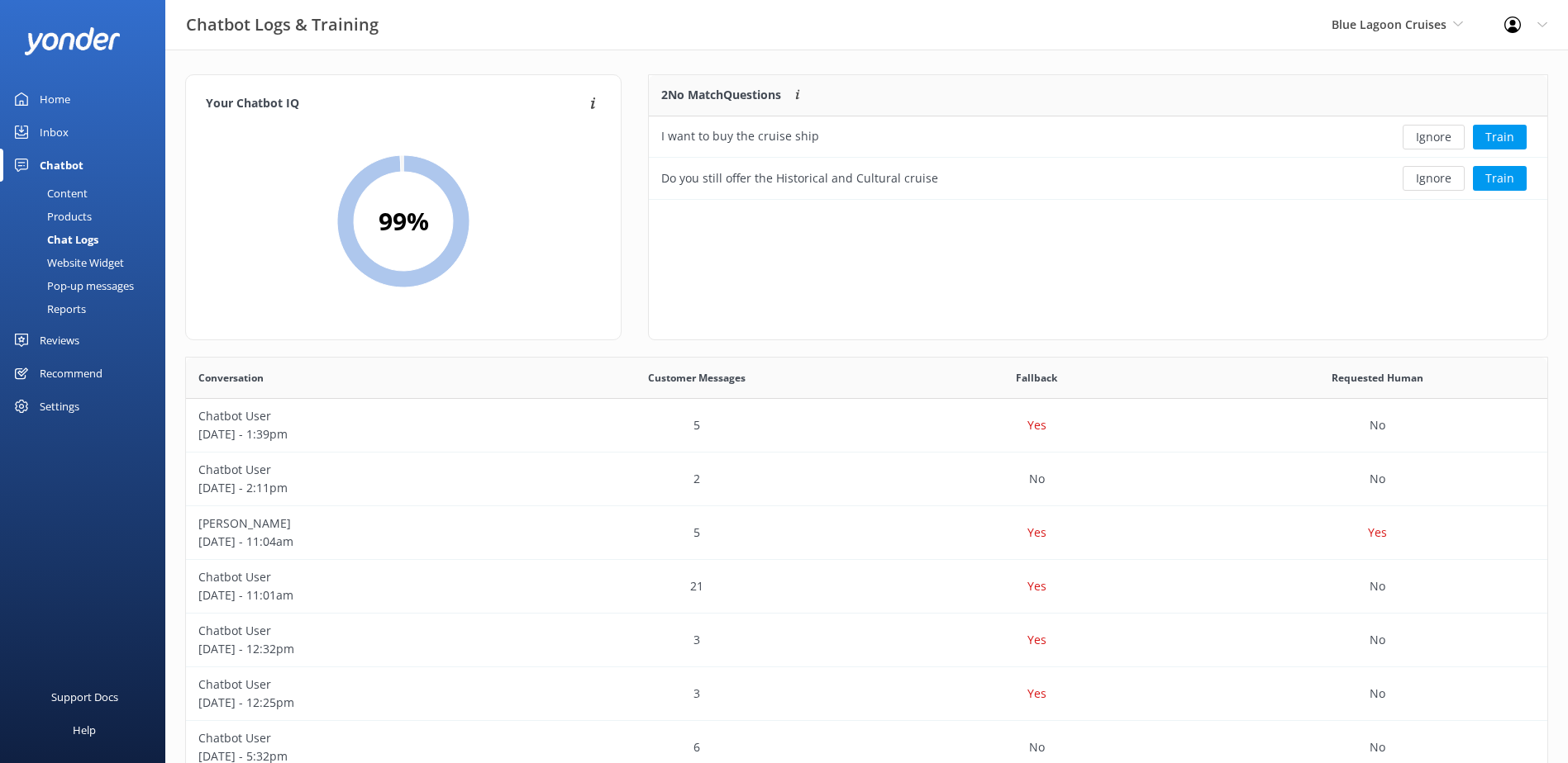
click at [1425, 137] on button "Ignore" at bounding box center [1433, 137] width 62 height 24
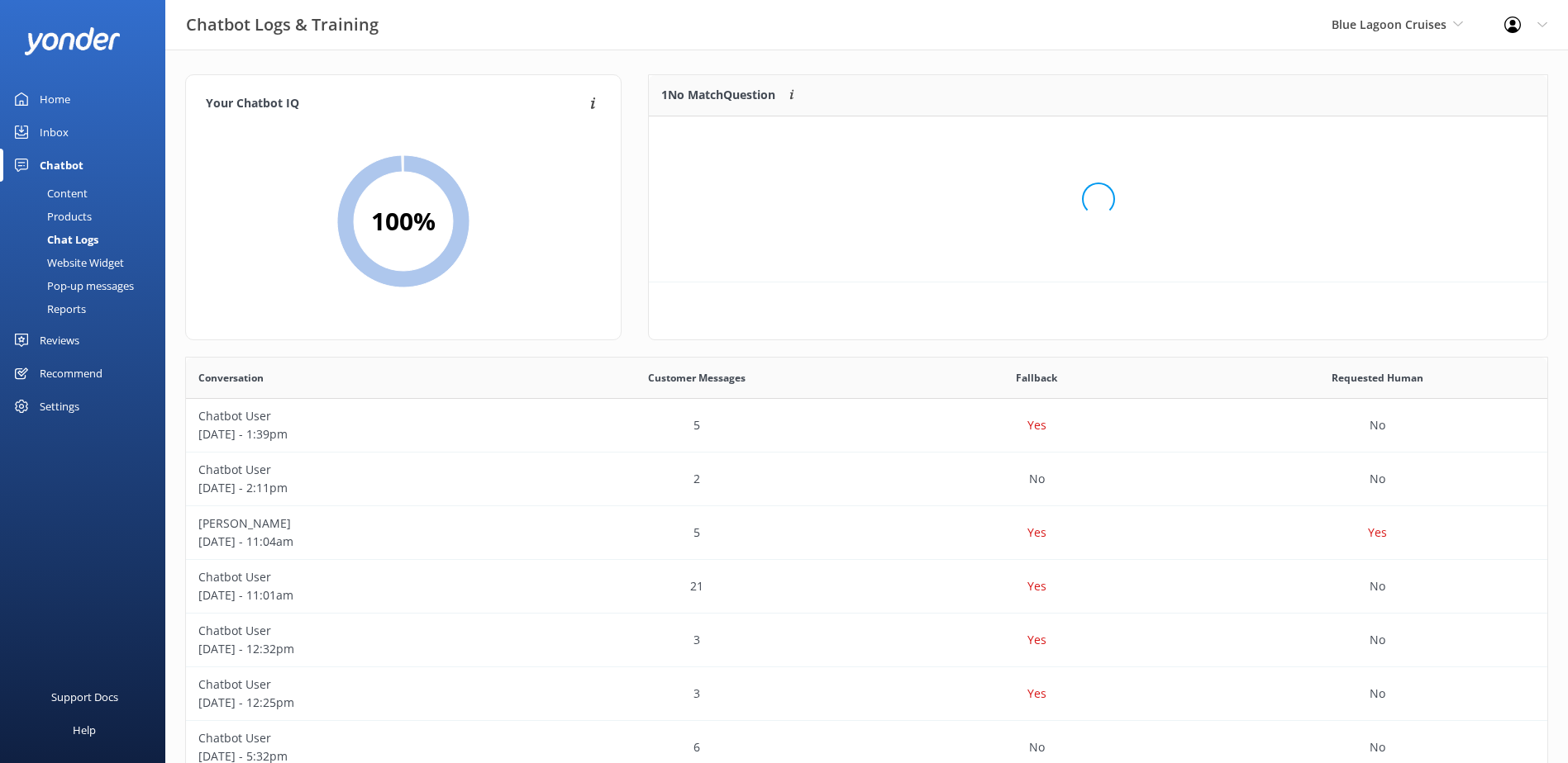
scroll to position [71, 885]
click at [1425, 137] on button "Ignore" at bounding box center [1433, 137] width 62 height 24
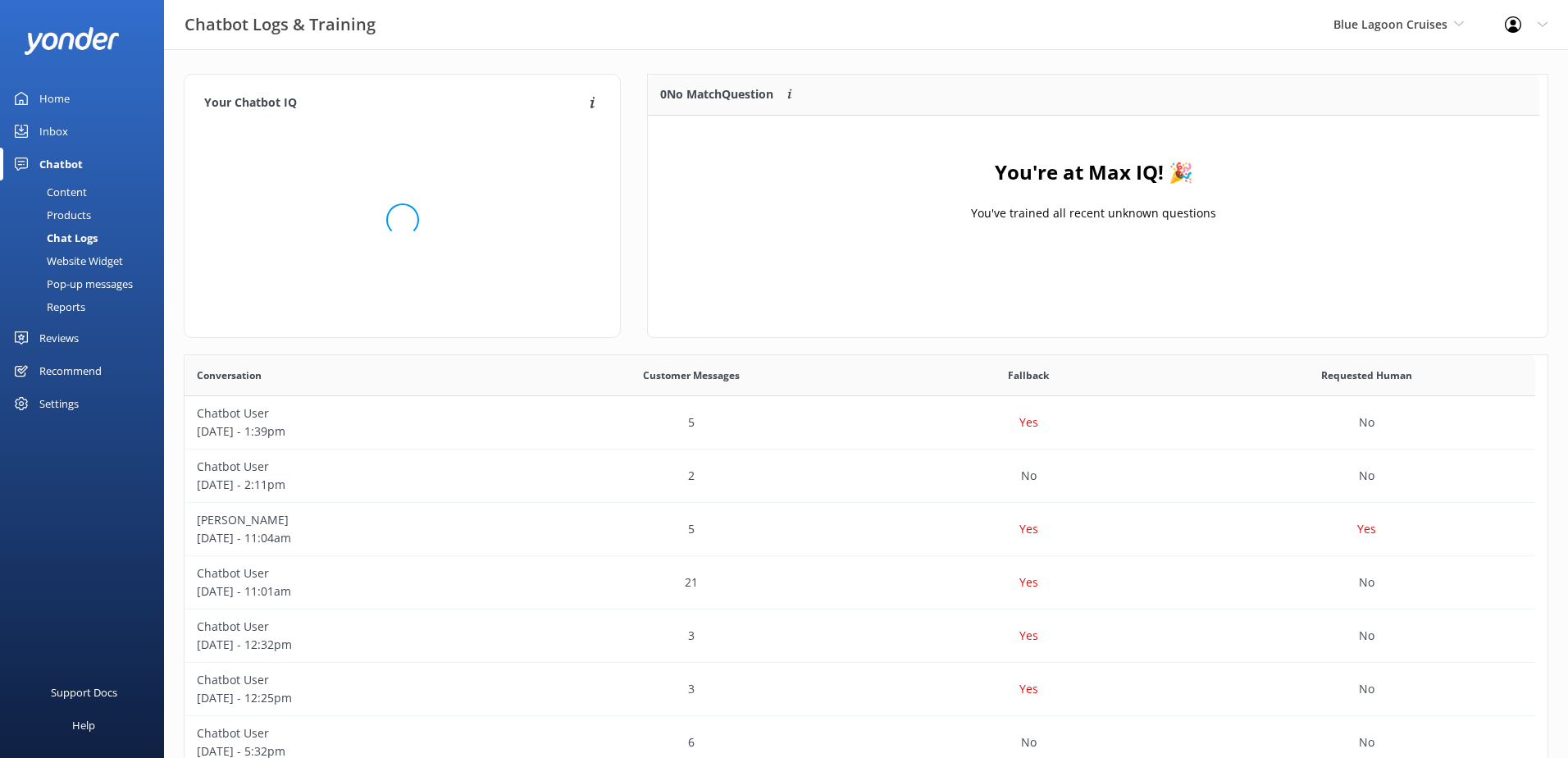
scroll to position [563, 1338]
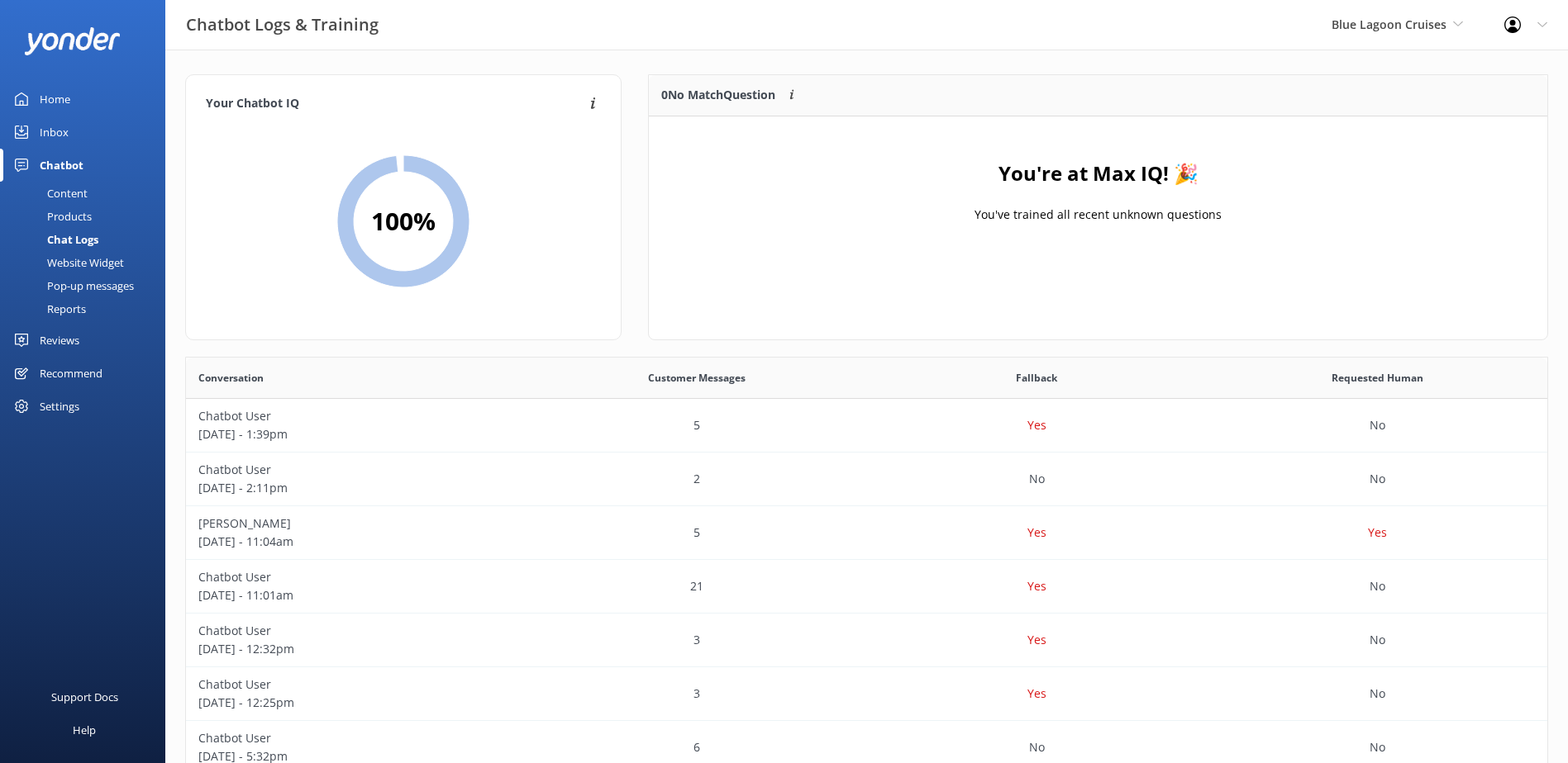
click at [56, 132] on div "Inbox" at bounding box center [53, 132] width 29 height 33
